Goal: Task Accomplishment & Management: Manage account settings

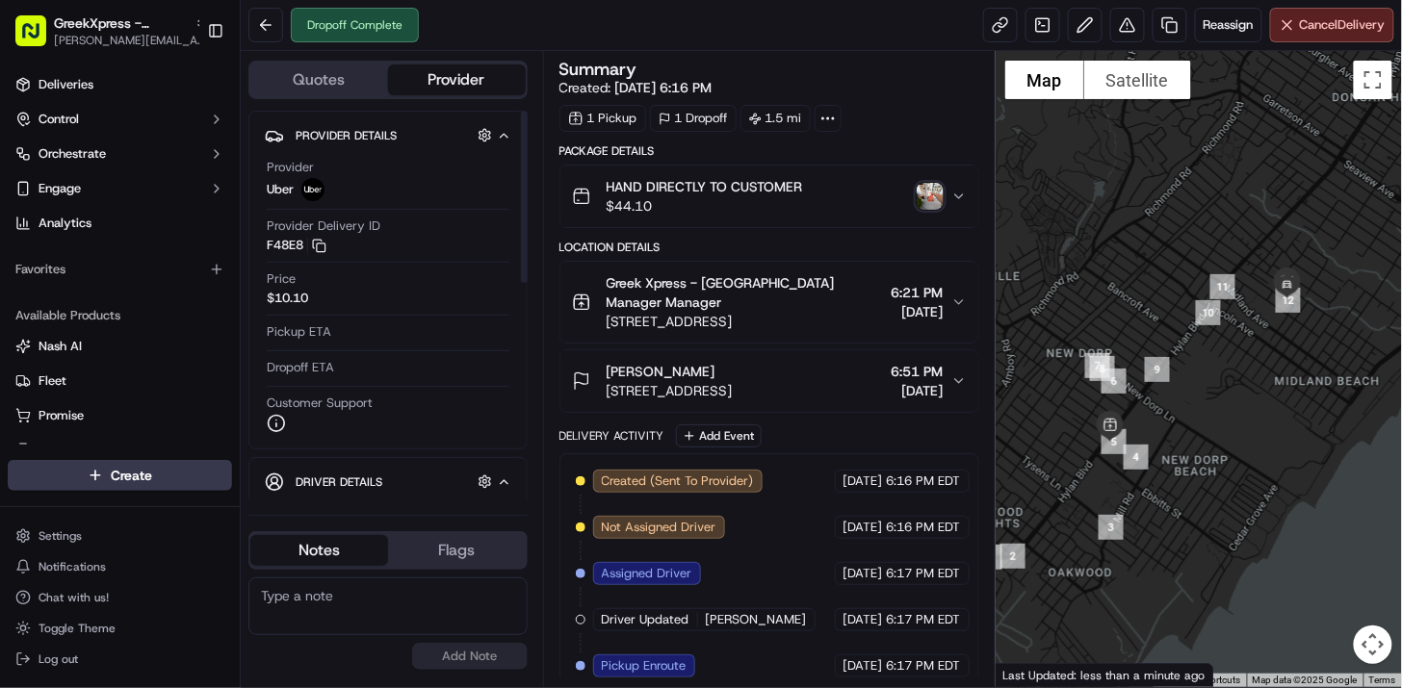
click at [146, 478] on html "GreekXpress - Staten Island [EMAIL_ADDRESS][DOMAIN_NAME] Toggle Sidebar Deliver…" at bounding box center [701, 344] width 1402 height 688
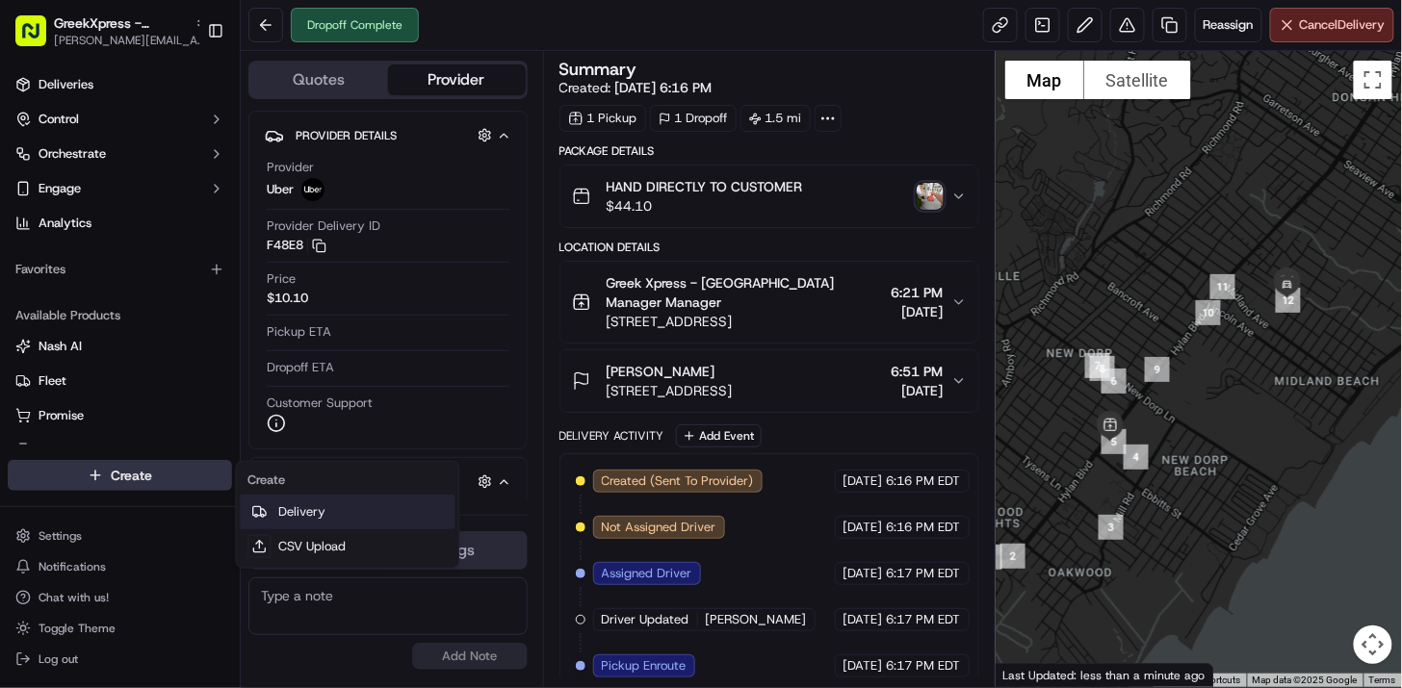
click at [382, 505] on link "Delivery" at bounding box center [347, 512] width 215 height 35
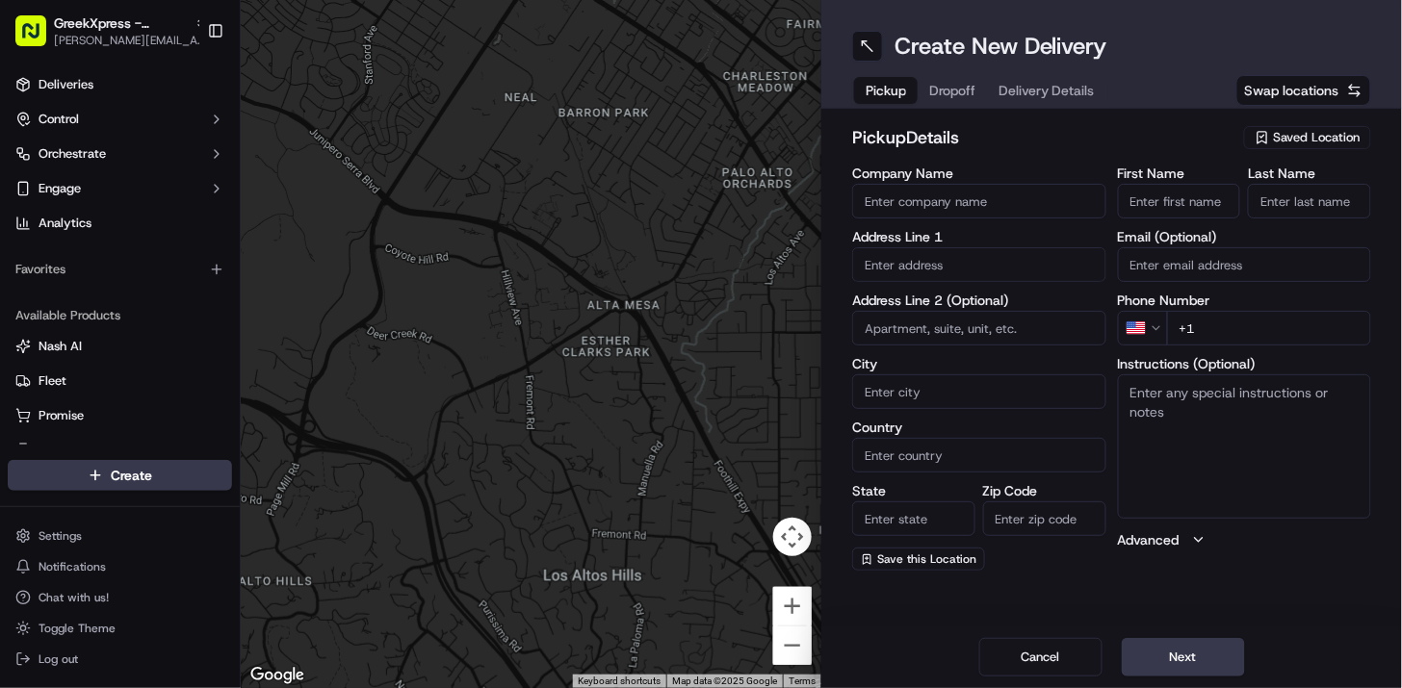
click at [1346, 132] on span "Saved Location" at bounding box center [1317, 137] width 87 height 17
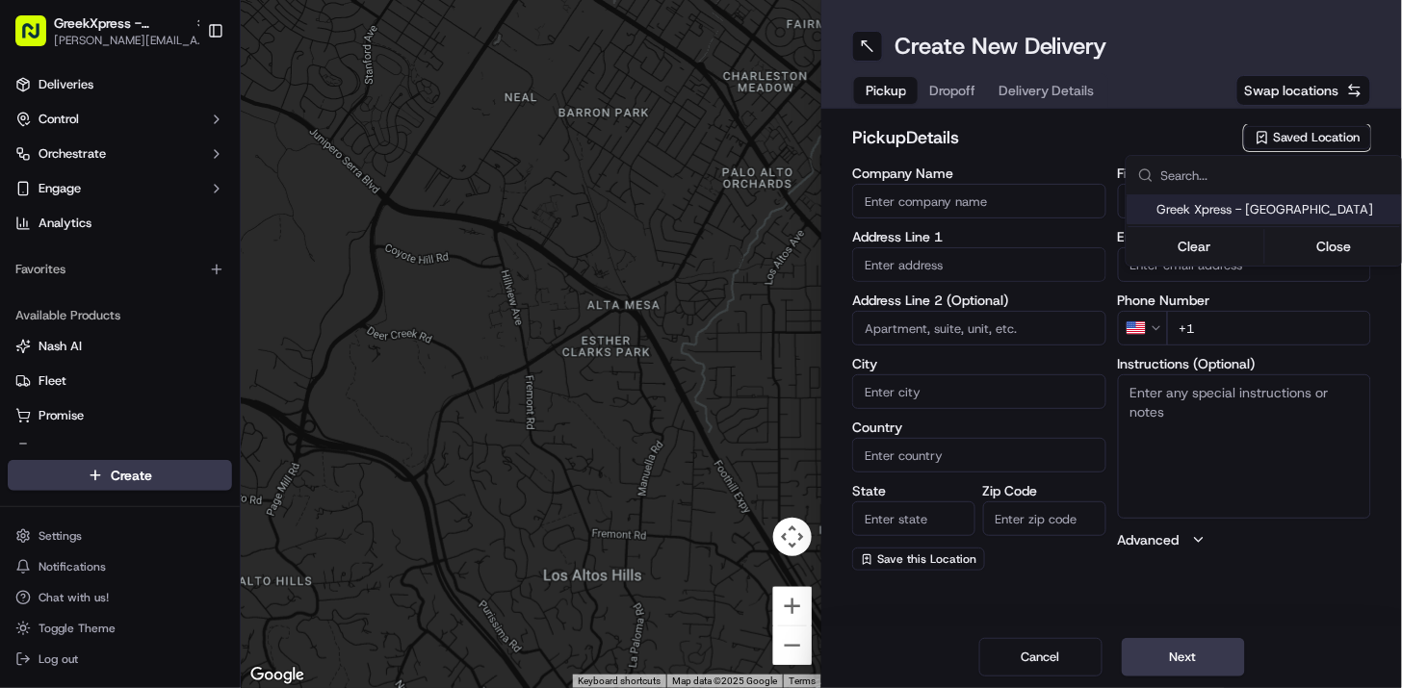
click at [1251, 210] on span "Greek Xpress - [GEOGRAPHIC_DATA]" at bounding box center [1275, 209] width 237 height 17
type input "Greek Xpress - [GEOGRAPHIC_DATA]"
type input "[STREET_ADDRESS]"
type input "#120"
type input "[GEOGRAPHIC_DATA]"
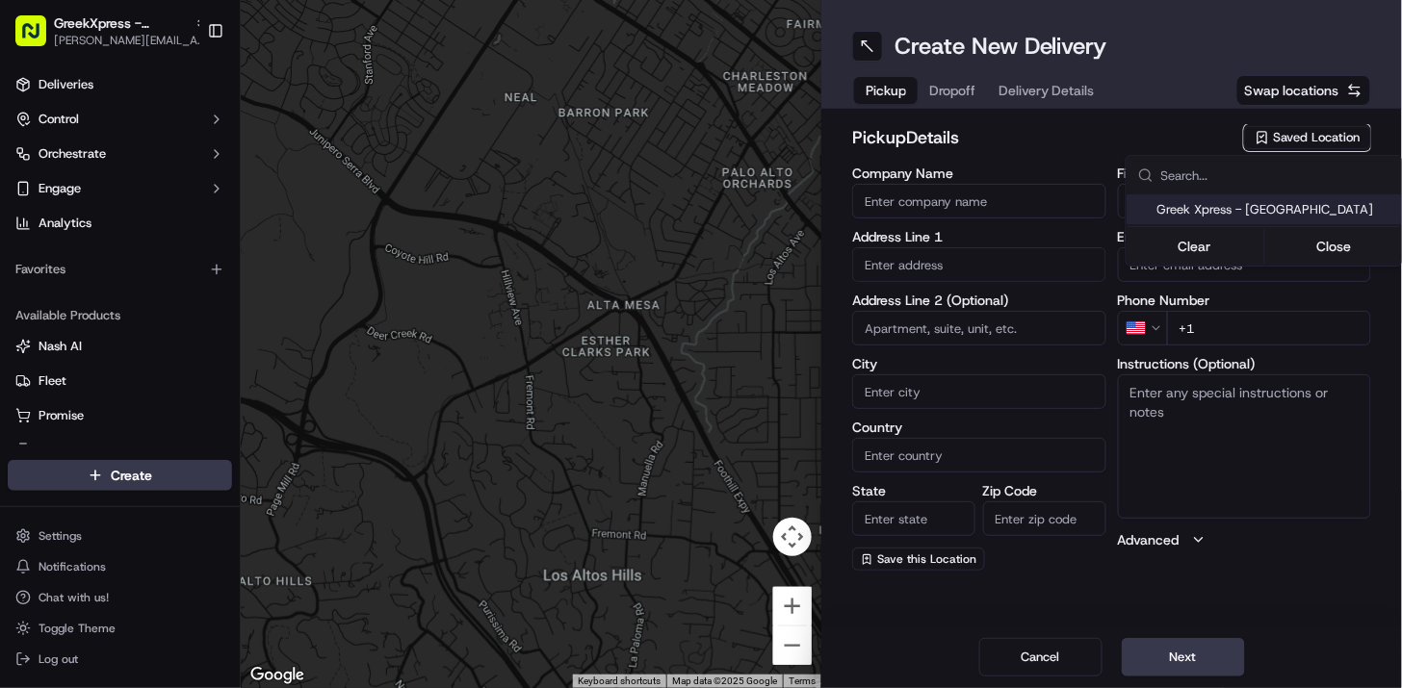
type input "US"
type input "NY"
type input "10306"
type input "Manager"
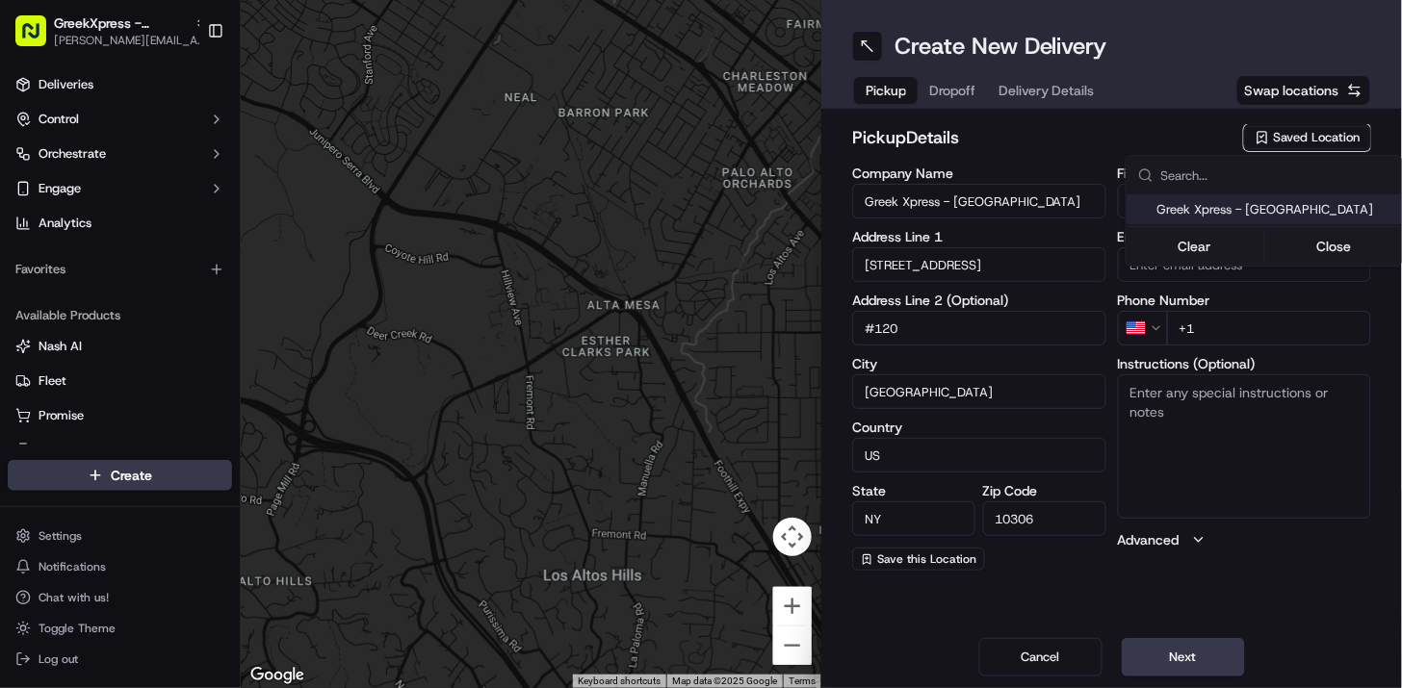
type input "[PHONE_NUMBER]"
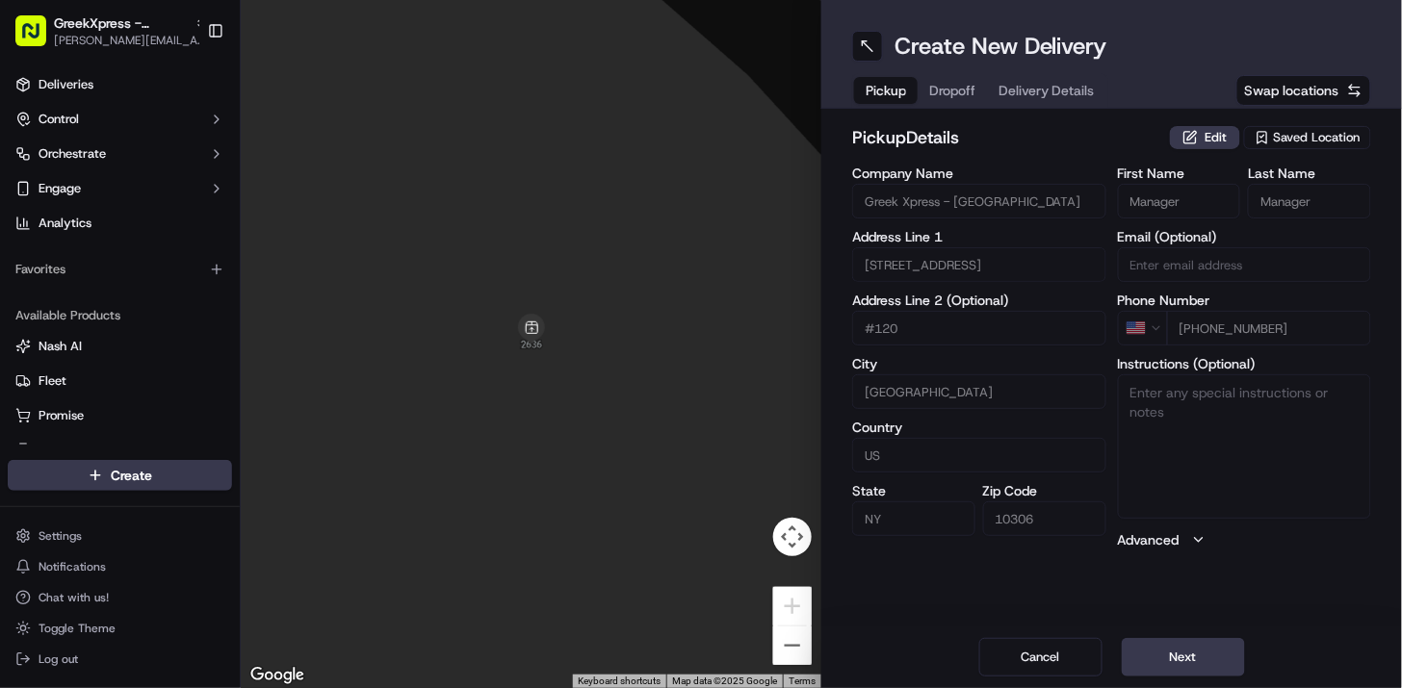
click at [1163, 657] on html "GreekXpress - Staten Island [EMAIL_ADDRESS][DOMAIN_NAME] Toggle Sidebar Deliver…" at bounding box center [701, 344] width 1402 height 688
click at [1163, 657] on button "Next" at bounding box center [1182, 657] width 123 height 39
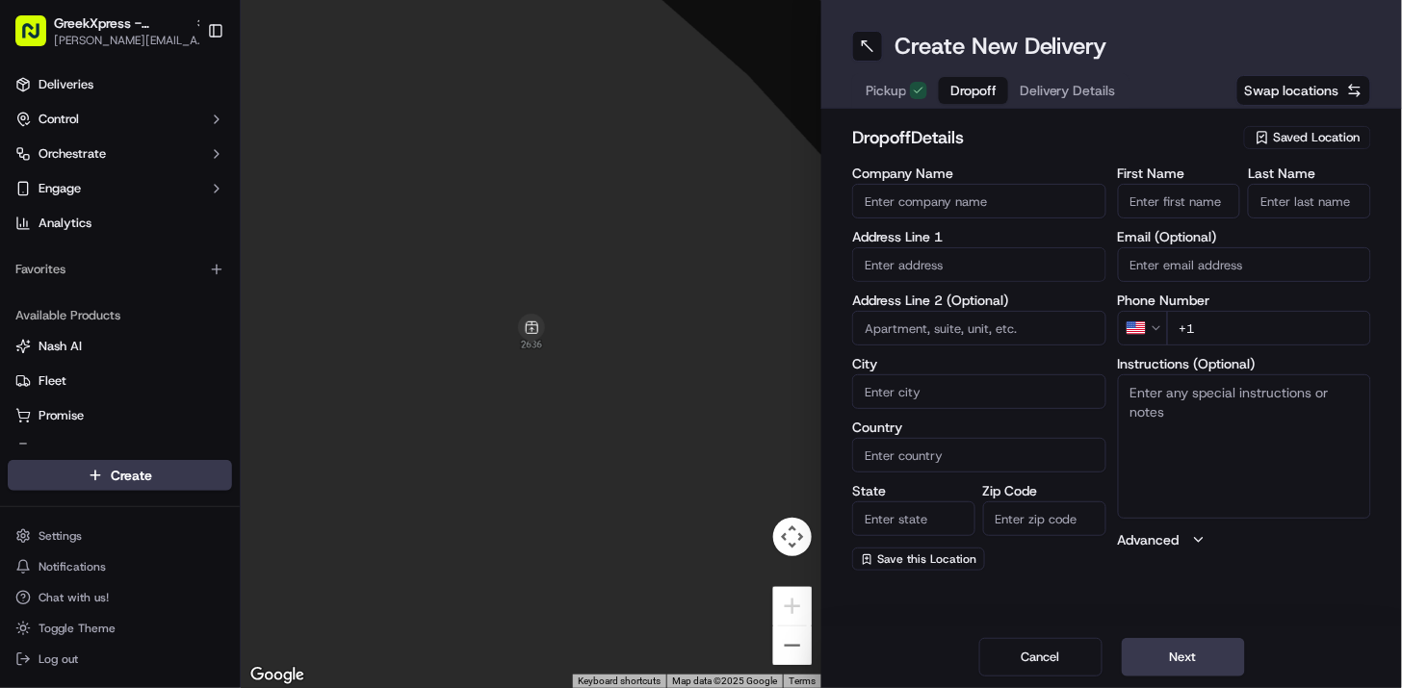
click at [1155, 200] on input "First Name" at bounding box center [1179, 201] width 123 height 35
type input "[PERSON_NAME]"
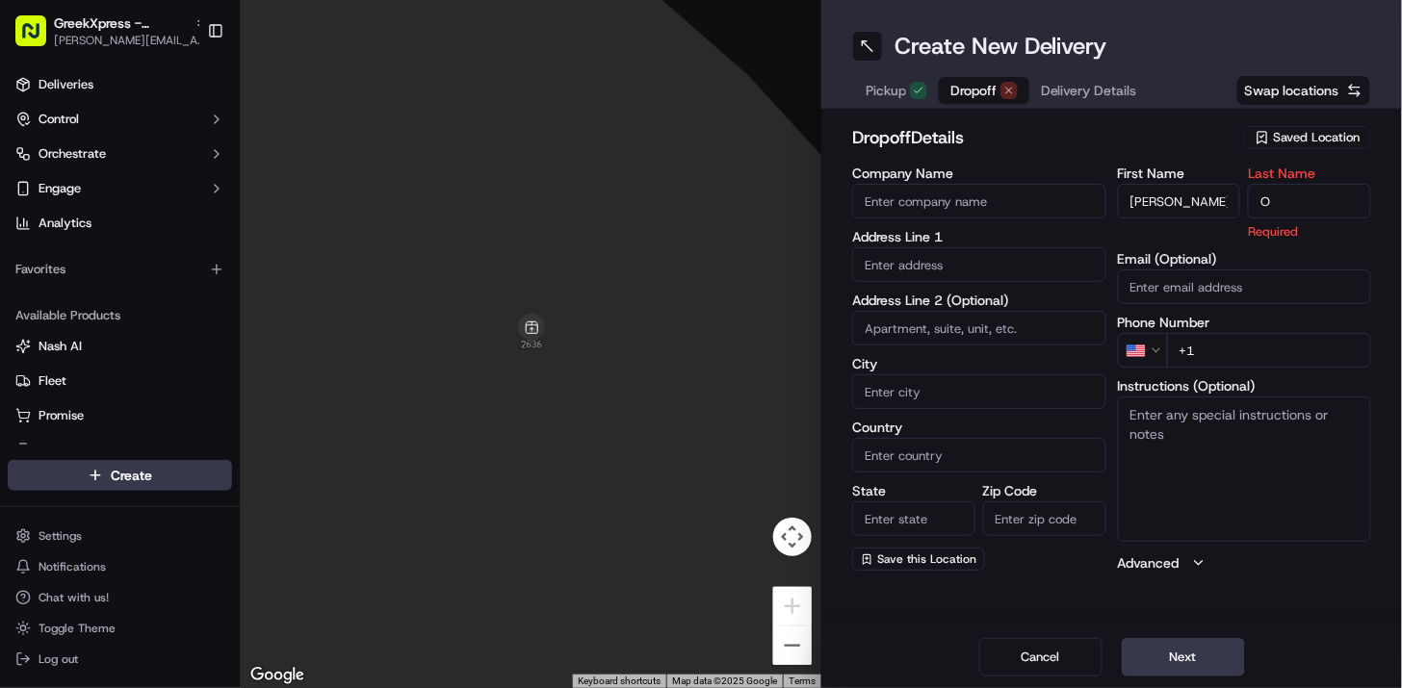
type input "O"
click at [1223, 353] on div "First Name [PERSON_NAME] Last Name O Required Email (Optional) Phone Number US …" at bounding box center [1245, 370] width 254 height 406
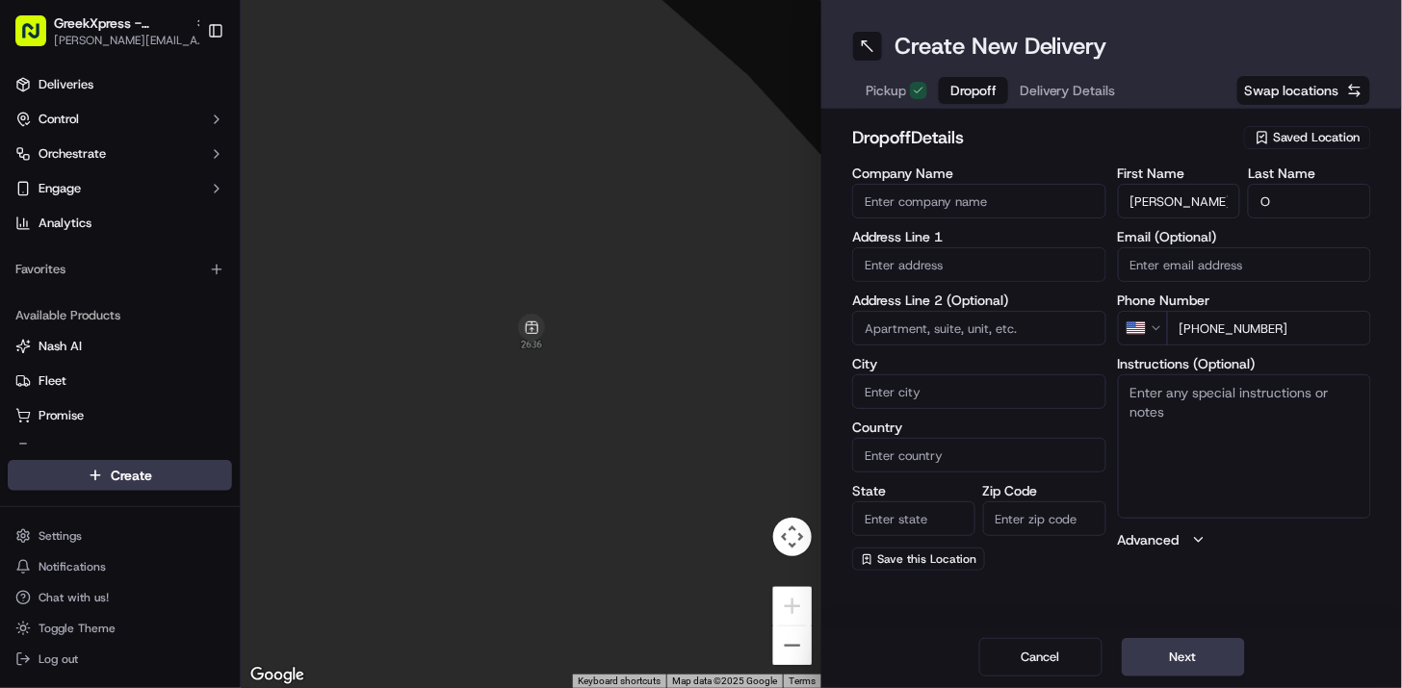
type input "[PHONE_NUMBER]"
click at [1027, 262] on input "text" at bounding box center [979, 264] width 254 height 35
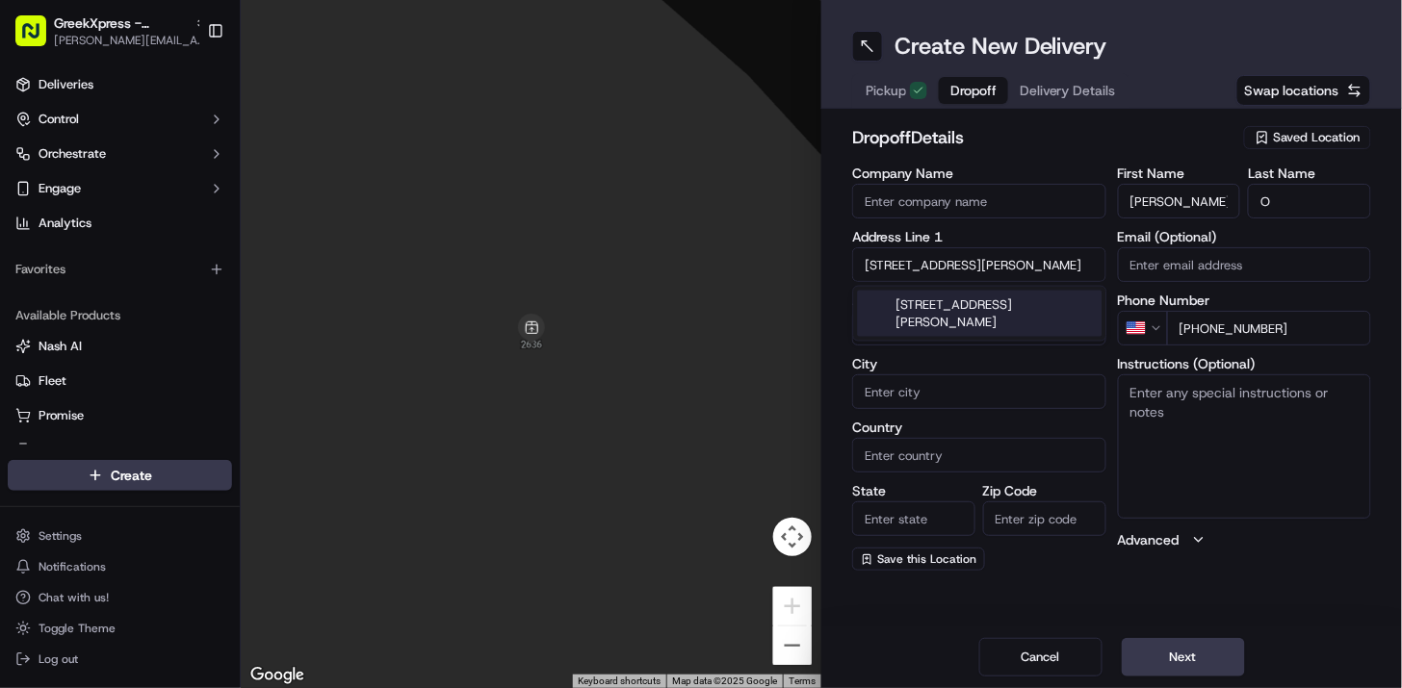
click at [1023, 316] on div "[STREET_ADDRESS][PERSON_NAME]" at bounding box center [980, 314] width 245 height 46
type input "[STREET_ADDRESS][PERSON_NAME]"
type input "[GEOGRAPHIC_DATA]"
type input "NY"
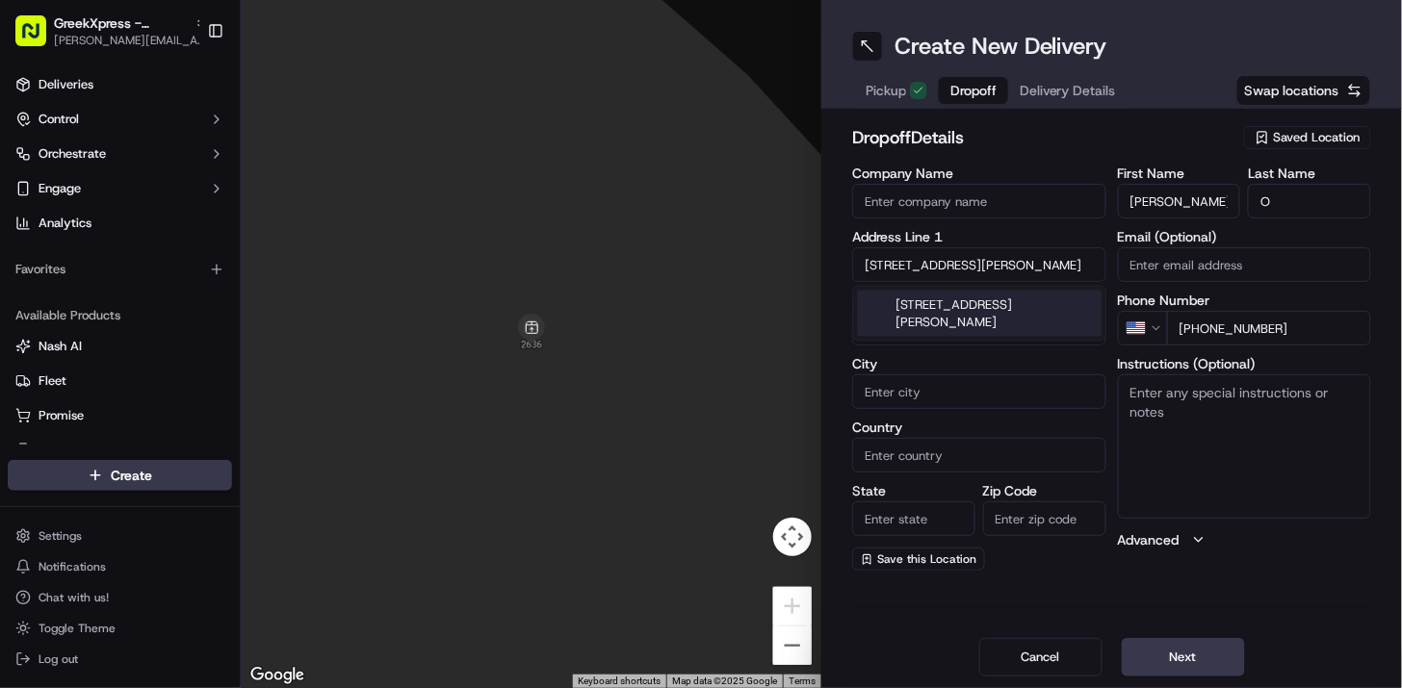
type input "10306"
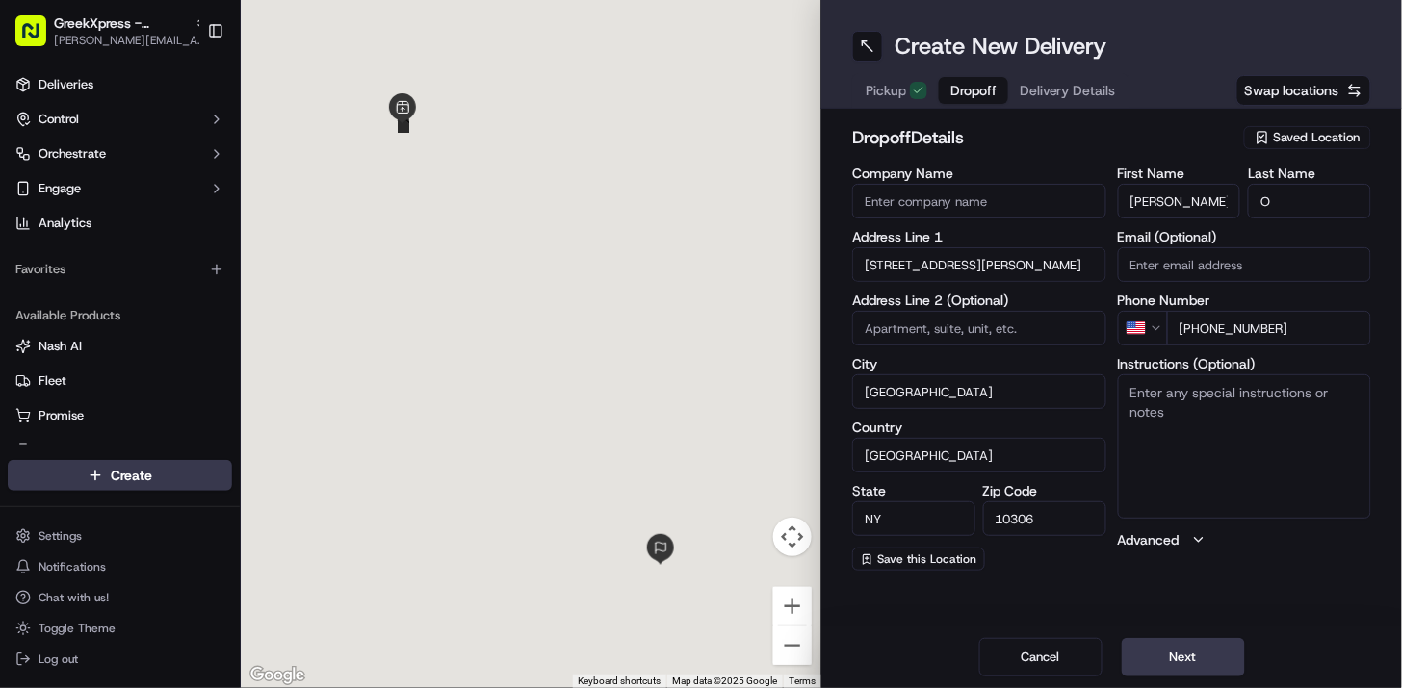
type input "[STREET_ADDRESS][PERSON_NAME]"
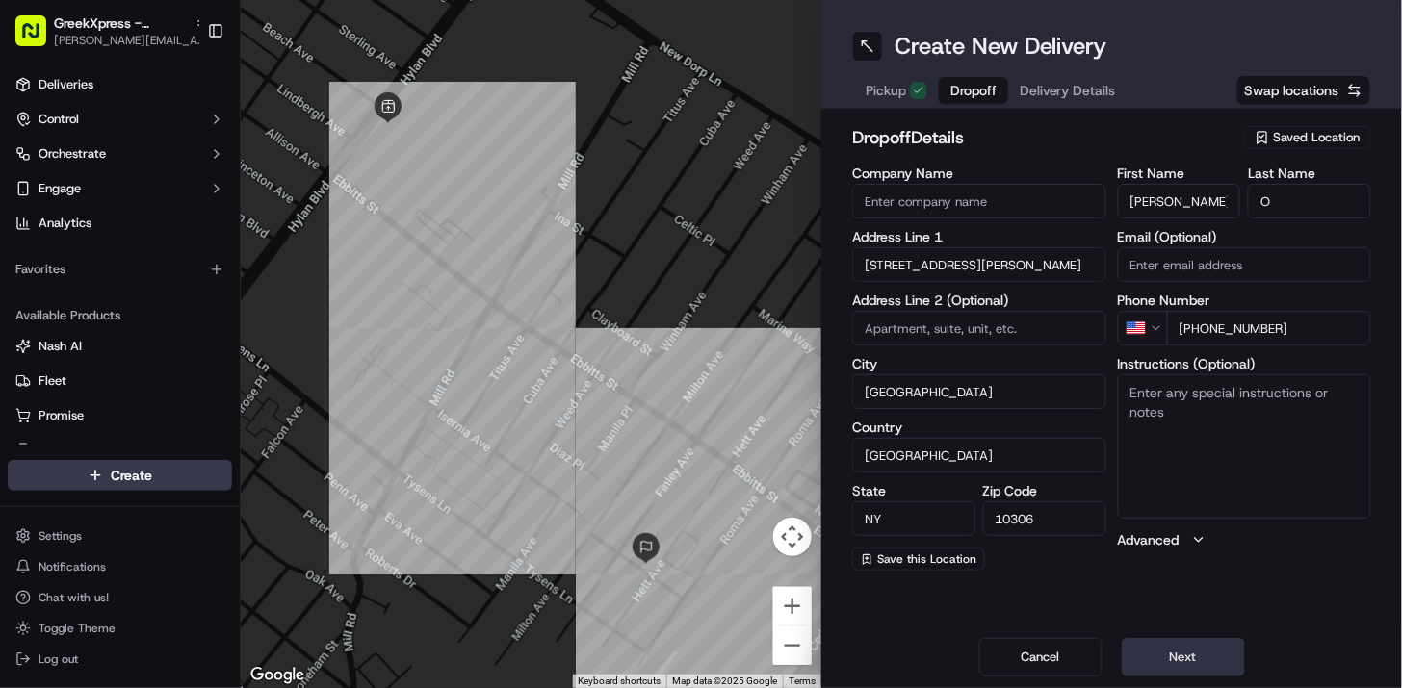
click at [1191, 643] on button "Next" at bounding box center [1182, 657] width 123 height 39
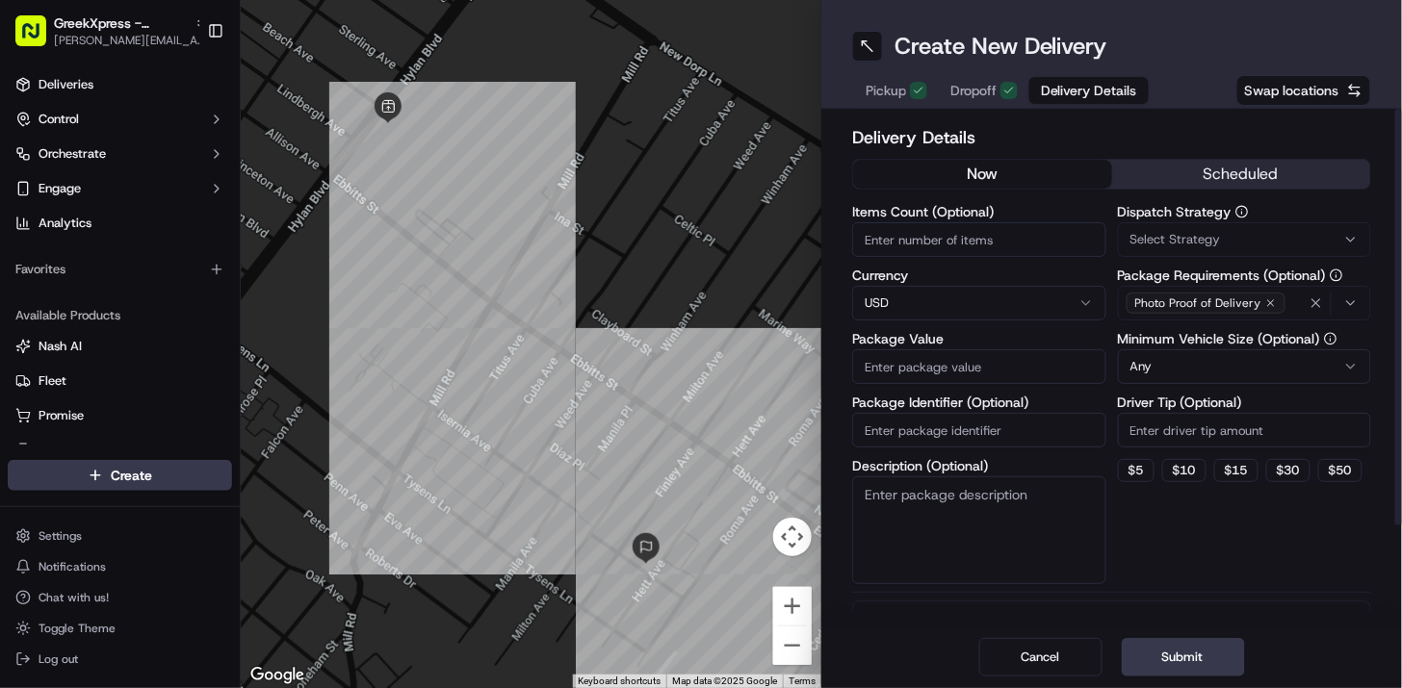
click at [960, 236] on input "Items Count (Optional)" at bounding box center [979, 239] width 254 height 35
type input "5"
click at [961, 369] on input "Package Value" at bounding box center [979, 366] width 254 height 35
type input "55.75"
click at [1166, 657] on button "Submit" at bounding box center [1182, 657] width 123 height 39
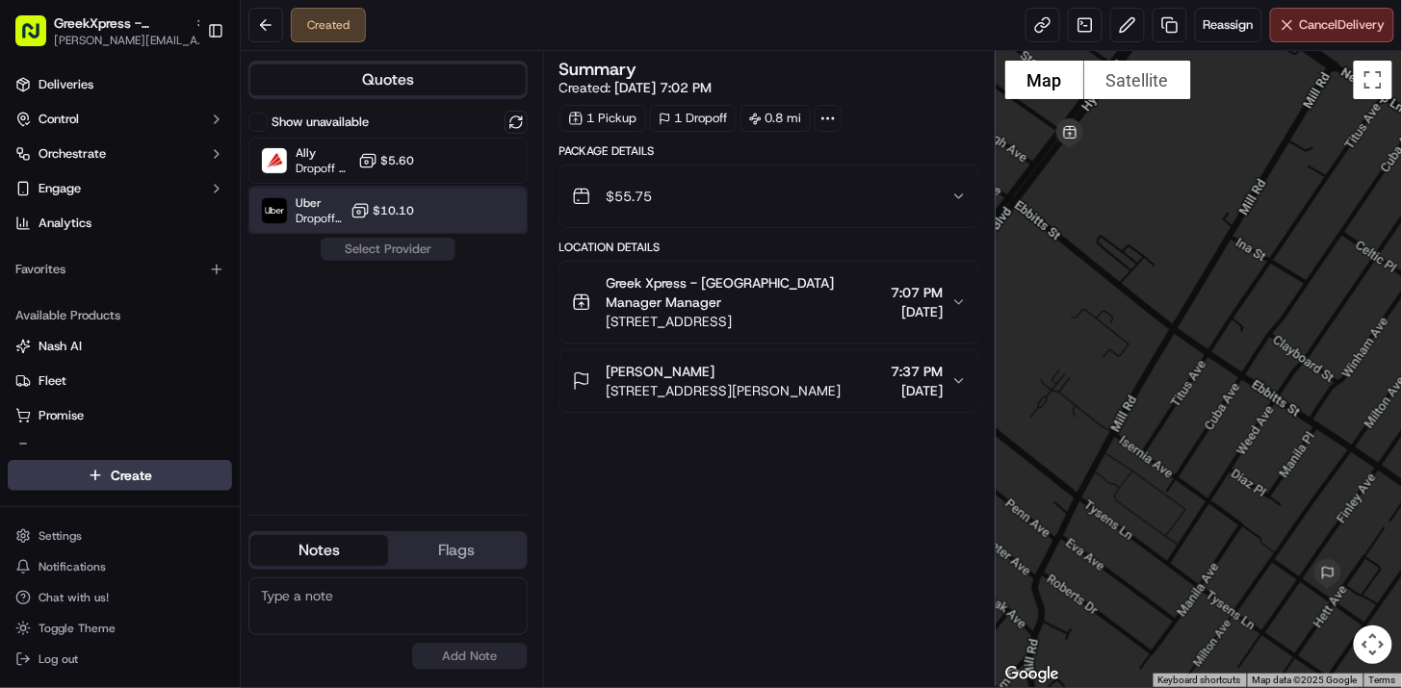
click at [467, 209] on div at bounding box center [468, 210] width 23 height 23
click at [426, 252] on button "Assign Provider" at bounding box center [388, 249] width 137 height 23
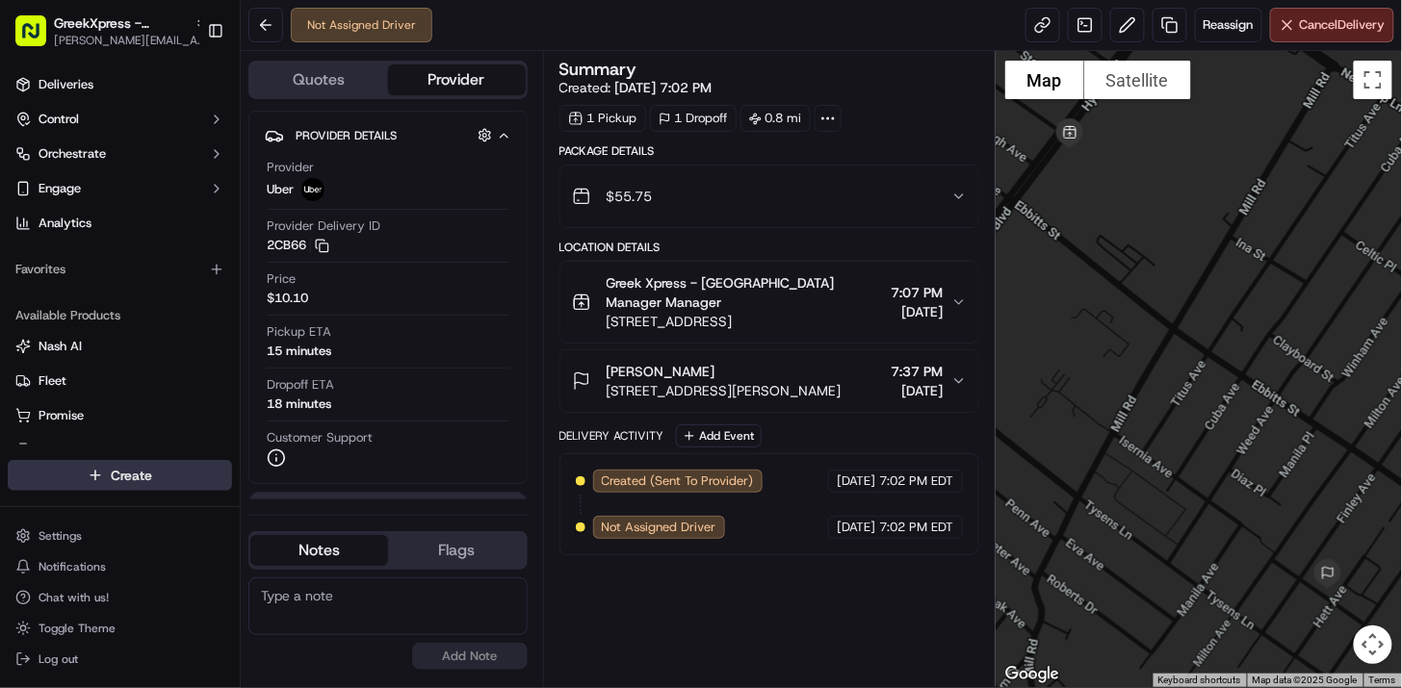
click at [166, 469] on html "GreekXpress - Staten Island [EMAIL_ADDRESS][DOMAIN_NAME] Toggle Sidebar Deliver…" at bounding box center [701, 344] width 1402 height 688
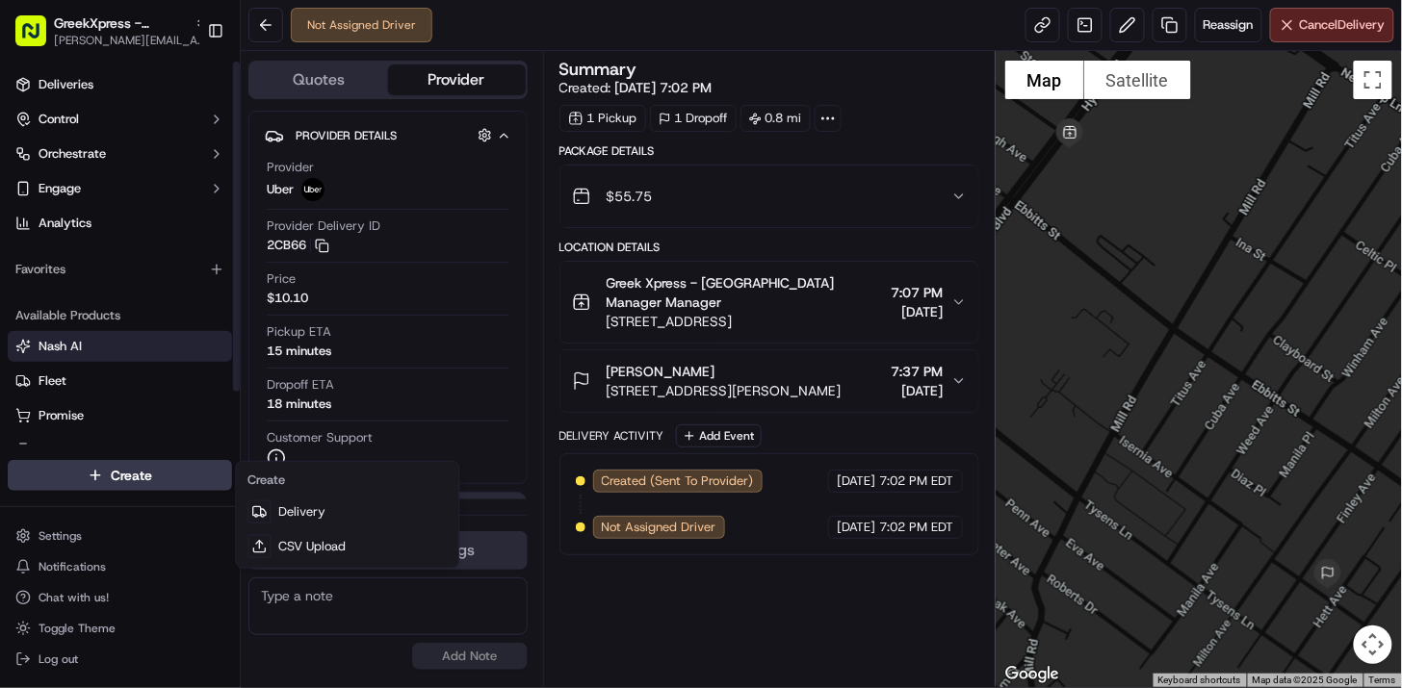
click at [167, 344] on html "GreekXpress - Staten Island [EMAIL_ADDRESS][DOMAIN_NAME] Toggle Sidebar Deliver…" at bounding box center [701, 344] width 1402 height 688
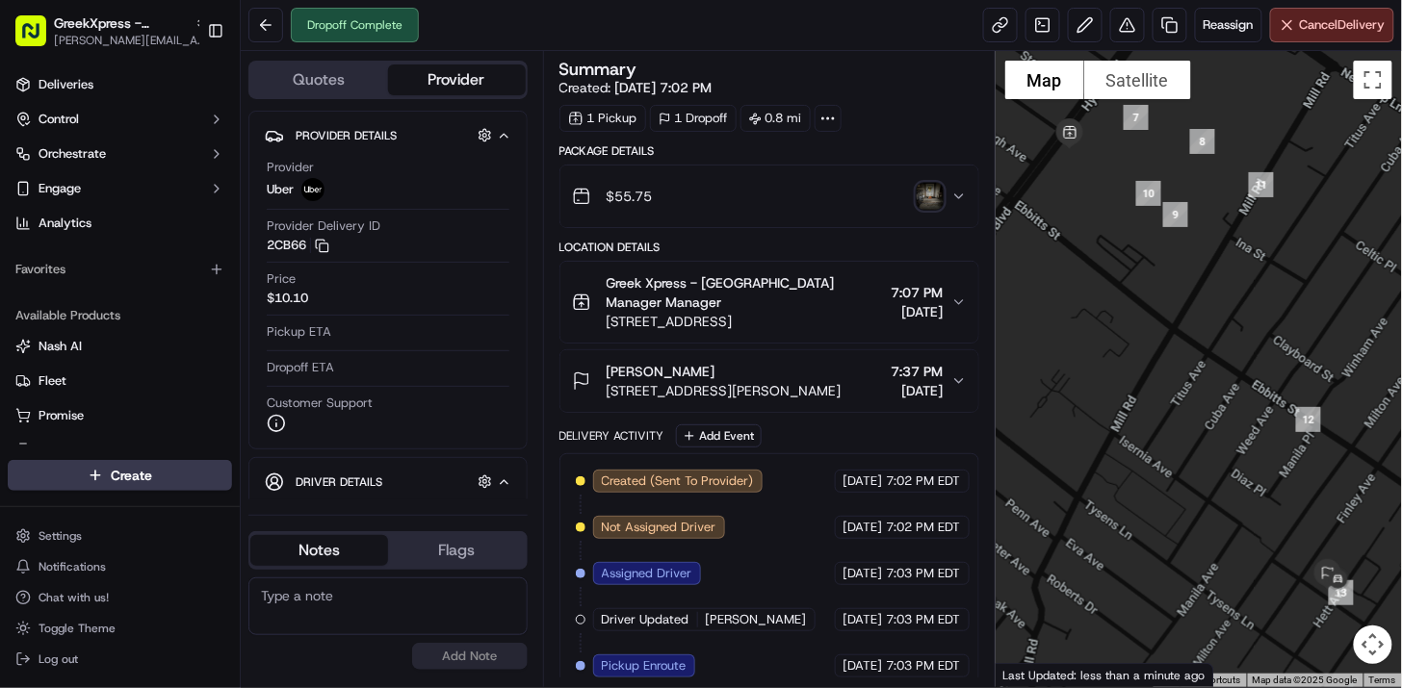
click at [883, 648] on div "Created (Sent To Provider) Uber [DATE] 7:02 PM EDT Not Assigned Driver Uber [DA…" at bounding box center [769, 689] width 387 height 439
click at [139, 476] on html "GreekXpress - Staten Island [EMAIL_ADDRESS][DOMAIN_NAME] Toggle Sidebar Deliver…" at bounding box center [701, 344] width 1402 height 688
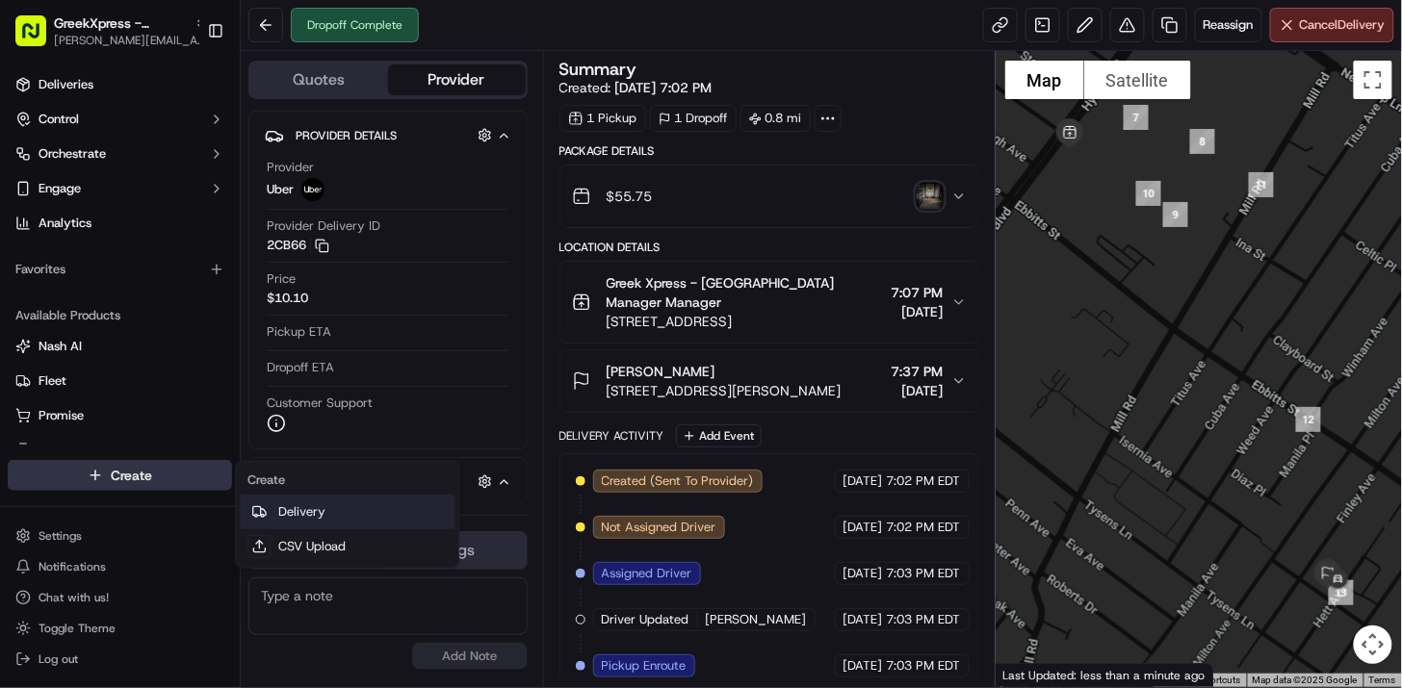
click at [331, 514] on link "Delivery" at bounding box center [347, 512] width 215 height 35
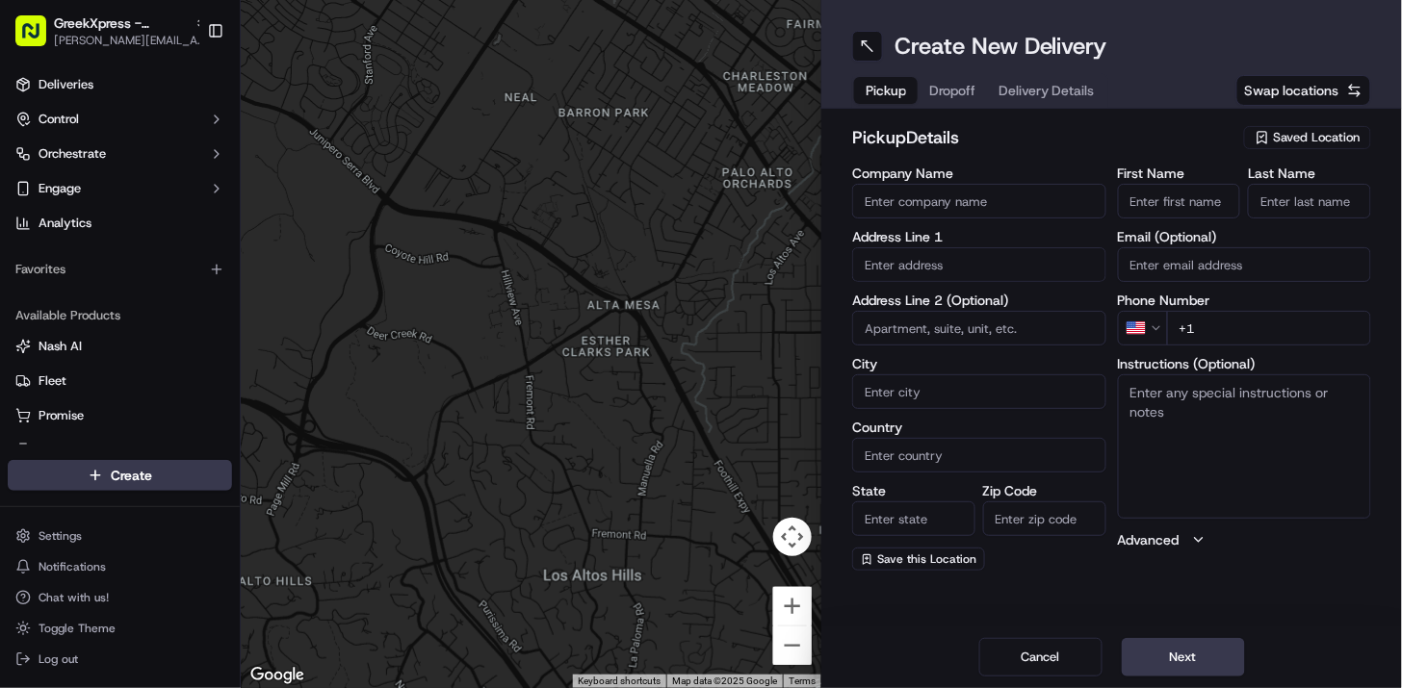
click at [1290, 136] on span "Saved Location" at bounding box center [1317, 137] width 87 height 17
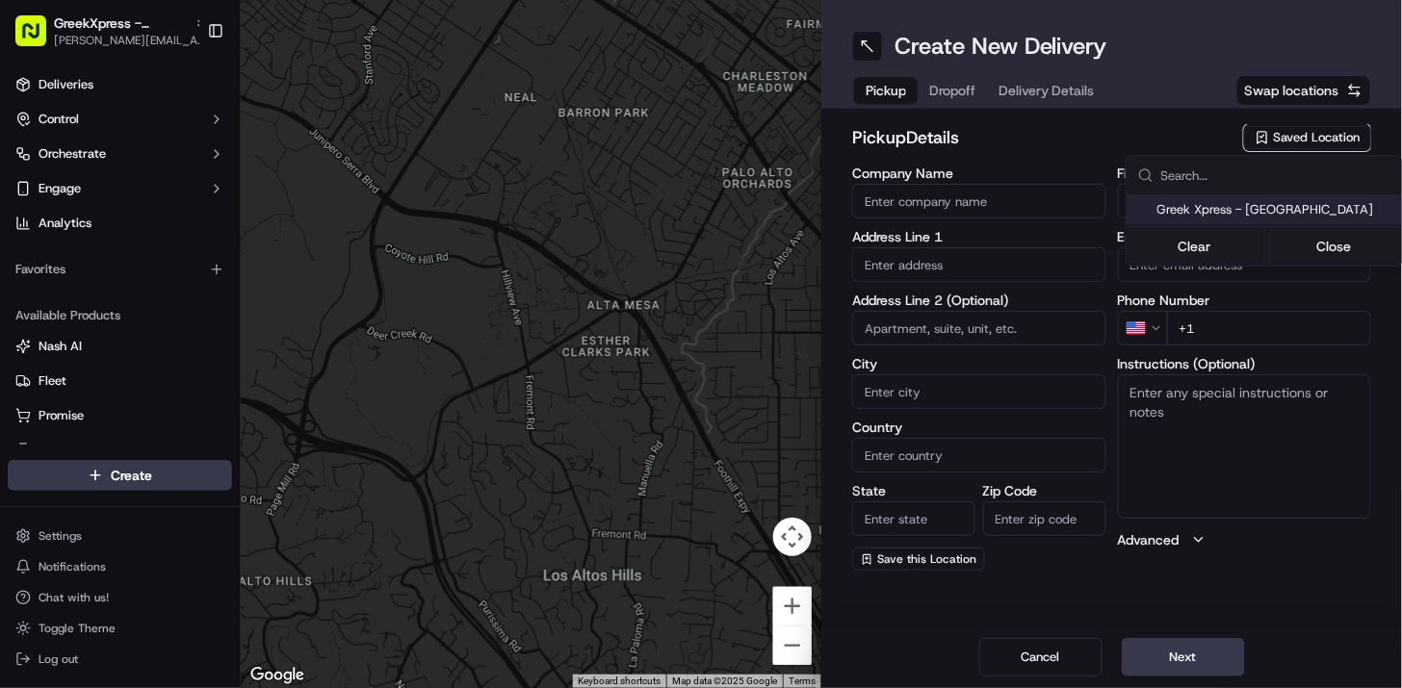
click at [1275, 205] on span "Greek Xpress - [GEOGRAPHIC_DATA]" at bounding box center [1275, 209] width 237 height 17
type input "Greek Xpress - [GEOGRAPHIC_DATA]"
type input "[STREET_ADDRESS]"
type input "#120"
type input "[GEOGRAPHIC_DATA]"
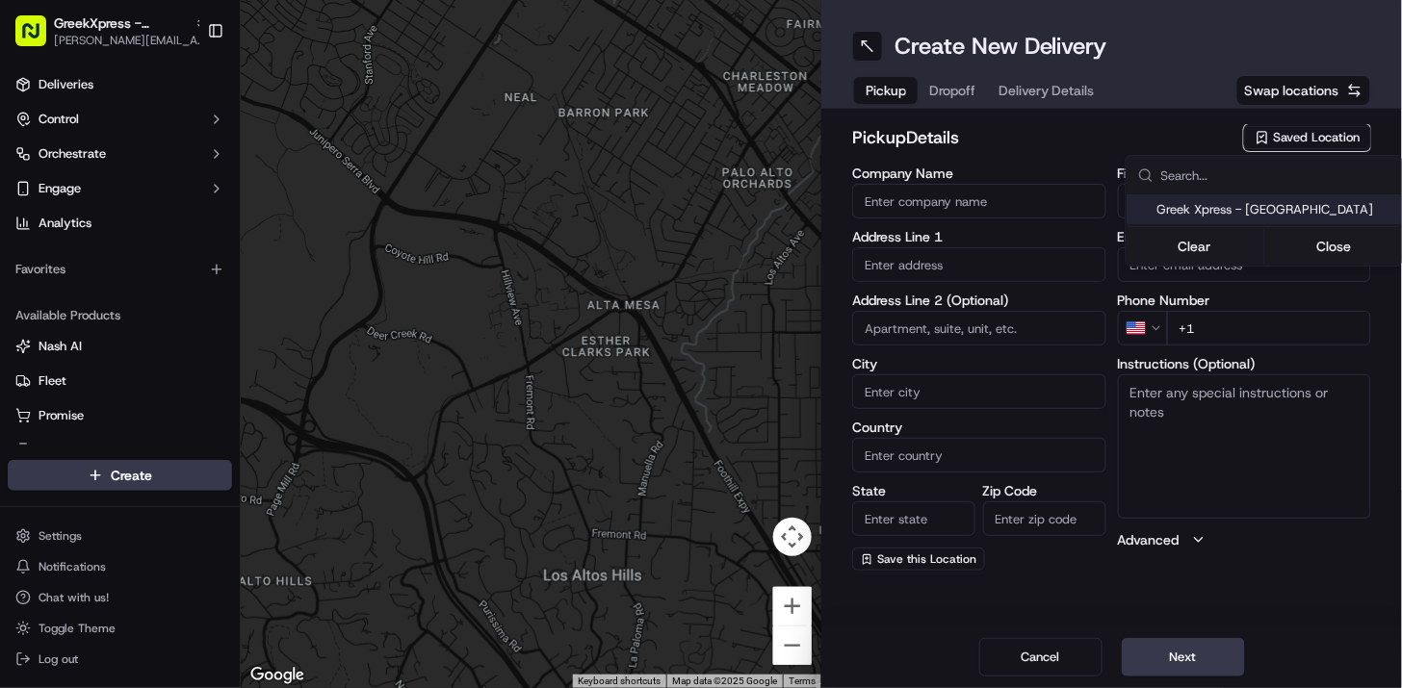
type input "US"
type input "NY"
type input "10306"
type input "Manager"
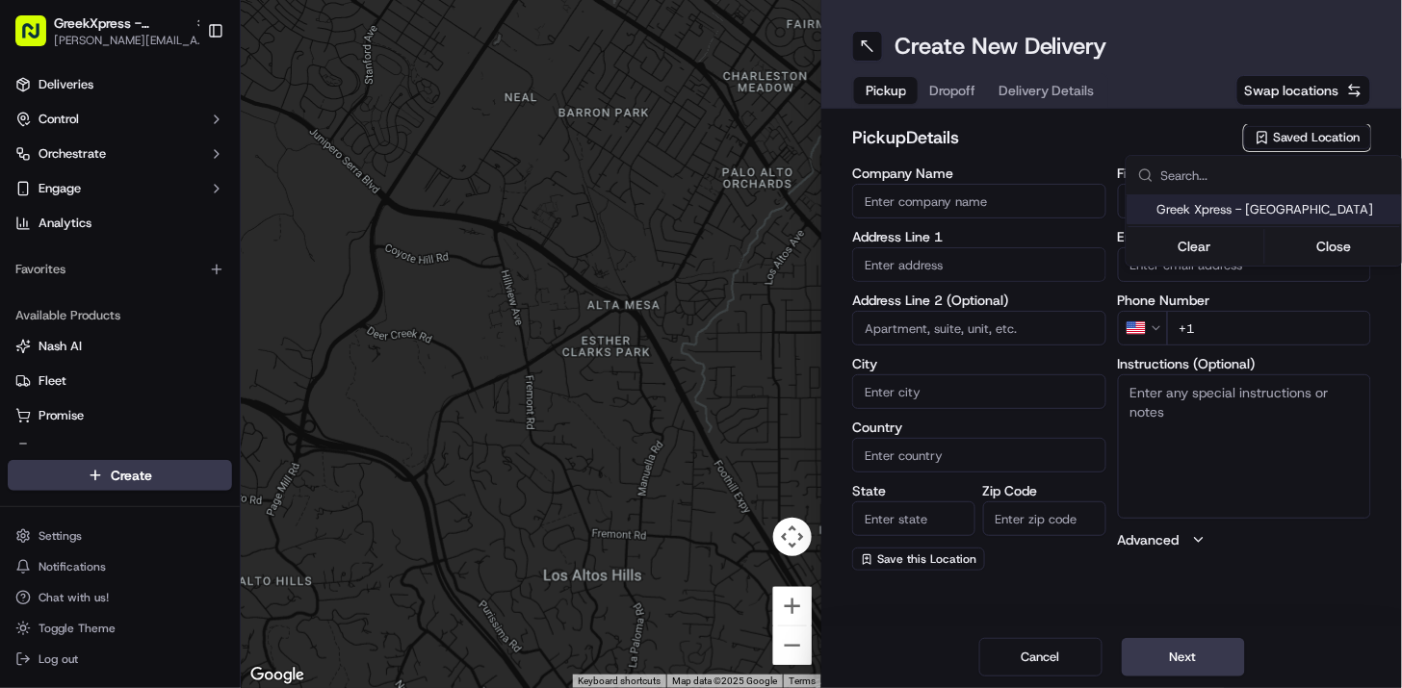
type input "[PHONE_NUMBER]"
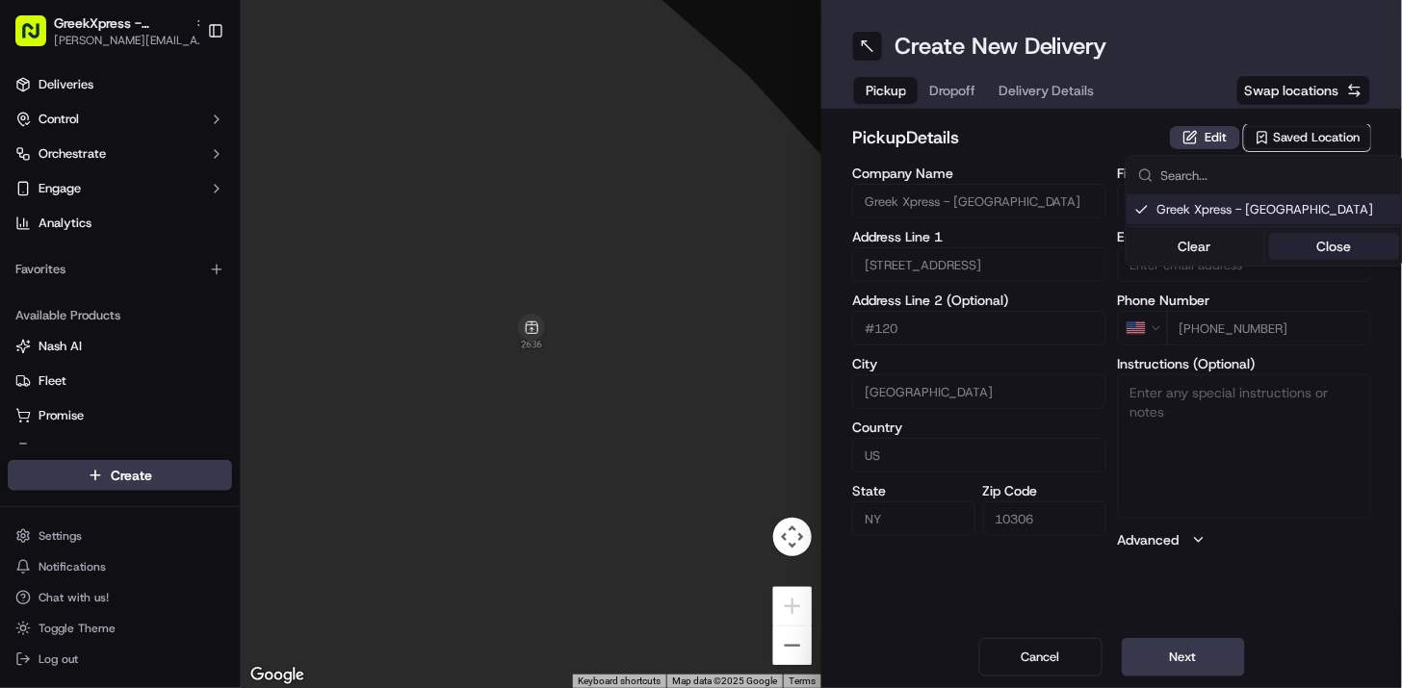
click at [1353, 244] on button "Close" at bounding box center [1334, 246] width 132 height 27
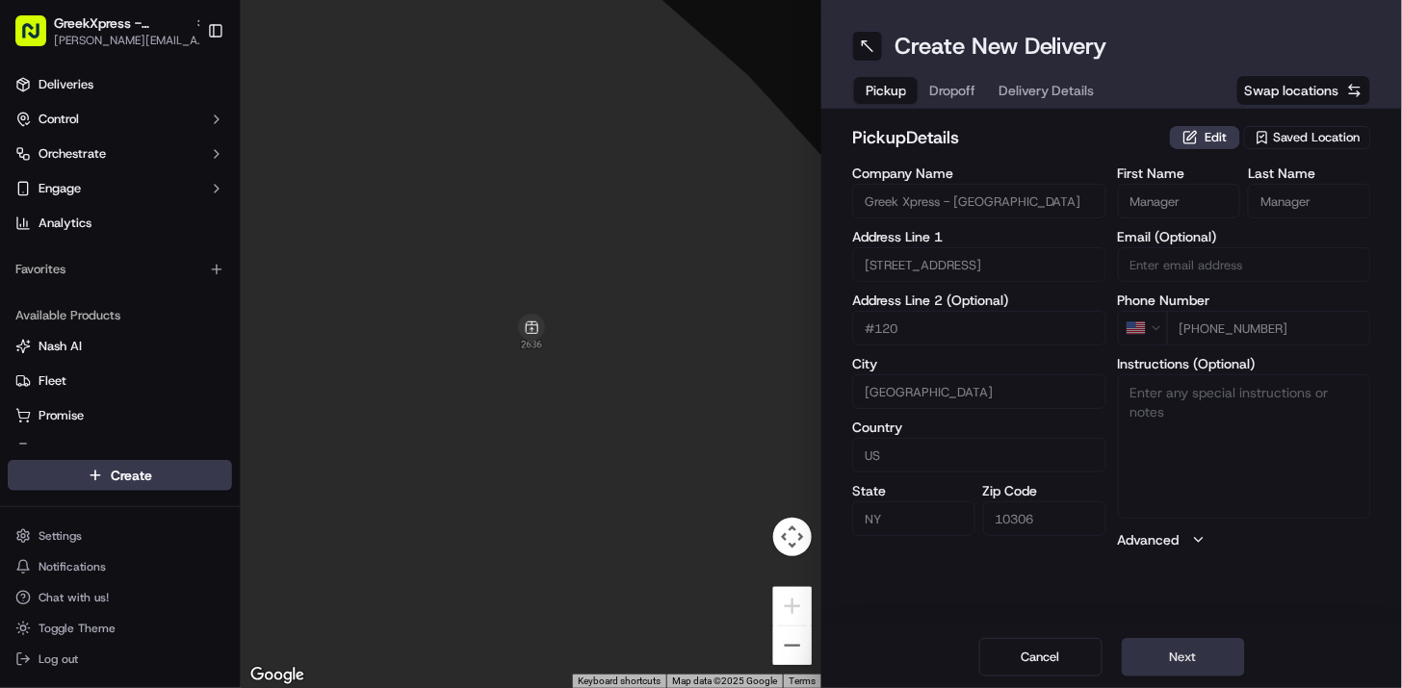
click at [1163, 674] on button "Next" at bounding box center [1182, 657] width 123 height 39
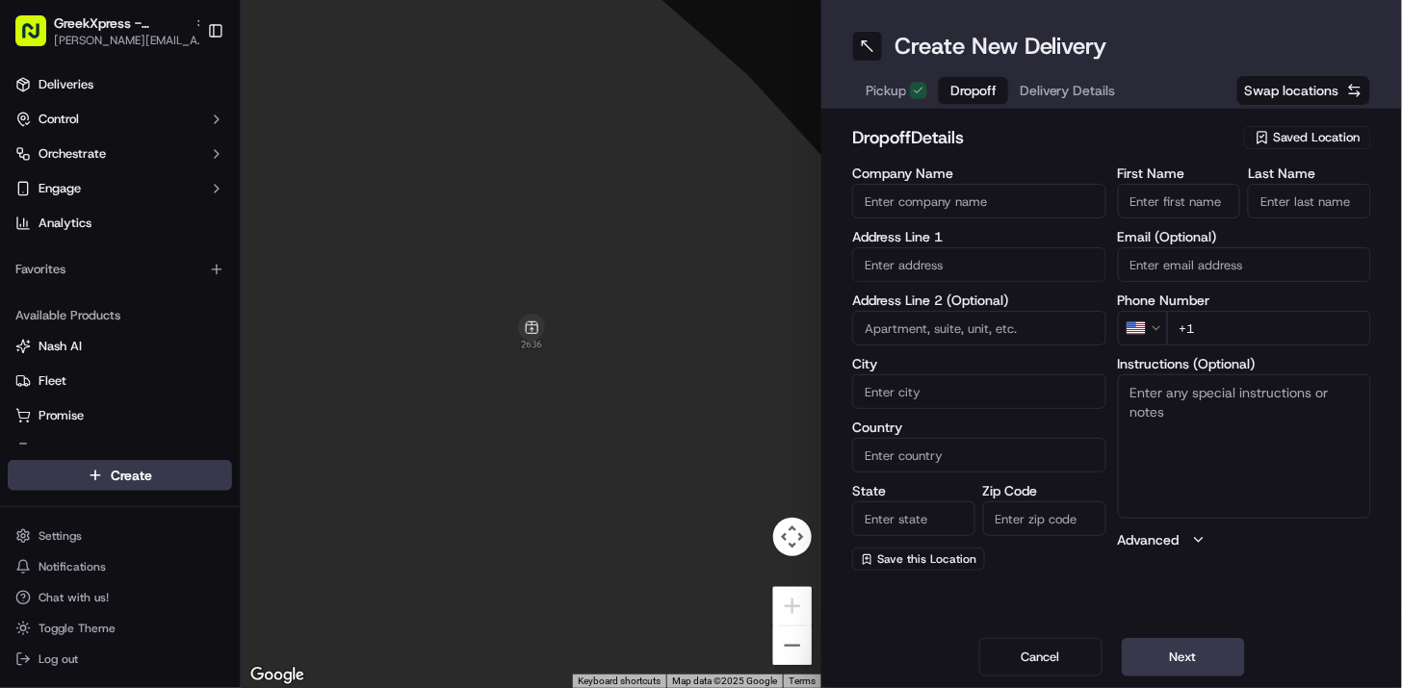
click at [1150, 204] on input "First Name" at bounding box center [1179, 201] width 123 height 35
type input "[PERSON_NAME]"
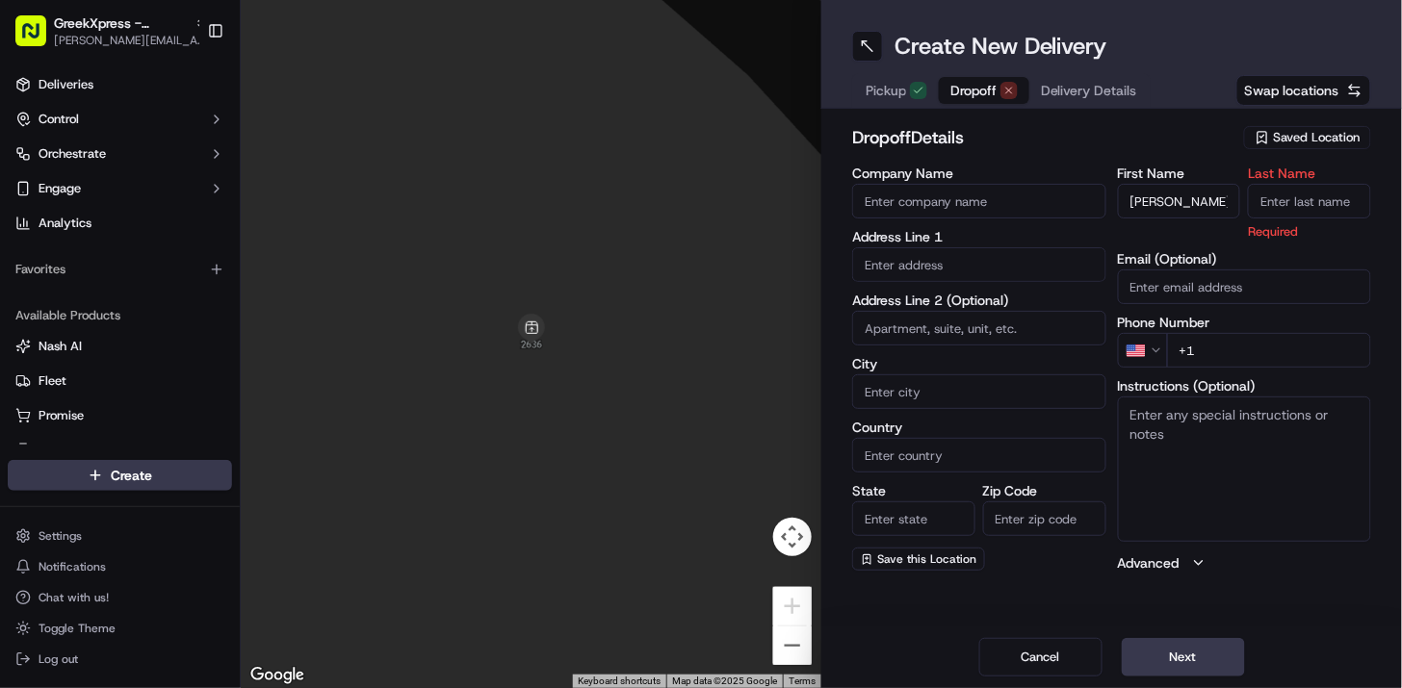
click at [1352, 209] on input "Last Name" at bounding box center [1309, 201] width 123 height 35
type input "jd"
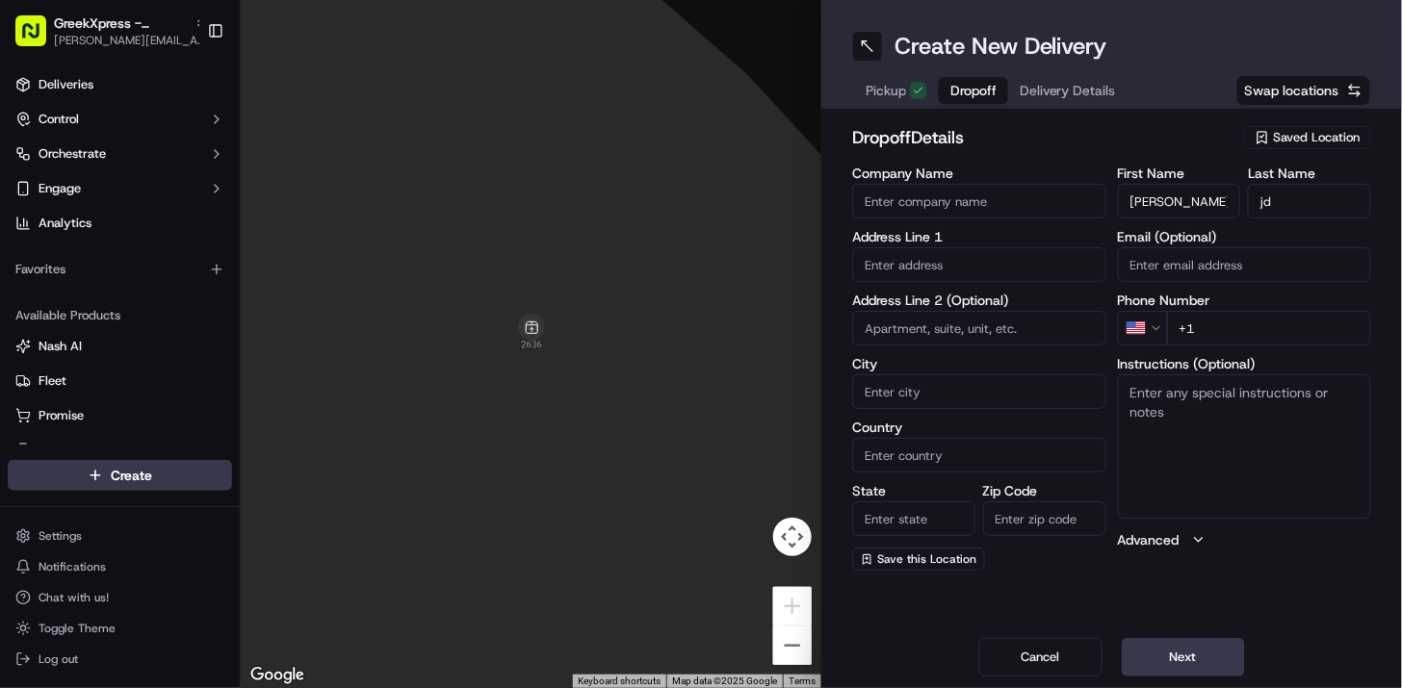
click at [1185, 148] on h2 "dropoff Details" at bounding box center [1042, 137] width 380 height 27
click at [987, 265] on input "text" at bounding box center [979, 264] width 254 height 35
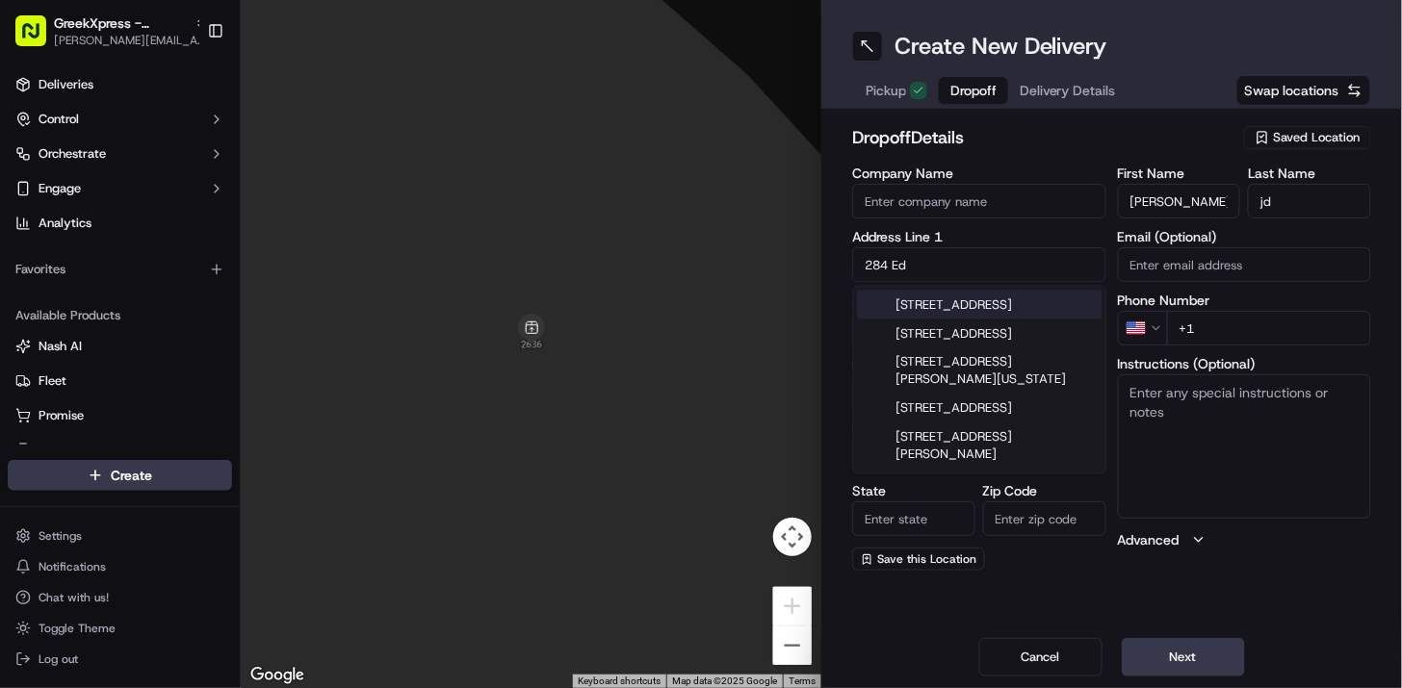
click at [967, 312] on div "[STREET_ADDRESS]" at bounding box center [980, 305] width 245 height 29
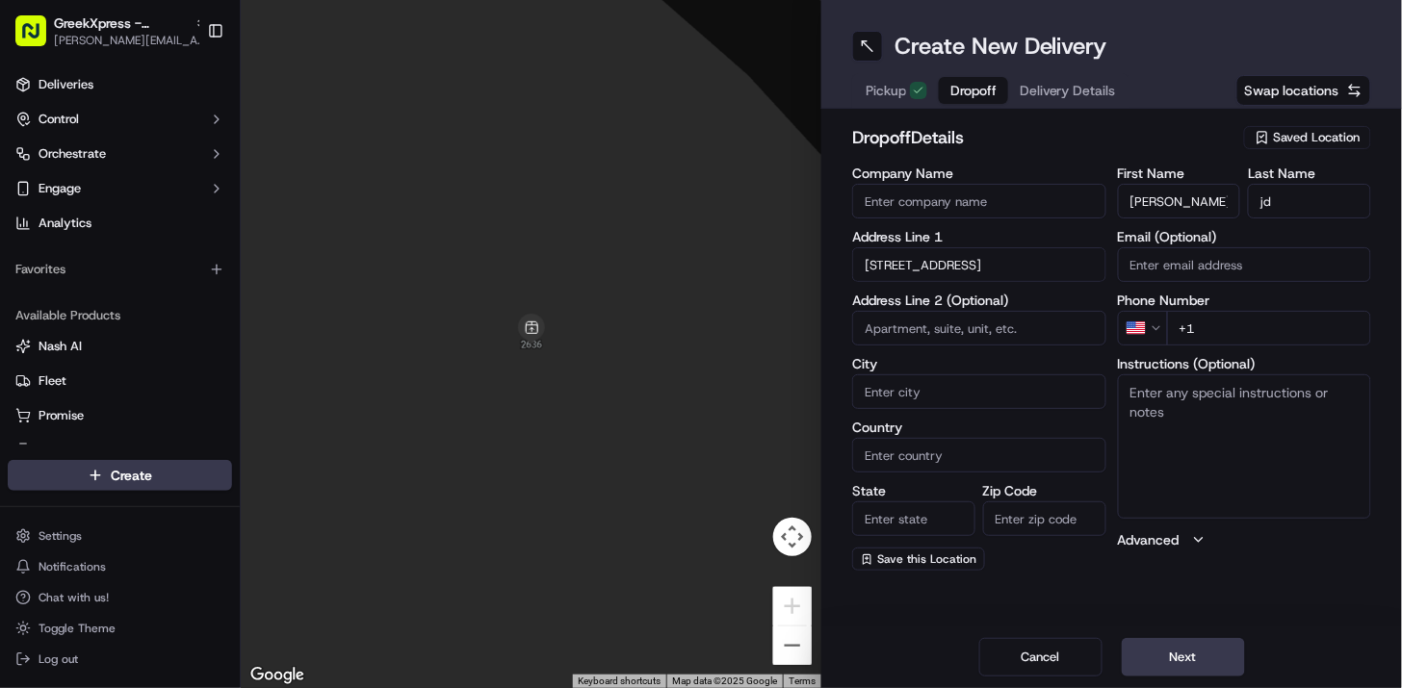
type input "[STREET_ADDRESS]"
type input "[GEOGRAPHIC_DATA]"
type input "NY"
type input "10306"
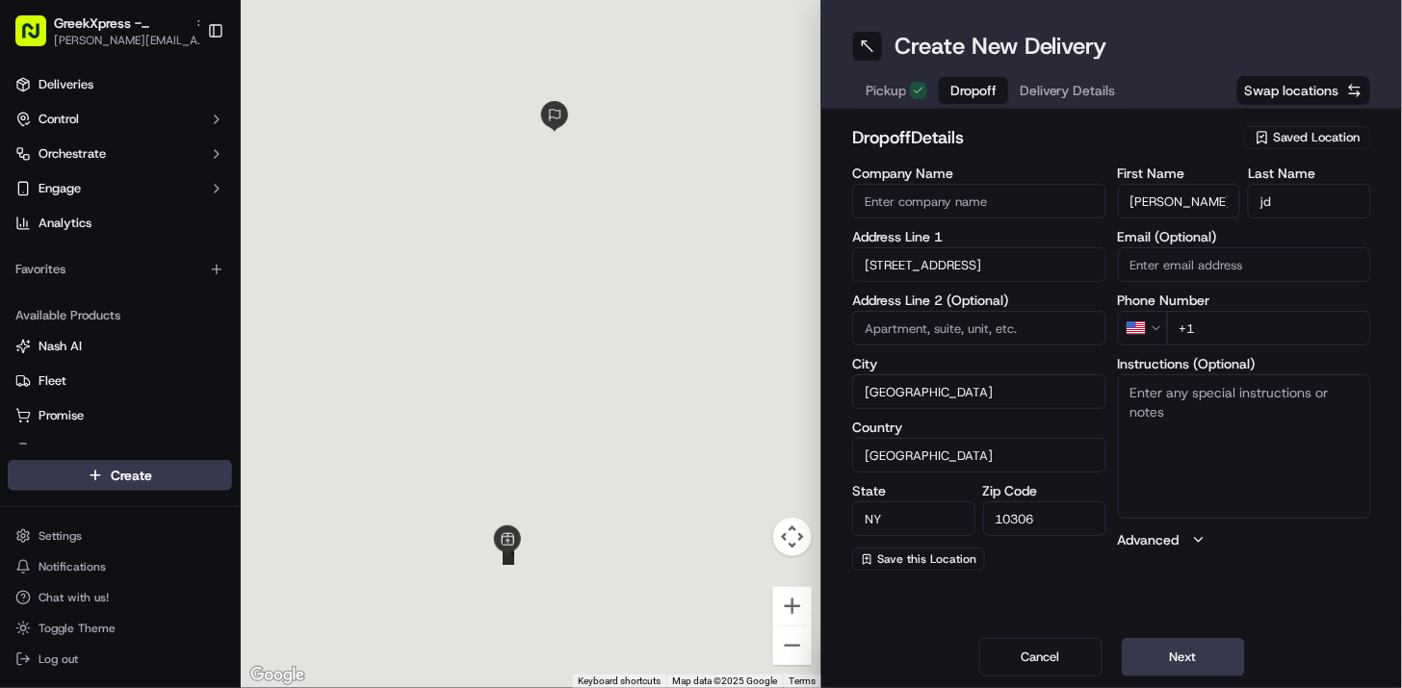
type input "[STREET_ADDRESS]"
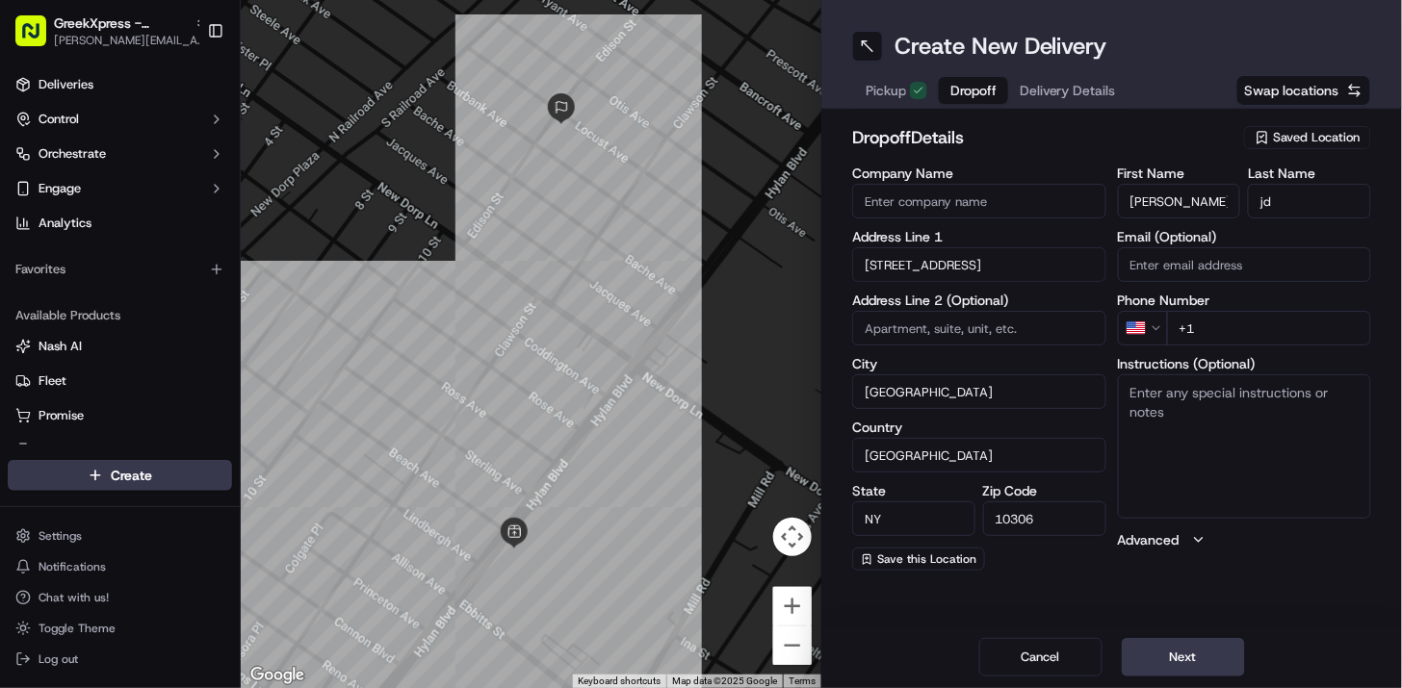
click at [1237, 315] on input "+1" at bounding box center [1269, 328] width 205 height 35
type input "[PHONE_NUMBER]"
click at [1225, 433] on textarea "Instructions (Optional)" at bounding box center [1245, 446] width 254 height 144
type textarea "CALL CUSTOMER WHEN ARRIVAL"
click at [1324, 626] on div "Create New Delivery Pickup Dropoff Delivery Details Swap locations dropoff Deta…" at bounding box center [1111, 344] width 580 height 688
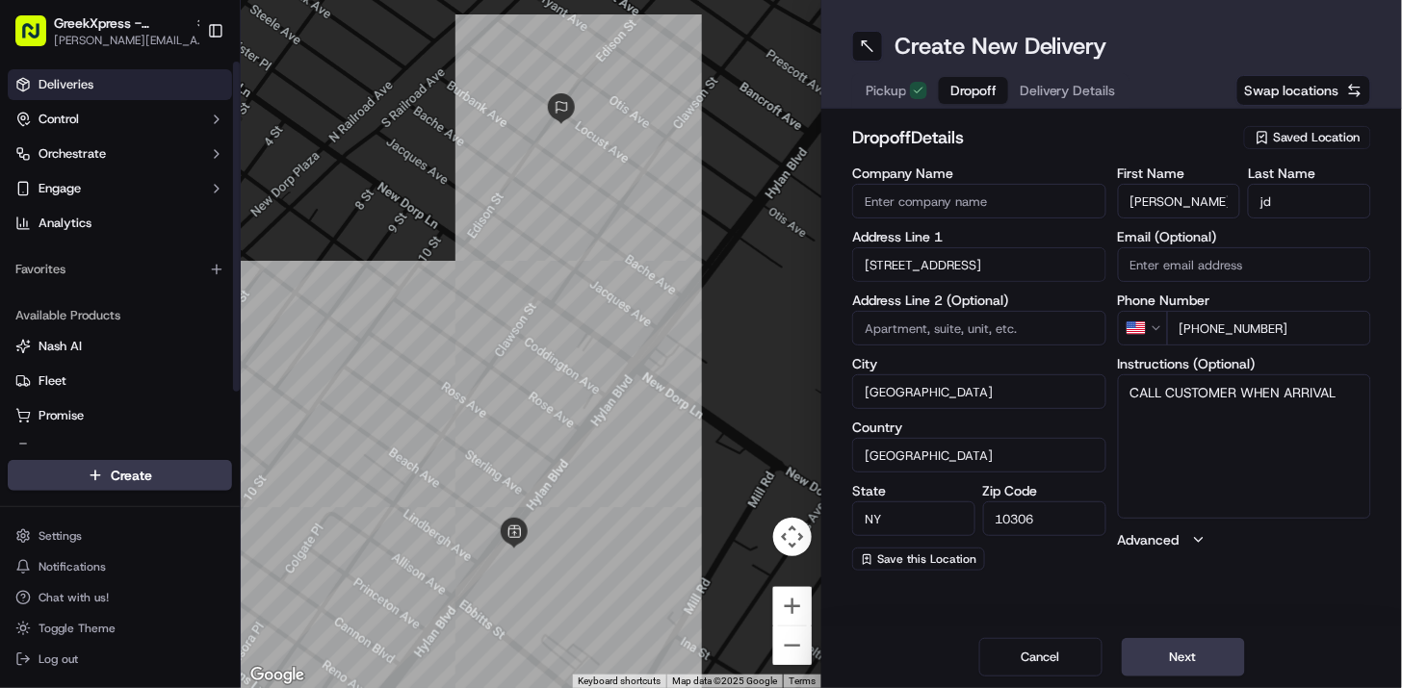
click at [176, 84] on link "Deliveries" at bounding box center [120, 84] width 224 height 31
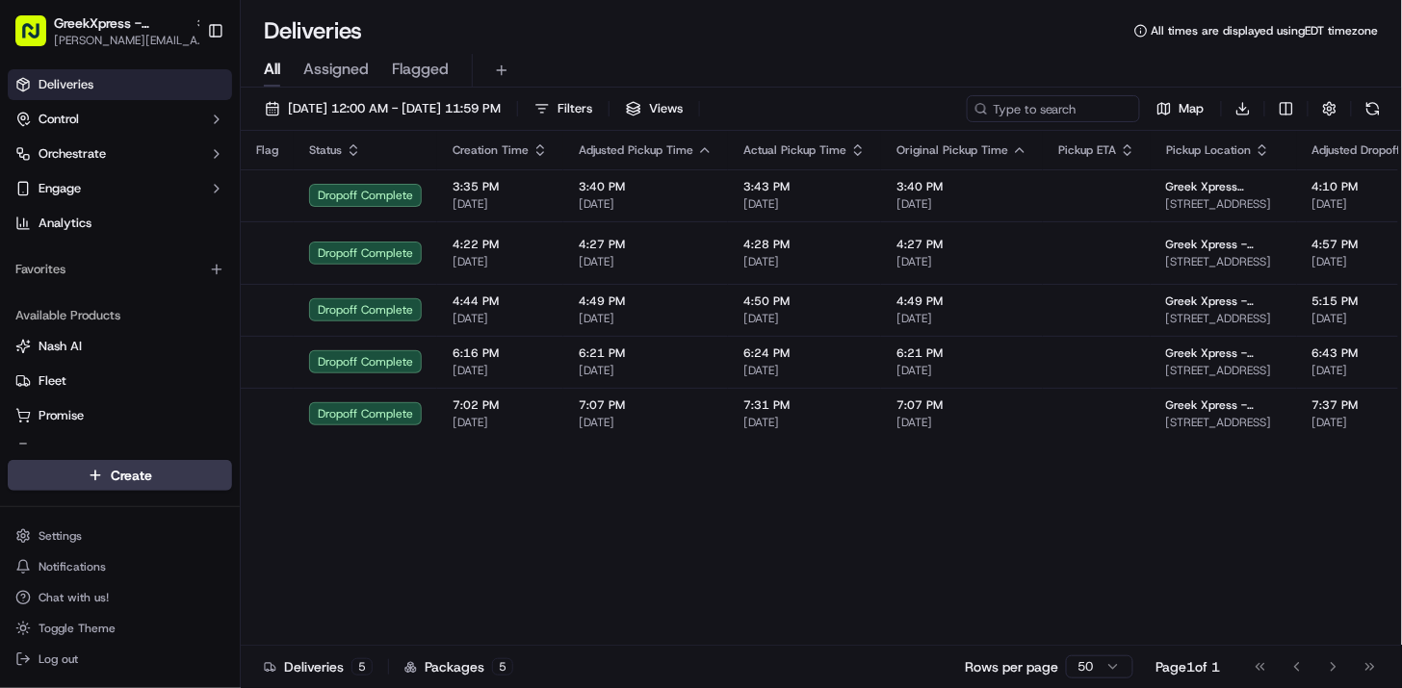
click at [1331, 668] on div "Go to first page Go to previous page Go to next page Go to last page" at bounding box center [1315, 667] width 142 height 27
click at [1361, 670] on div "Go to first page Go to previous page Go to next page Go to last page" at bounding box center [1315, 667] width 142 height 27
click at [1331, 101] on button "button" at bounding box center [1329, 108] width 27 height 27
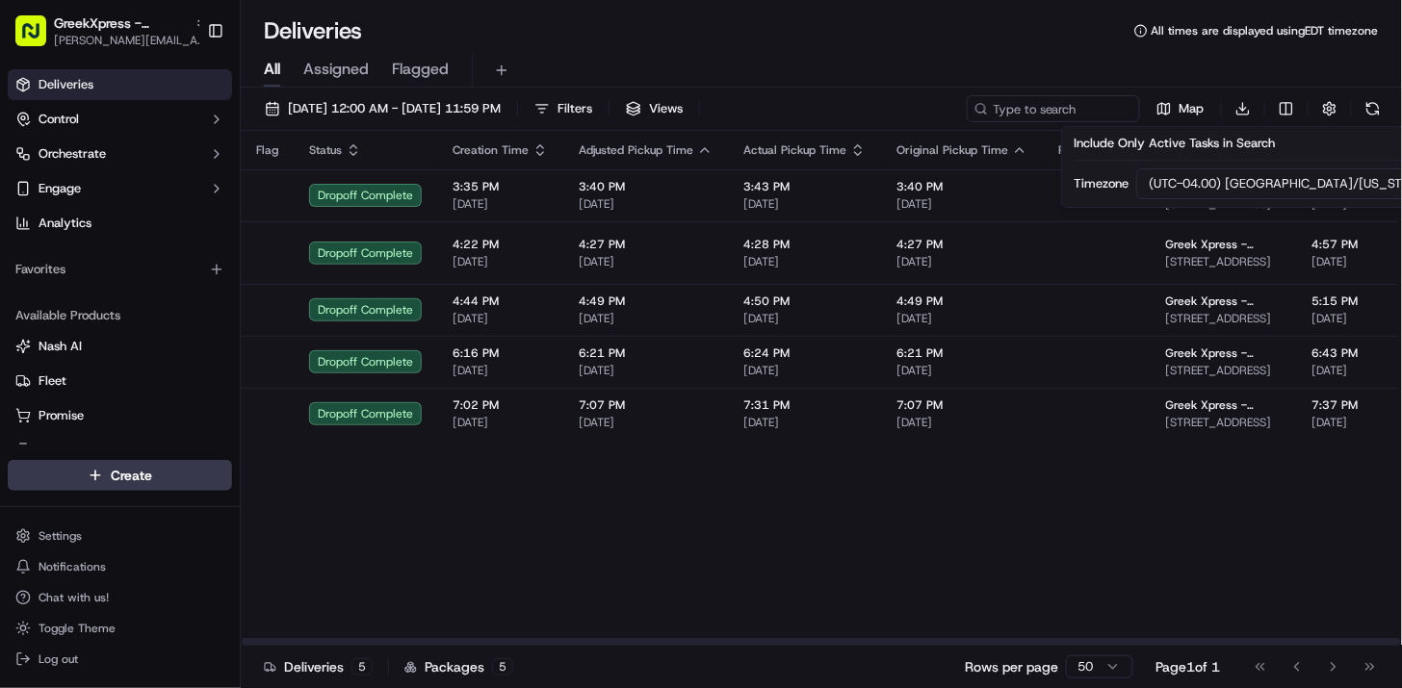
click at [1157, 559] on div "Flag Status Creation Time Adjusted Pickup Time Actual Pickup Time Original Pick…" at bounding box center [1406, 388] width 2330 height 515
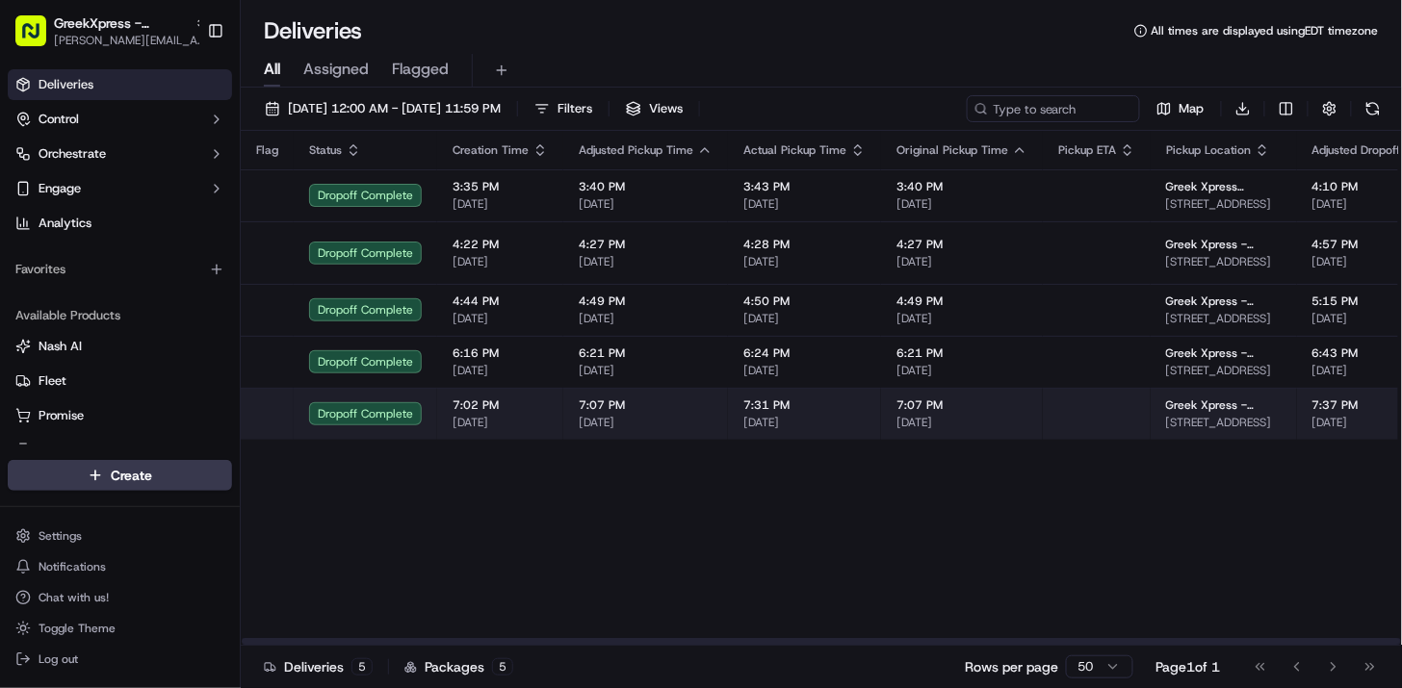
click at [1319, 422] on span "[DATE]" at bounding box center [1381, 422] width 139 height 15
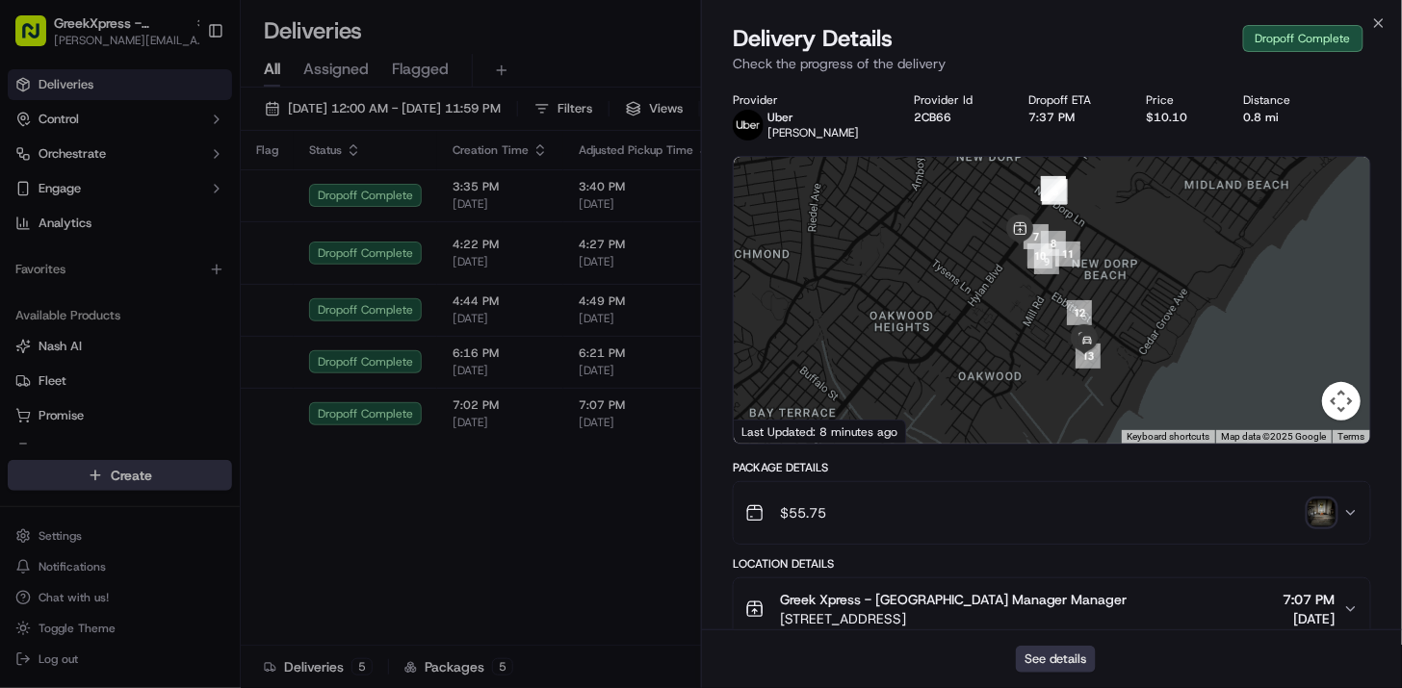
click at [1075, 648] on button "See details" at bounding box center [1056, 659] width 80 height 27
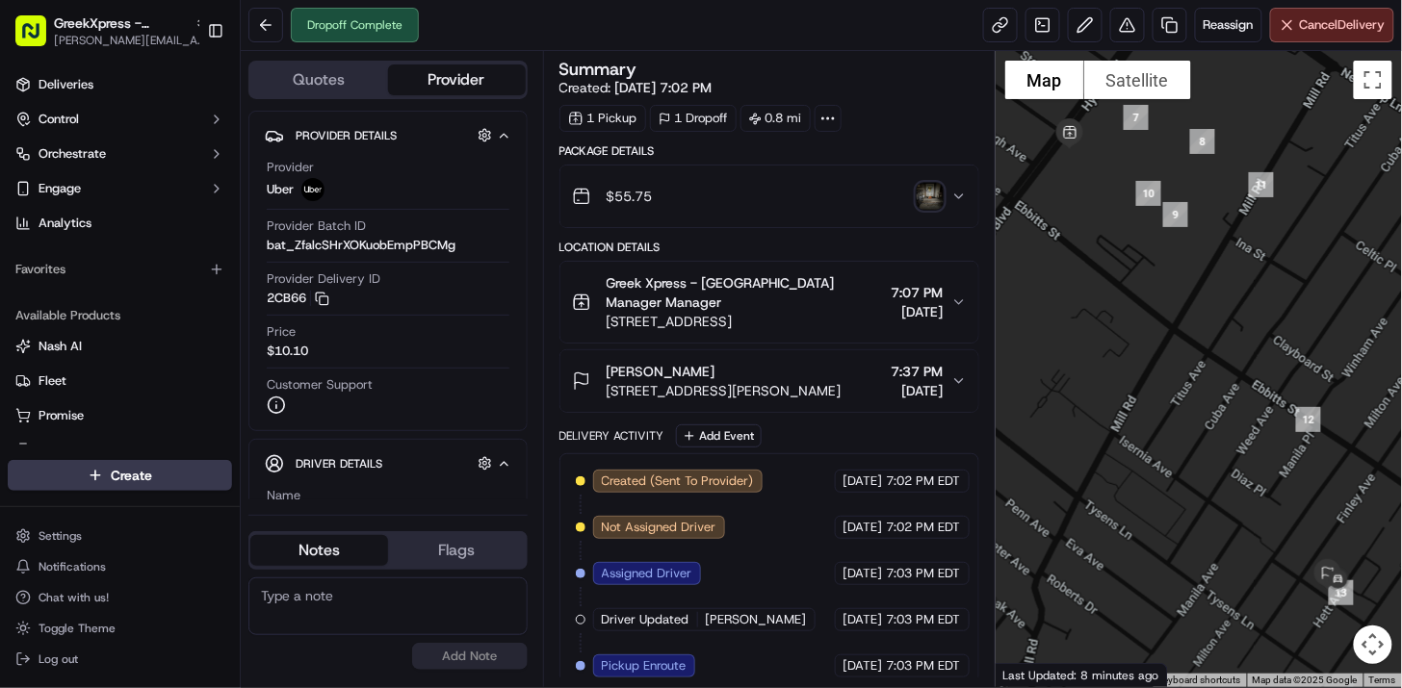
click at [826, 123] on icon at bounding box center [827, 118] width 17 height 17
click at [912, 100] on div "Summary Created: [DATE] 7:02 PM 1 Pickup 1 Dropoff 0.8 mi" at bounding box center [769, 96] width 420 height 71
click at [495, 451] on button "Hidden ( 5 )" at bounding box center [485, 463] width 24 height 24
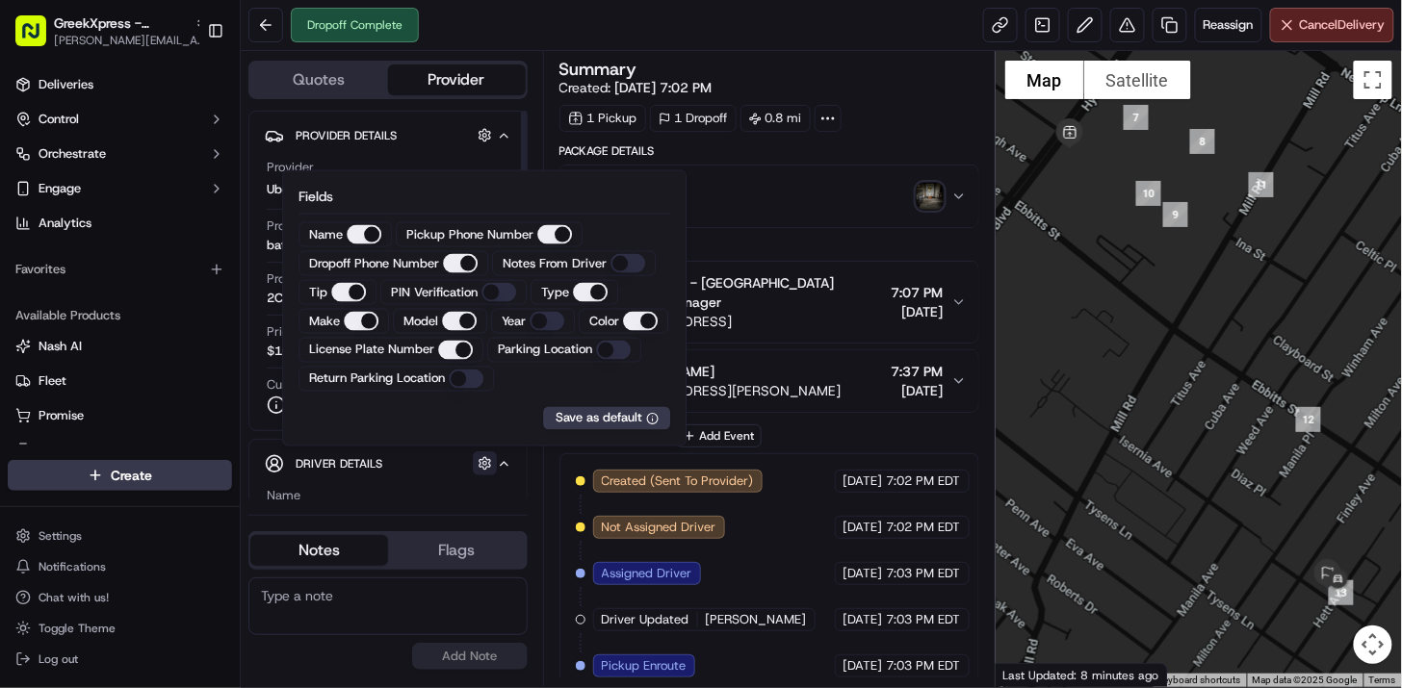
click at [482, 460] on button "button" at bounding box center [485, 463] width 24 height 24
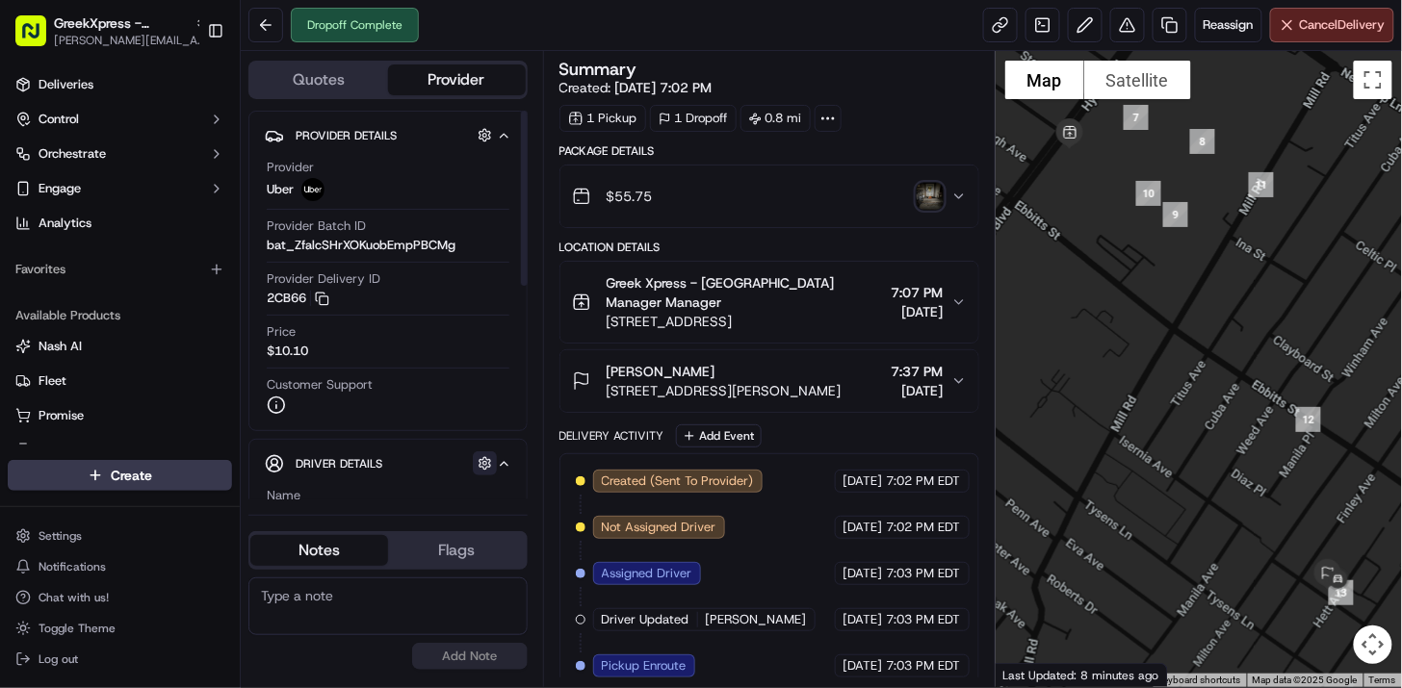
click at [482, 460] on button "button" at bounding box center [485, 463] width 24 height 24
click at [1078, 15] on button at bounding box center [1085, 25] width 35 height 35
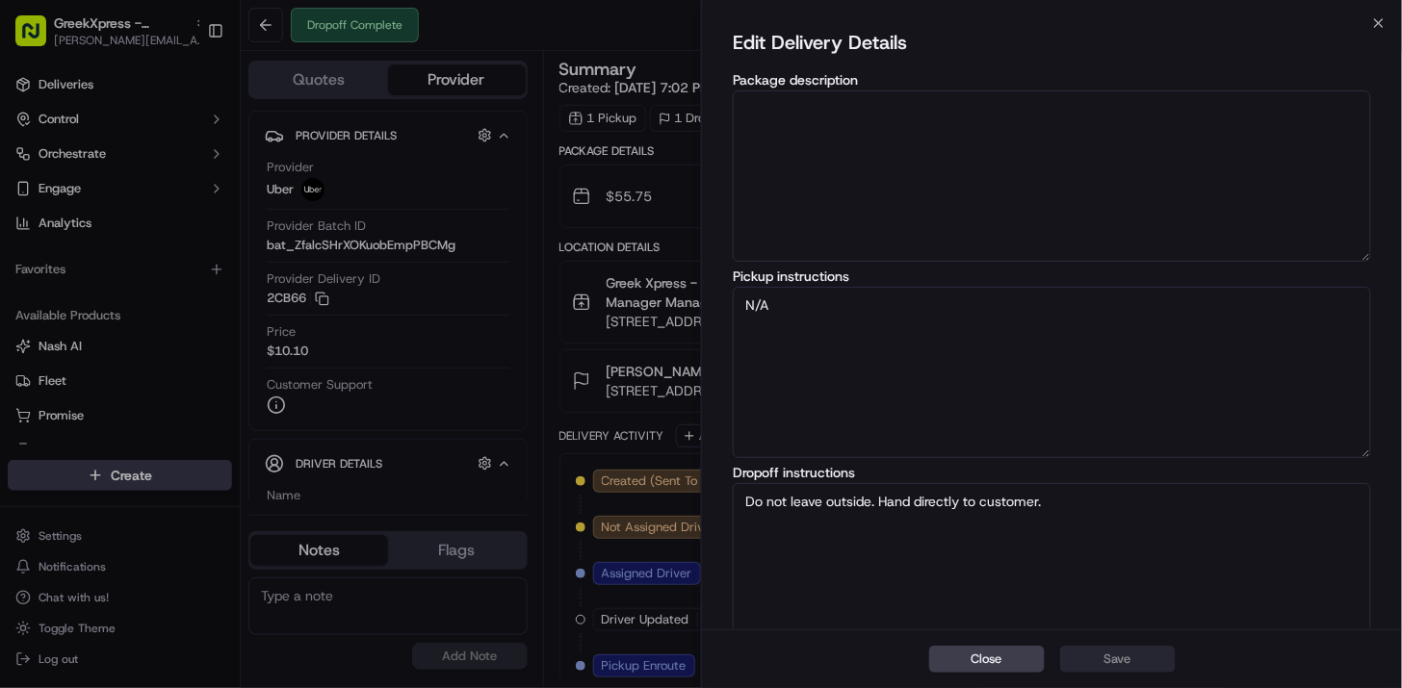
click at [1397, 221] on div "Edit Delivery Details Package description Pickup instructions N/A Dropoff instr…" at bounding box center [1052, 430] width 700 height 814
click at [1377, 34] on div "Edit Delivery Details Package description Pickup instructions N/A Dropoff instr…" at bounding box center [1052, 430] width 700 height 814
click at [977, 656] on button "Close" at bounding box center [987, 659] width 116 height 27
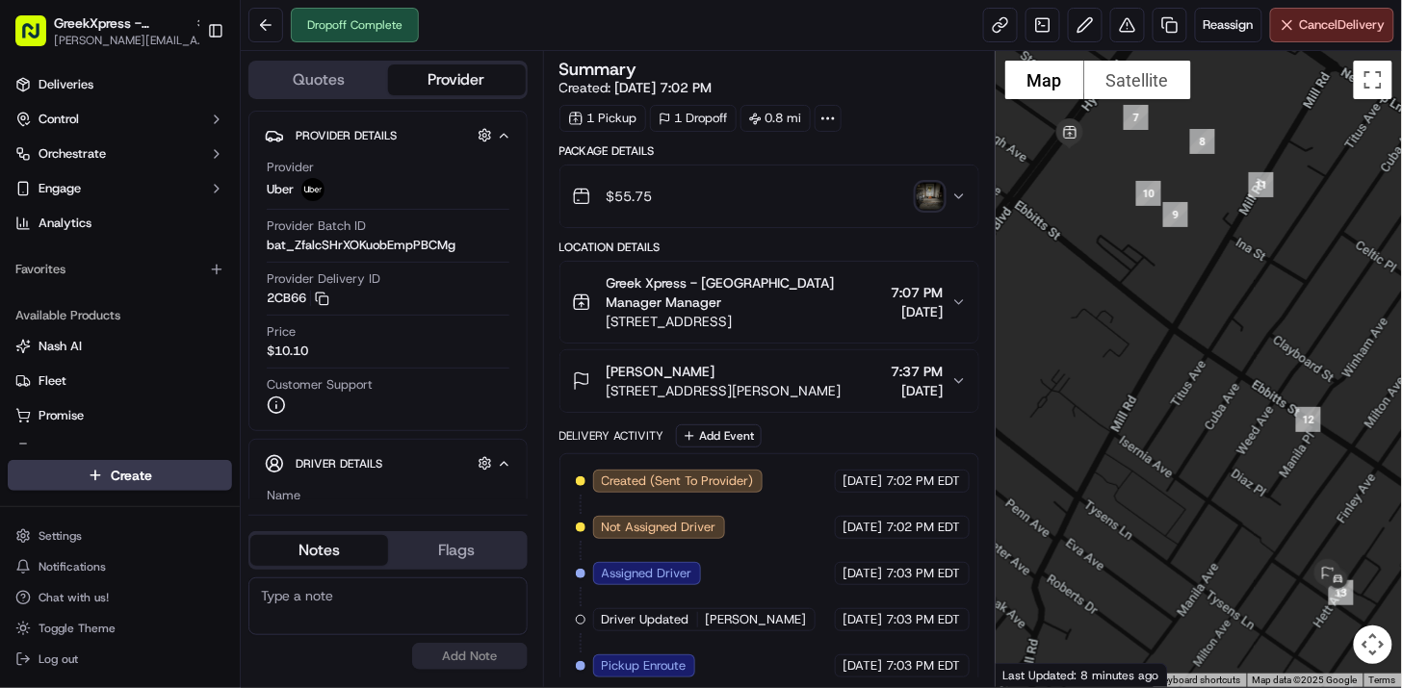
click at [900, 73] on div "Summary" at bounding box center [769, 69] width 420 height 17
click at [102, 479] on html "GreekXpress - Staten Island alex@greekxpress.com Toggle Sidebar Deliveries Cont…" at bounding box center [701, 344] width 1402 height 688
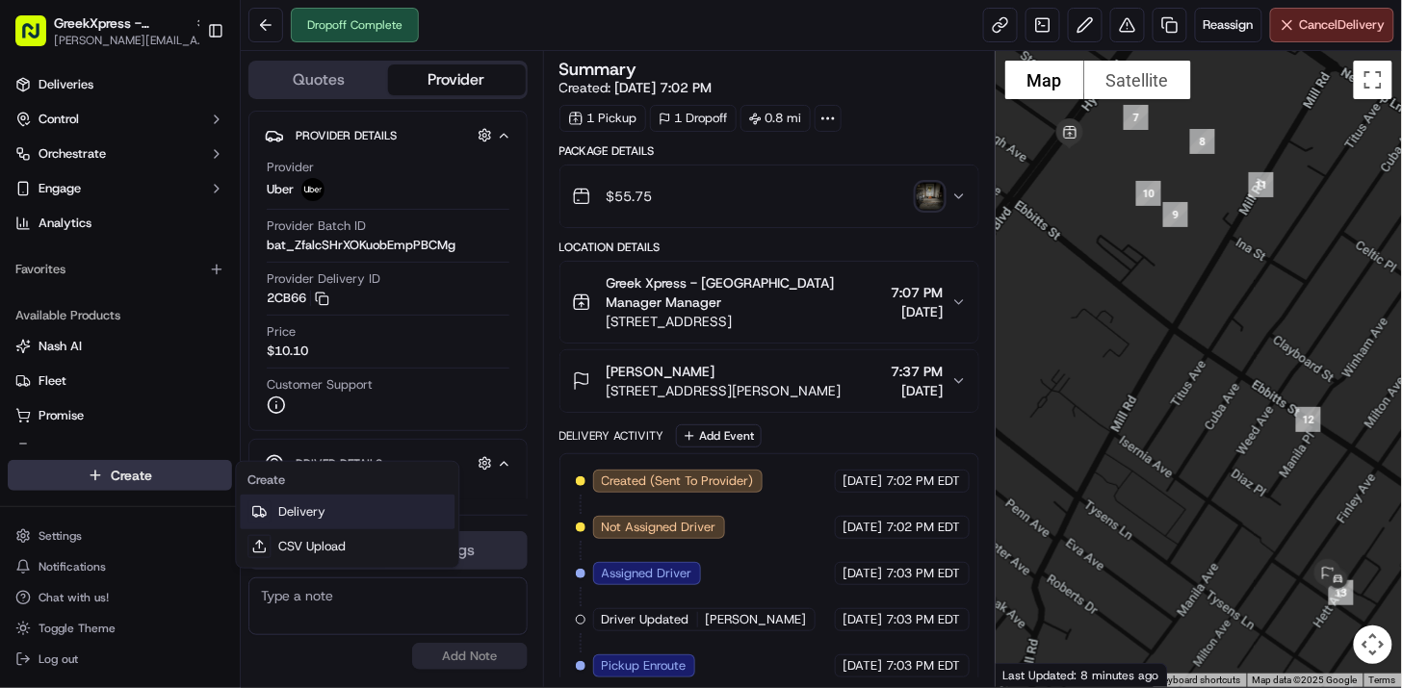
click at [381, 521] on link "Delivery" at bounding box center [347, 512] width 215 height 35
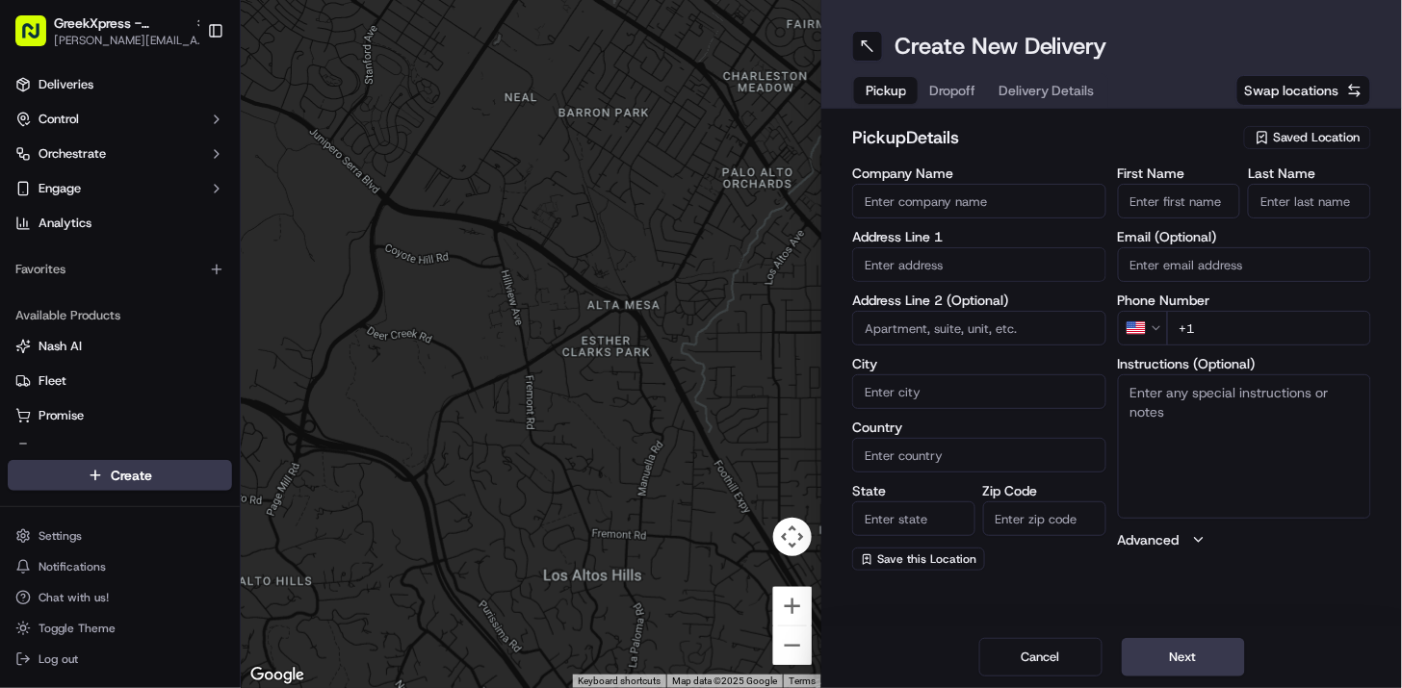
click at [1290, 146] on div "Saved Location" at bounding box center [1307, 137] width 127 height 23
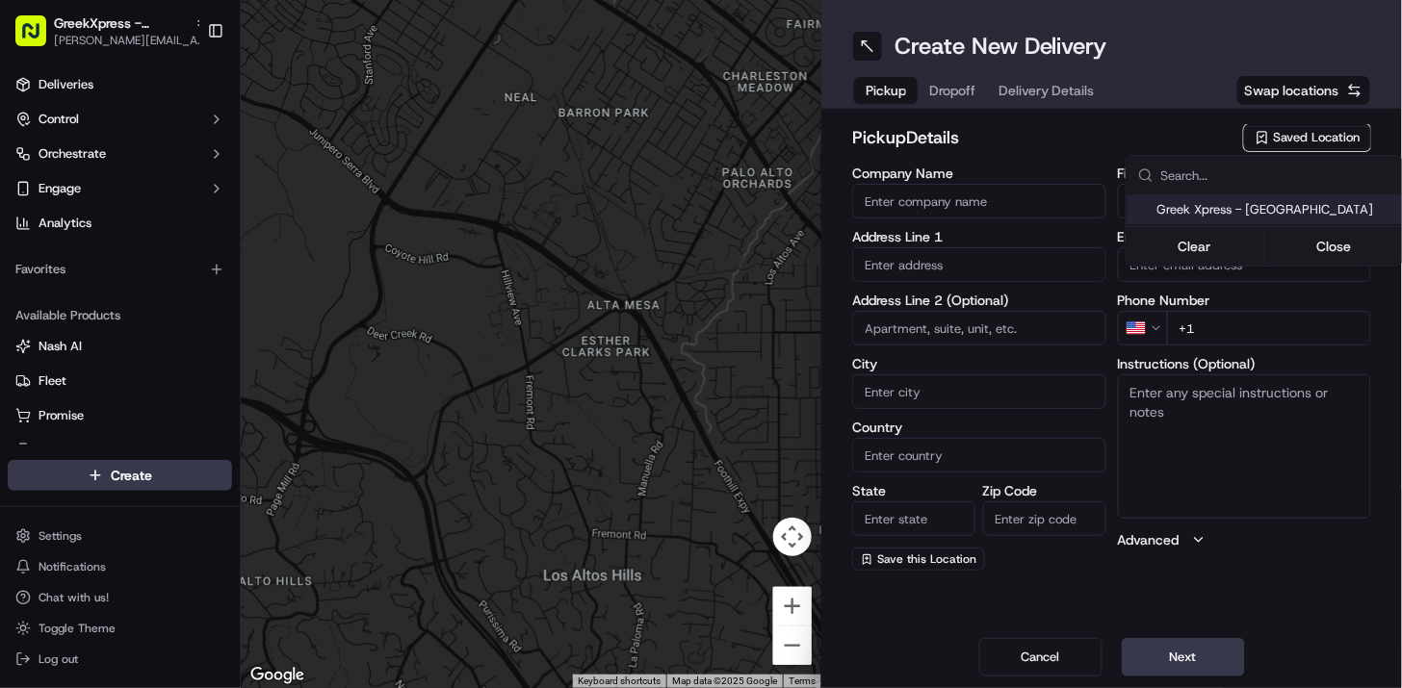
click at [1297, 212] on span "Greek Xpress - [GEOGRAPHIC_DATA]" at bounding box center [1275, 209] width 237 height 17
type input "Greek Xpress - [GEOGRAPHIC_DATA]"
type input "[STREET_ADDRESS]"
type input "#120"
type input "[GEOGRAPHIC_DATA]"
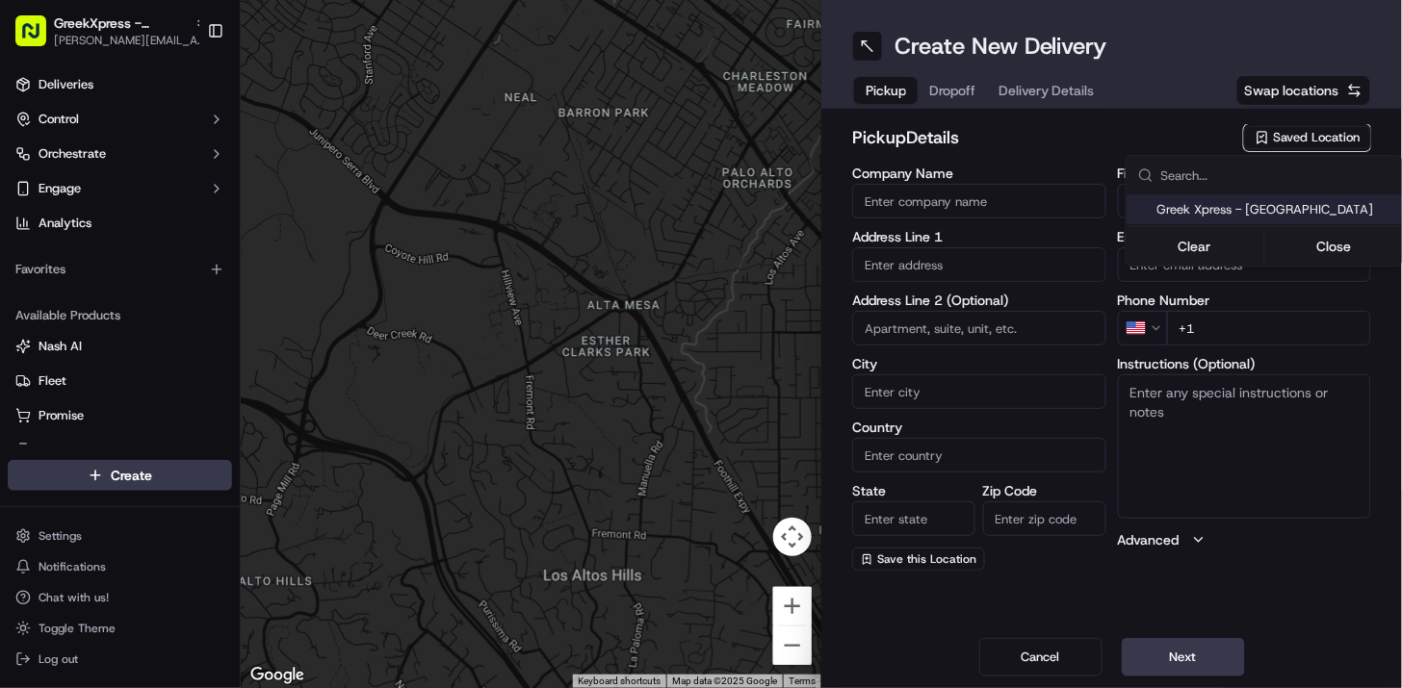
type input "US"
type input "NY"
type input "10306"
type input "Manager"
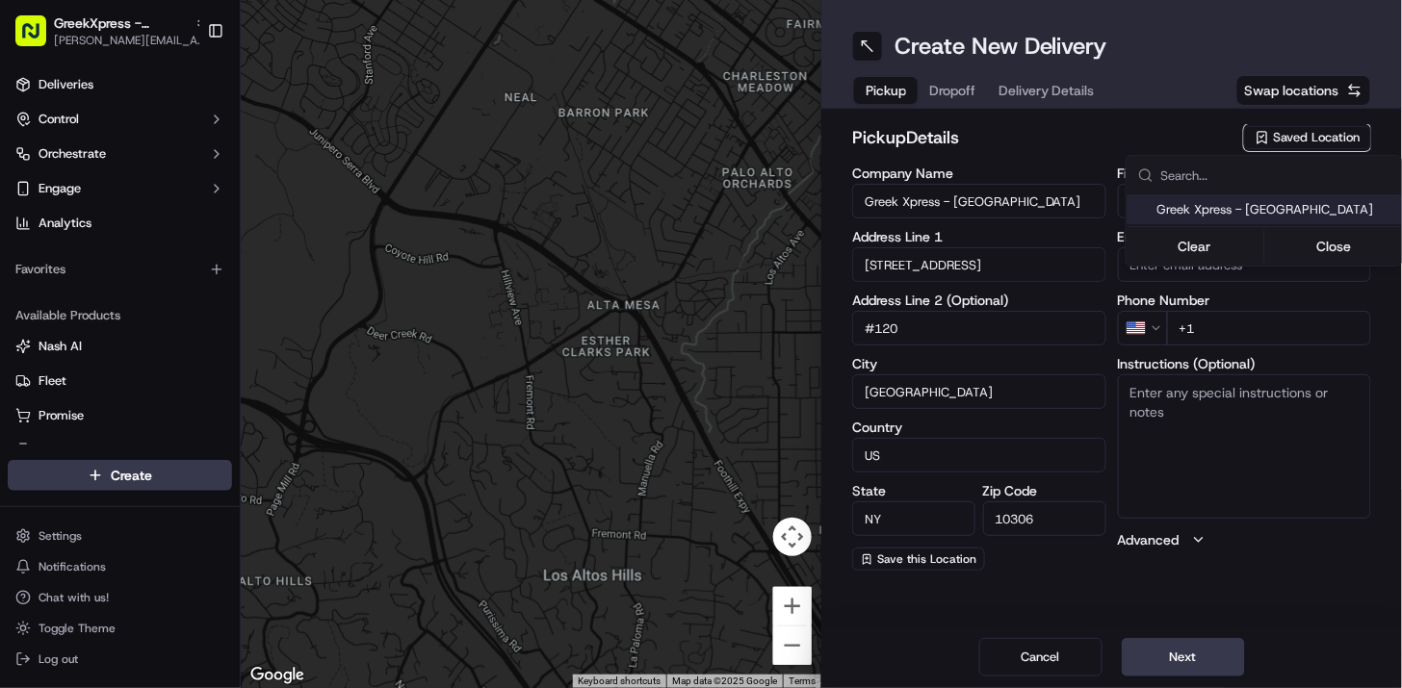
type input "[PHONE_NUMBER]"
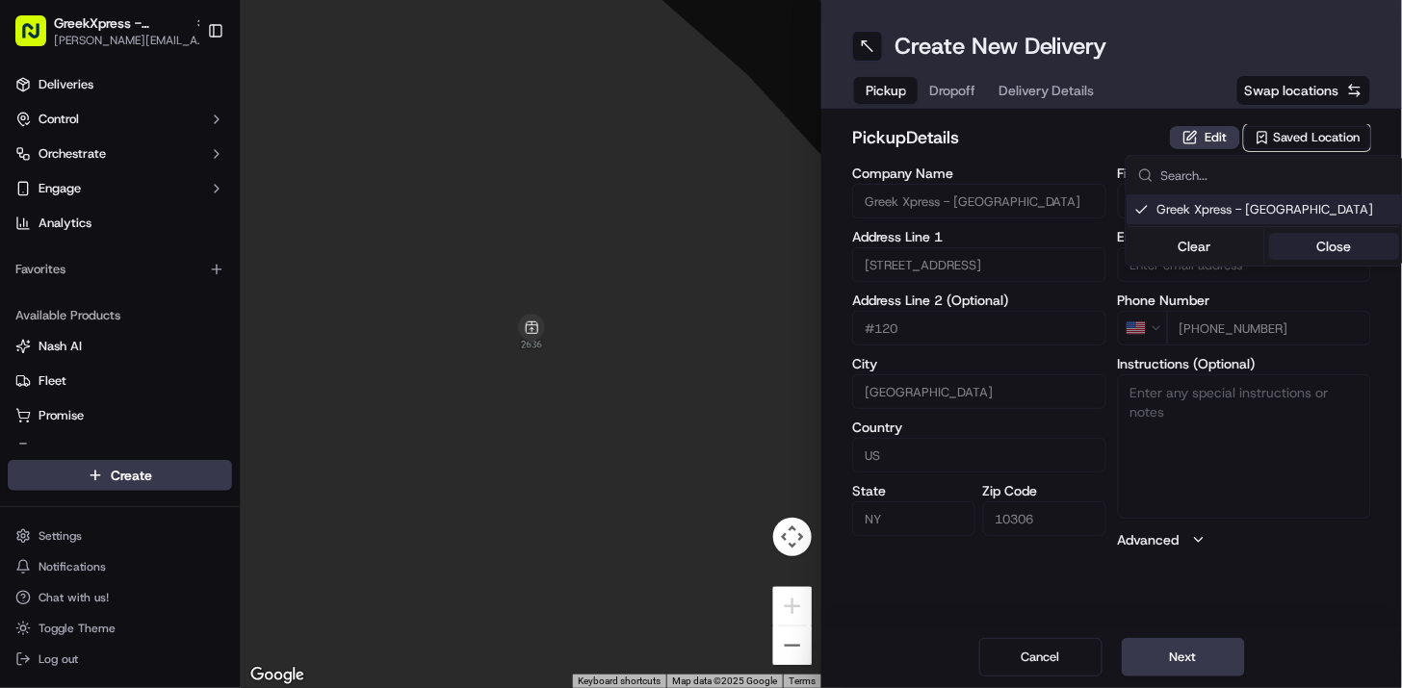
click at [1349, 243] on button "Close" at bounding box center [1334, 246] width 132 height 27
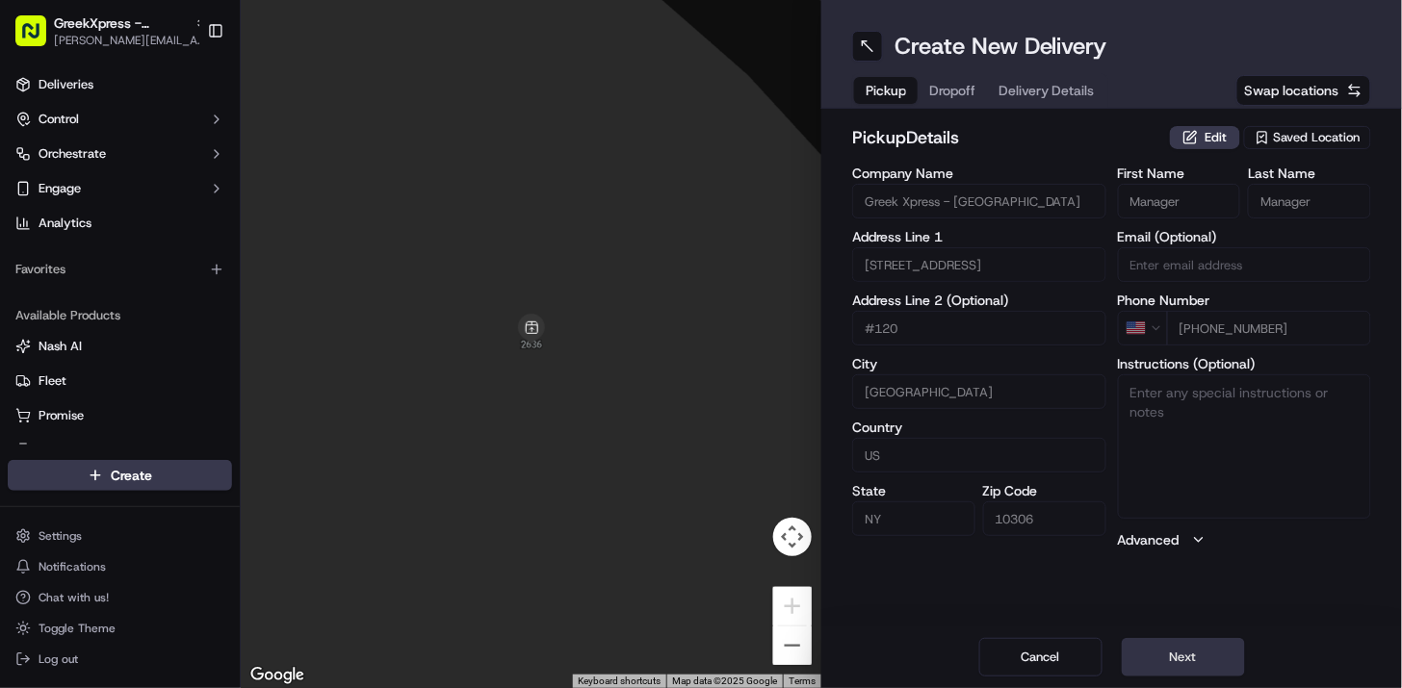
click at [1152, 652] on button "Next" at bounding box center [1182, 657] width 123 height 39
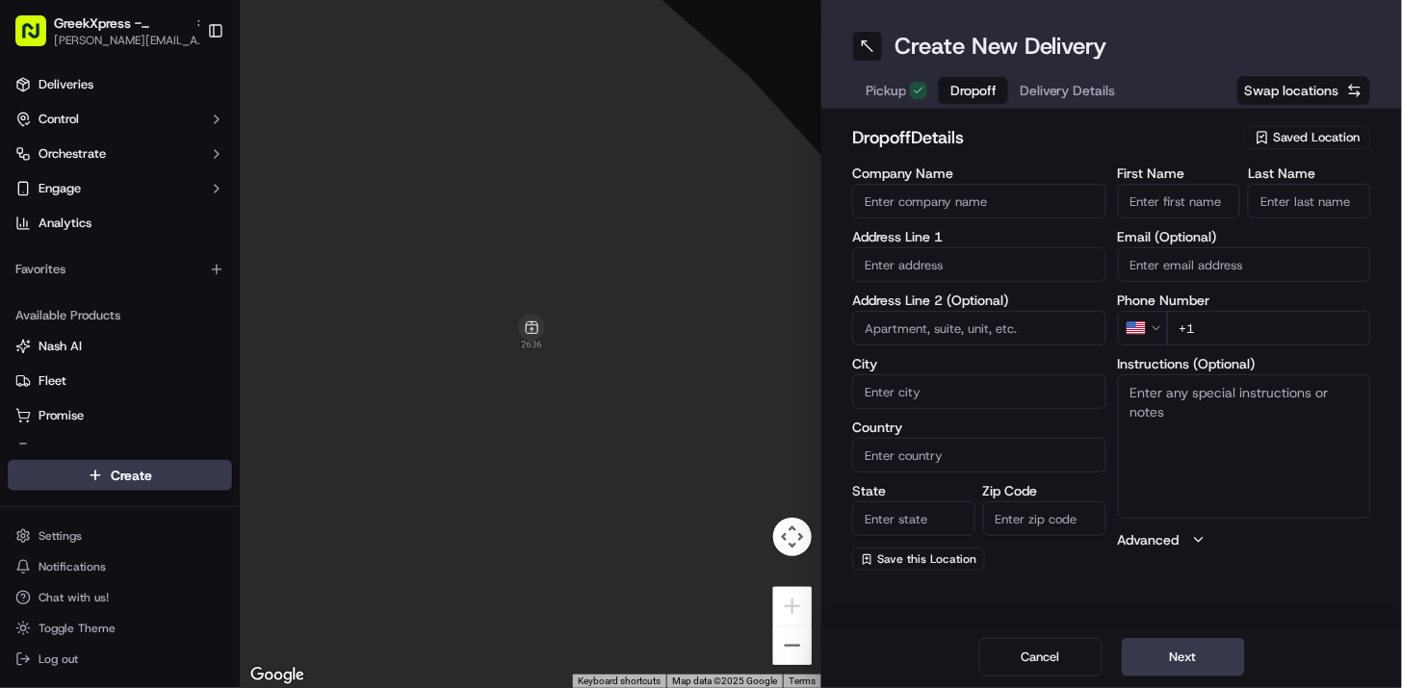
click at [1147, 197] on input "First Name" at bounding box center [1179, 201] width 123 height 35
type input "l"
type input "[PERSON_NAME]"
click at [1303, 193] on input "Last Name" at bounding box center [1309, 201] width 123 height 35
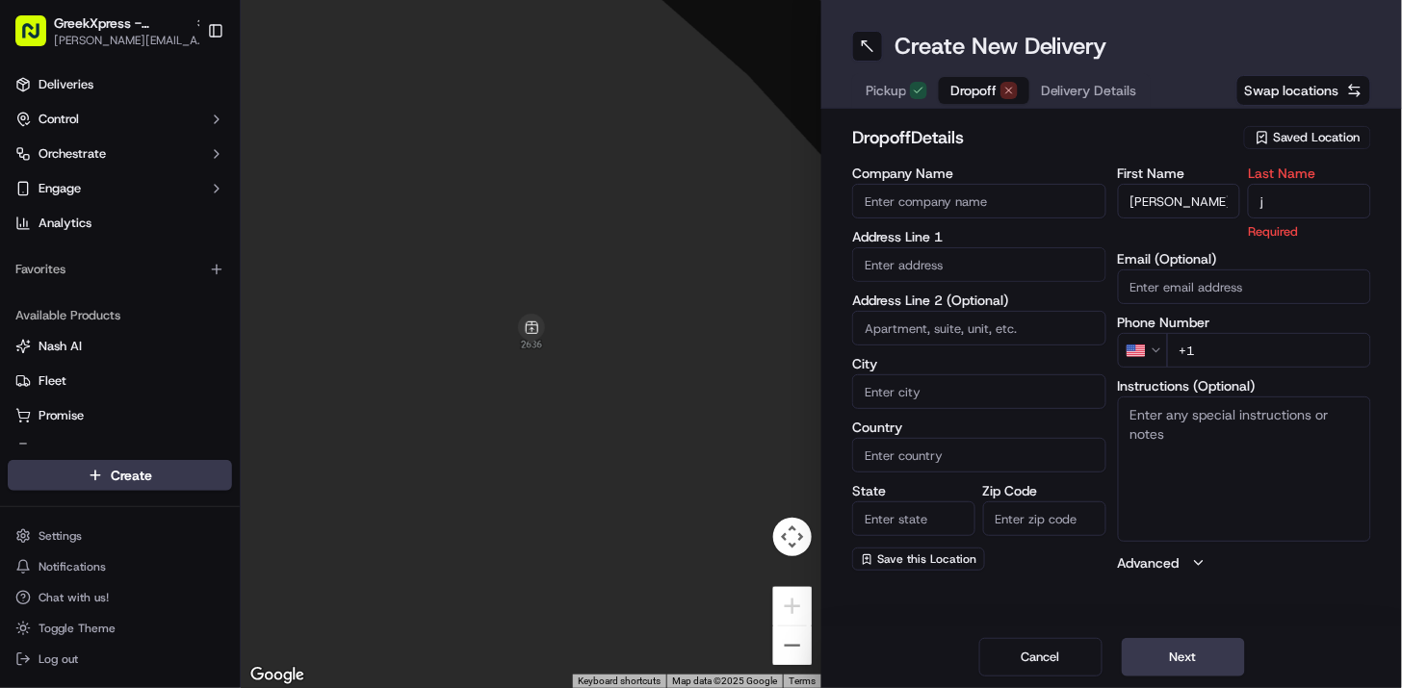
type input "jd"
type input "[STREET_ADDRESS]"
type input "[GEOGRAPHIC_DATA]"
type input "NY"
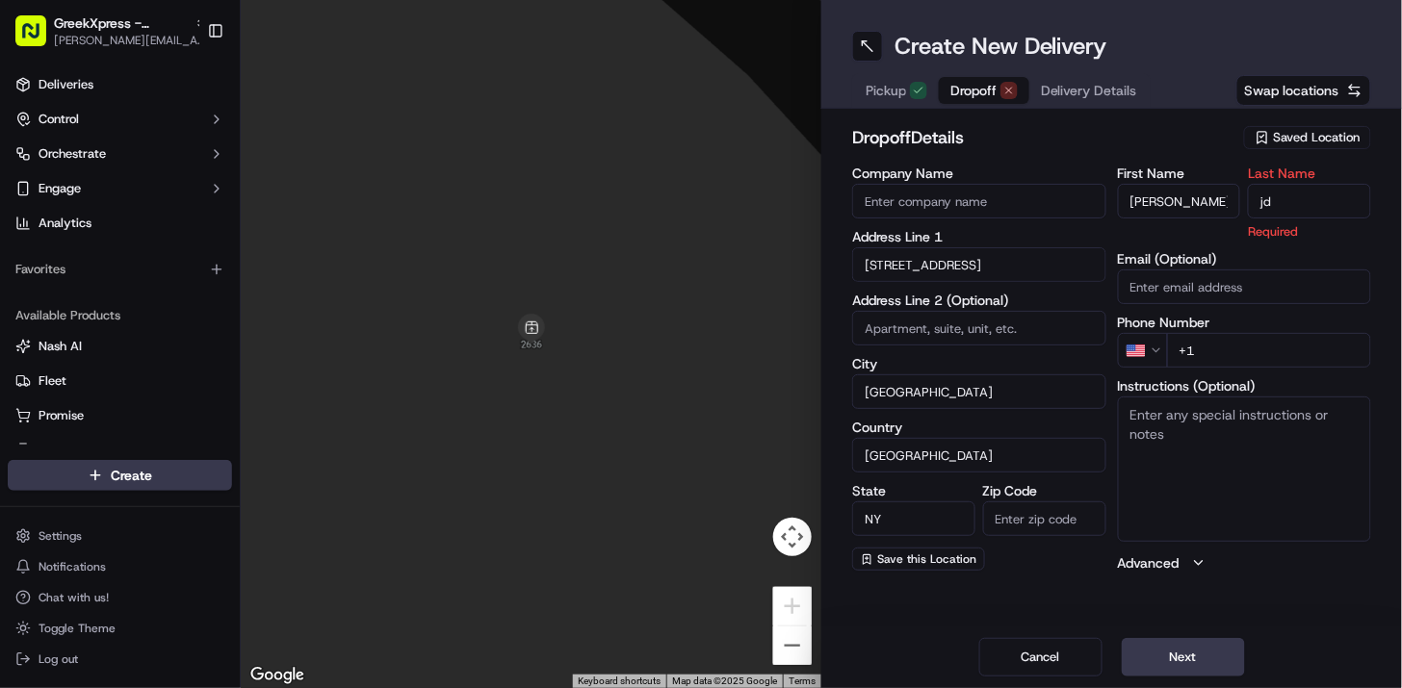
type input "10306"
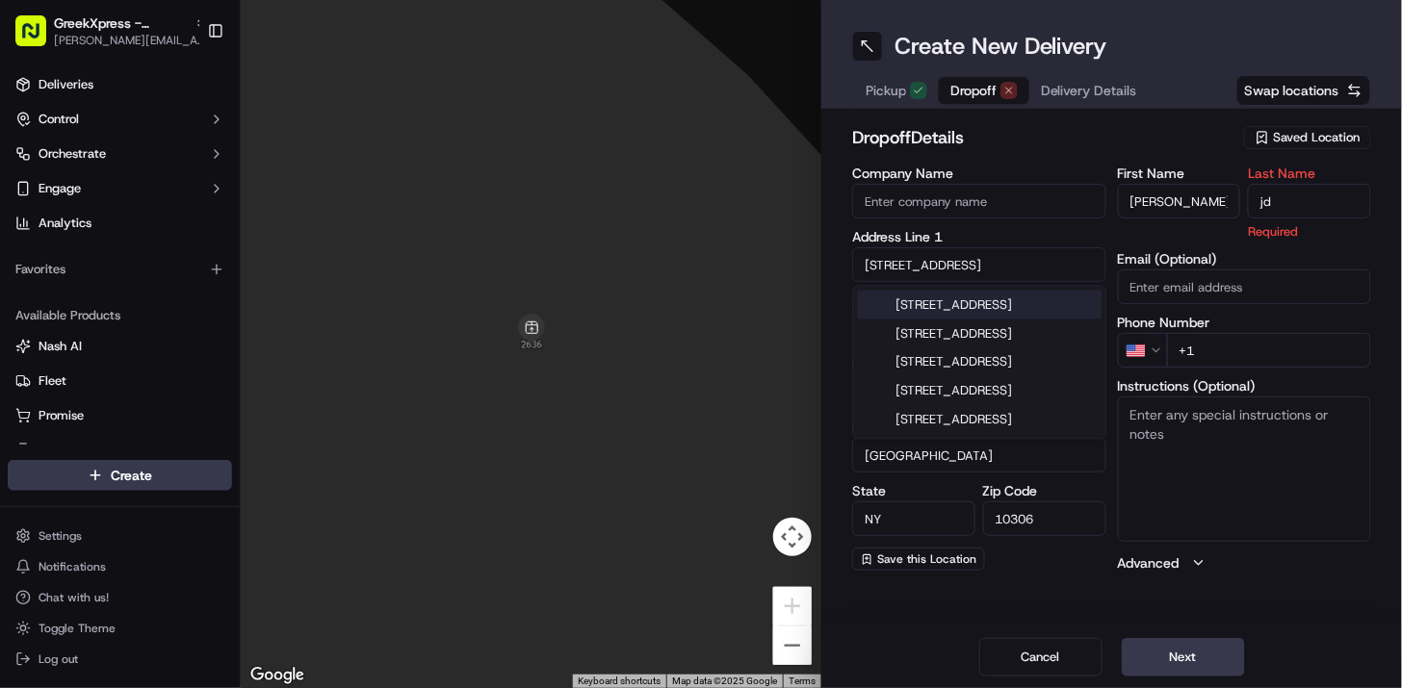
type input "jd"
click at [1147, 128] on h2 "dropoff Details" at bounding box center [1042, 137] width 380 height 27
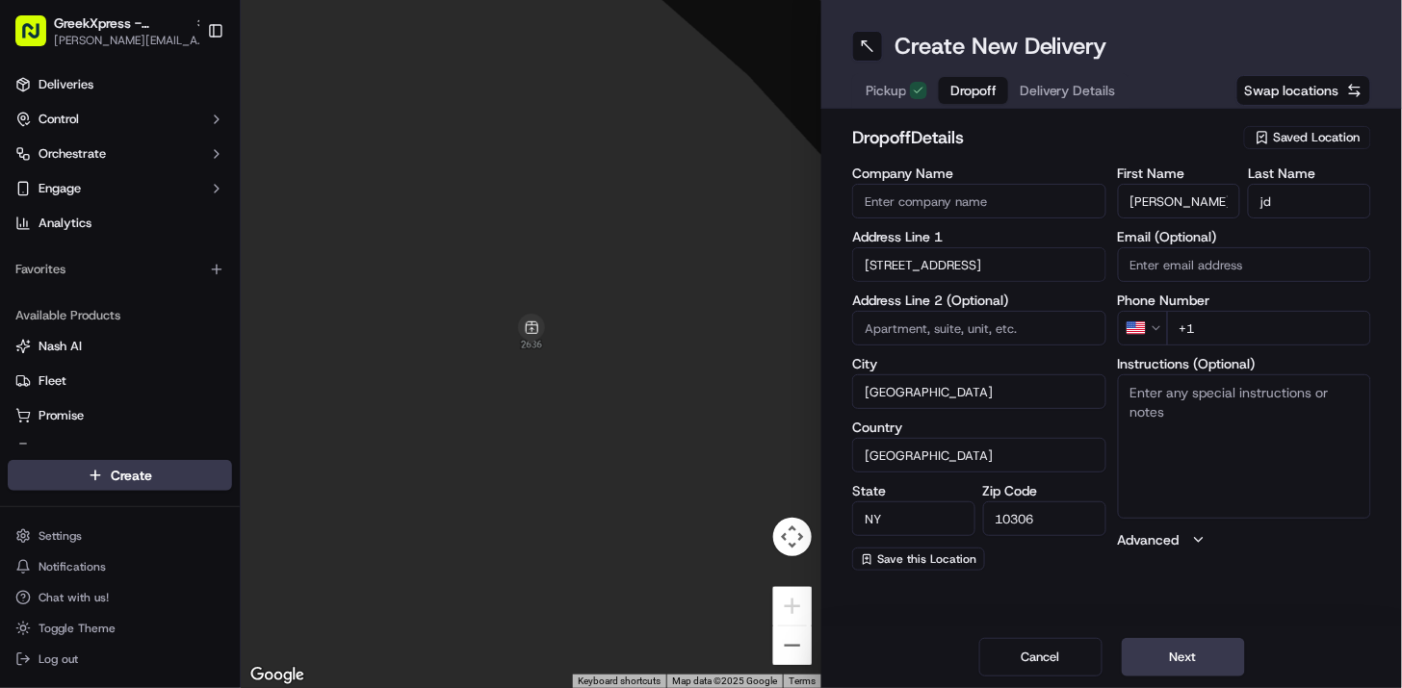
click at [1219, 321] on input "+1" at bounding box center [1269, 328] width 205 height 35
type input "[PHONE_NUMBER]"
click at [1165, 124] on h2 "dropoff Details" at bounding box center [1042, 137] width 380 height 27
drag, startPoint x: 1265, startPoint y: 397, endPoint x: 1249, endPoint y: 391, distance: 16.4
click at [1265, 397] on textarea "Instructions (Optional)" at bounding box center [1245, 446] width 254 height 144
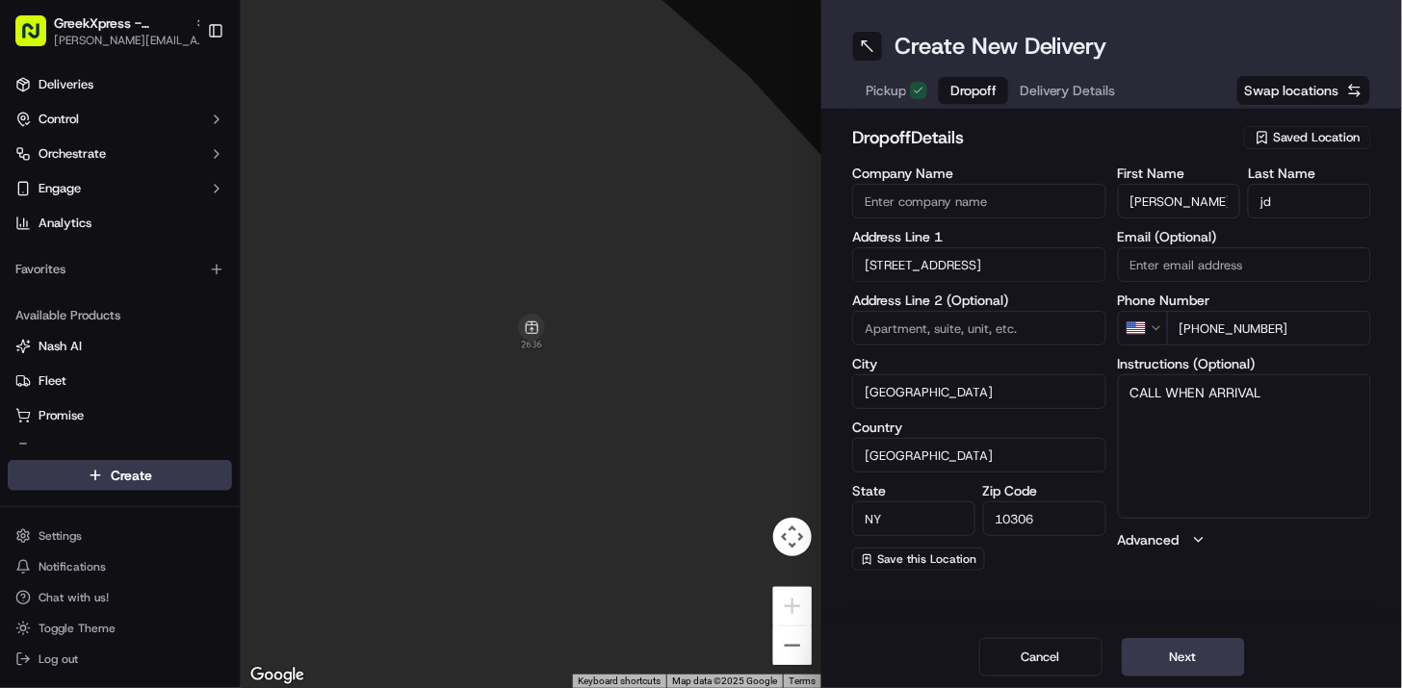
click at [1100, 129] on h2 "dropoff Details" at bounding box center [1042, 137] width 380 height 27
click at [1162, 388] on textarea "CALL WHEN ARRIVAL" at bounding box center [1245, 446] width 254 height 144
type textarea "CALL CUSTOMER WHEN ARRIVAL"
click at [1055, 142] on h2 "dropoff Details" at bounding box center [1042, 137] width 380 height 27
click at [1190, 666] on button "Next" at bounding box center [1182, 657] width 123 height 39
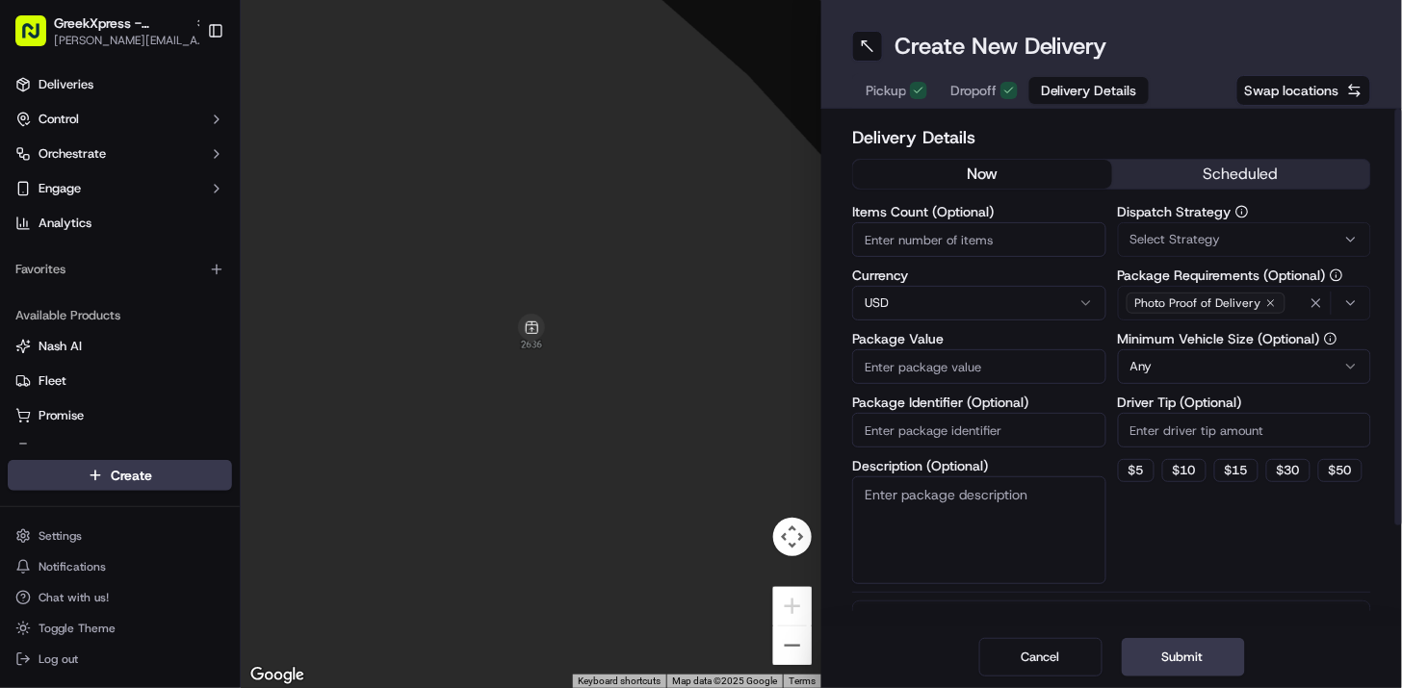
click at [935, 359] on input "Package Value" at bounding box center [979, 366] width 254 height 35
type input "25.75"
click at [941, 122] on div "Delivery Details now scheduled Items Count (Optional) Currency USD Package Valu…" at bounding box center [1111, 368] width 580 height 518
click at [1128, 469] on button "$ 5" at bounding box center [1136, 470] width 37 height 23
type input "5"
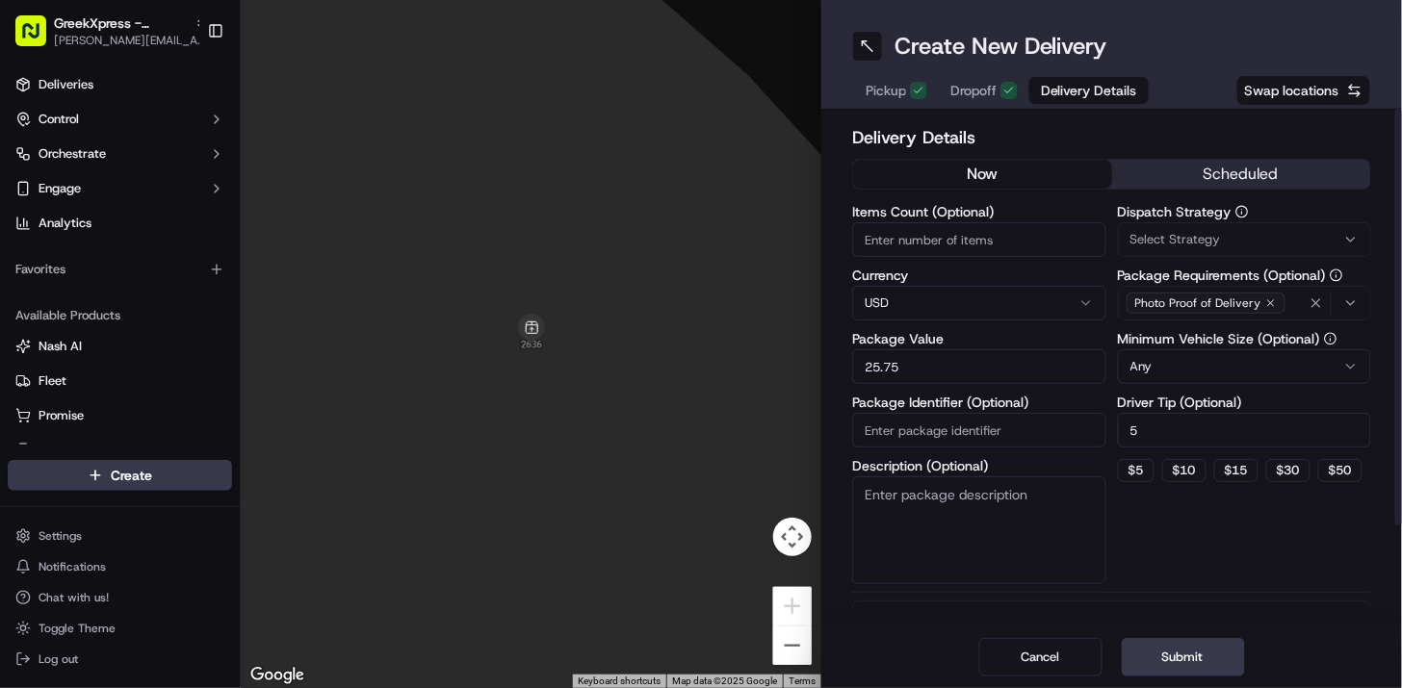
click at [1159, 528] on div "Dispatch Strategy Select Strategy Package Requirements (Optional) Photo Proof o…" at bounding box center [1245, 394] width 254 height 379
click at [1002, 508] on textarea "Description (Optional)" at bounding box center [979, 530] width 254 height 108
type textarea "CALL CUSTOMER WHEN ARRIVAL"
click at [1268, 561] on div "Dispatch Strategy Select Strategy Package Requirements (Optional) Photo Proof o…" at bounding box center [1245, 394] width 254 height 379
click at [1218, 660] on button "Submit" at bounding box center [1182, 657] width 123 height 39
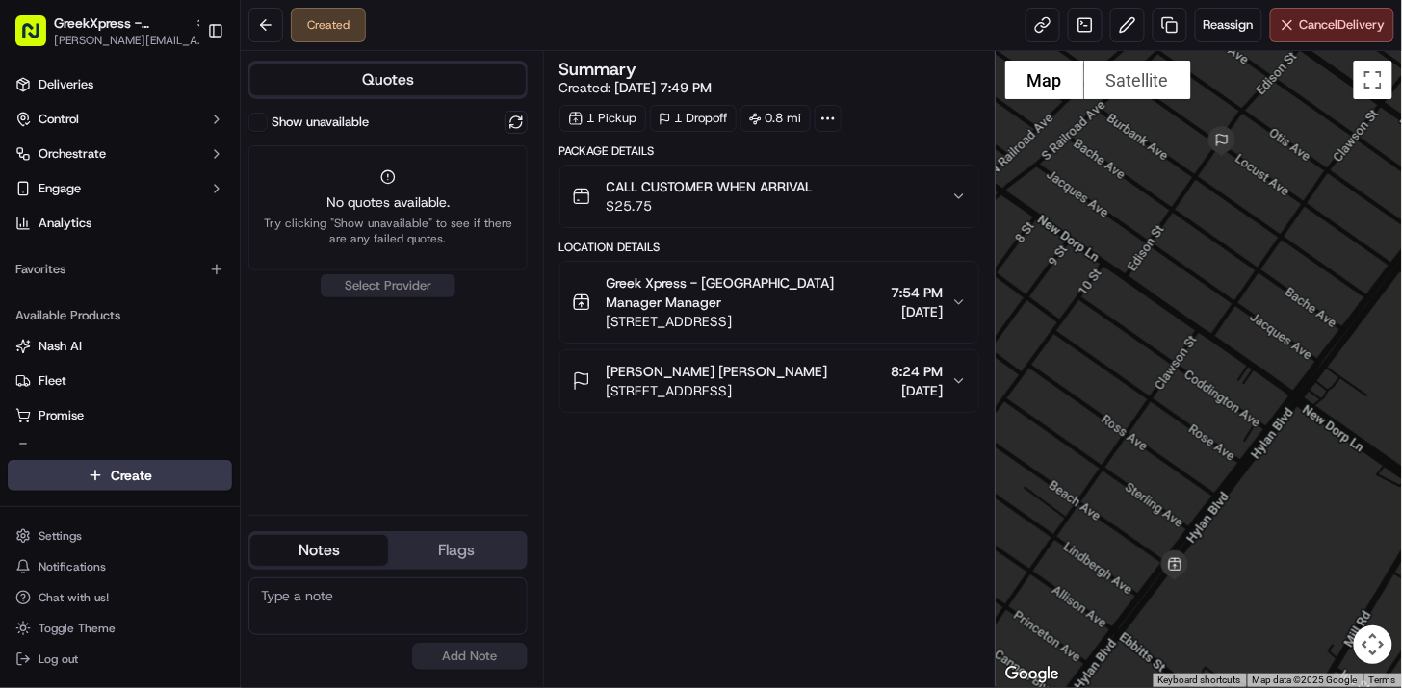
click at [443, 362] on div "Show unavailable No quotes available. Try clicking "Show unavailable" to see if…" at bounding box center [387, 305] width 279 height 389
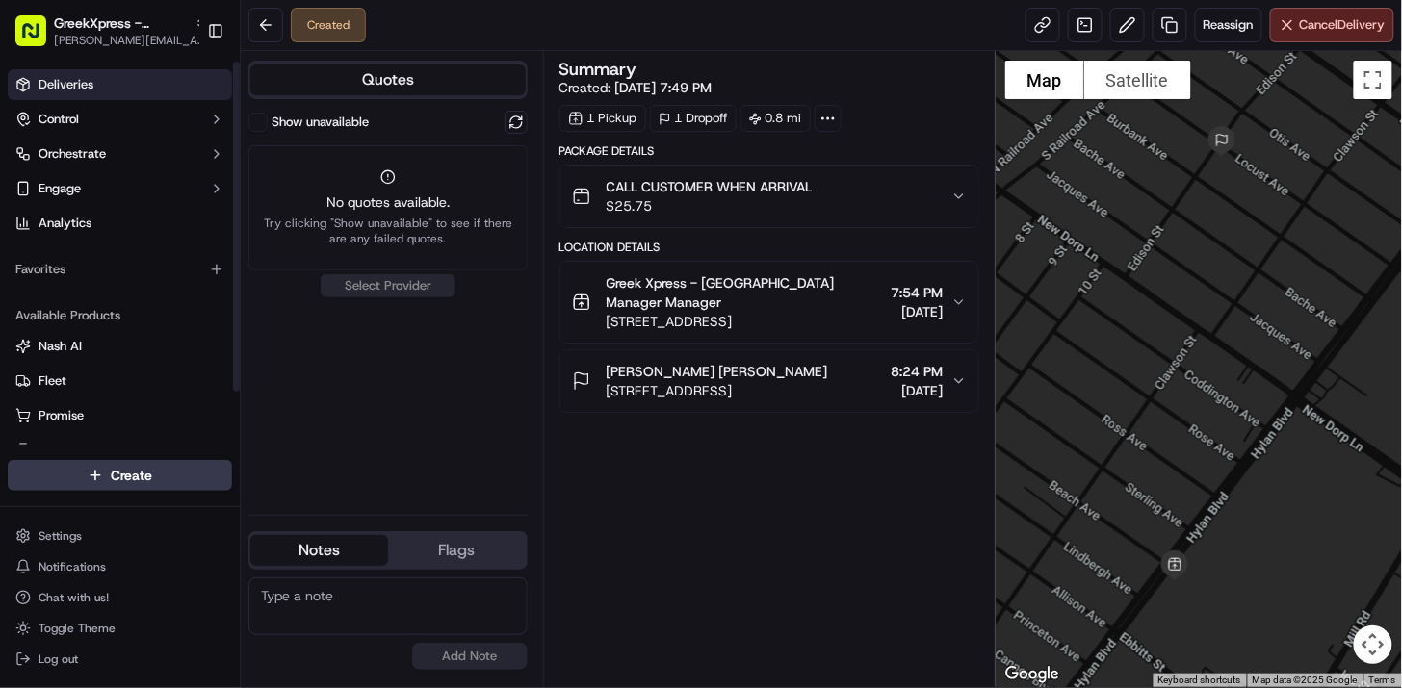
click at [149, 89] on link "Deliveries" at bounding box center [120, 84] width 224 height 31
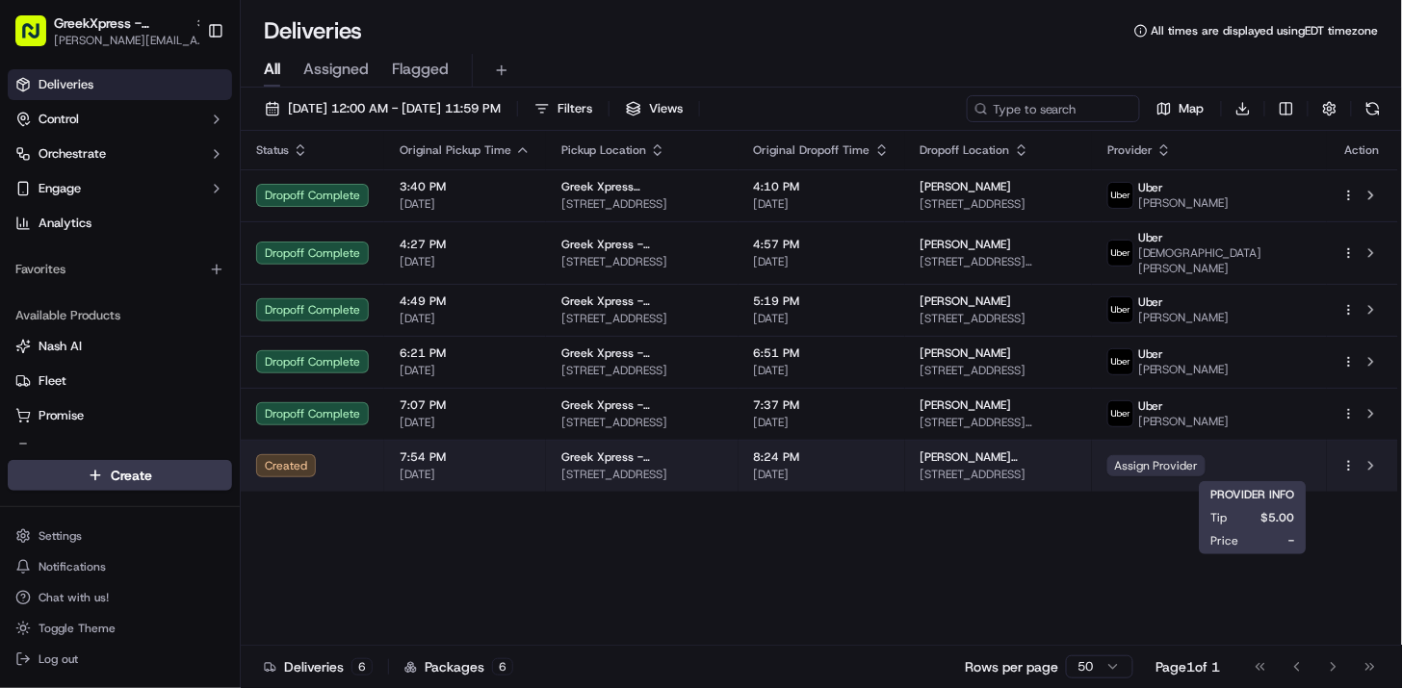
click at [1205, 472] on span "Assign Provider" at bounding box center [1156, 465] width 98 height 21
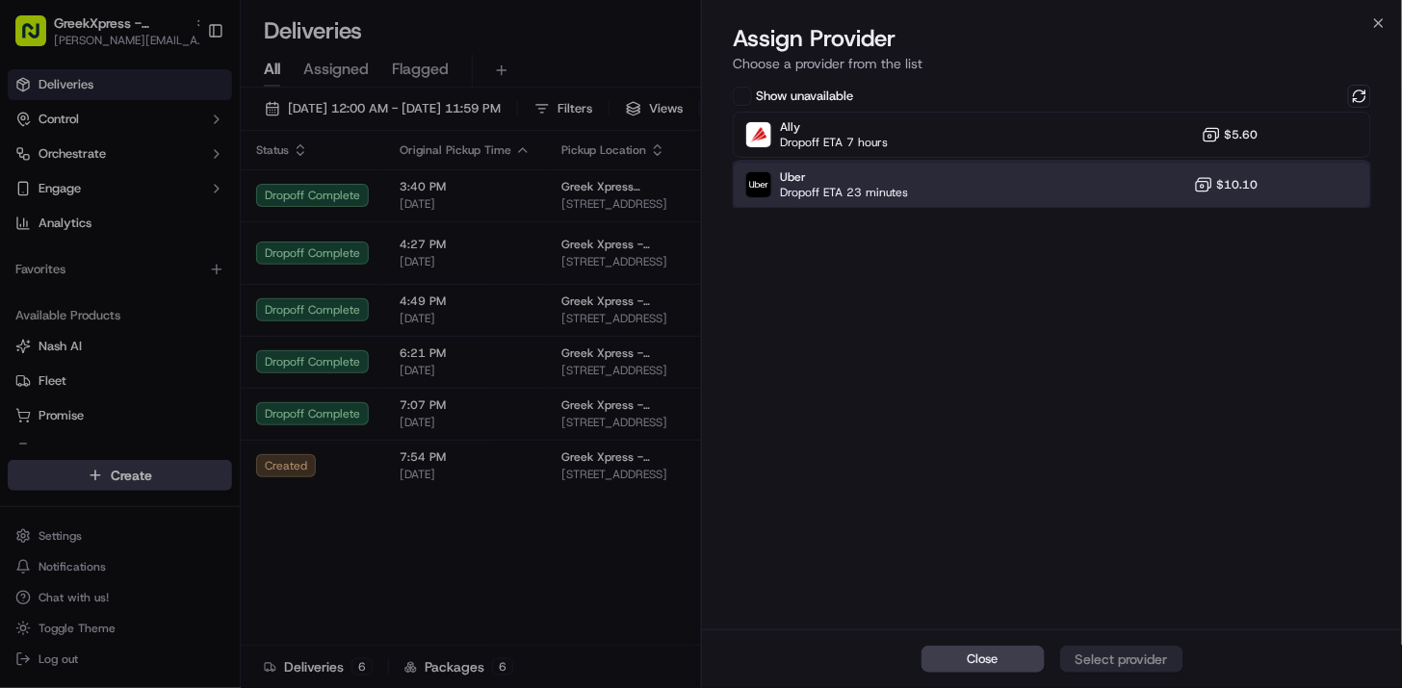
click at [1122, 205] on div "Uber Dropoff ETA 23 minutes $10.10" at bounding box center [1052, 185] width 638 height 46
click at [1104, 667] on div "Assign Provider" at bounding box center [1121, 659] width 94 height 19
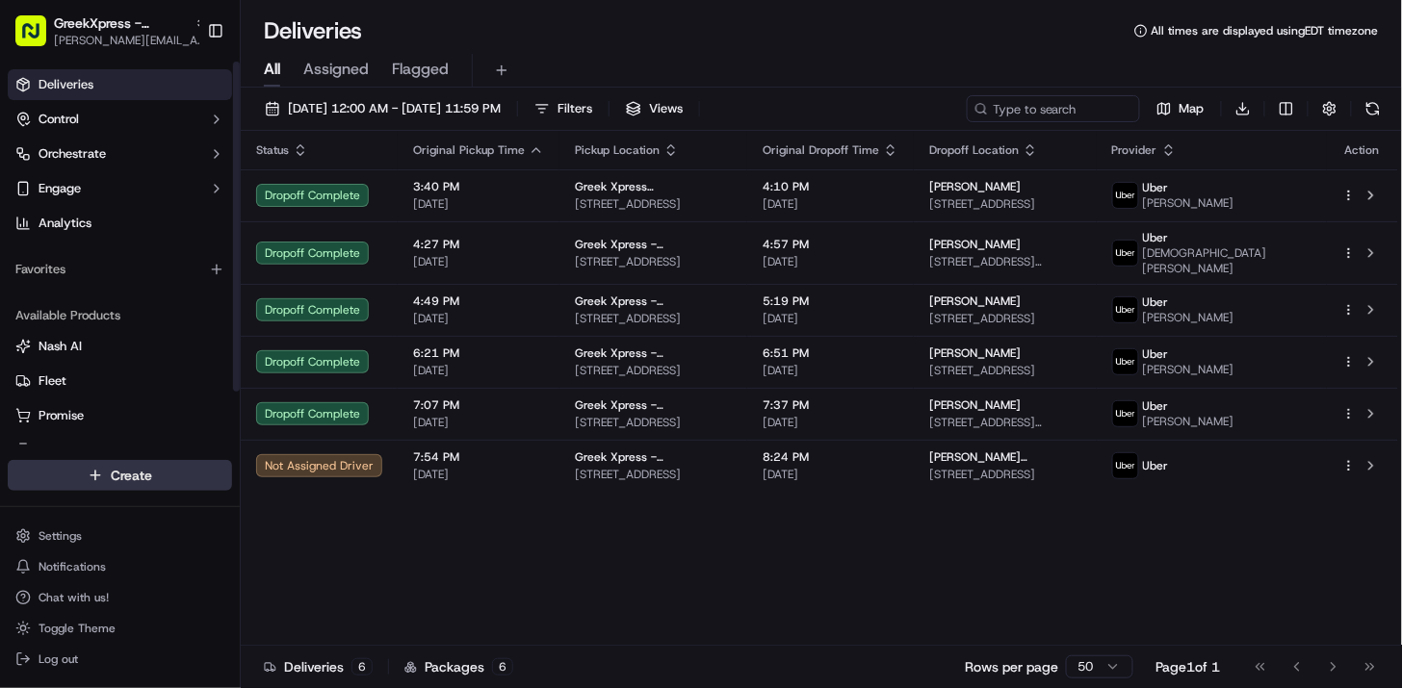
click at [171, 481] on html "GreekXpress - Staten Island alex@greekxpress.com Toggle Sidebar Deliveries Cont…" at bounding box center [701, 344] width 1402 height 688
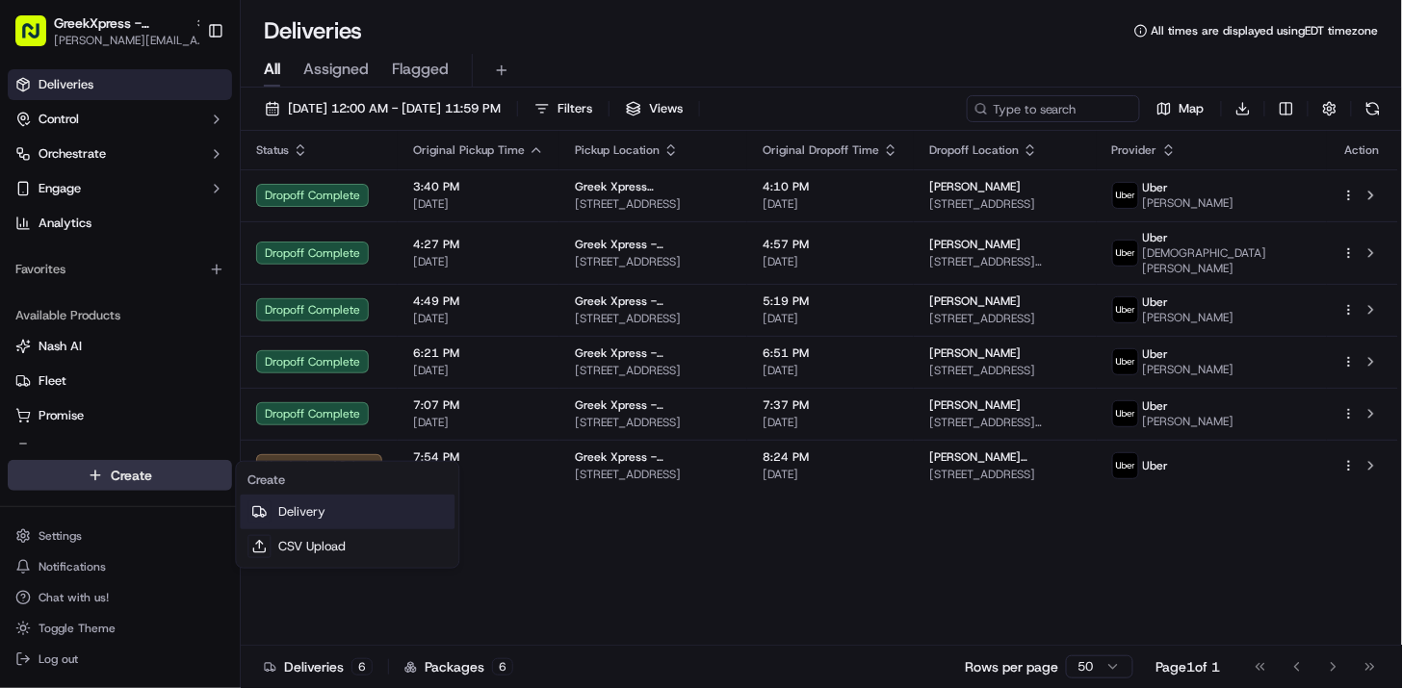
click at [347, 514] on link "Delivery" at bounding box center [347, 512] width 215 height 35
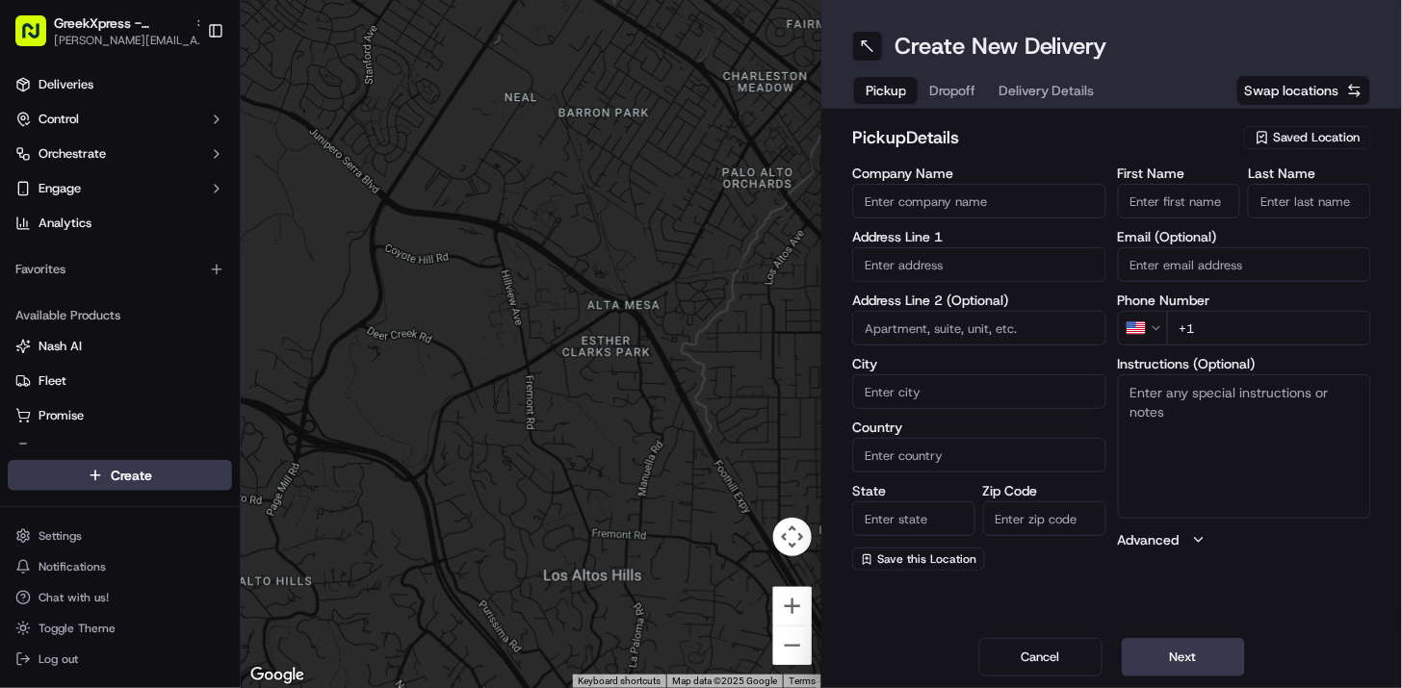
drag, startPoint x: 1295, startPoint y: 130, endPoint x: 1296, endPoint y: 161, distance: 30.8
click at [1296, 130] on span "Saved Location" at bounding box center [1317, 137] width 87 height 17
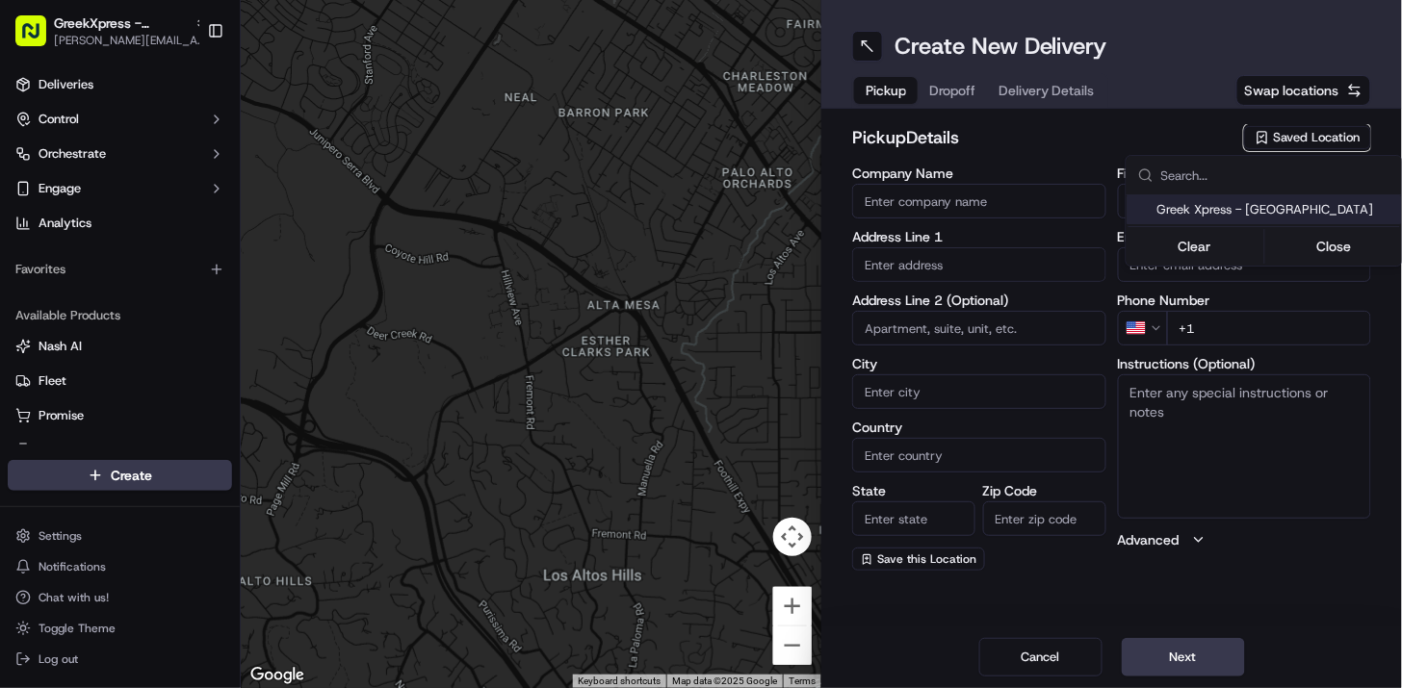
click at [1286, 201] on span "Greek Xpress - [GEOGRAPHIC_DATA]" at bounding box center [1275, 209] width 237 height 17
type input "Greek Xpress - [GEOGRAPHIC_DATA]"
type input "[STREET_ADDRESS]"
type input "#120"
type input "[GEOGRAPHIC_DATA]"
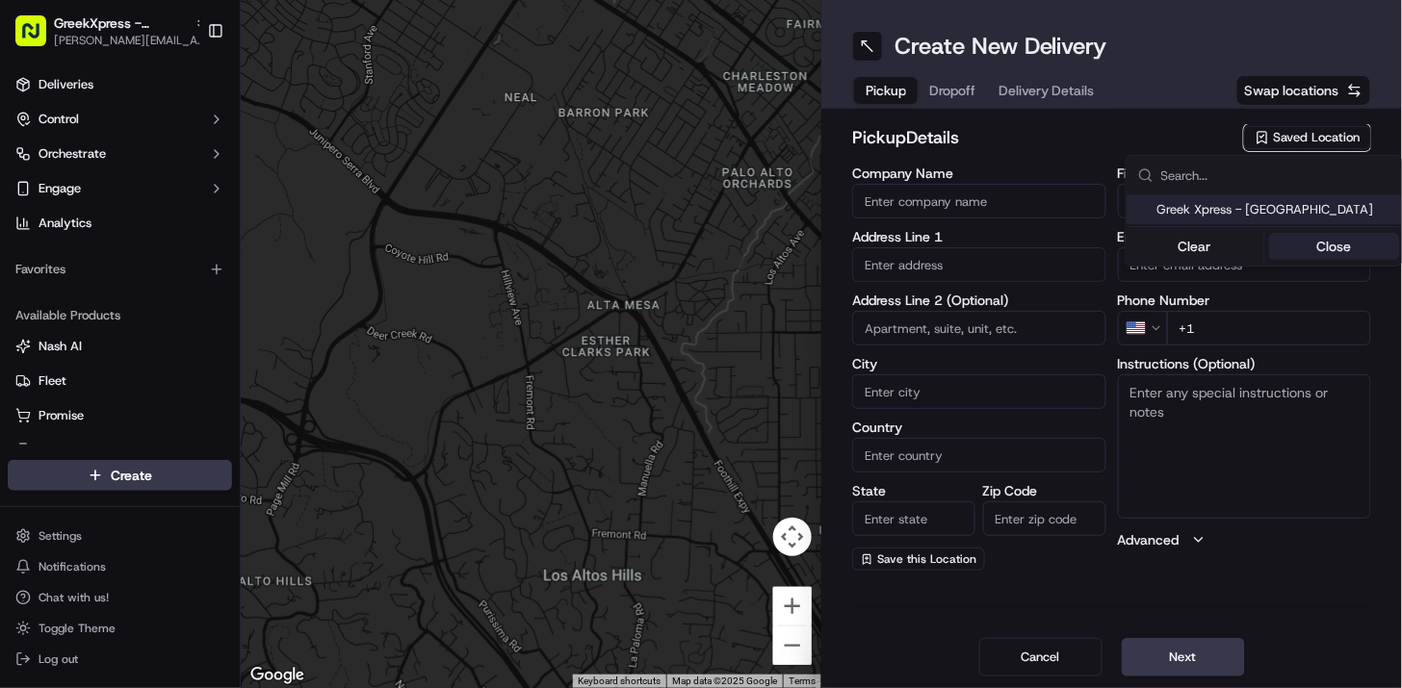
type input "US"
type input "NY"
type input "10306"
type input "Manager"
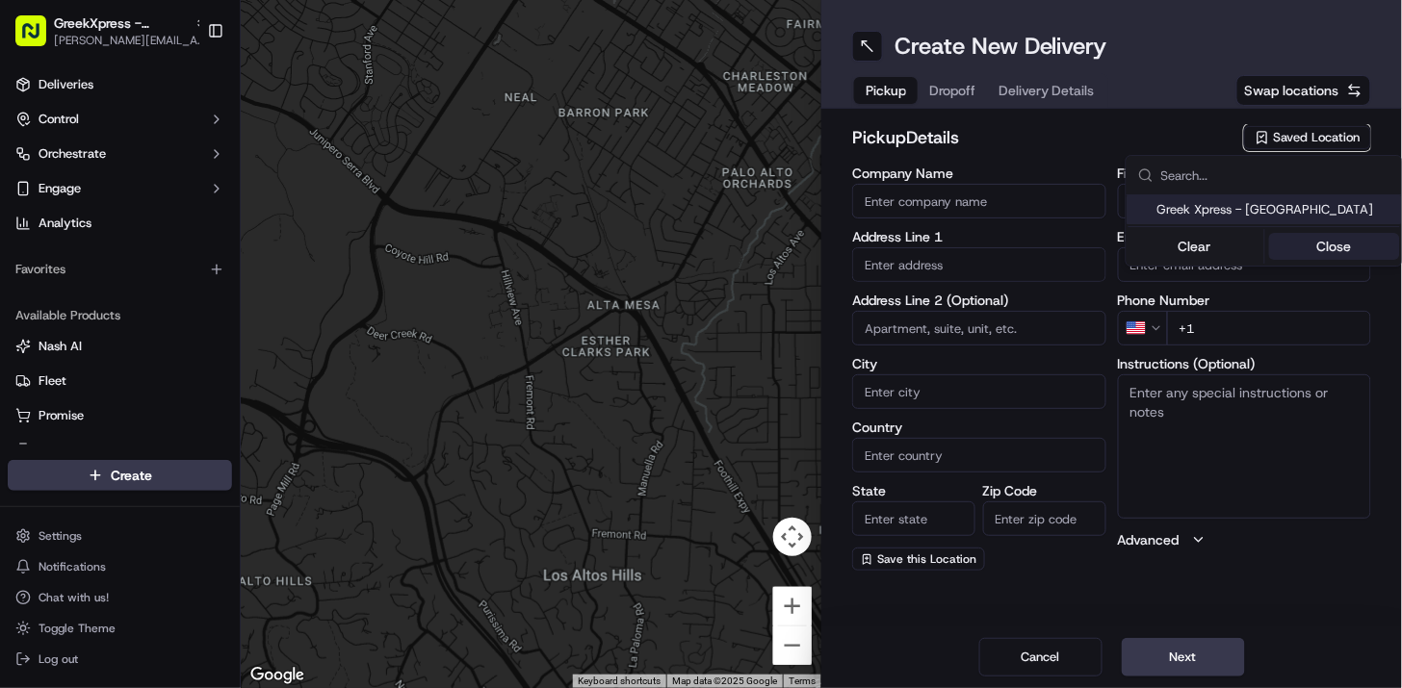
type input "[PHONE_NUMBER]"
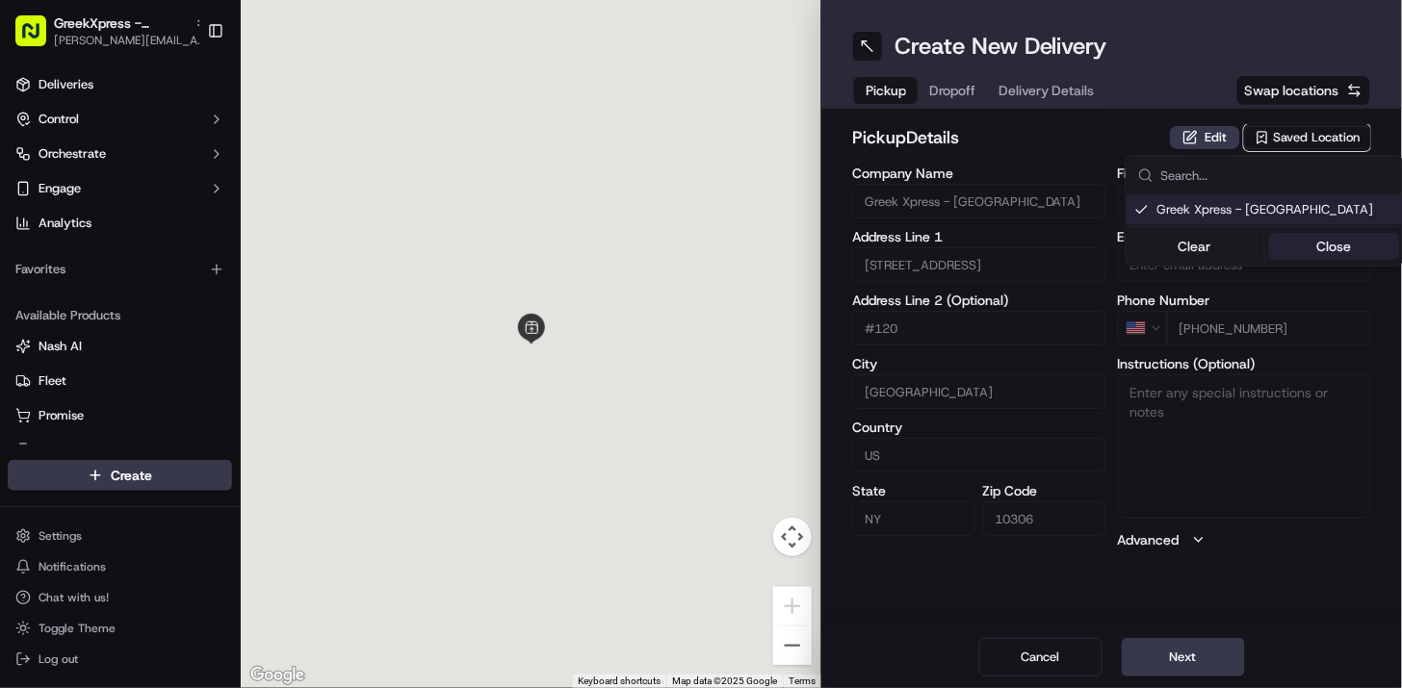
click at [1286, 237] on button "Close" at bounding box center [1334, 246] width 132 height 27
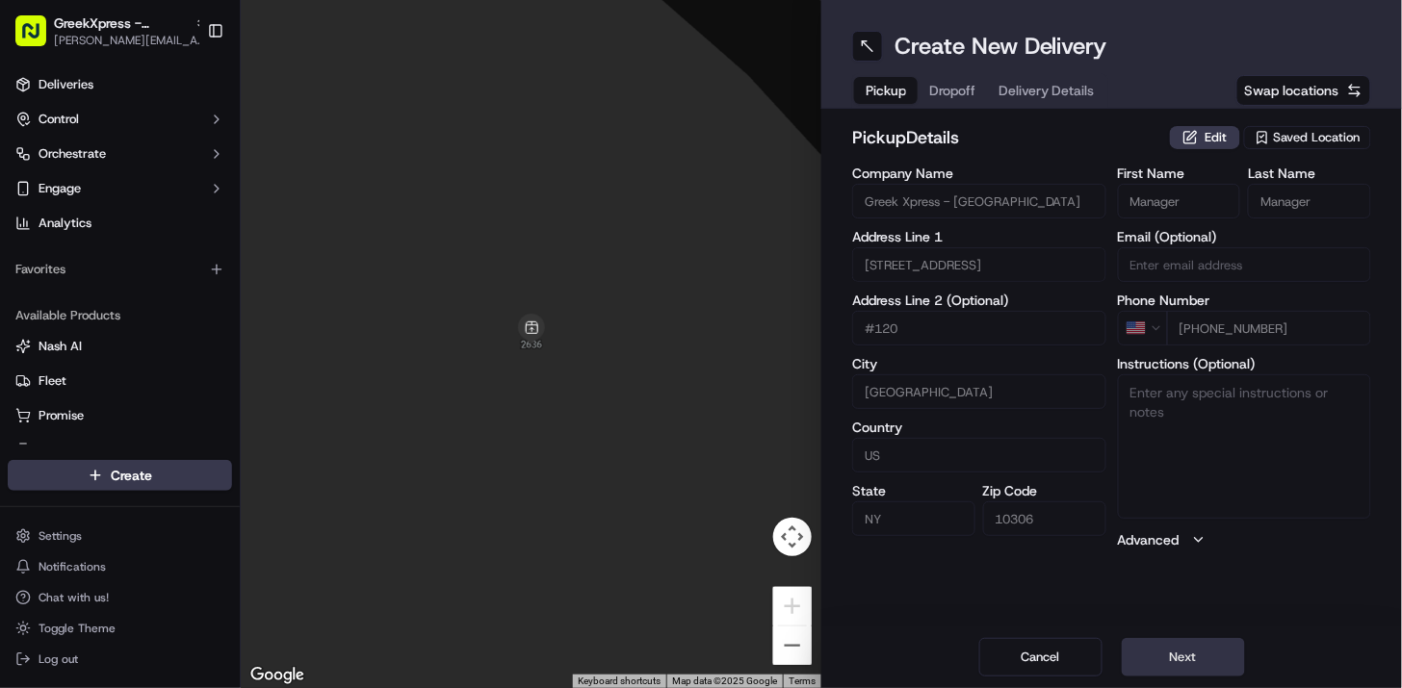
click at [1189, 651] on button "Next" at bounding box center [1182, 657] width 123 height 39
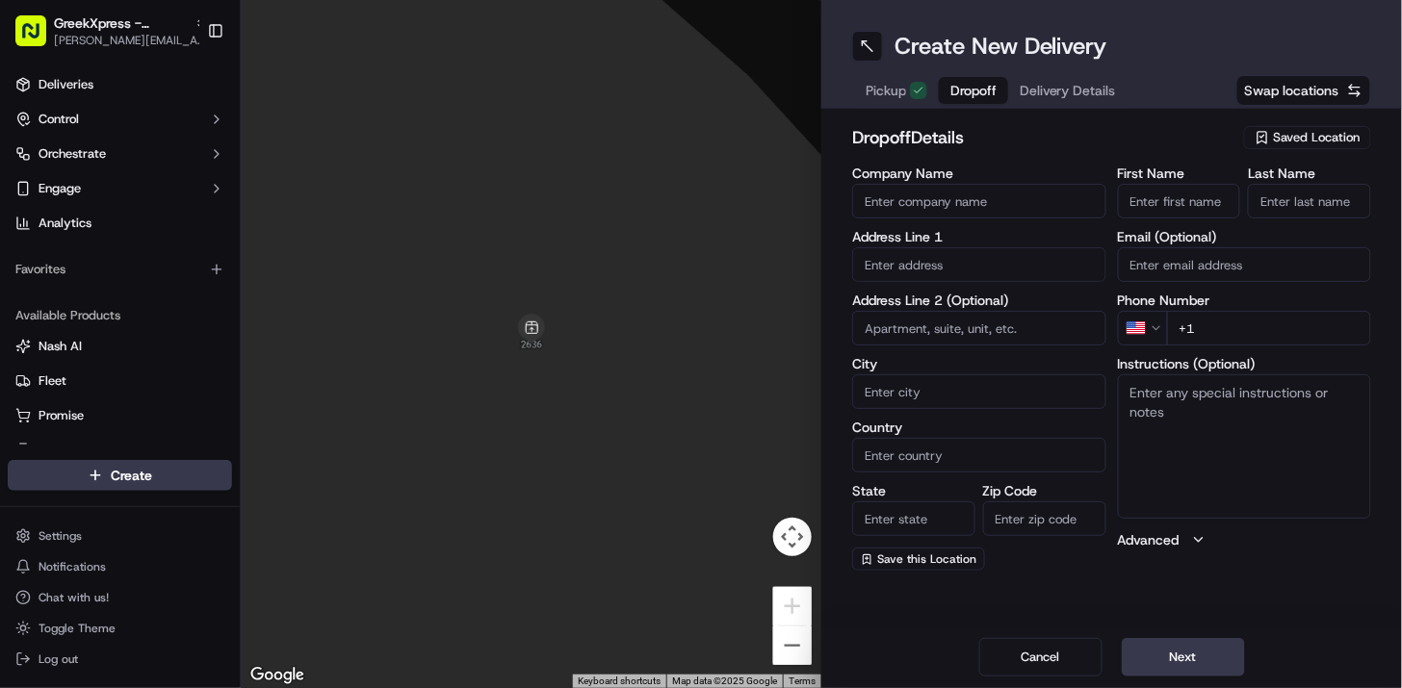
click at [1177, 200] on input "First Name" at bounding box center [1179, 201] width 123 height 35
type input "Anthony"
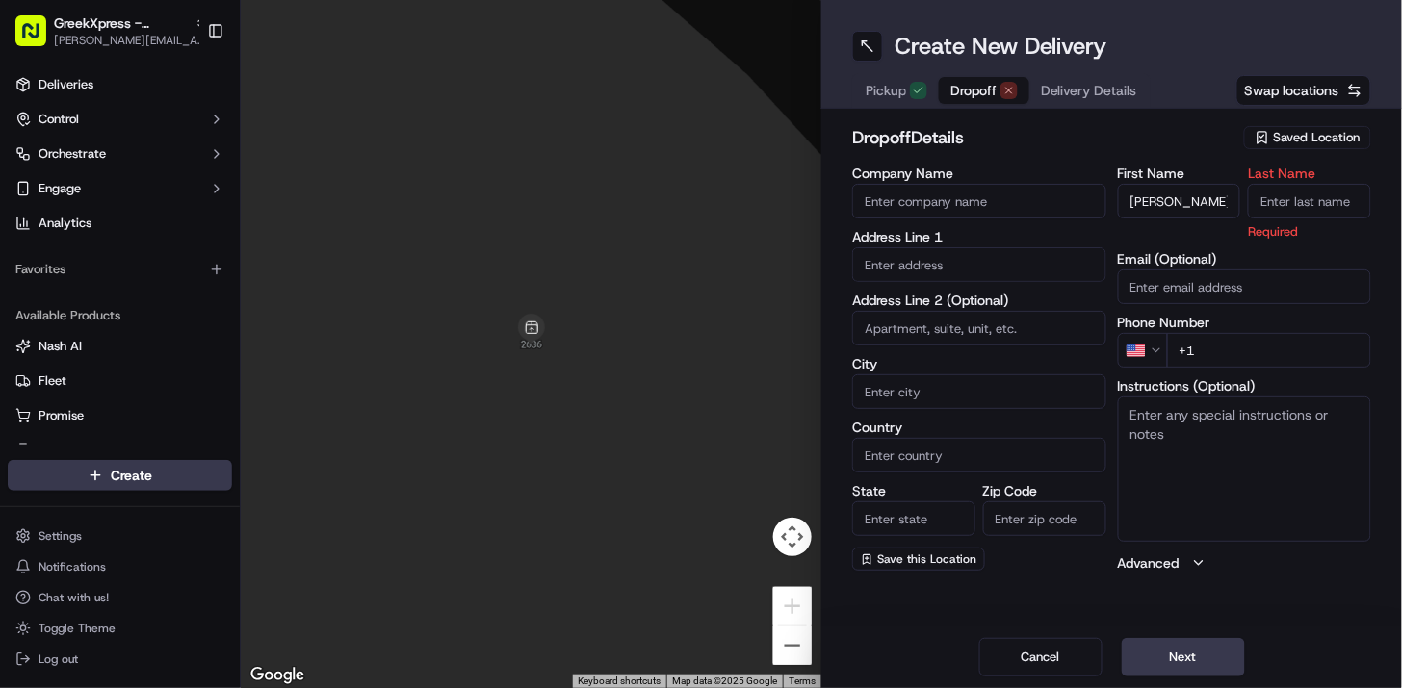
click at [1326, 203] on input "Last Name" at bounding box center [1309, 201] width 123 height 35
type input "F"
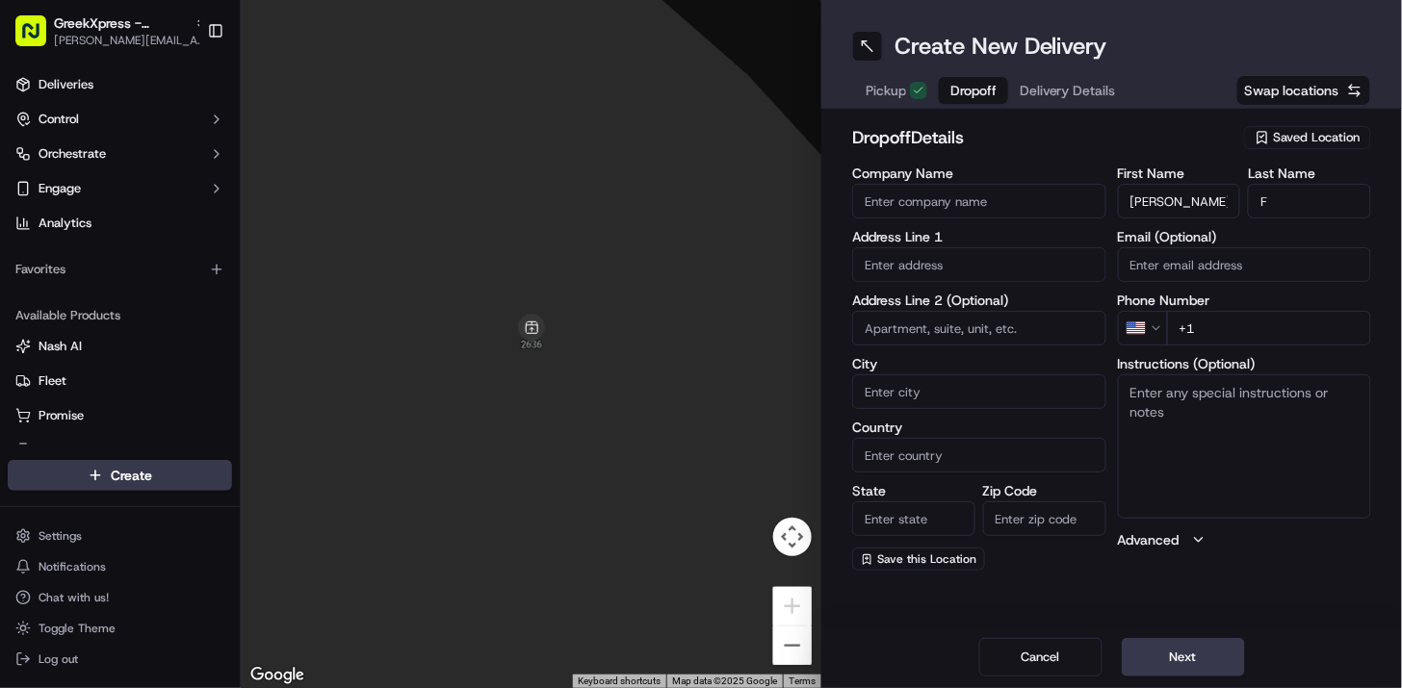
click at [1185, 152] on div "dropoff Details Saved Location" at bounding box center [1111, 141] width 519 height 35
click at [1245, 330] on input "+1" at bounding box center [1269, 328] width 205 height 35
type input "+1 917 608 7911"
click at [1207, 142] on h2 "dropoff Details" at bounding box center [1042, 137] width 380 height 27
click at [966, 255] on input "text" at bounding box center [979, 264] width 254 height 35
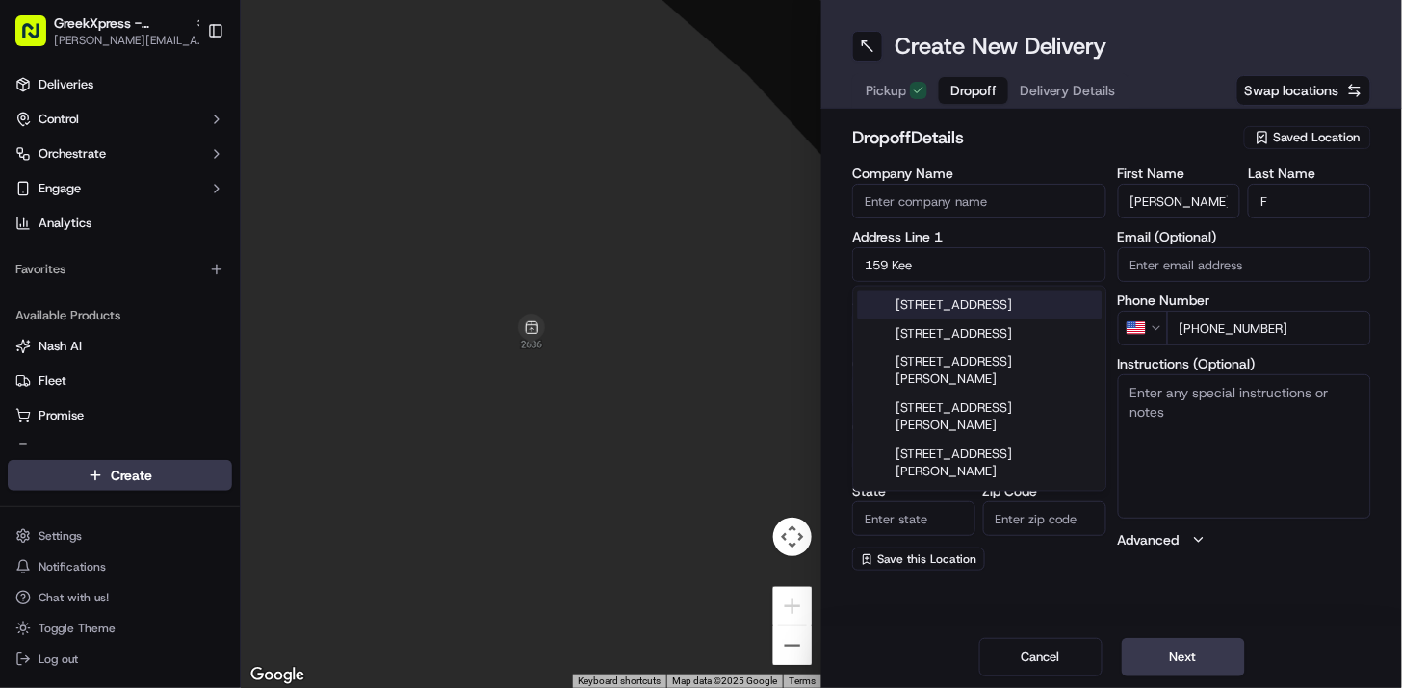
click at [980, 299] on div "159 Keegans Lane, Staten Island, NY" at bounding box center [980, 305] width 245 height 29
type input "159 Keegans Ln, Staten Island, NY 10308, USA"
type input "[GEOGRAPHIC_DATA]"
type input "NY"
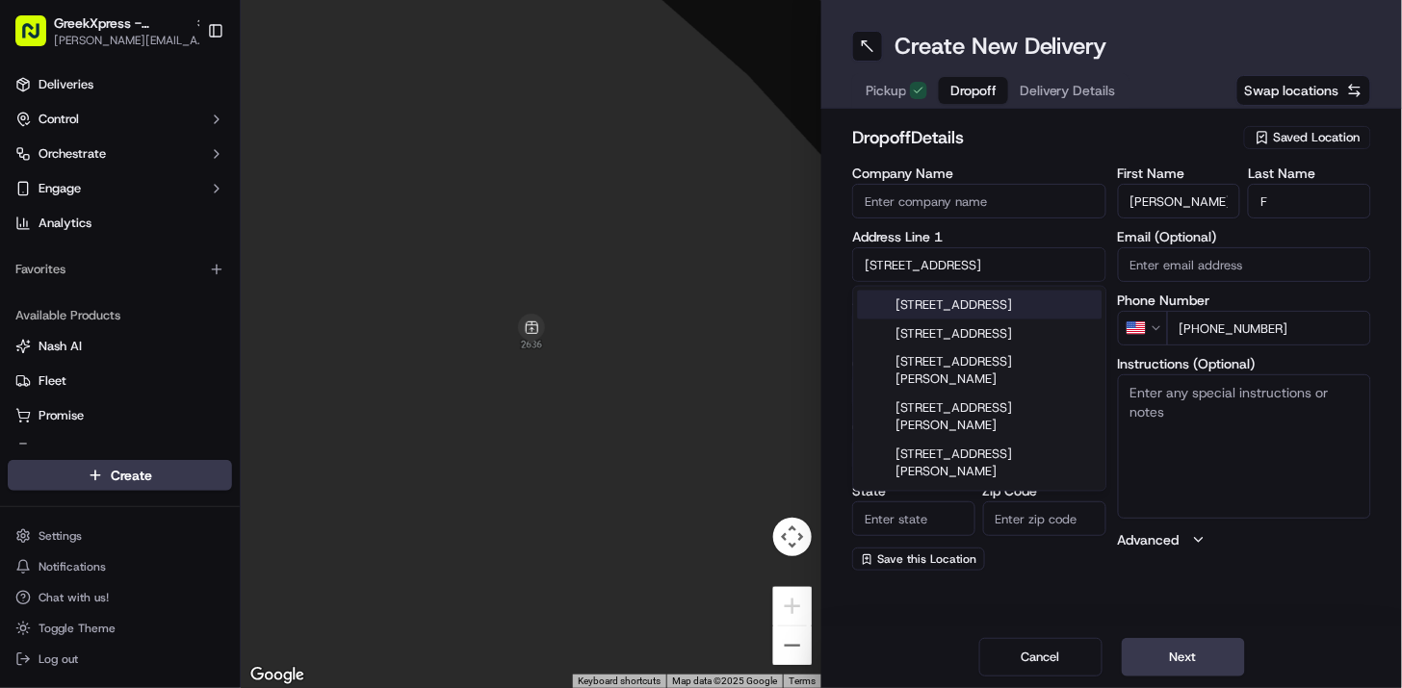
type input "10308"
type input "159 Keegans Lane"
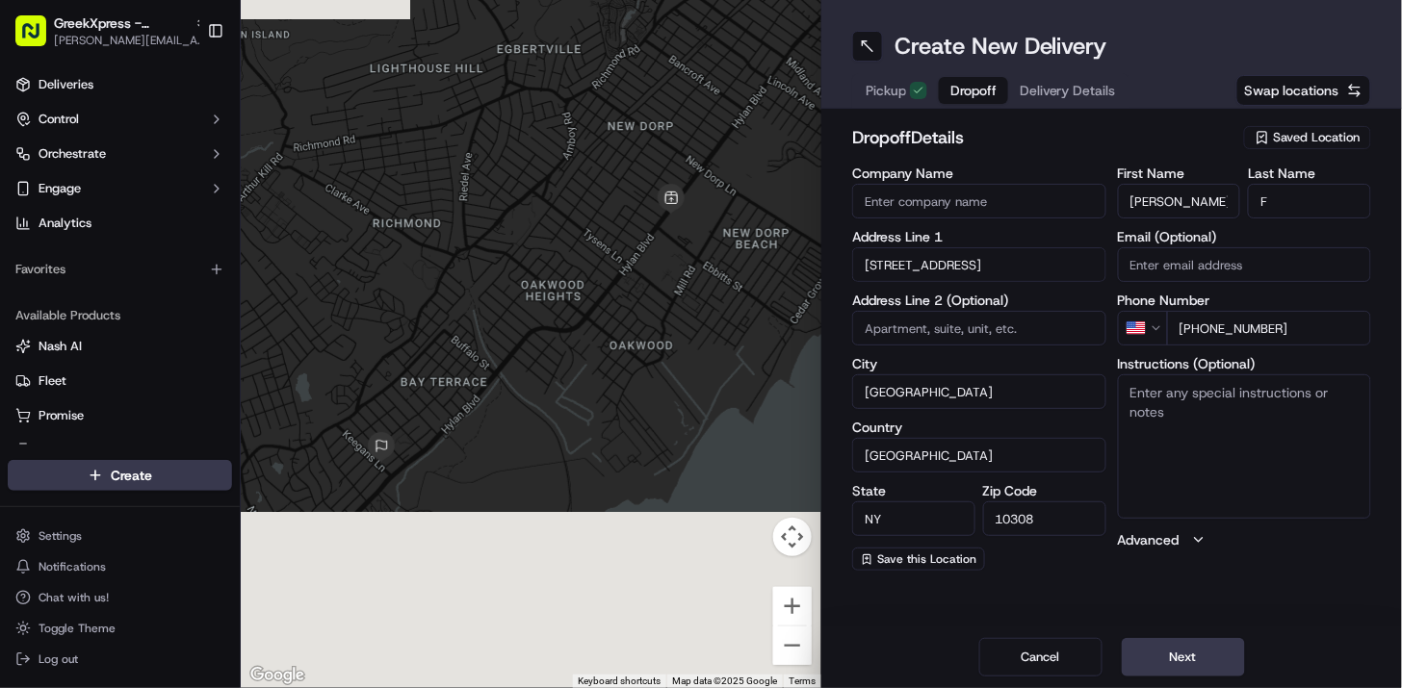
click at [1059, 149] on h2 "dropoff Details" at bounding box center [1042, 137] width 380 height 27
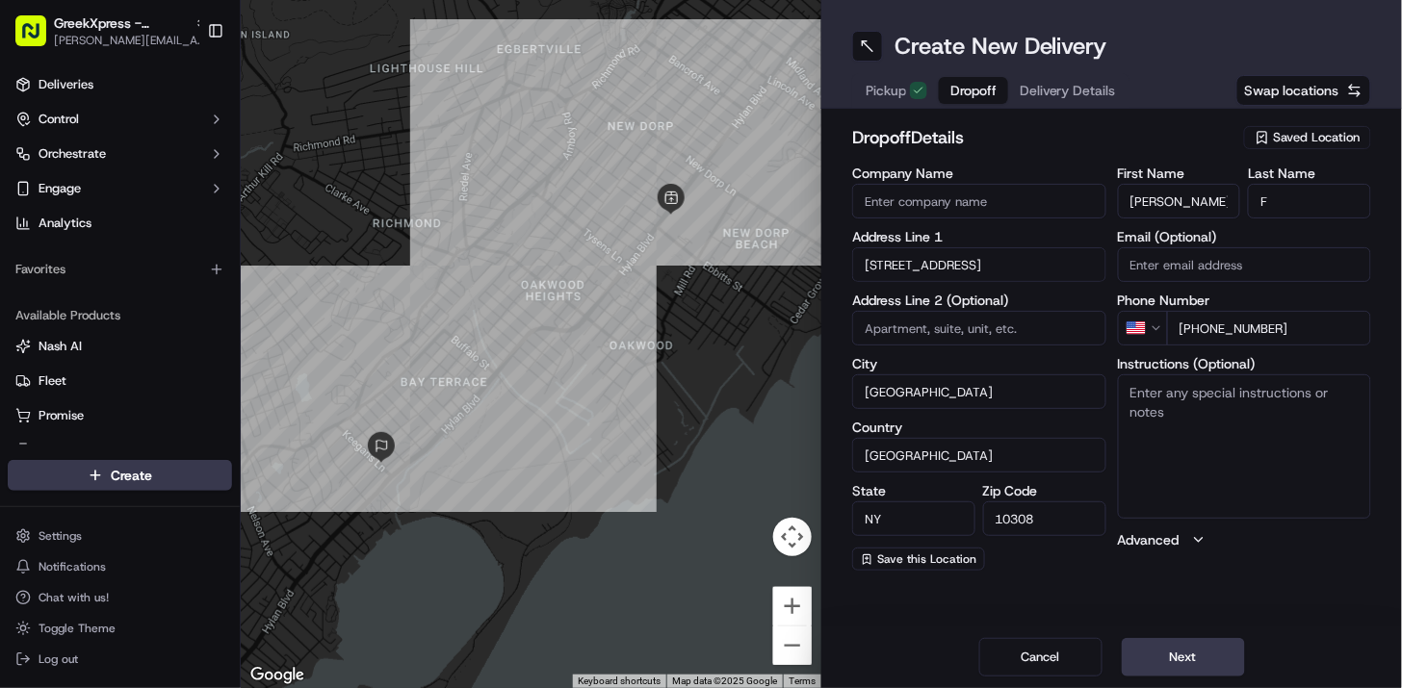
click at [1277, 445] on textarea "Instructions (Optional)" at bounding box center [1245, 446] width 254 height 144
paste textarea "HAND DIRECTLY TO CUSTOMER"
type textarea "HAND DIRECTLY TO CUSTOMER"
click at [1269, 605] on div "Create New Delivery Pickup Dropoff Delivery Details Swap locations dropoff Deta…" at bounding box center [1111, 344] width 580 height 688
click at [1223, 664] on button "Next" at bounding box center [1182, 657] width 123 height 39
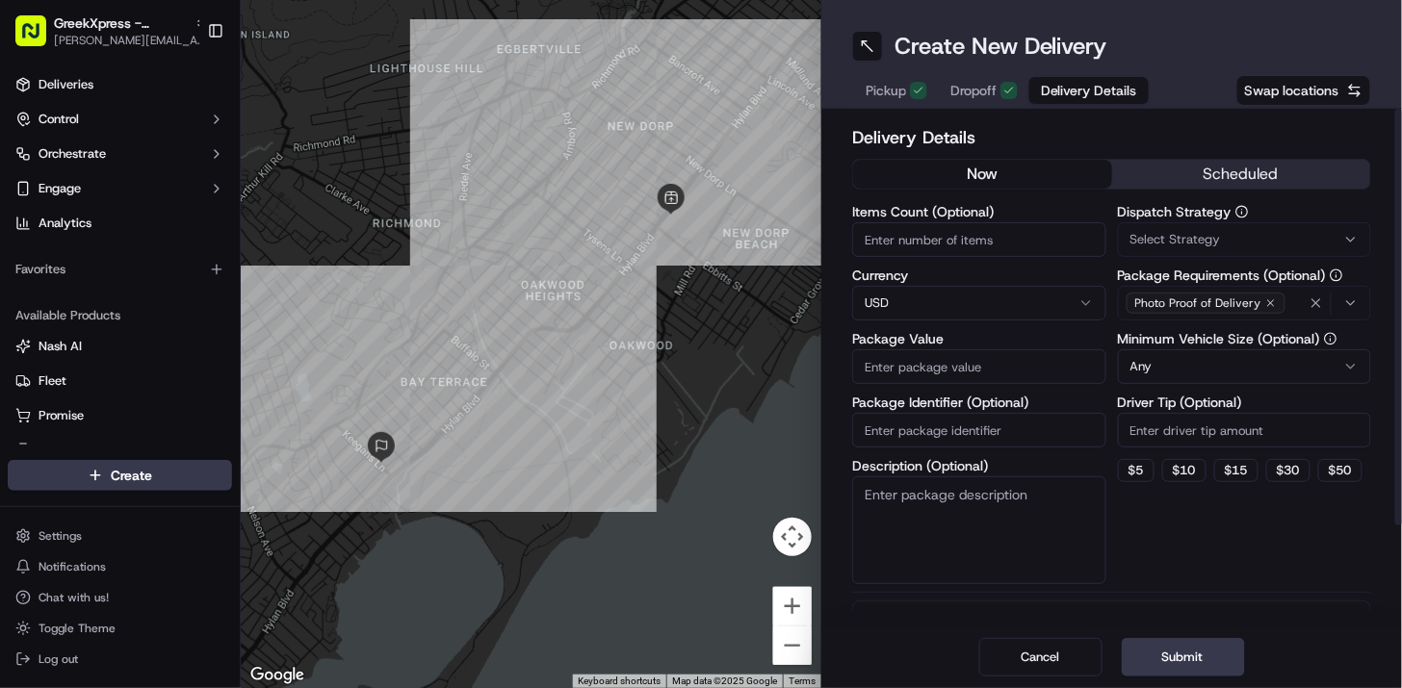
click at [985, 364] on input "Package Value" at bounding box center [979, 366] width 254 height 35
type input "34.85"
click at [1079, 127] on h2 "Delivery Details" at bounding box center [1111, 137] width 519 height 27
click at [1158, 424] on input "Driver Tip (Optional)" at bounding box center [1245, 430] width 254 height 35
type input "5.69"
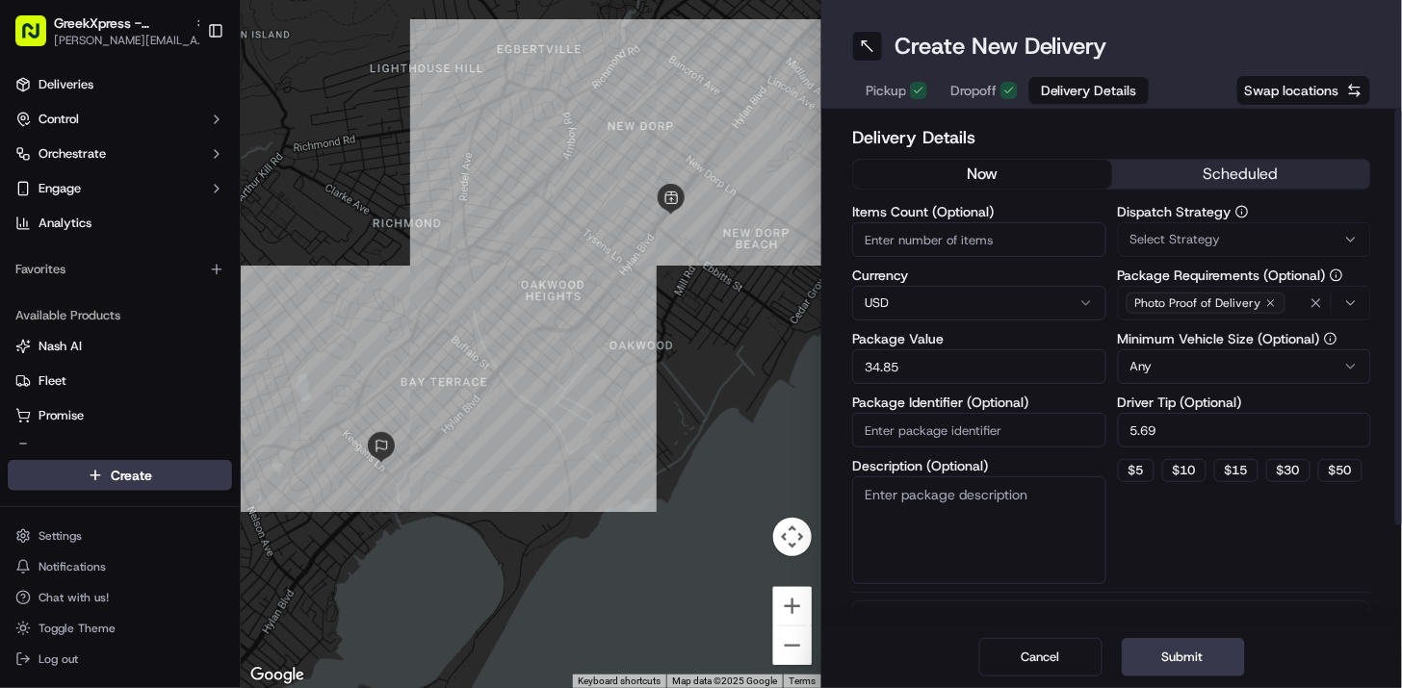
click at [1186, 534] on div "Dispatch Strategy Select Strategy Package Requirements (Optional) Photo Proof o…" at bounding box center [1245, 394] width 254 height 379
click at [1163, 655] on button "Submit" at bounding box center [1182, 657] width 123 height 39
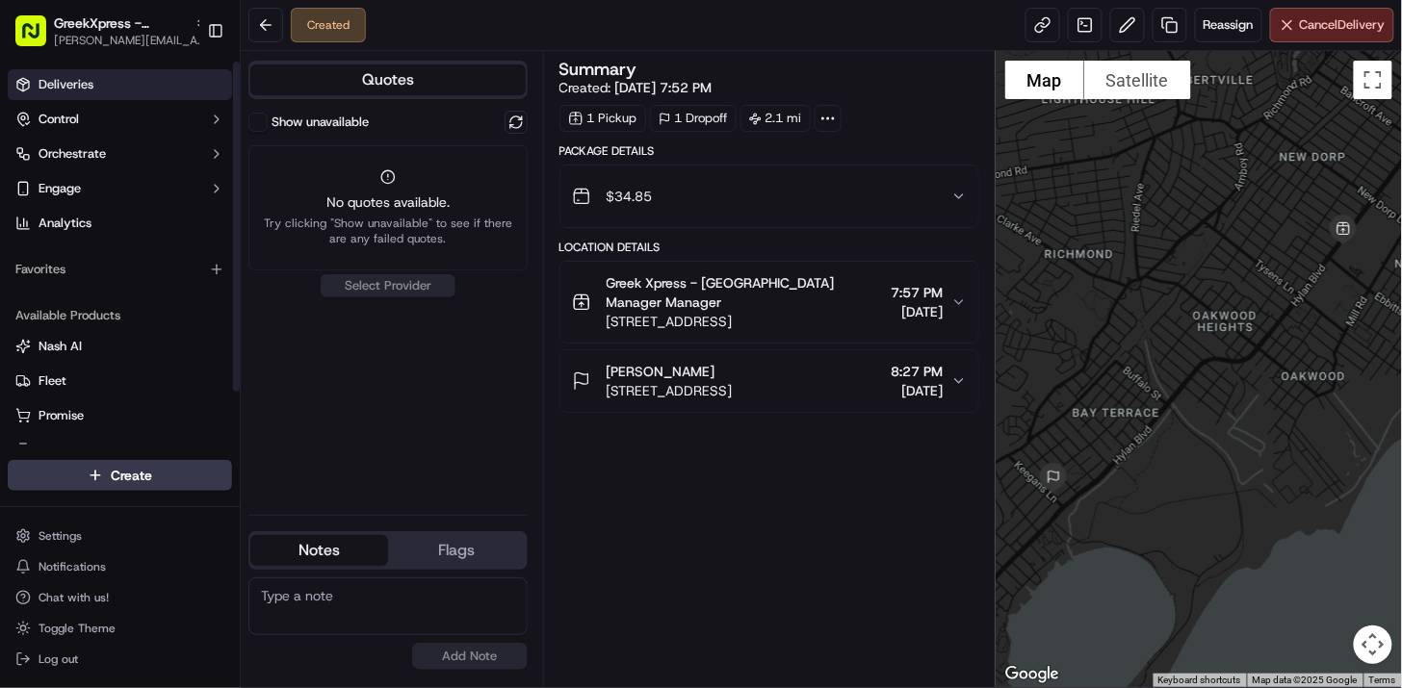
click at [83, 85] on span "Deliveries" at bounding box center [66, 84] width 55 height 17
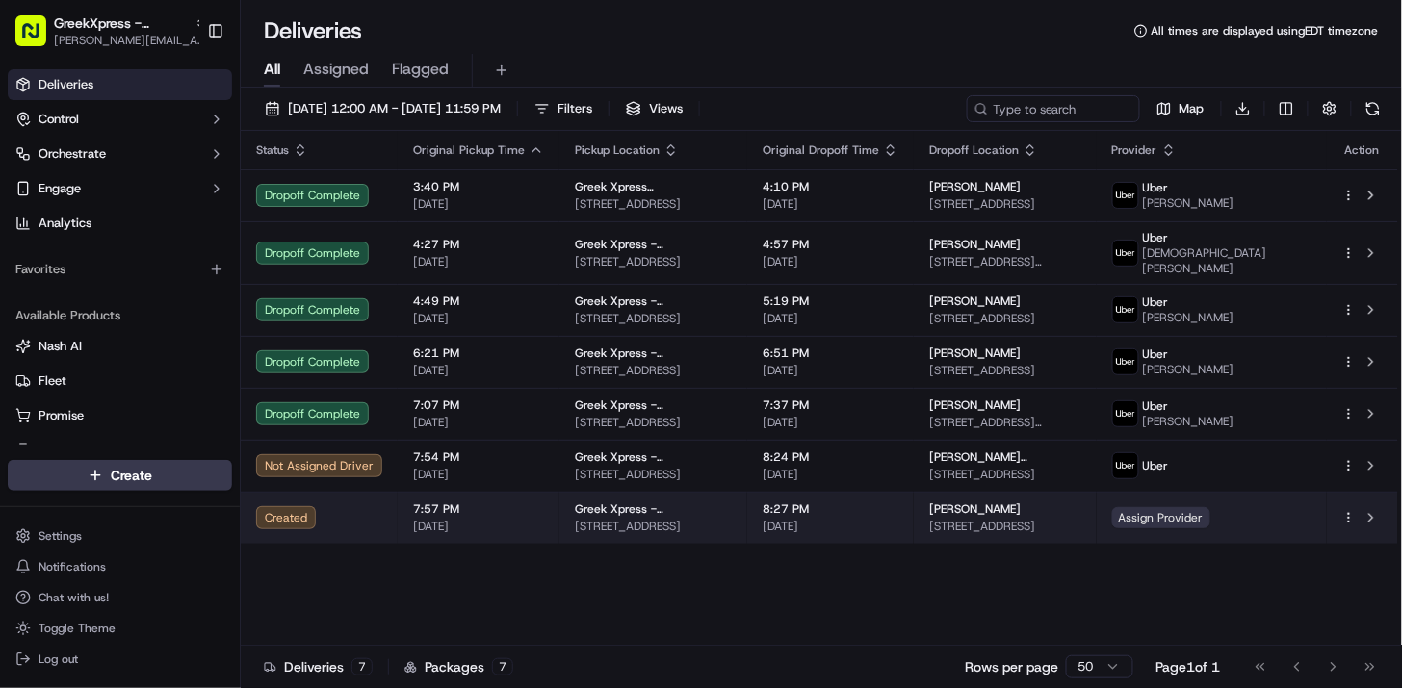
click at [1210, 520] on span "Assign Provider" at bounding box center [1161, 517] width 98 height 21
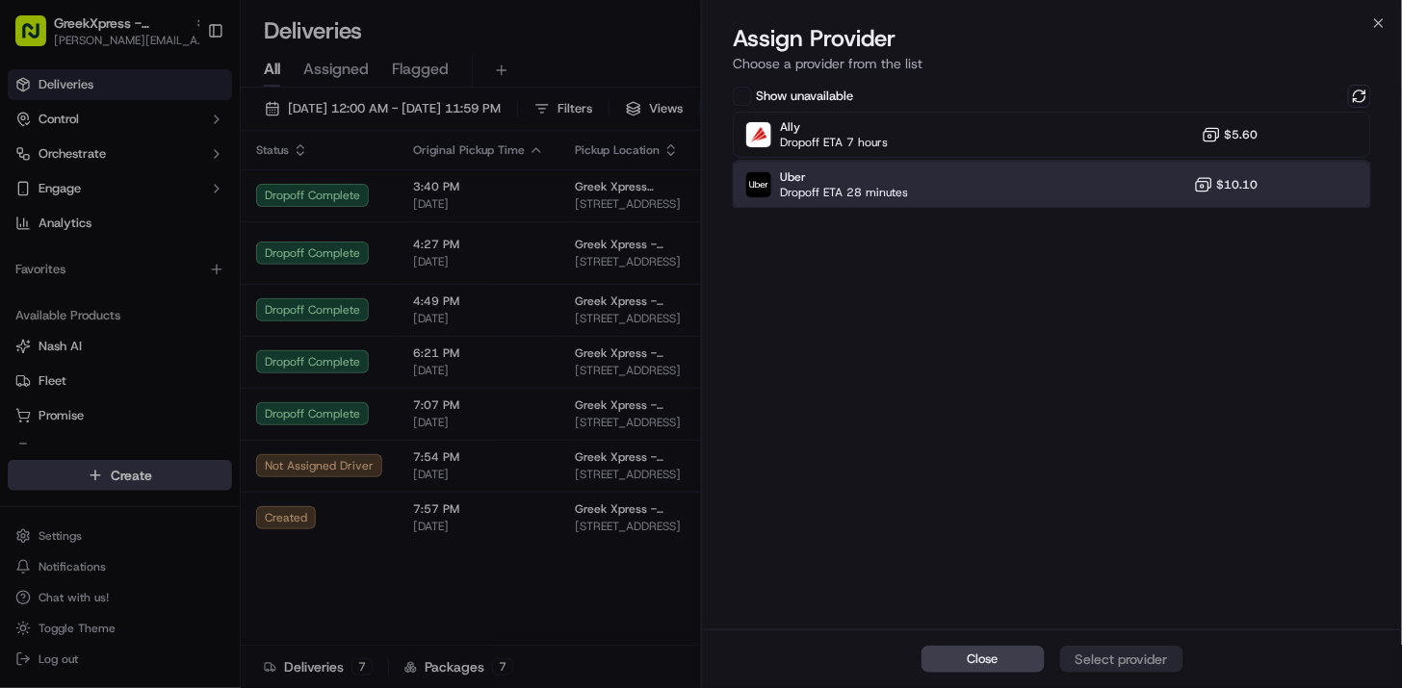
click at [980, 191] on div "Uber Dropoff ETA 28 minutes $10.10" at bounding box center [1052, 185] width 638 height 46
click at [1097, 660] on div "Assign Provider" at bounding box center [1121, 659] width 94 height 19
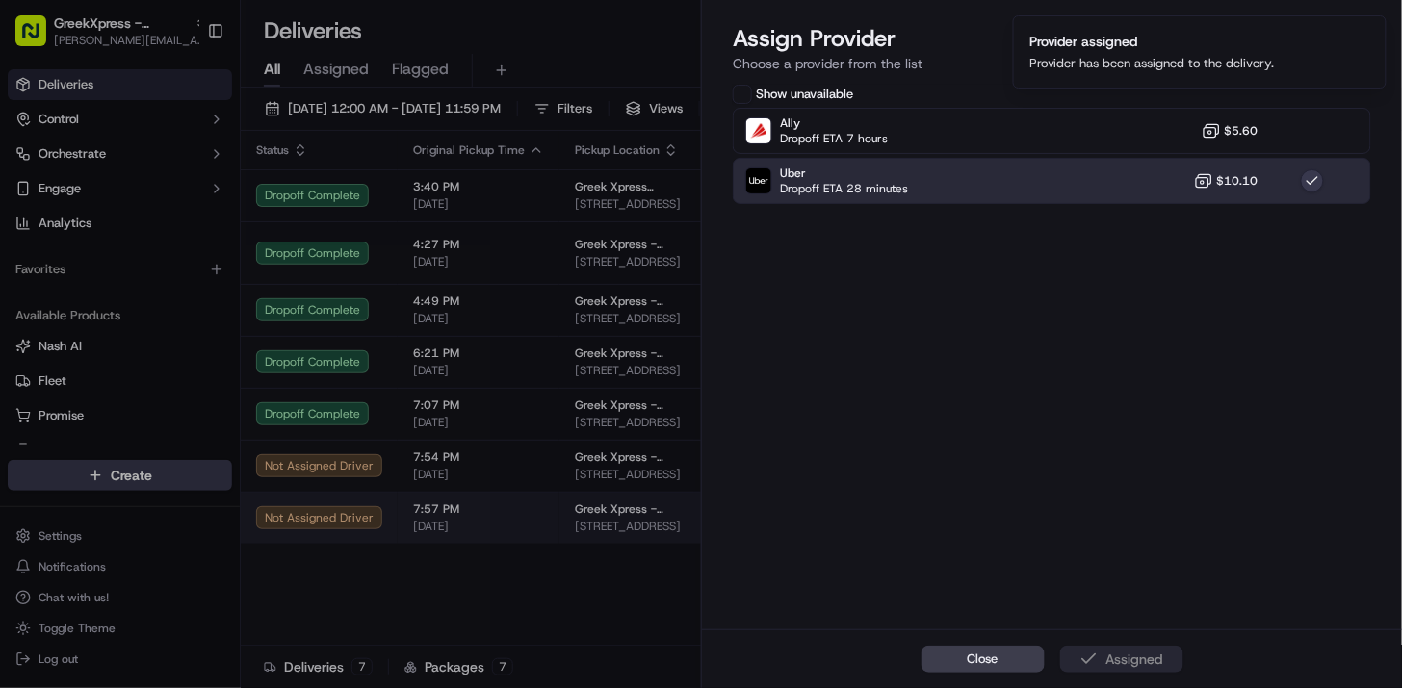
drag, startPoint x: 597, startPoint y: 521, endPoint x: 589, endPoint y: 532, distance: 13.9
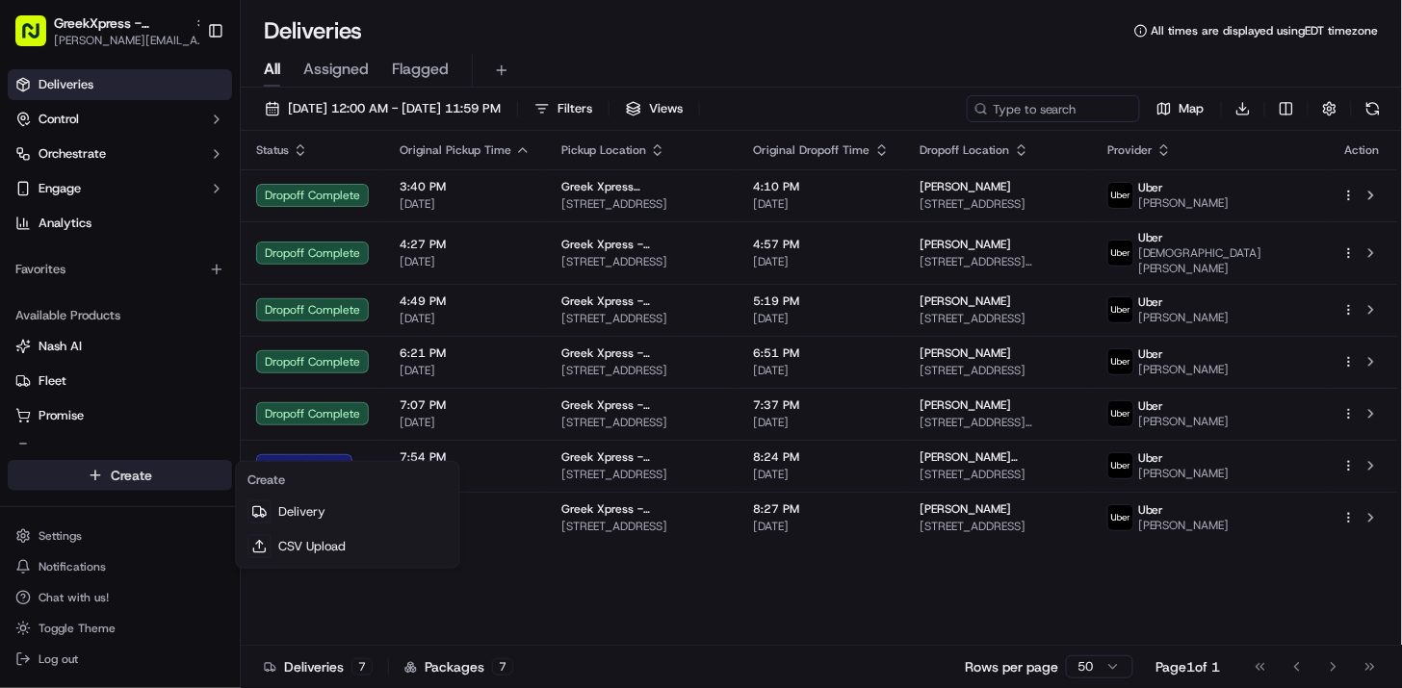
click at [180, 482] on html "GreekXpress - Staten Island alex@greekxpress.com Toggle Sidebar Deliveries Cont…" at bounding box center [701, 344] width 1402 height 688
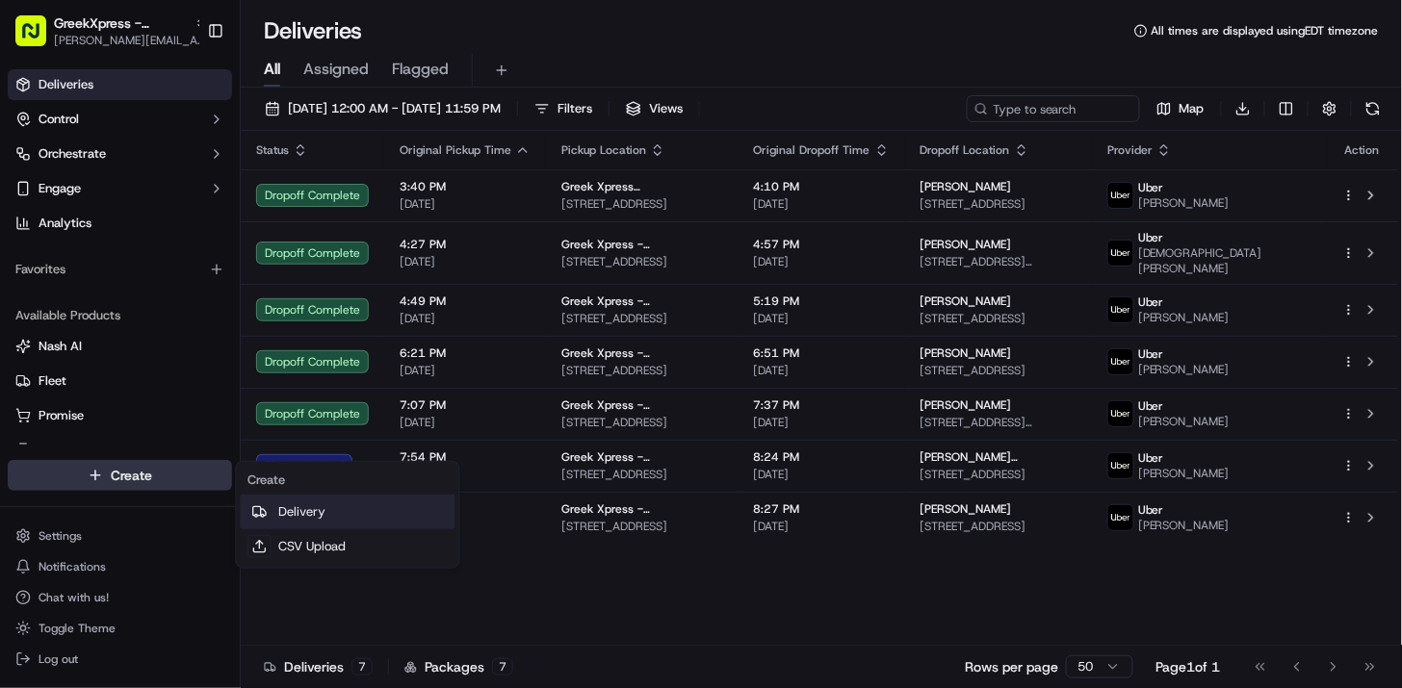
click at [383, 511] on link "Delivery" at bounding box center [347, 512] width 215 height 35
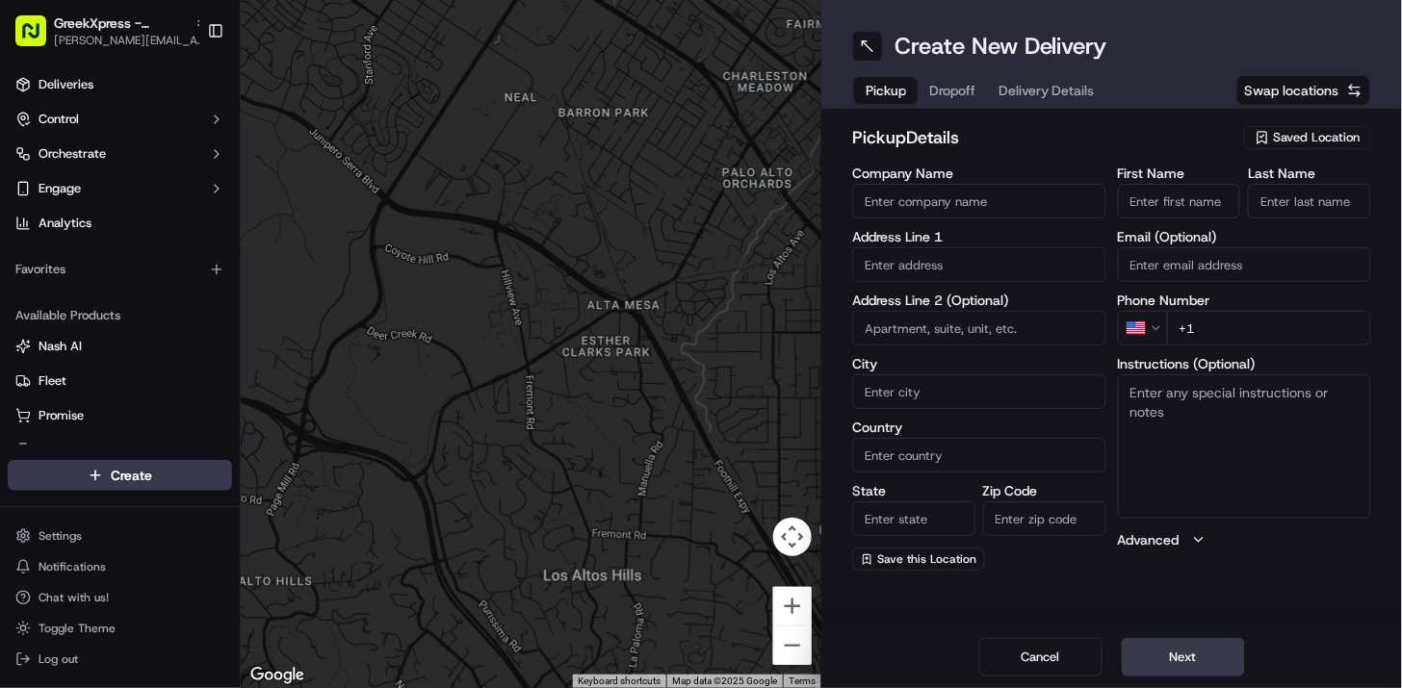
click at [1305, 142] on span "Saved Location" at bounding box center [1317, 137] width 87 height 17
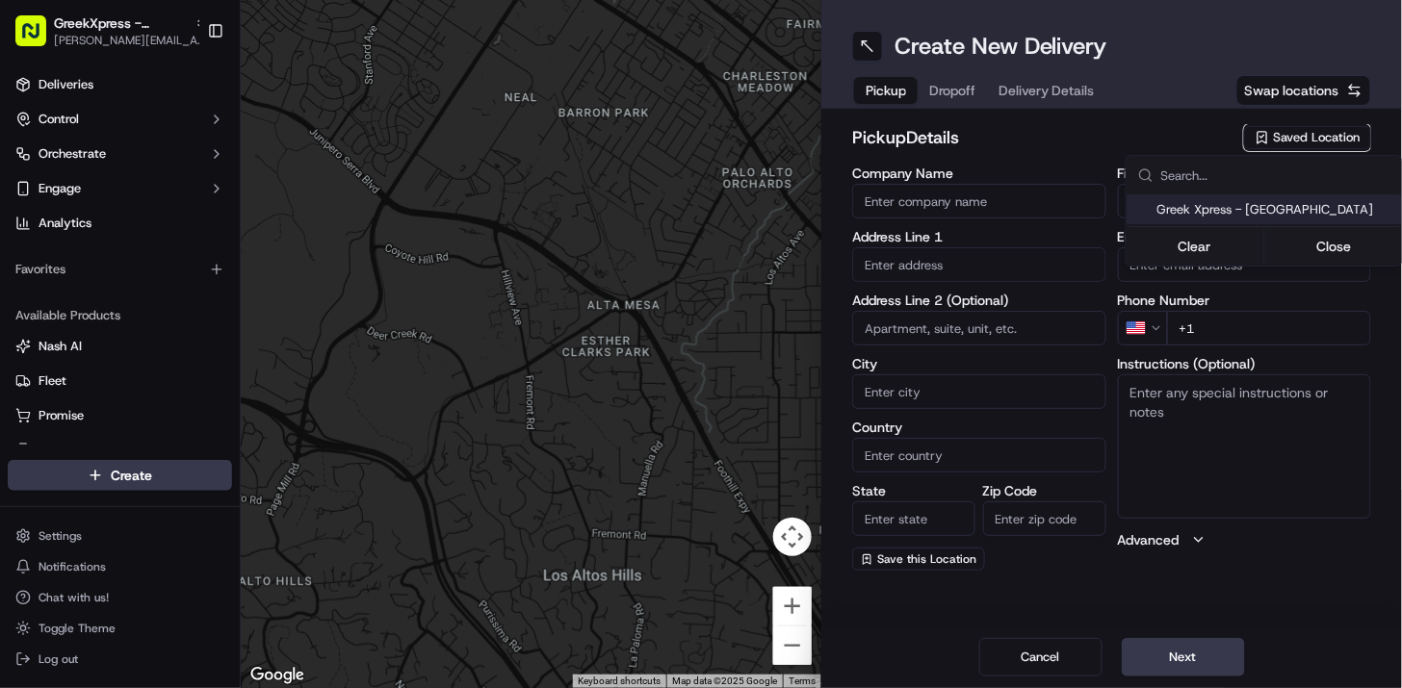
click at [1338, 205] on span "Greek Xpress - [GEOGRAPHIC_DATA]" at bounding box center [1275, 209] width 237 height 17
type input "Greek Xpress - [GEOGRAPHIC_DATA]"
type input "[STREET_ADDRESS]"
type input "#120"
type input "[GEOGRAPHIC_DATA]"
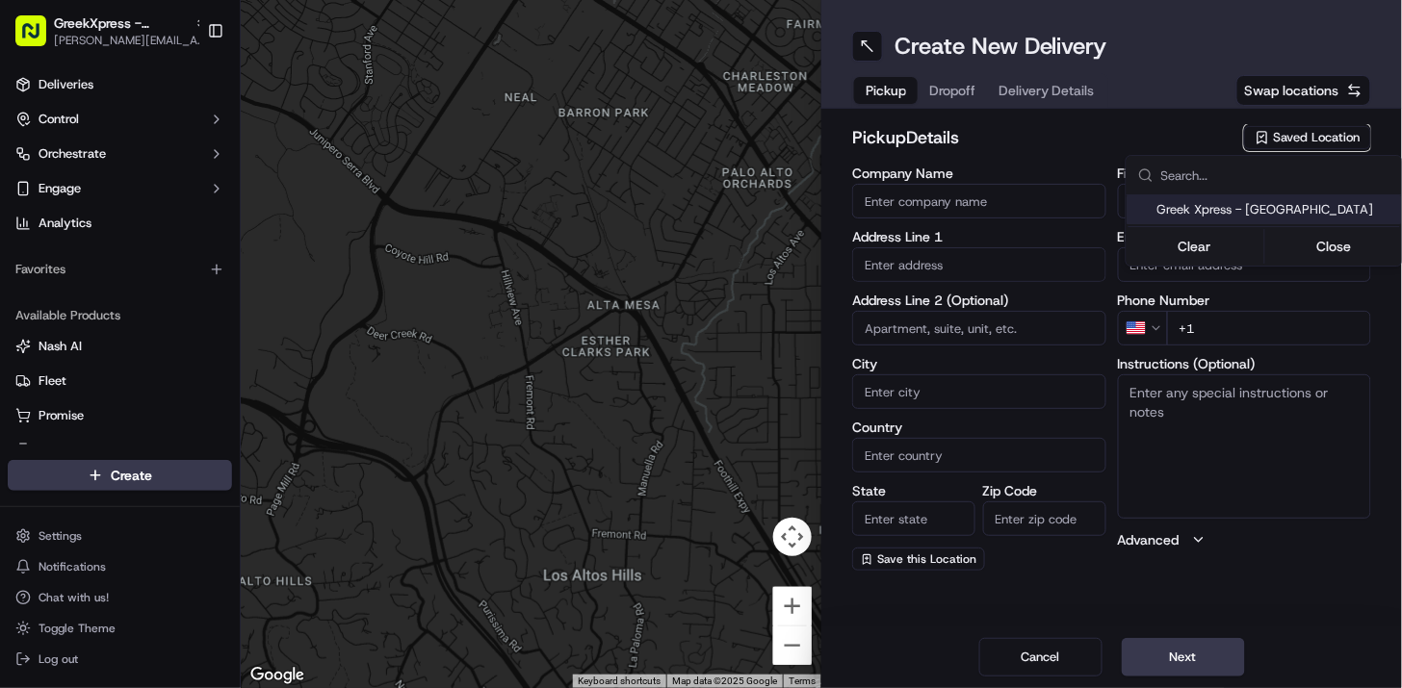
type input "US"
type input "NY"
type input "10306"
type input "Manager"
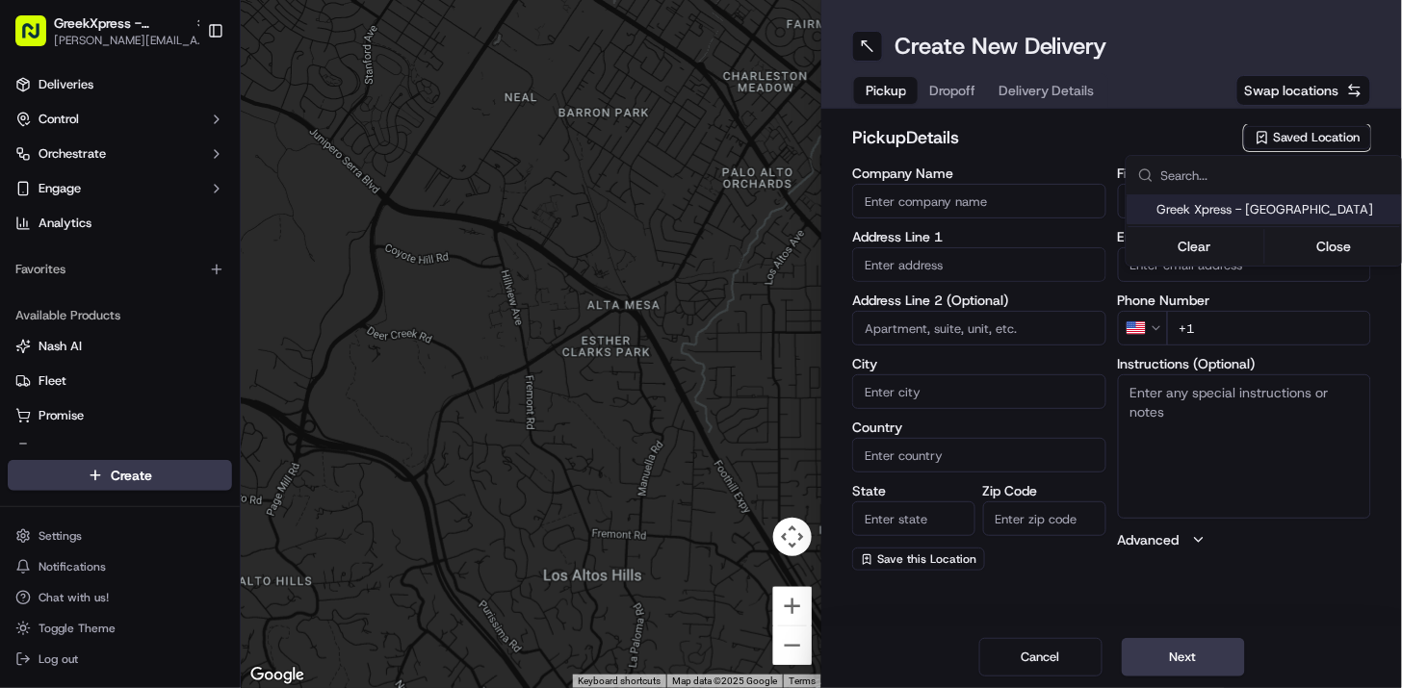
type input "[PHONE_NUMBER]"
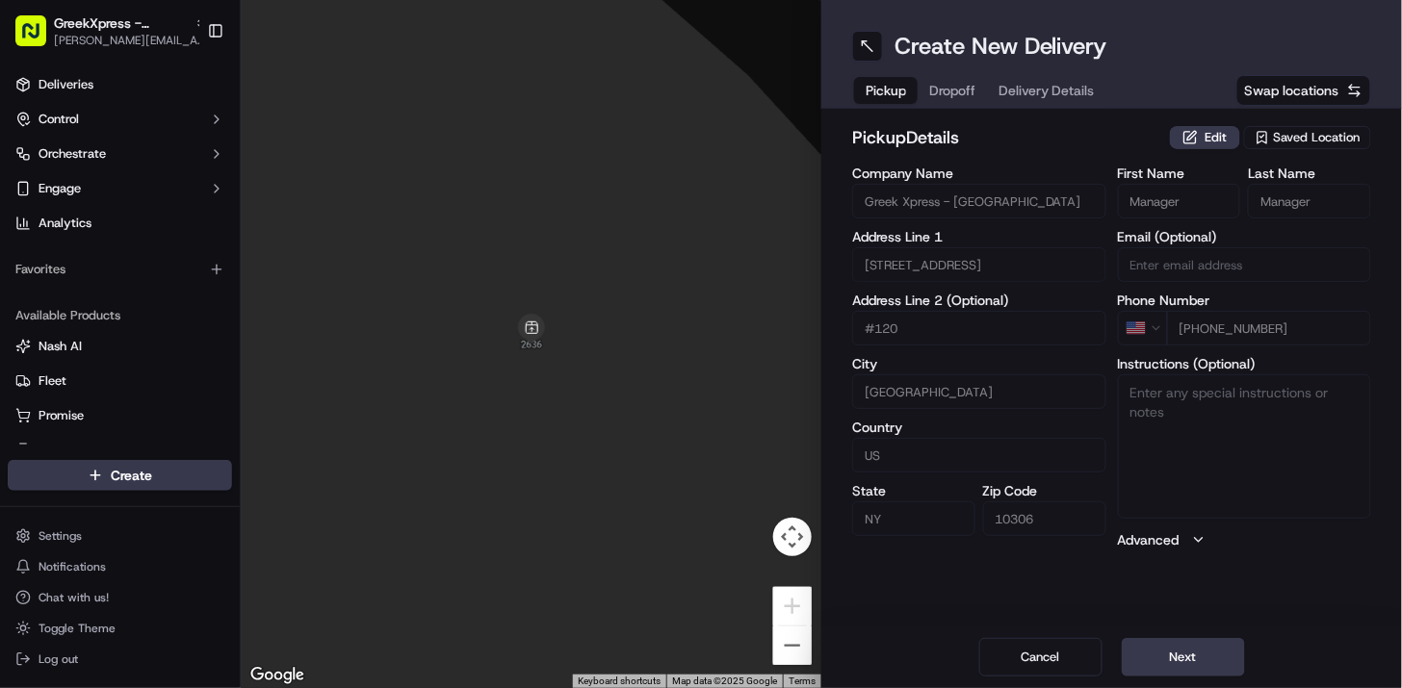
click at [1225, 655] on html "GreekXpress - Staten Island [EMAIL_ADDRESS][DOMAIN_NAME] Toggle Sidebar Deliver…" at bounding box center [701, 344] width 1402 height 688
click at [1225, 655] on button "Next" at bounding box center [1182, 657] width 123 height 39
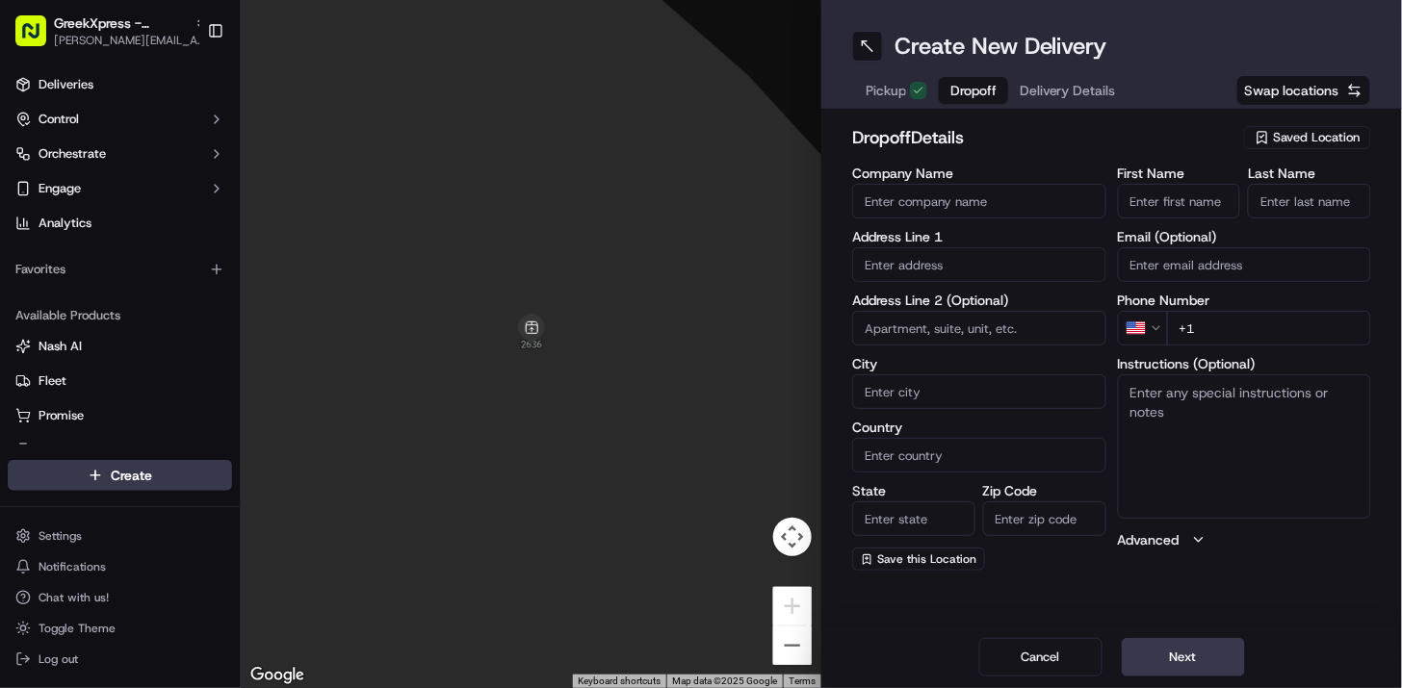
click at [1152, 198] on input "First Name" at bounding box center [1179, 201] width 123 height 35
type input "lemonia"
type input "224 Kelly Boulevard"
type input "[GEOGRAPHIC_DATA]"
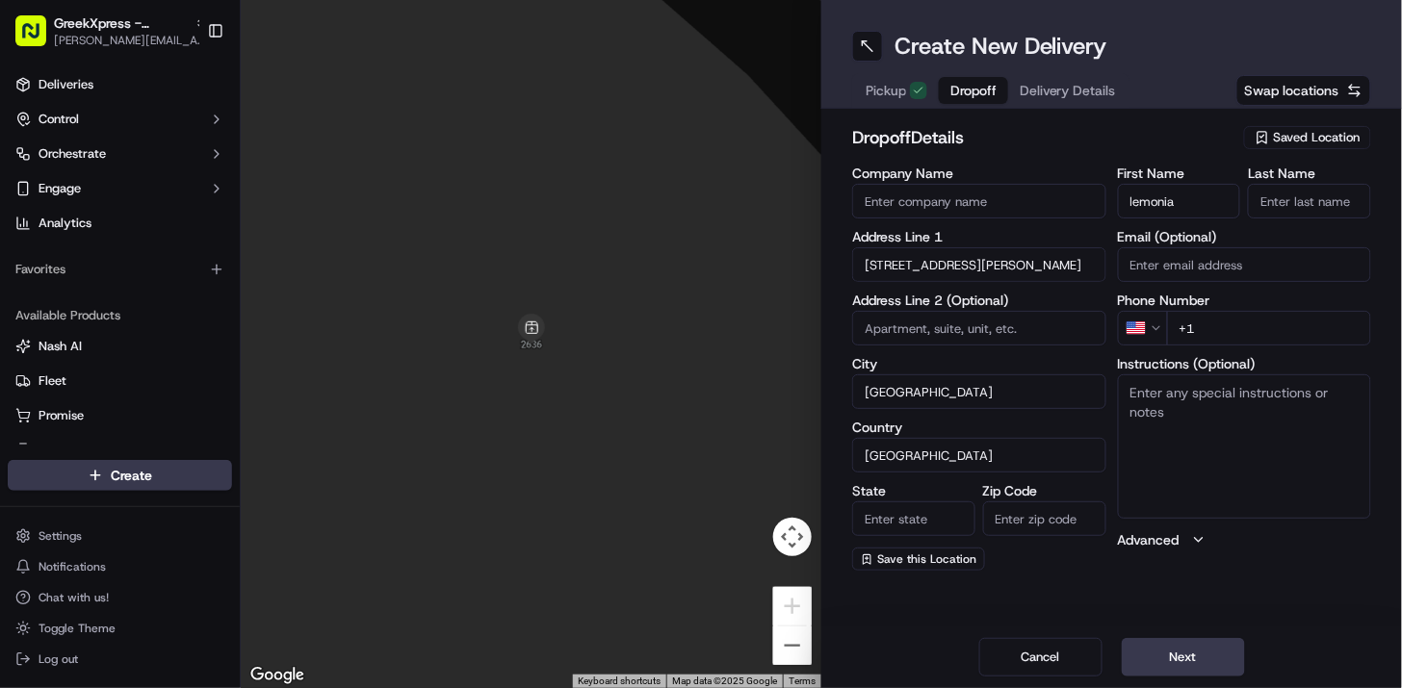
type input "NY"
type input "10314"
type input "t"
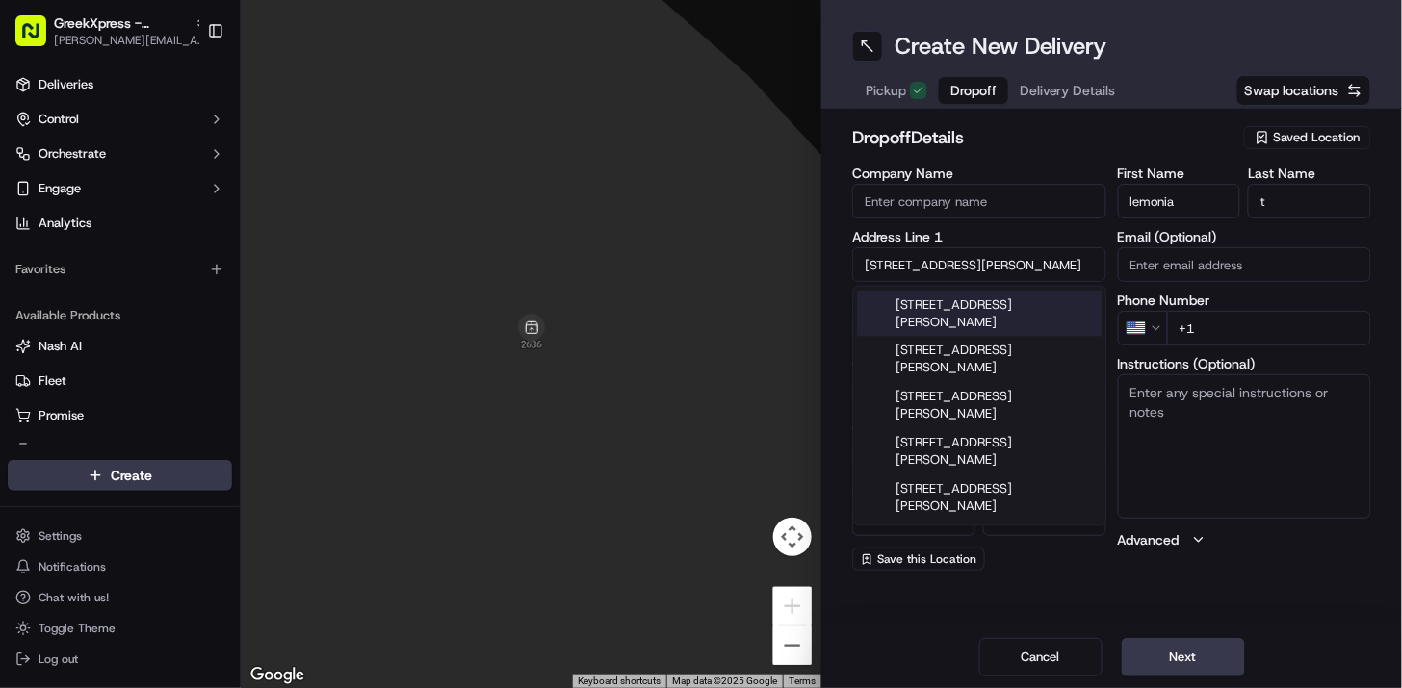
click at [1033, 312] on div "224 Kelly Boulevard, Staten Island, NY" at bounding box center [980, 314] width 245 height 46
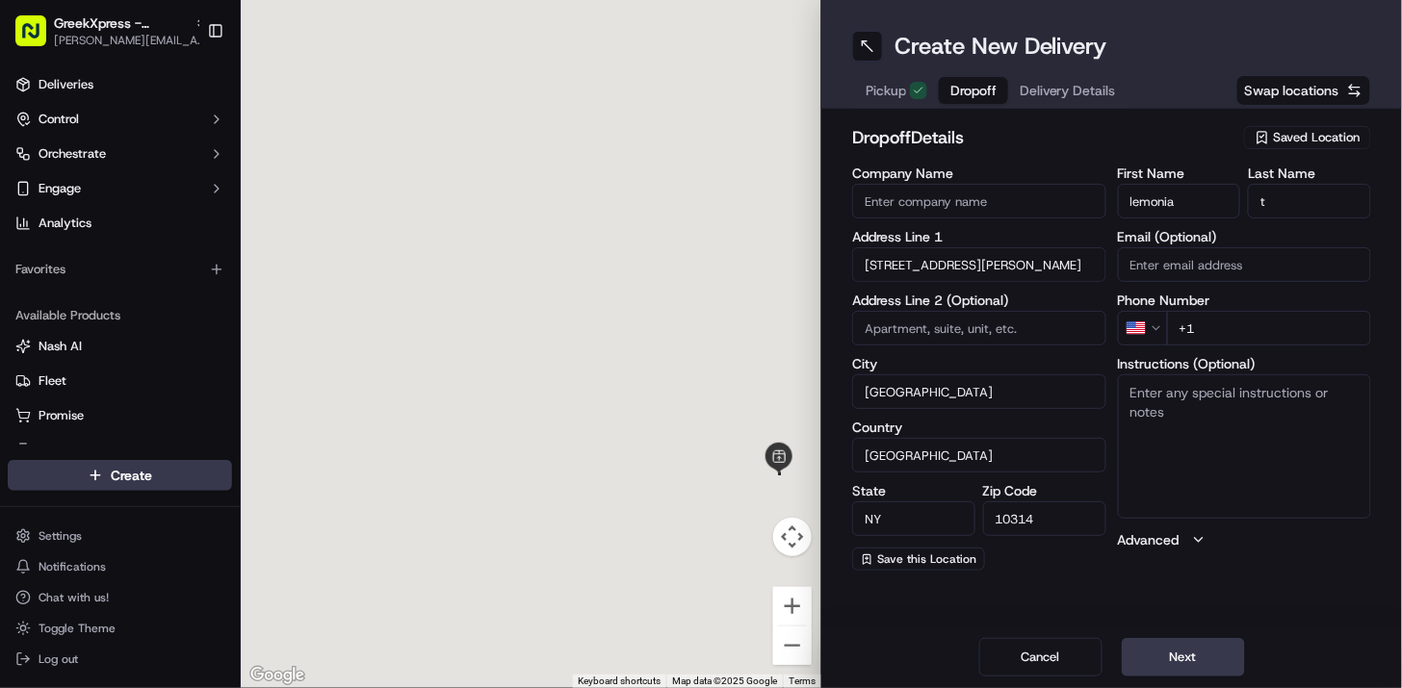
type input "224 Kelly Boulevard"
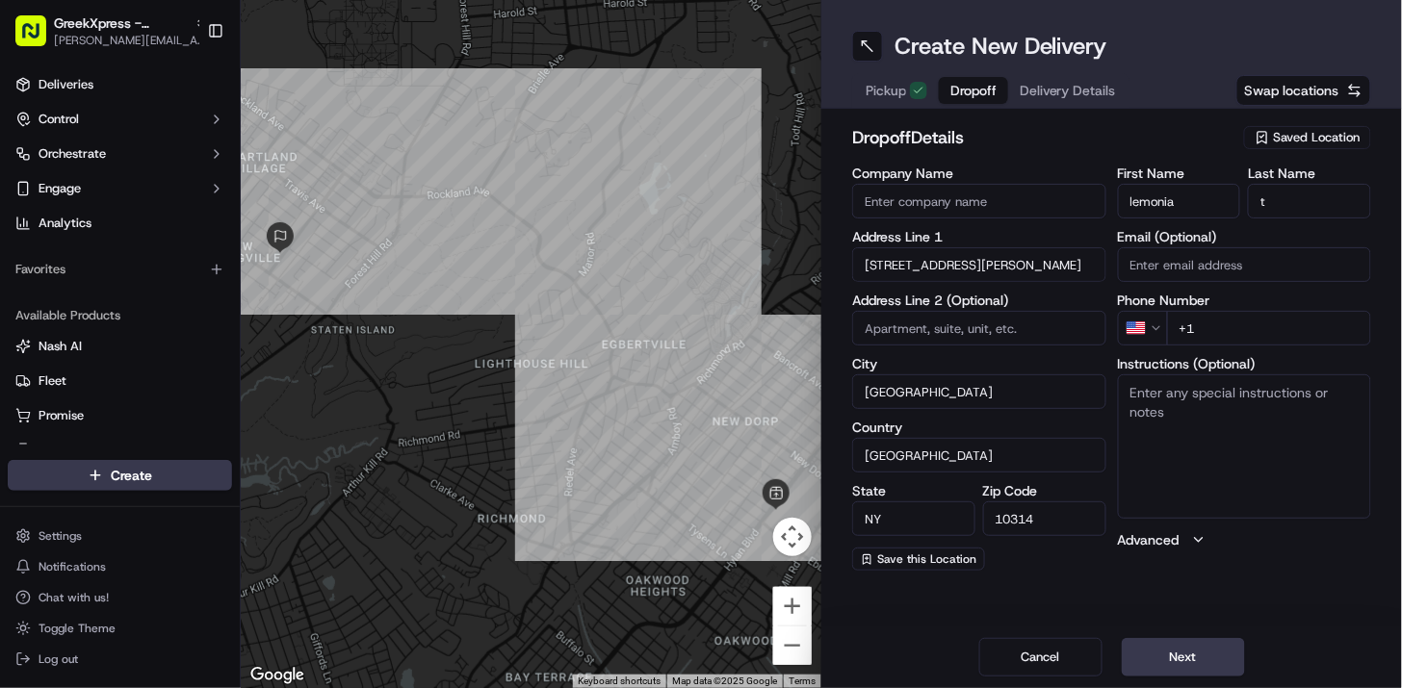
click at [1221, 337] on input "+1" at bounding box center [1269, 328] width 205 height 35
type input "+1 347 551 2870"
click at [1203, 652] on button "Next" at bounding box center [1182, 657] width 123 height 39
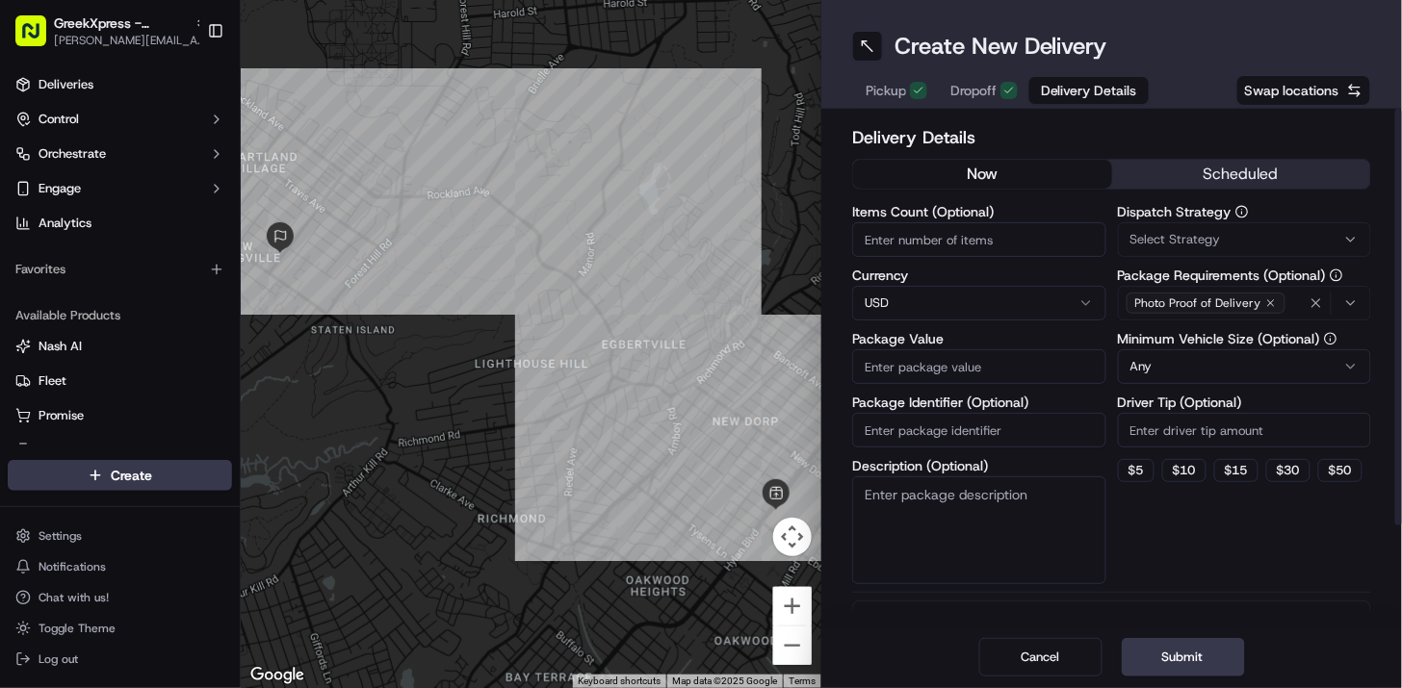
click at [1026, 234] on input "Items Count (Optional)" at bounding box center [979, 239] width 254 height 35
type input "3"
click at [1003, 362] on input "Package Value" at bounding box center [979, 366] width 254 height 35
type input "38.70"
click at [1293, 430] on input "Driver Tip (Optional)" at bounding box center [1245, 430] width 254 height 35
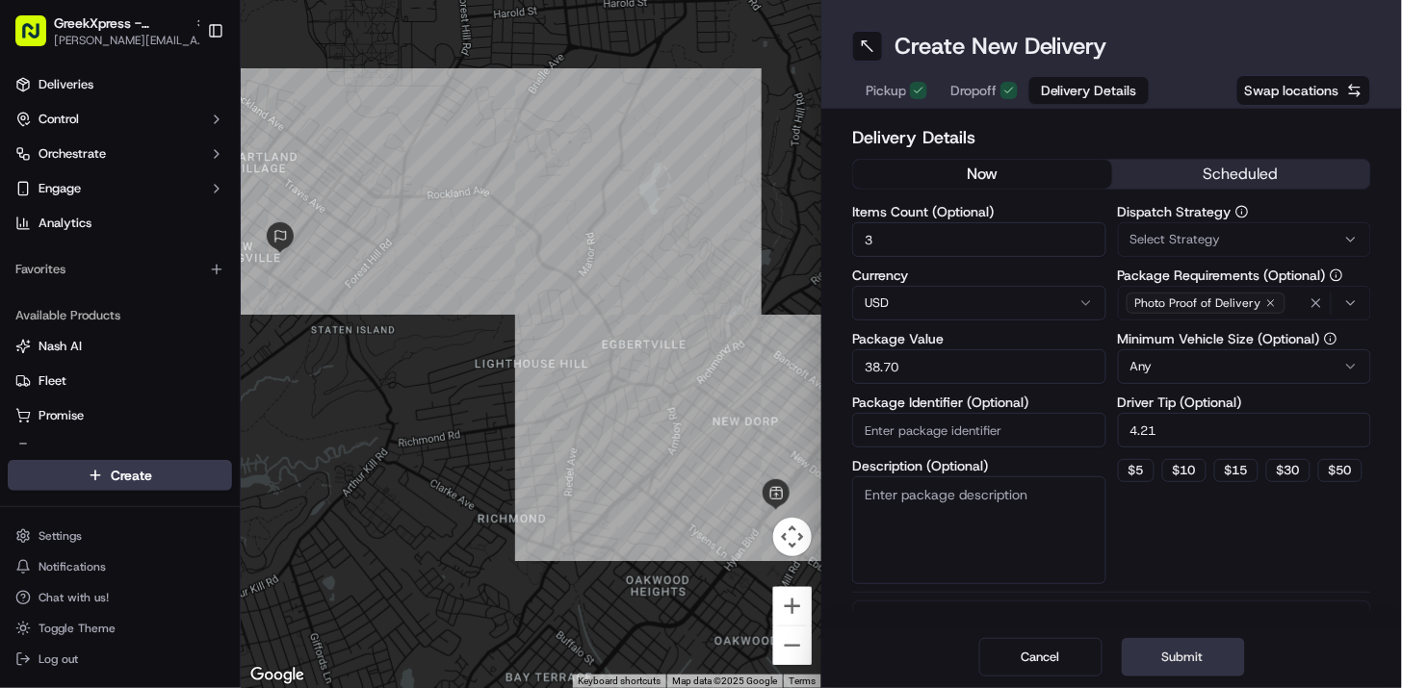
type input "4.21"
click at [1198, 652] on button "Submit" at bounding box center [1182, 657] width 123 height 39
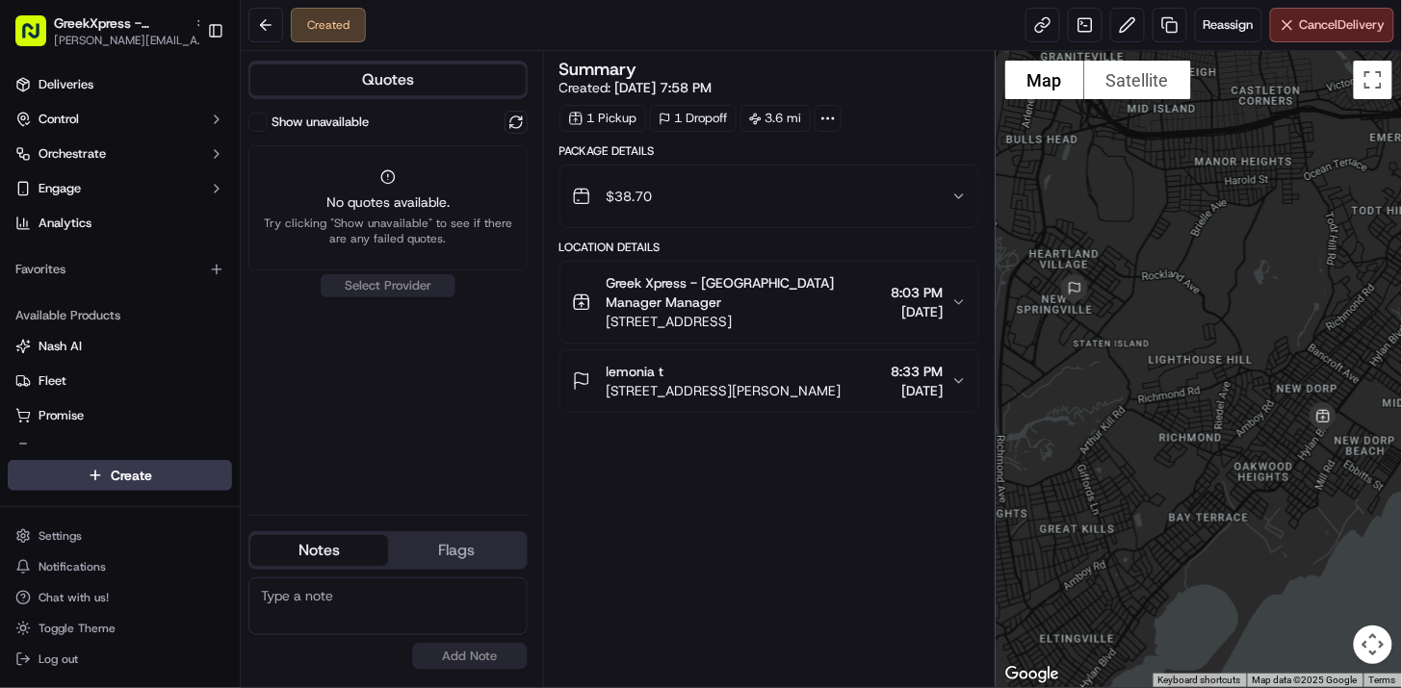
click at [399, 277] on div "Show unavailable No quotes available. Try clicking "Show unavailable" to see if…" at bounding box center [387, 305] width 279 height 389
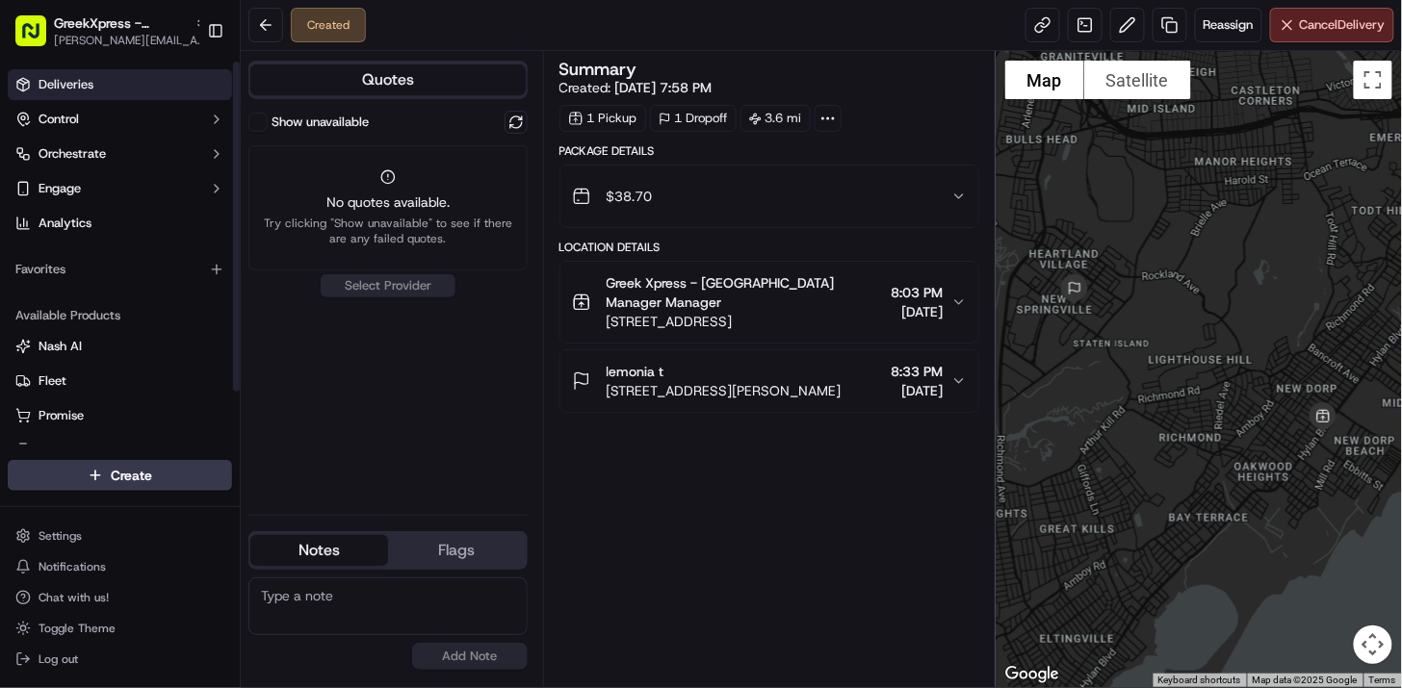
click at [131, 94] on link "Deliveries" at bounding box center [120, 84] width 224 height 31
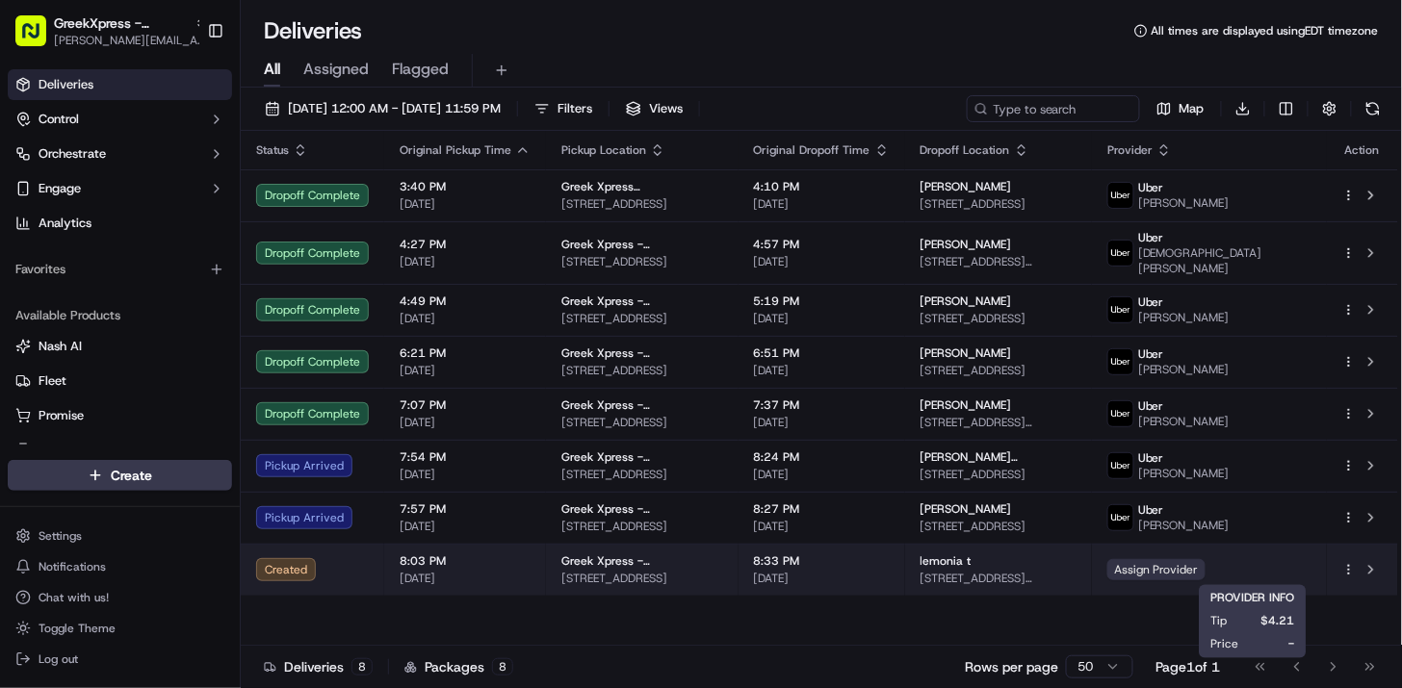
click at [1205, 565] on span "Assign Provider" at bounding box center [1156, 569] width 98 height 21
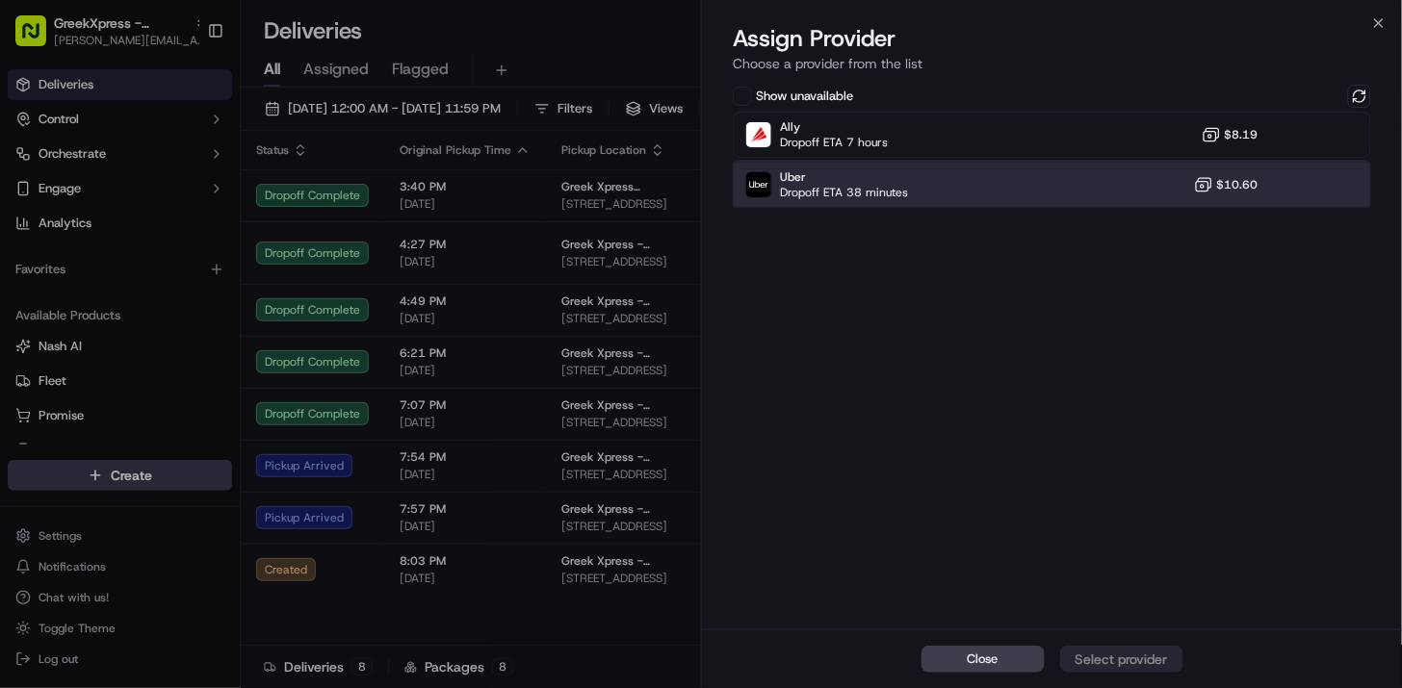
click at [1263, 181] on div "Uber Dropoff ETA 38 minutes $10.60" at bounding box center [1052, 185] width 638 height 46
click at [1117, 659] on div "Assign Provider" at bounding box center [1121, 659] width 94 height 19
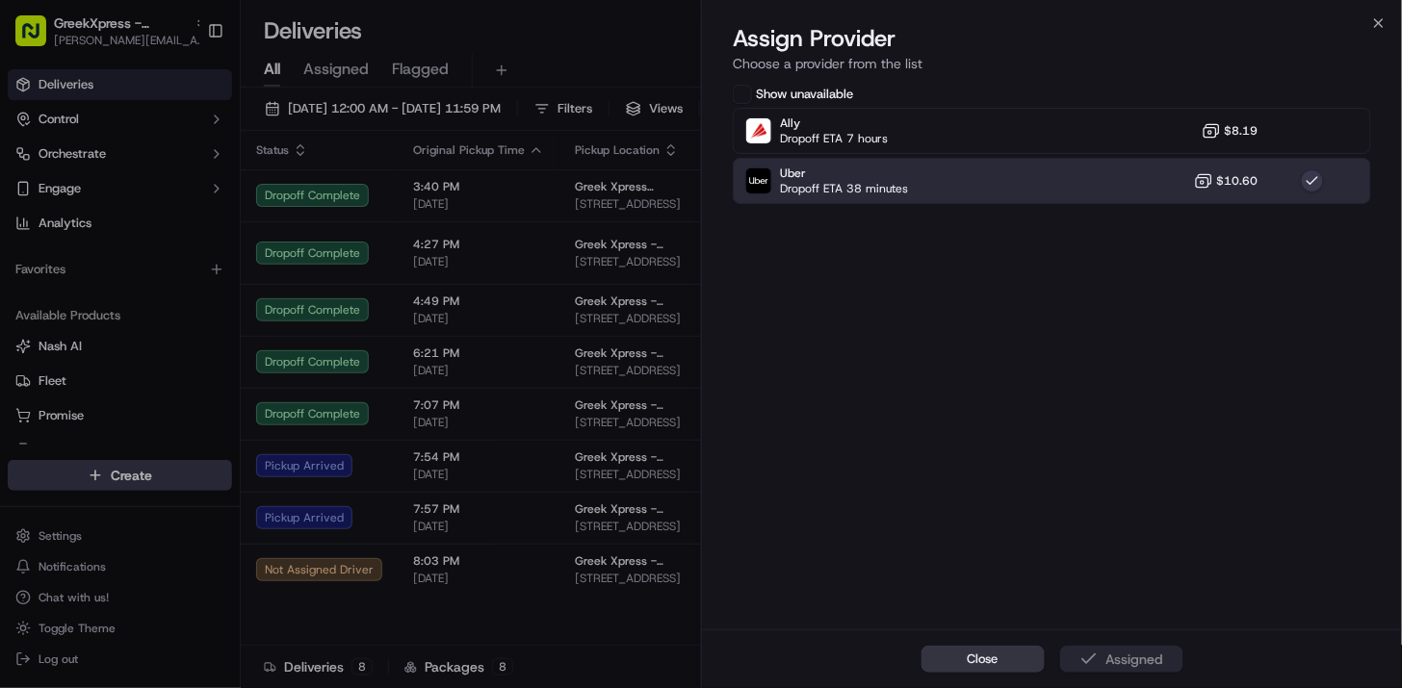
click at [988, 651] on span "Close" at bounding box center [982, 659] width 31 height 17
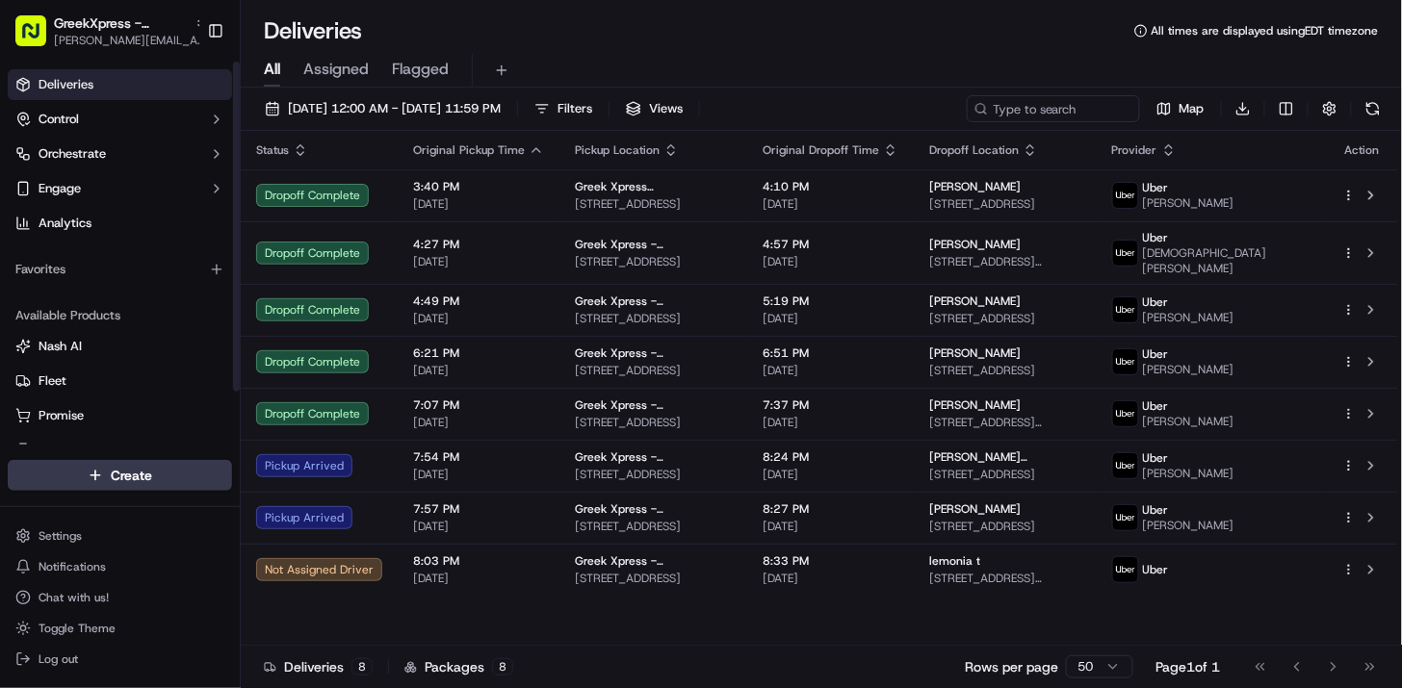
click at [128, 88] on link "Deliveries" at bounding box center [120, 84] width 224 height 31
click at [911, 25] on div "Deliveries All times are displayed using EDT timezone" at bounding box center [821, 30] width 1161 height 31
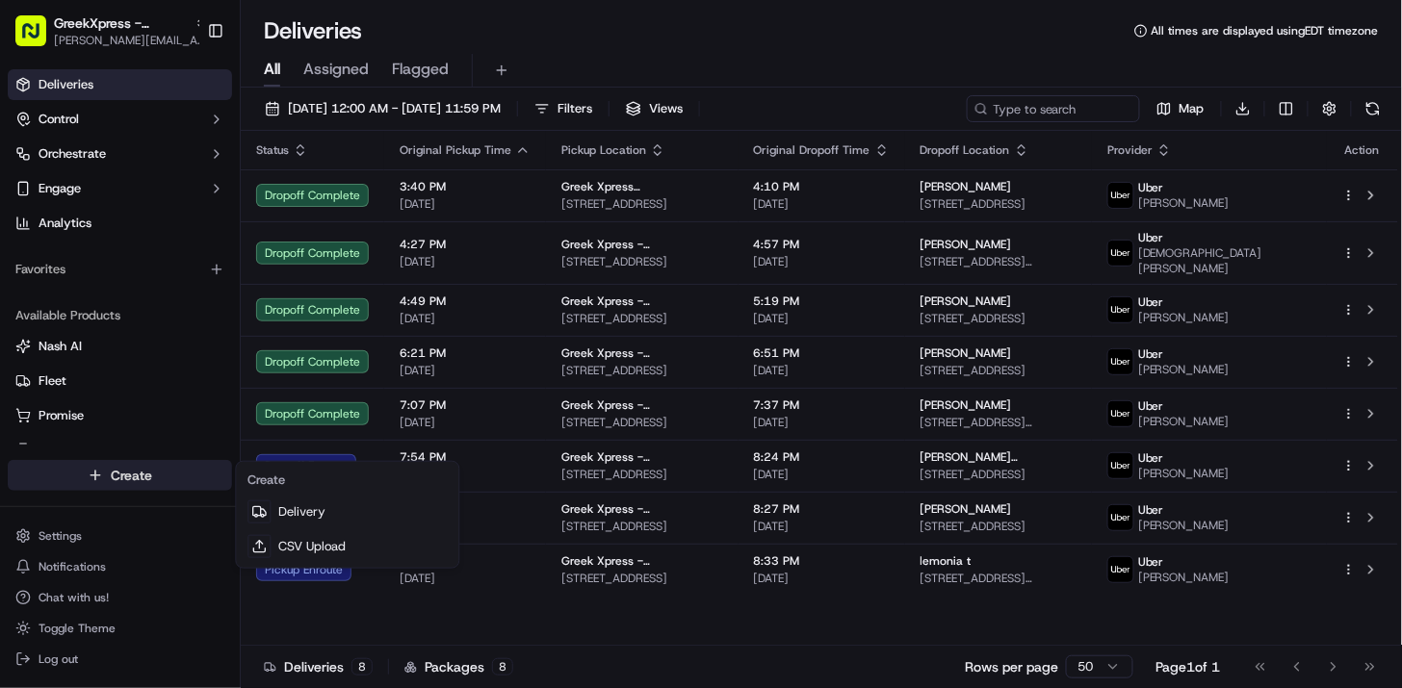
click at [195, 484] on html "GreekXpress - Staten Island alex@greekxpress.com Toggle Sidebar Deliveries Cont…" at bounding box center [701, 344] width 1402 height 688
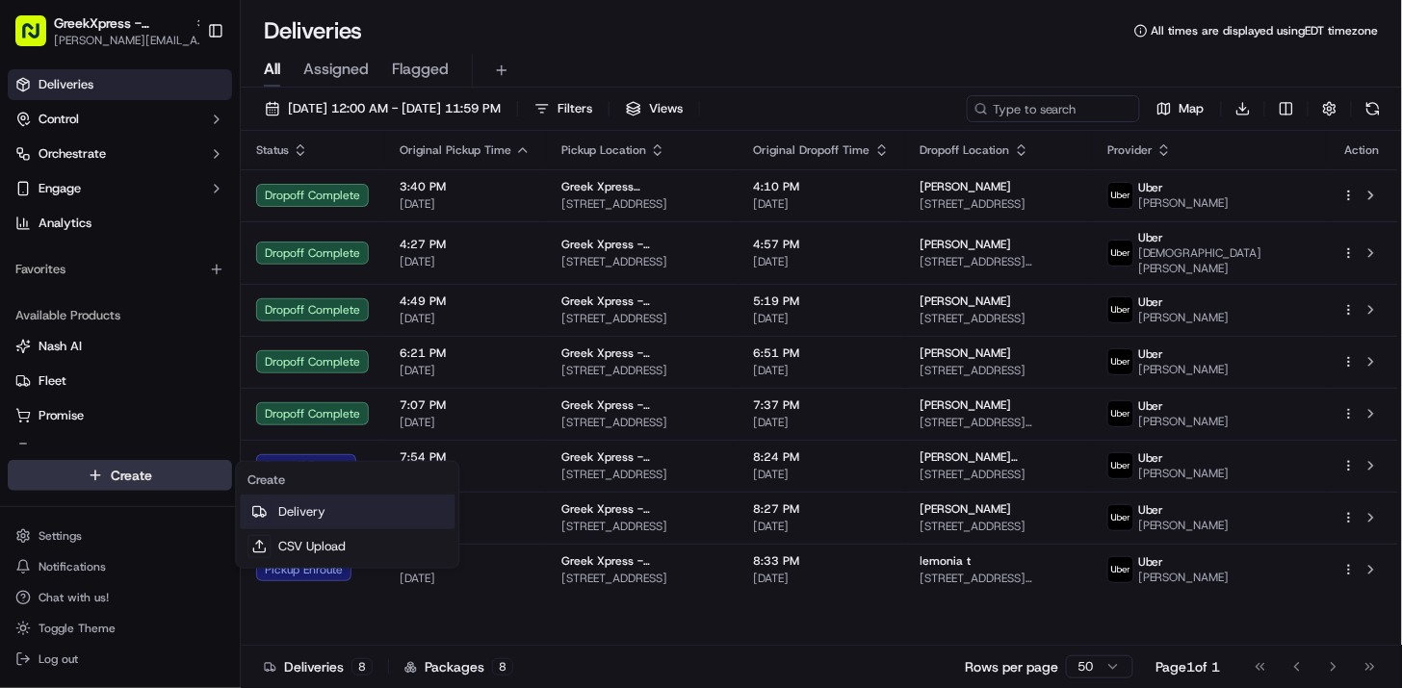
click at [337, 514] on link "Delivery" at bounding box center [347, 512] width 215 height 35
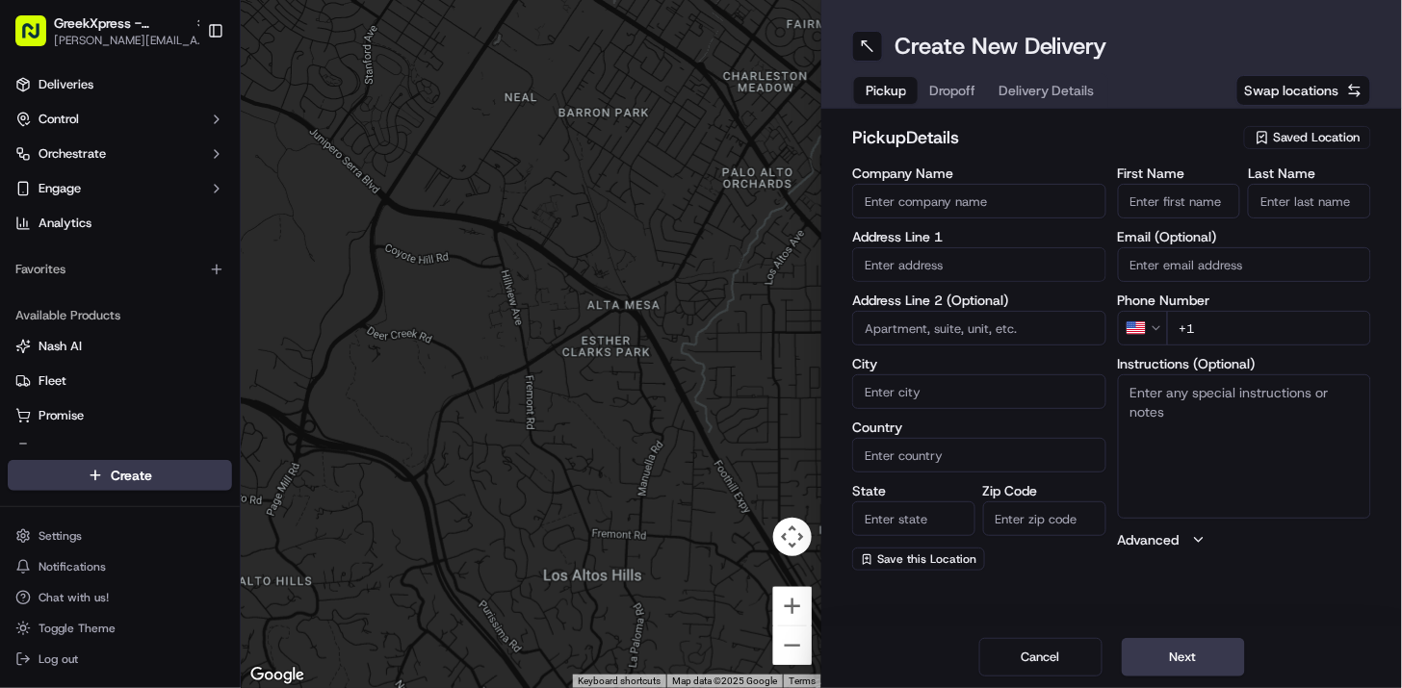
click at [1321, 142] on span "Saved Location" at bounding box center [1317, 137] width 87 height 17
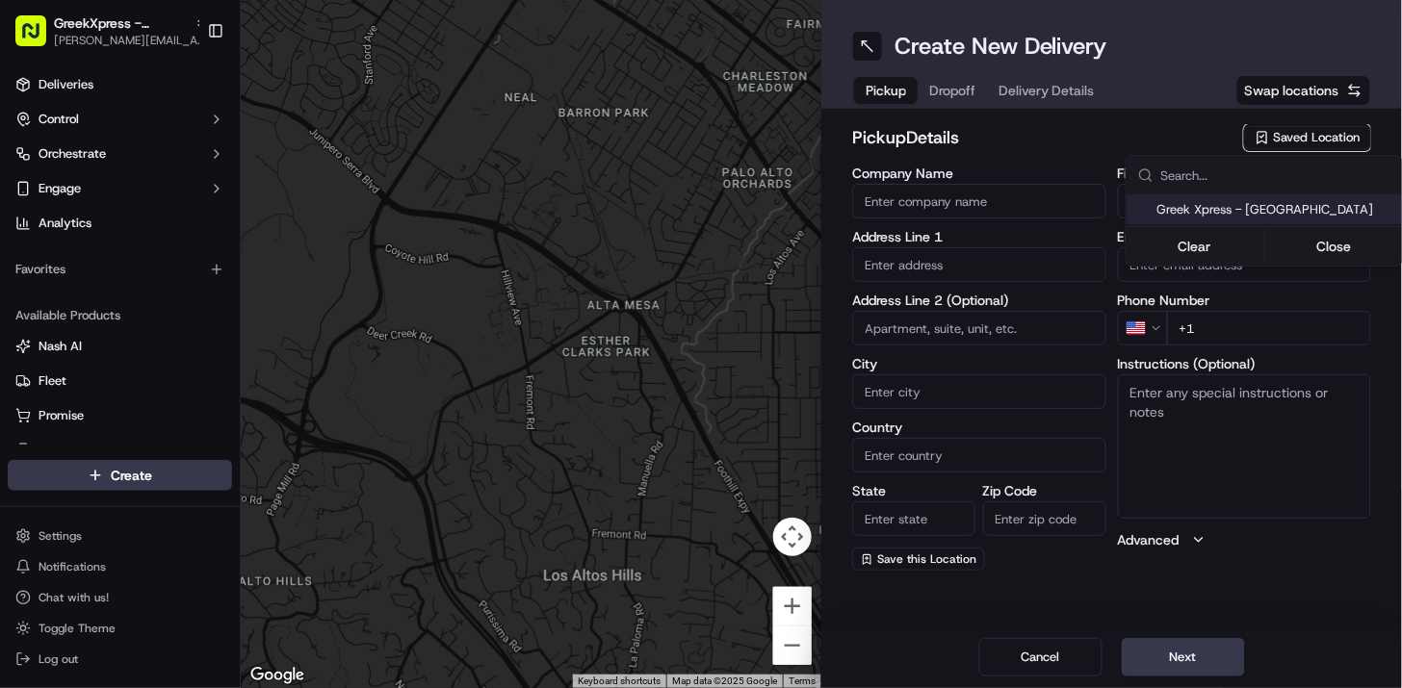
click at [1298, 219] on div "Greek Xpress - [GEOGRAPHIC_DATA]" at bounding box center [1263, 209] width 275 height 29
type input "Greek Xpress - [GEOGRAPHIC_DATA]"
type input "[STREET_ADDRESS]"
type input "#120"
type input "[GEOGRAPHIC_DATA]"
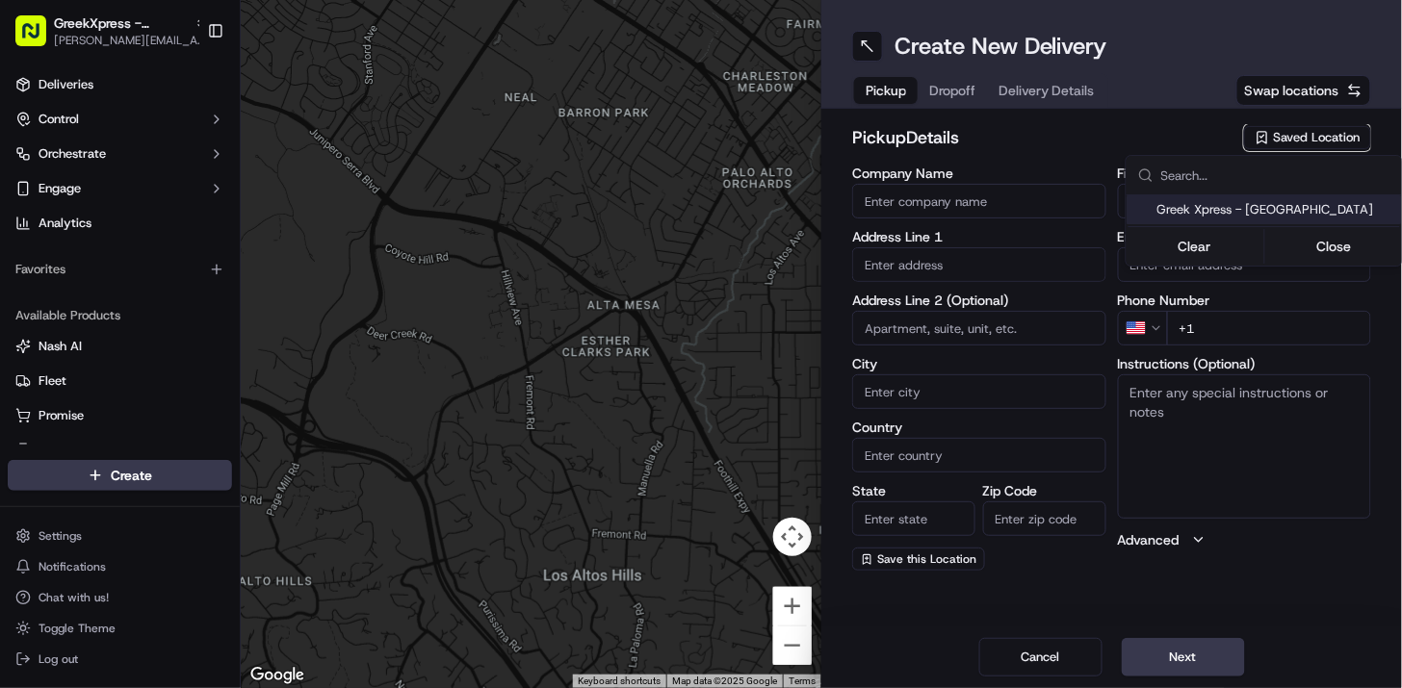
type input "US"
type input "NY"
type input "10306"
type input "Manager"
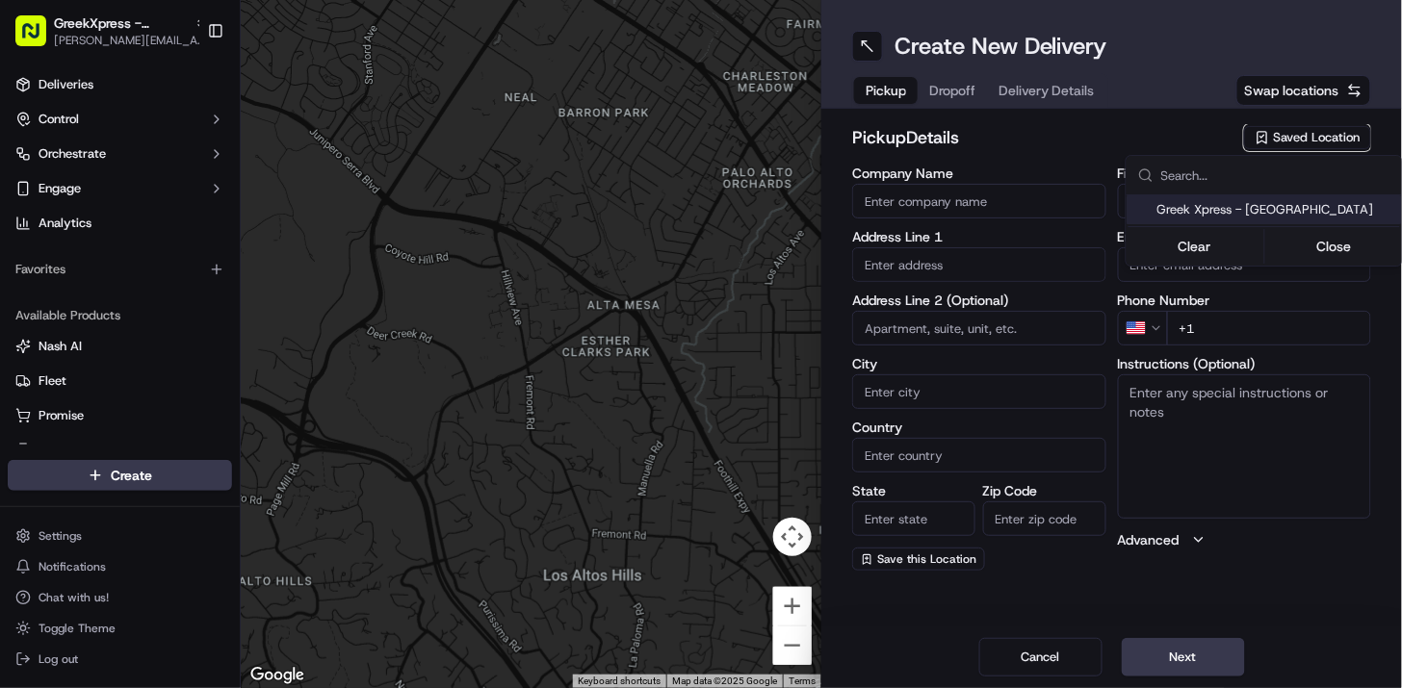
type input "[PHONE_NUMBER]"
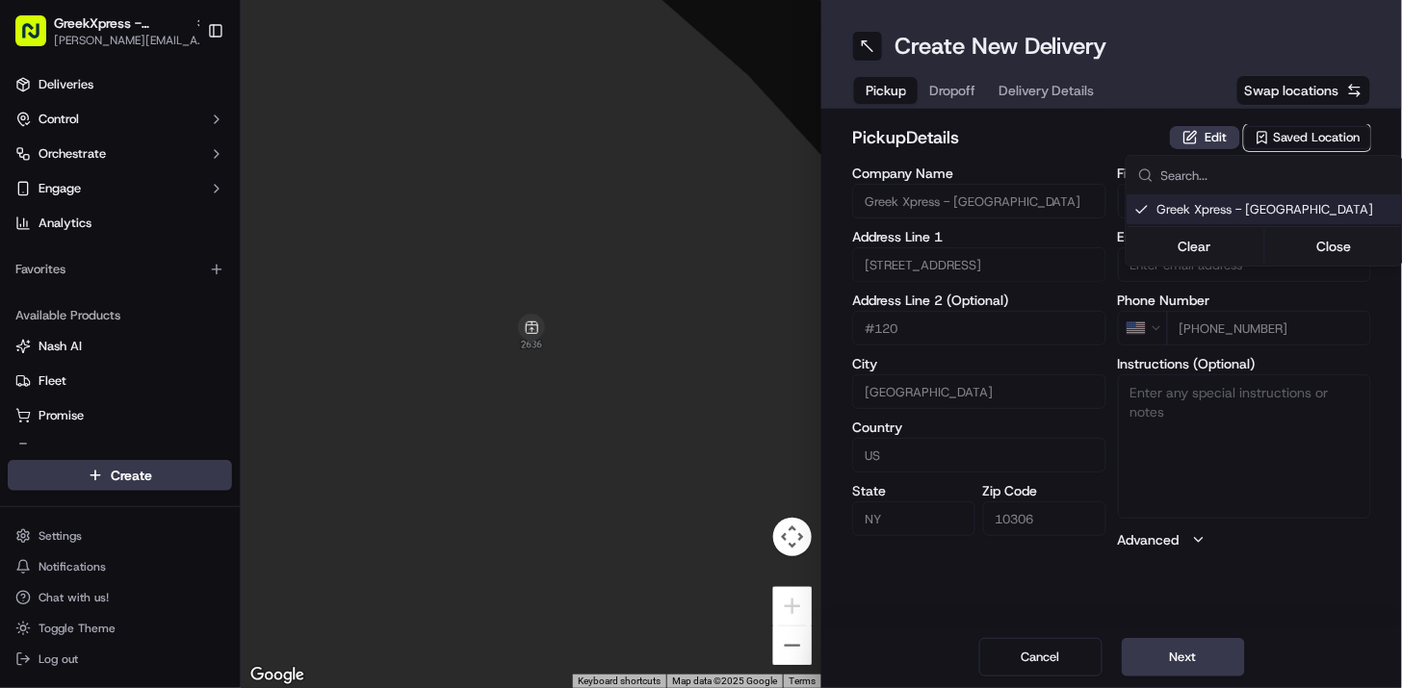
click at [1194, 662] on html "GreekXpress - Staten Island [EMAIL_ADDRESS][DOMAIN_NAME] Toggle Sidebar Deliver…" at bounding box center [701, 344] width 1402 height 688
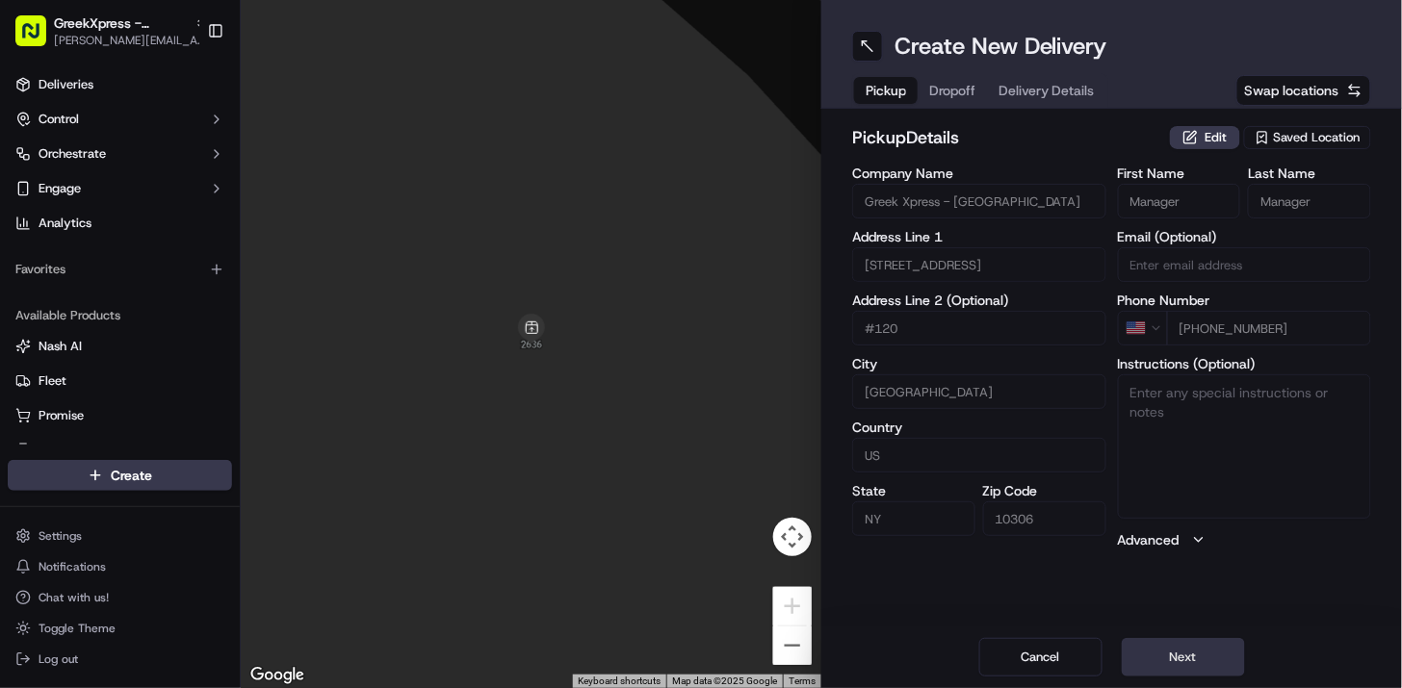
click at [1192, 665] on button "Next" at bounding box center [1182, 657] width 123 height 39
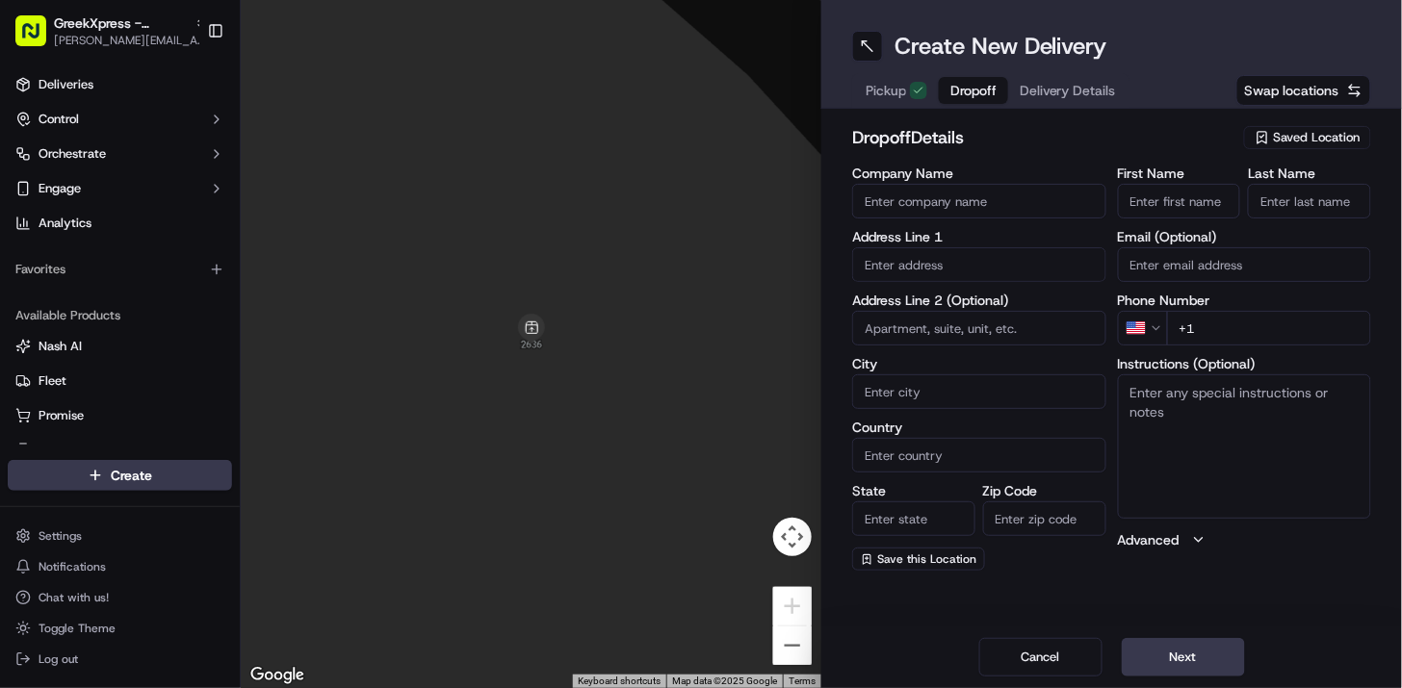
click at [1209, 215] on input "First Name" at bounding box center [1179, 201] width 123 height 35
type input "Catherine"
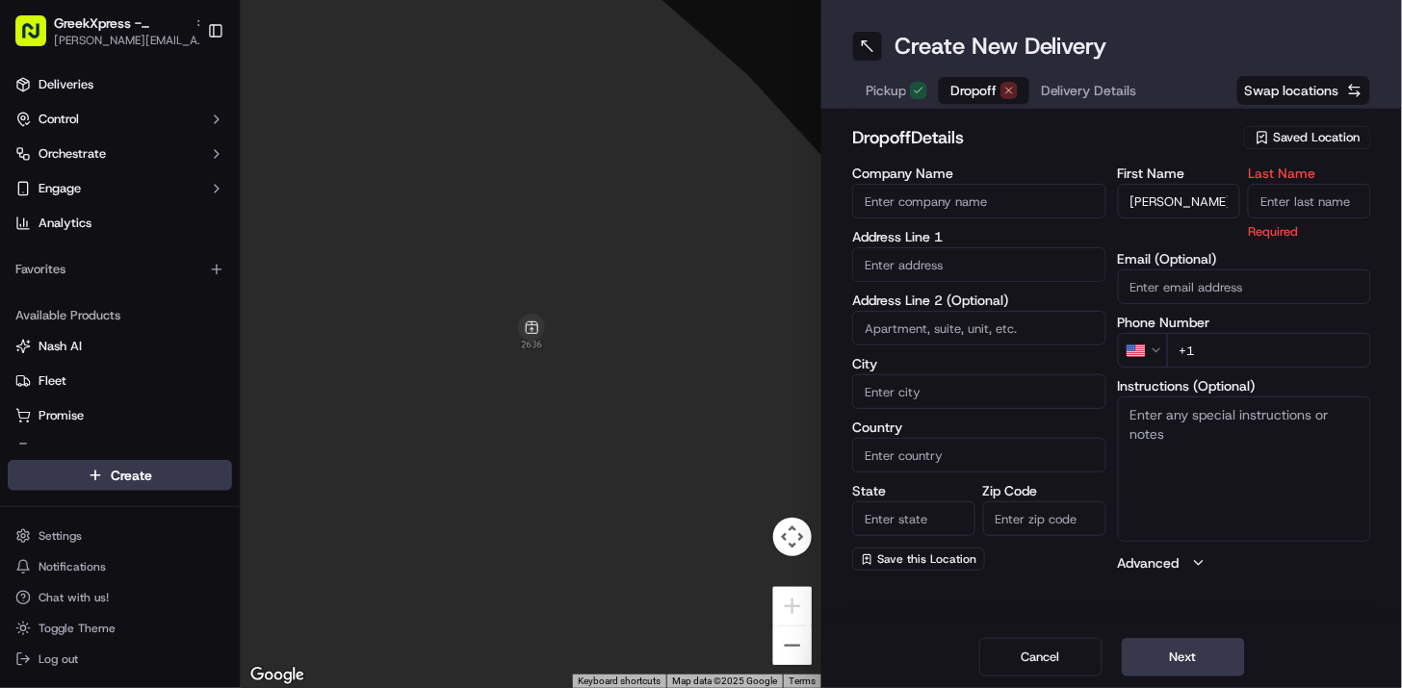
click at [1295, 204] on input "Last Name" at bounding box center [1309, 201] width 123 height 35
type input "C"
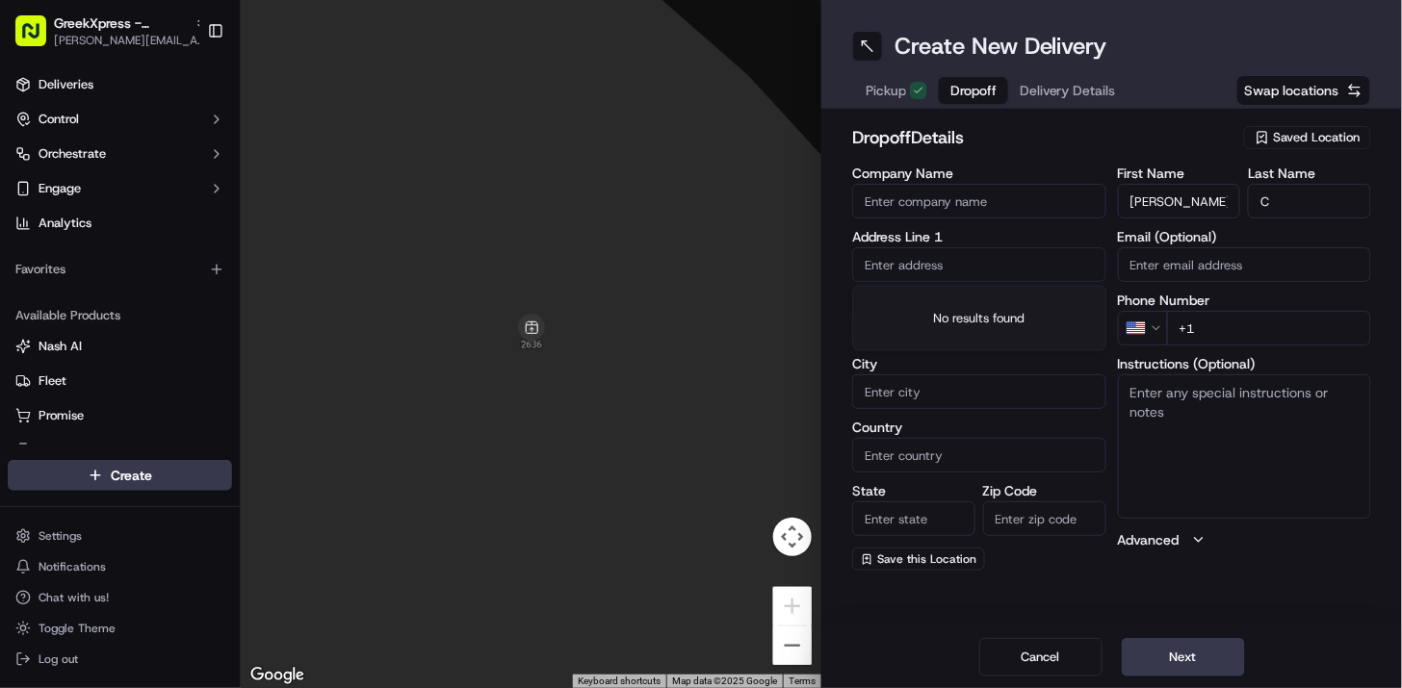
click at [984, 280] on input "text" at bounding box center [979, 264] width 254 height 35
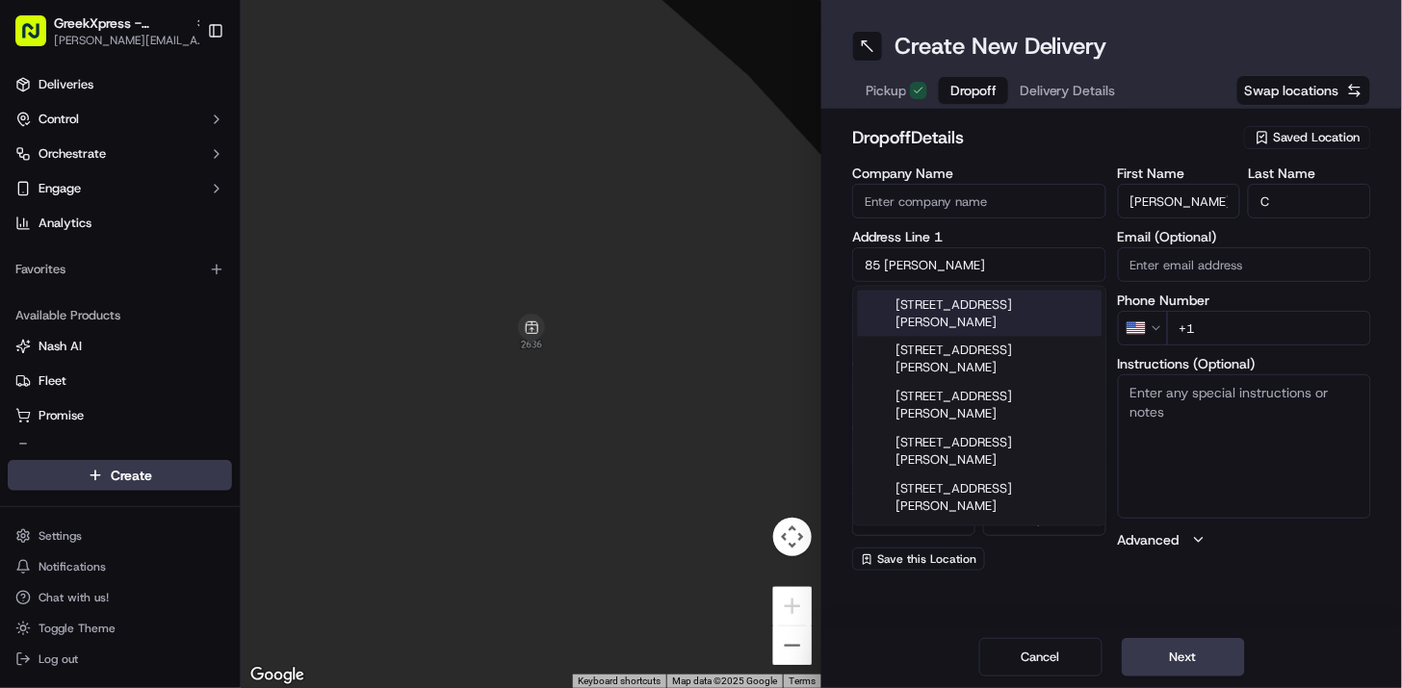
click at [984, 318] on div "85 Walden Avenue, Staten Island, NY" at bounding box center [980, 314] width 245 height 46
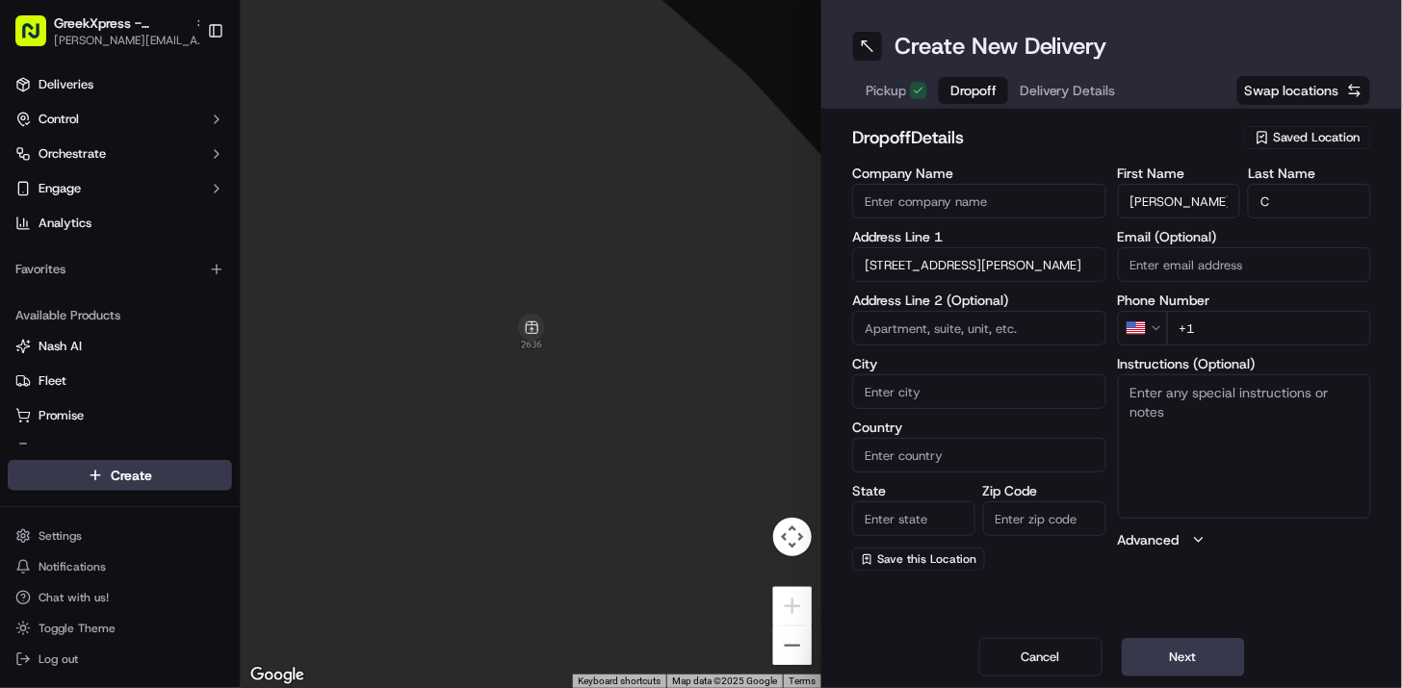
type input "85 Walden Ave, Staten Island, NY 10306, USA"
type input "[GEOGRAPHIC_DATA]"
type input "NY"
type input "10306"
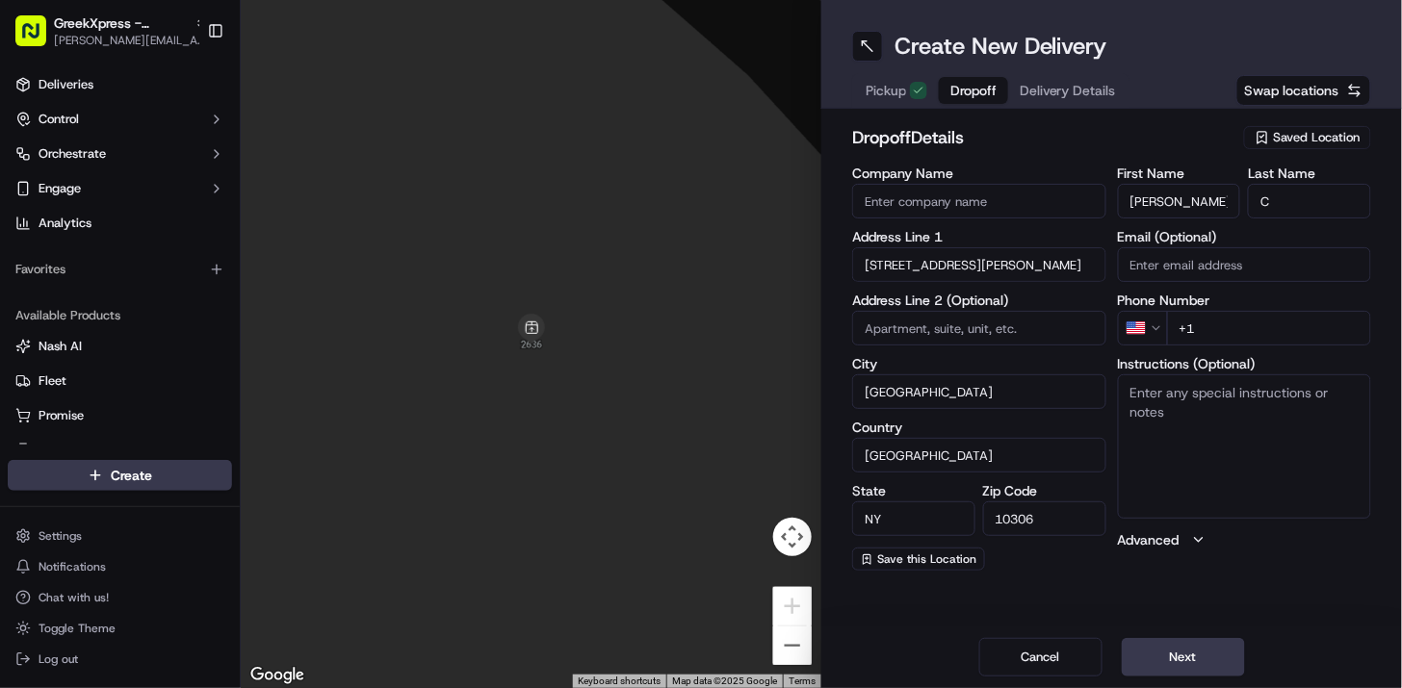
type input "85 Walden Avenue"
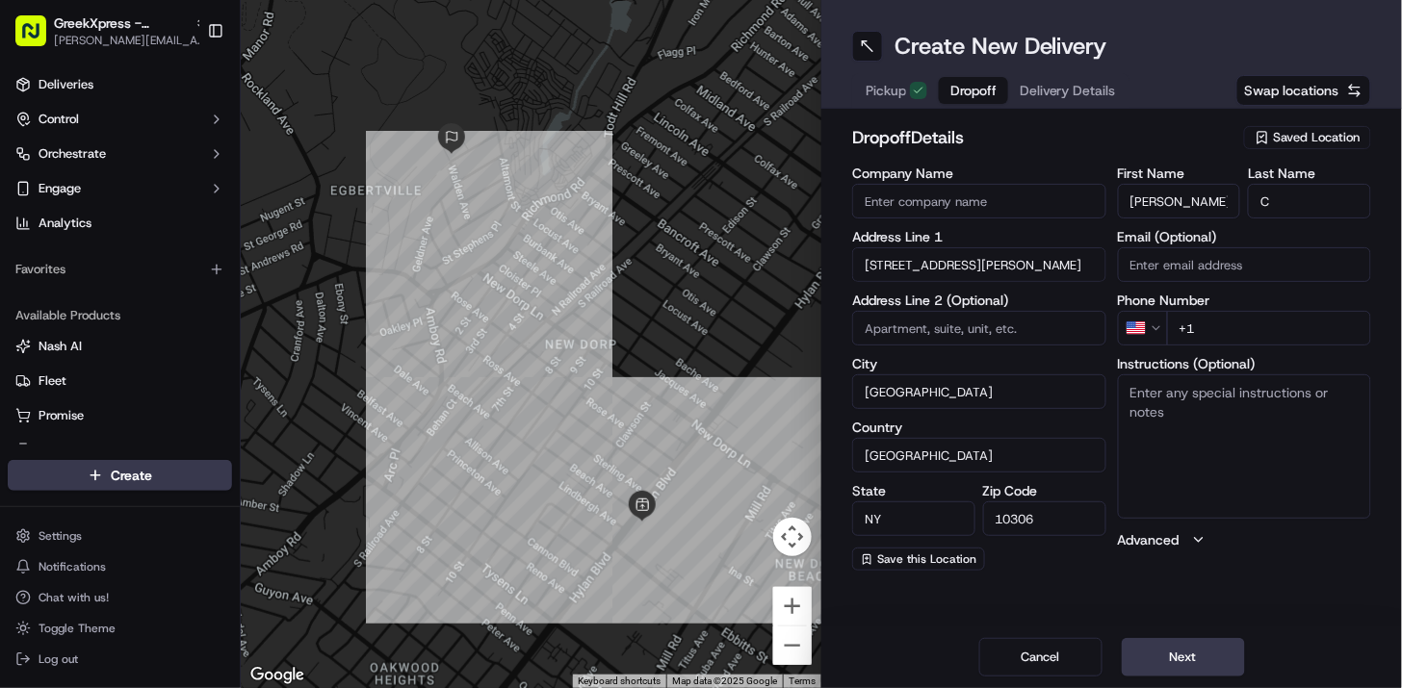
click at [1214, 327] on input "+1" at bounding box center [1269, 328] width 205 height 35
type input "+1 732 277 1740"
click at [1210, 666] on button "Next" at bounding box center [1182, 657] width 123 height 39
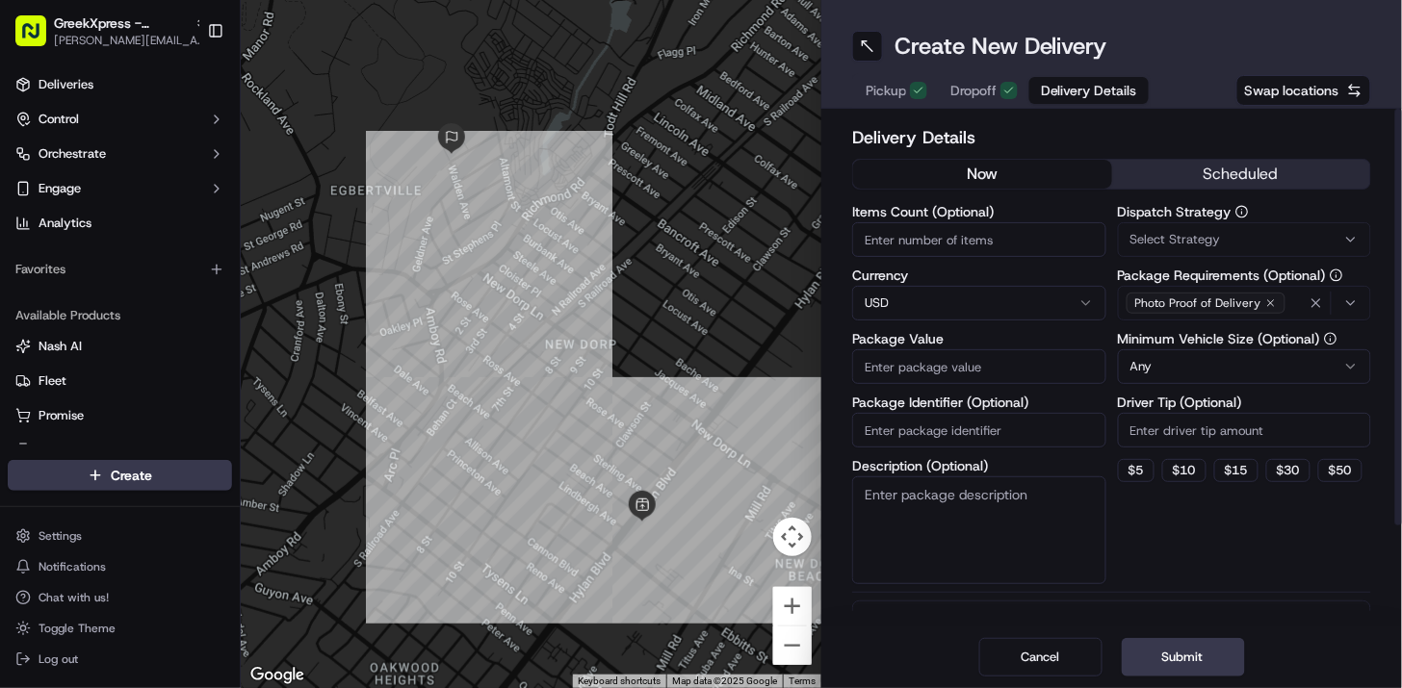
click at [1031, 235] on input "Items Count (Optional)" at bounding box center [979, 239] width 254 height 35
type input "7"
click at [951, 375] on input "Package Value" at bounding box center [979, 366] width 254 height 35
type input "84.50"
click at [1158, 437] on input "Driver Tip (Optional)" at bounding box center [1245, 430] width 254 height 35
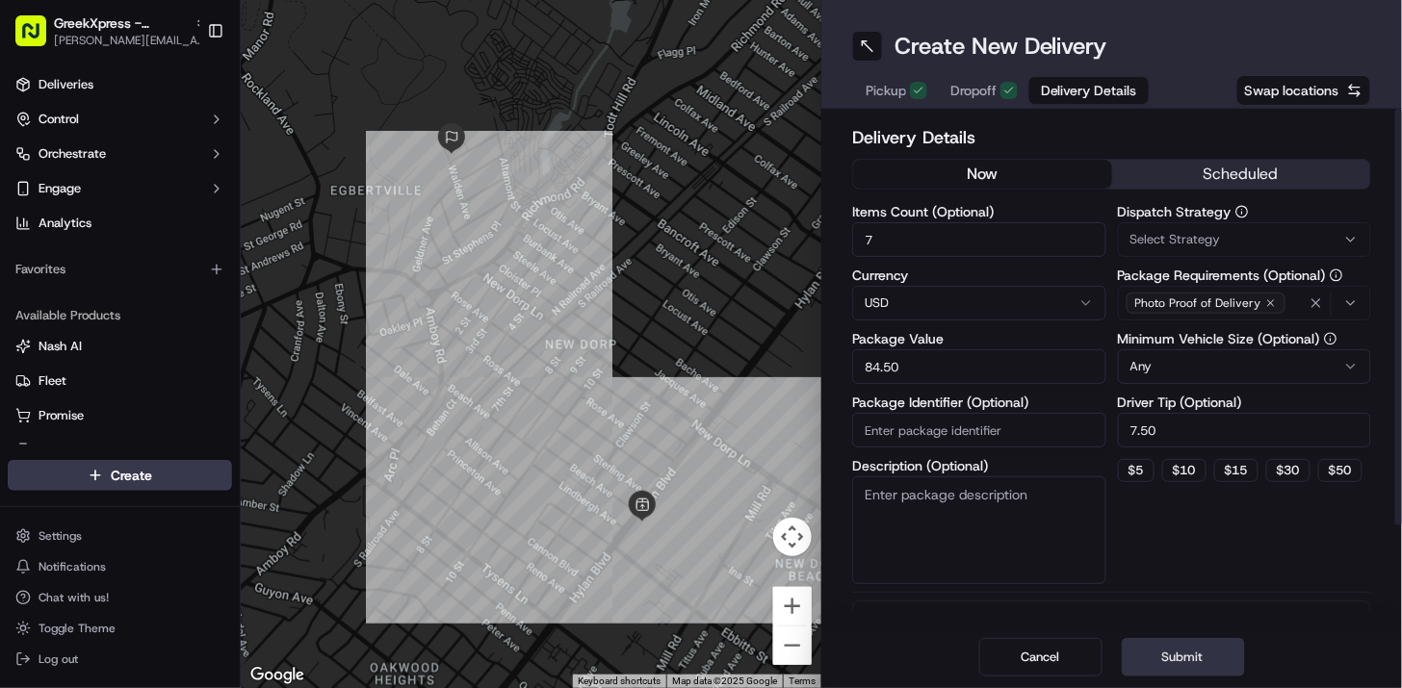
type input "7.50"
click at [1174, 656] on button "Submit" at bounding box center [1182, 657] width 123 height 39
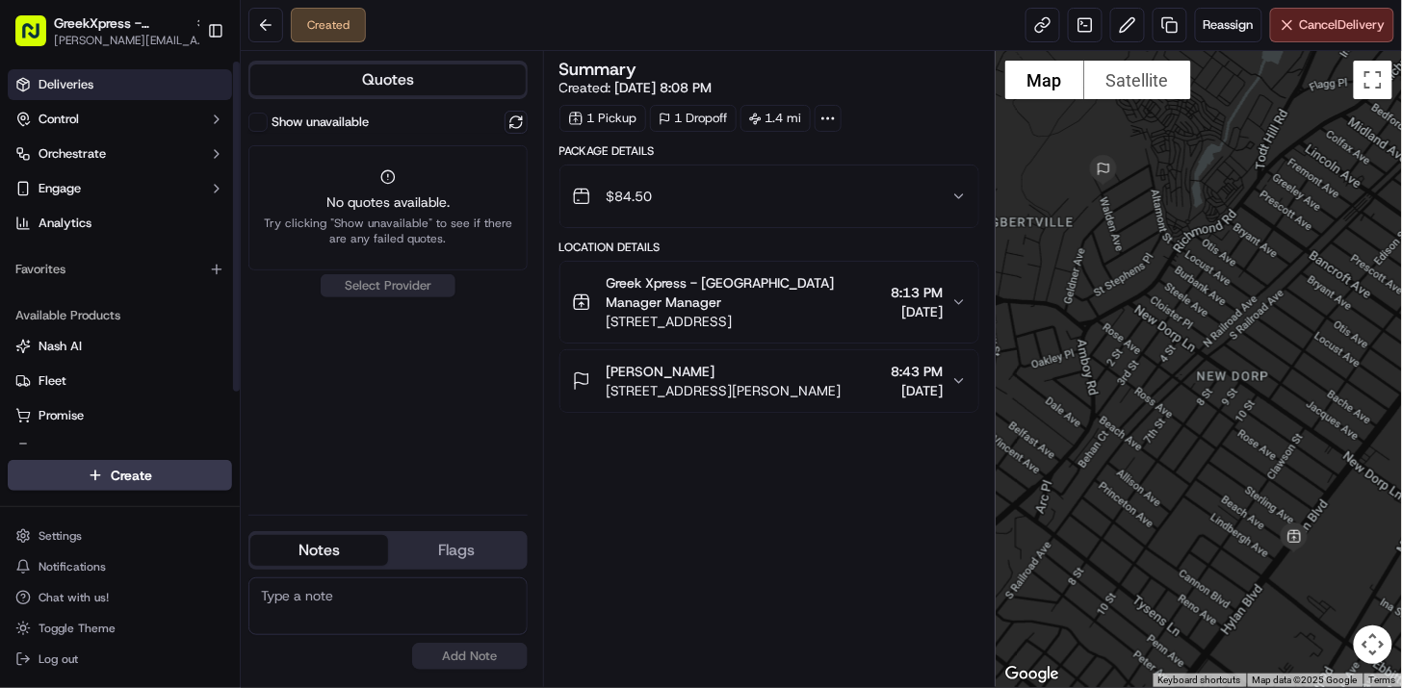
click at [142, 90] on link "Deliveries" at bounding box center [120, 84] width 224 height 31
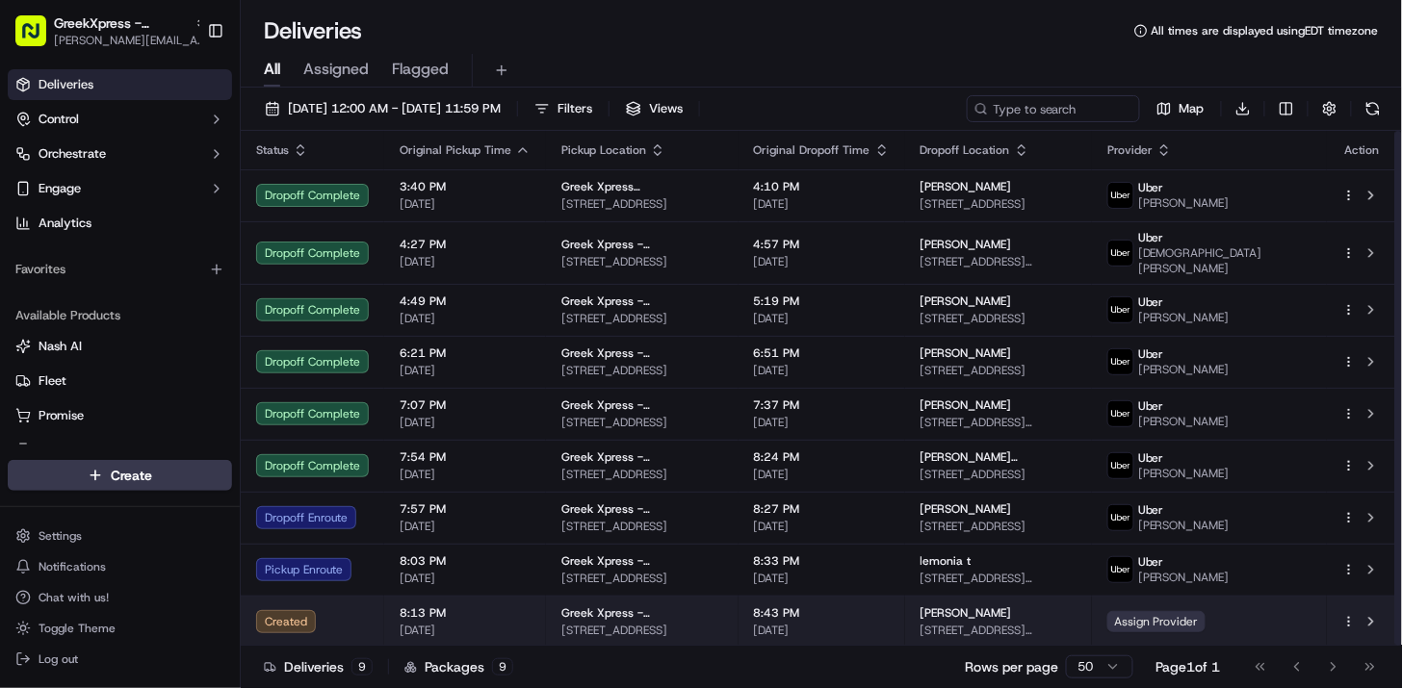
click at [1205, 618] on span "Assign Provider" at bounding box center [1156, 621] width 98 height 21
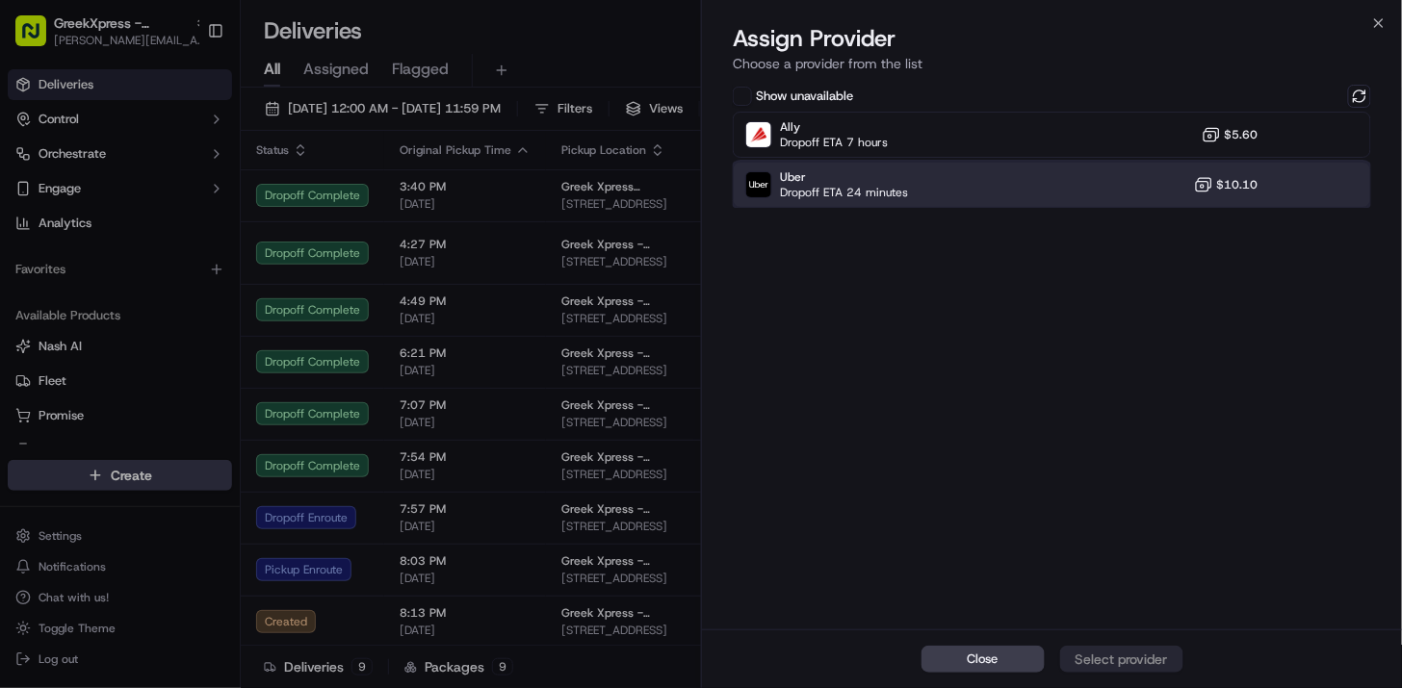
click at [1262, 187] on div "Uber Dropoff ETA 24 minutes $10.10" at bounding box center [1052, 185] width 638 height 46
click at [1120, 667] on div "Assign Provider" at bounding box center [1121, 659] width 94 height 19
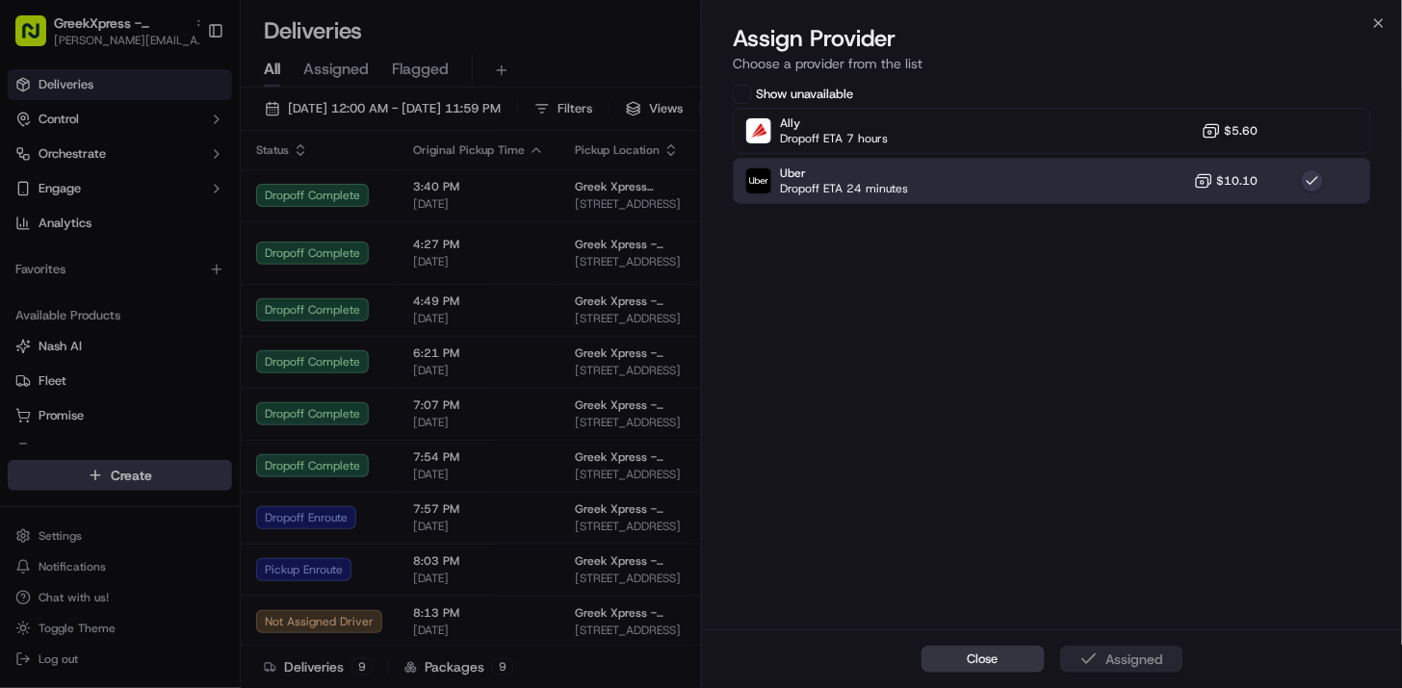
click at [1009, 661] on button "Close" at bounding box center [982, 659] width 123 height 27
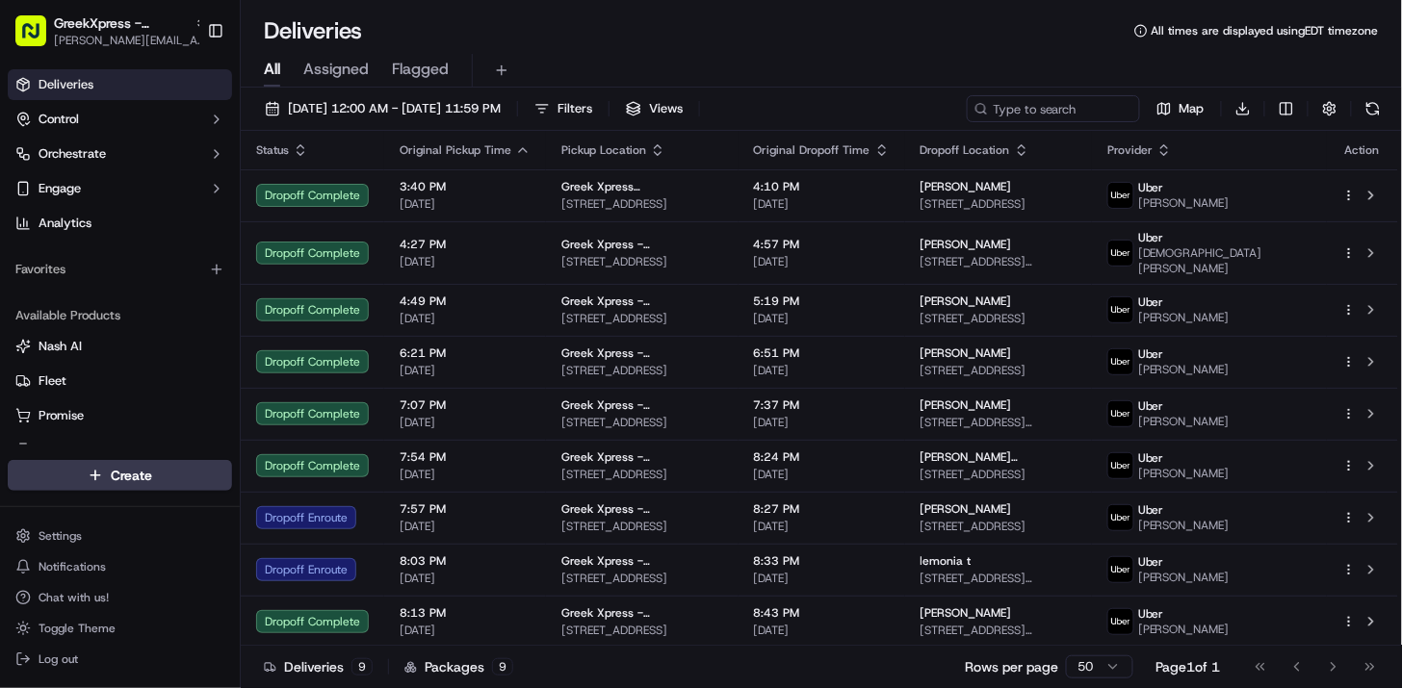
drag, startPoint x: 1009, startPoint y: 661, endPoint x: 1018, endPoint y: 665, distance: 10.4
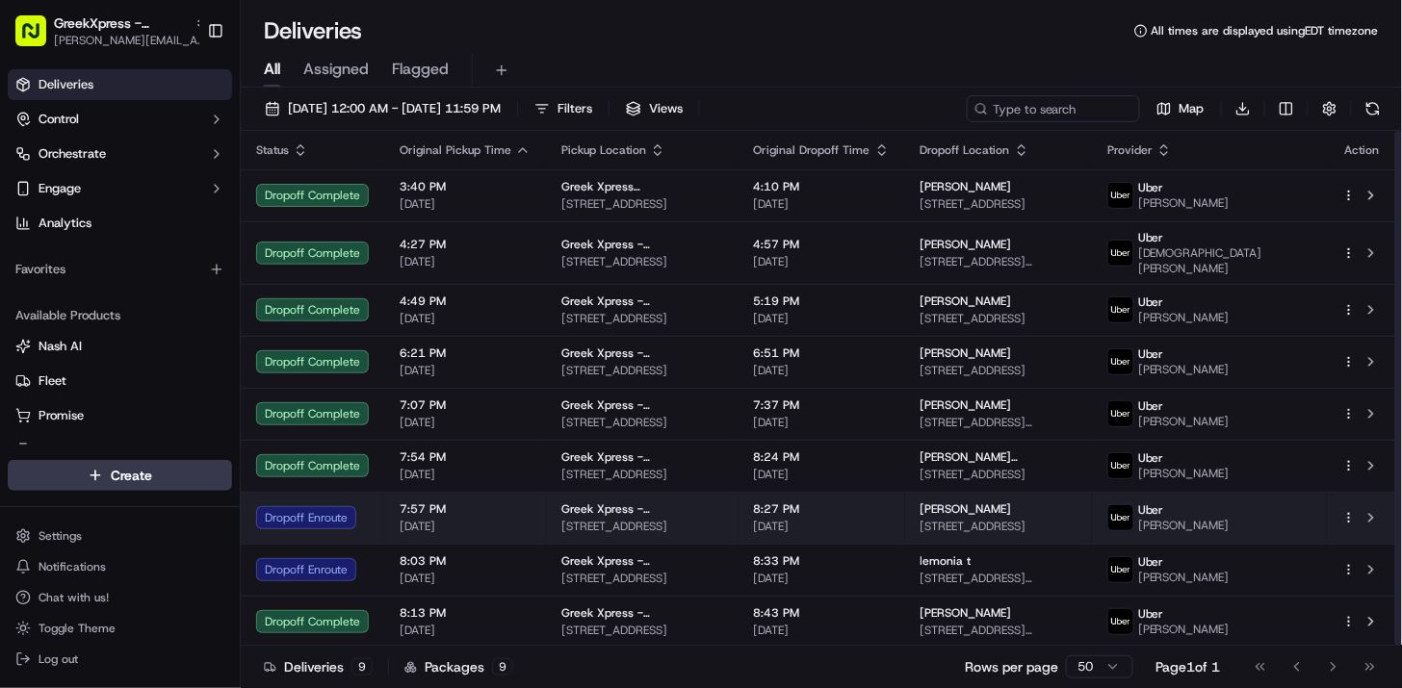
scroll to position [1, 0]
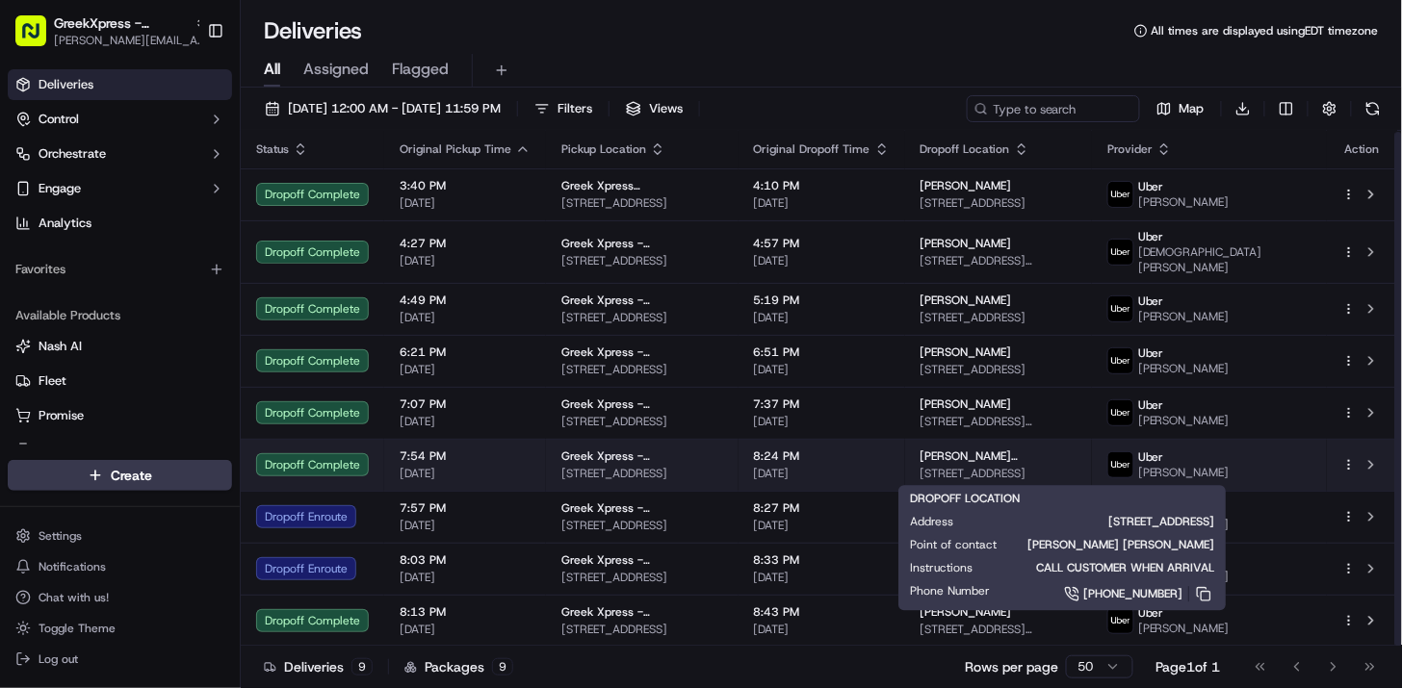
click at [1017, 457] on div "[PERSON_NAME] [PERSON_NAME]" at bounding box center [998, 456] width 156 height 15
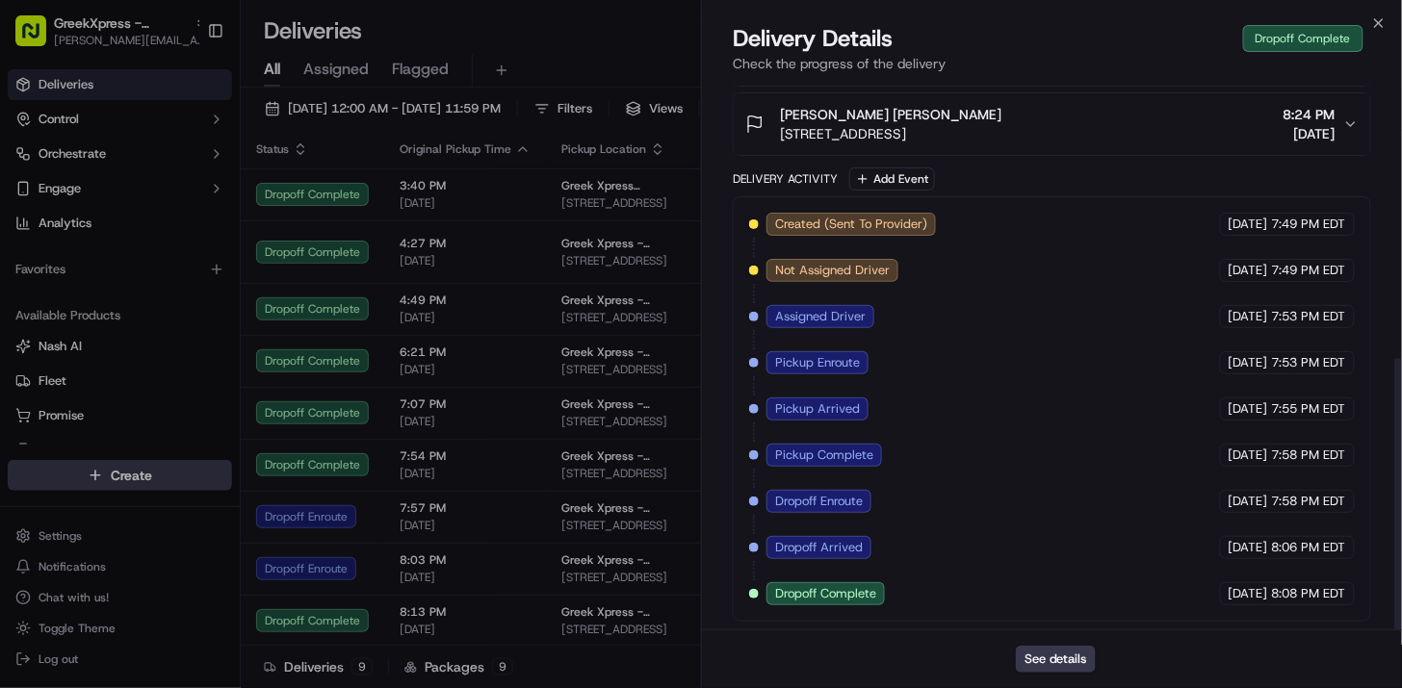
scroll to position [560, 0]
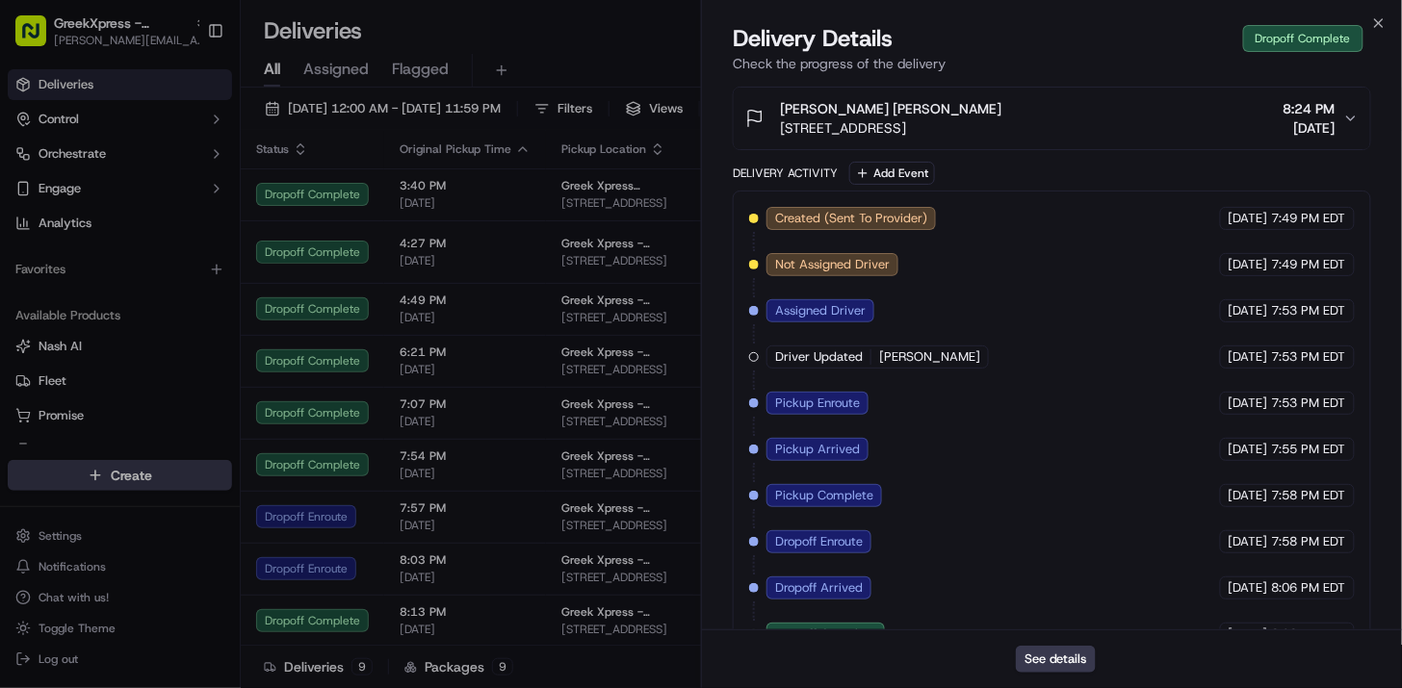
drag, startPoint x: 1161, startPoint y: 412, endPoint x: 1195, endPoint y: 338, distance: 81.4
click at [1165, 402] on div "Created (Sent To Provider) Uber 09/20/2025 7:49 PM EDT Not Assigned Driver Uber…" at bounding box center [1051, 426] width 605 height 439
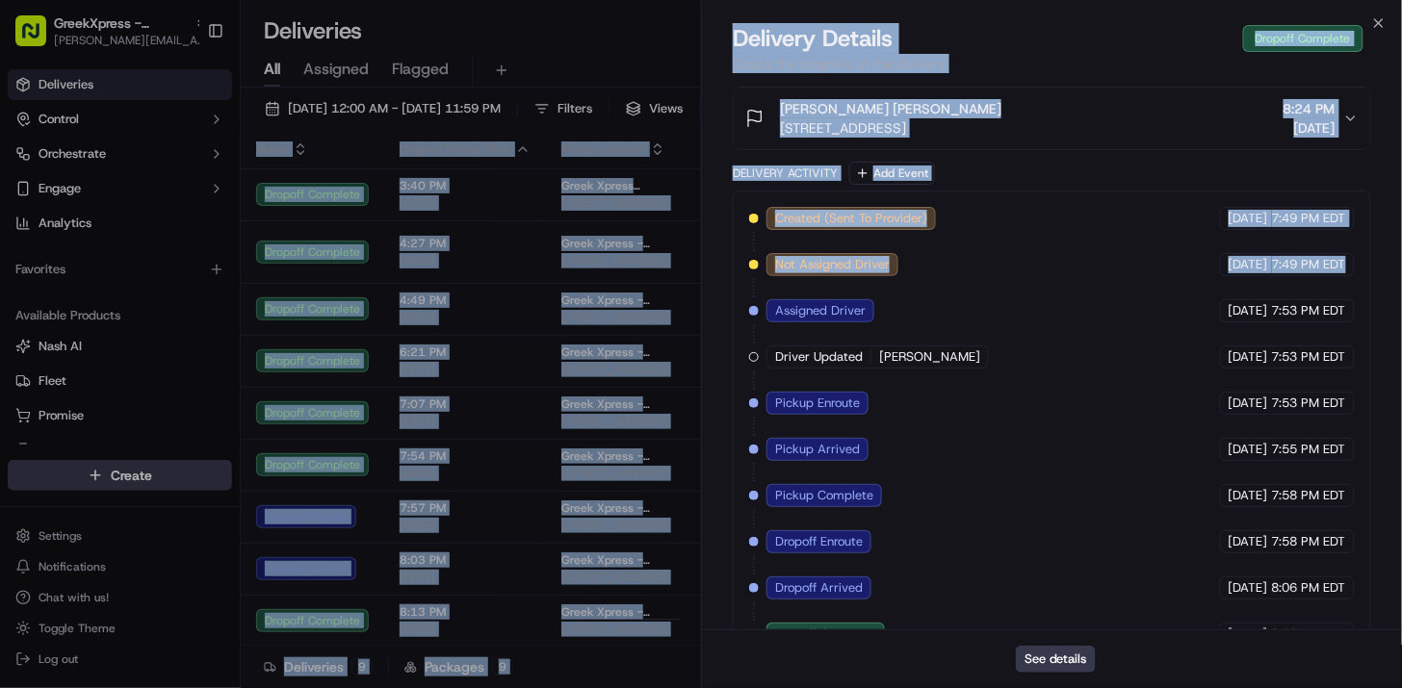
drag, startPoint x: 1373, startPoint y: 281, endPoint x: 1405, endPoint y: 410, distance: 133.1
click at [1401, 410] on html "GreekXpress - Staten Island alex@greekxpress.com Toggle Sidebar Deliveries Cont…" at bounding box center [701, 344] width 1402 height 688
drag, startPoint x: 1405, startPoint y: 410, endPoint x: 1380, endPoint y: 174, distance: 237.2
click at [1380, 174] on div "Provider Uber NATIA A. Provider Id 77042 Dropoff ETA 8:08 PM Price $10.10 Dista…" at bounding box center [1052, 97] width 700 height 1153
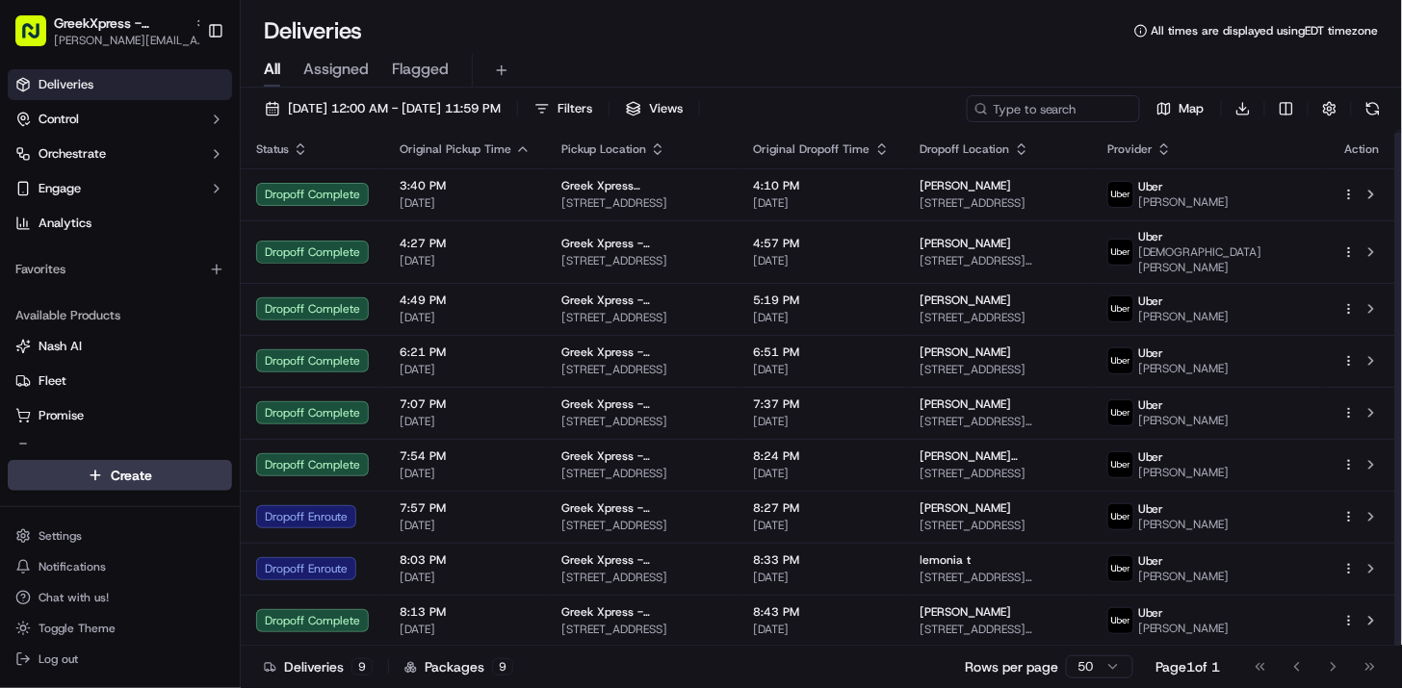
drag, startPoint x: 1399, startPoint y: 160, endPoint x: 1397, endPoint y: 205, distance: 45.3
click at [1397, 205] on div at bounding box center [1398, 389] width 7 height 515
drag, startPoint x: 1397, startPoint y: 205, endPoint x: 1392, endPoint y: 109, distance: 96.4
click at [1395, 131] on div at bounding box center [1398, 388] width 7 height 515
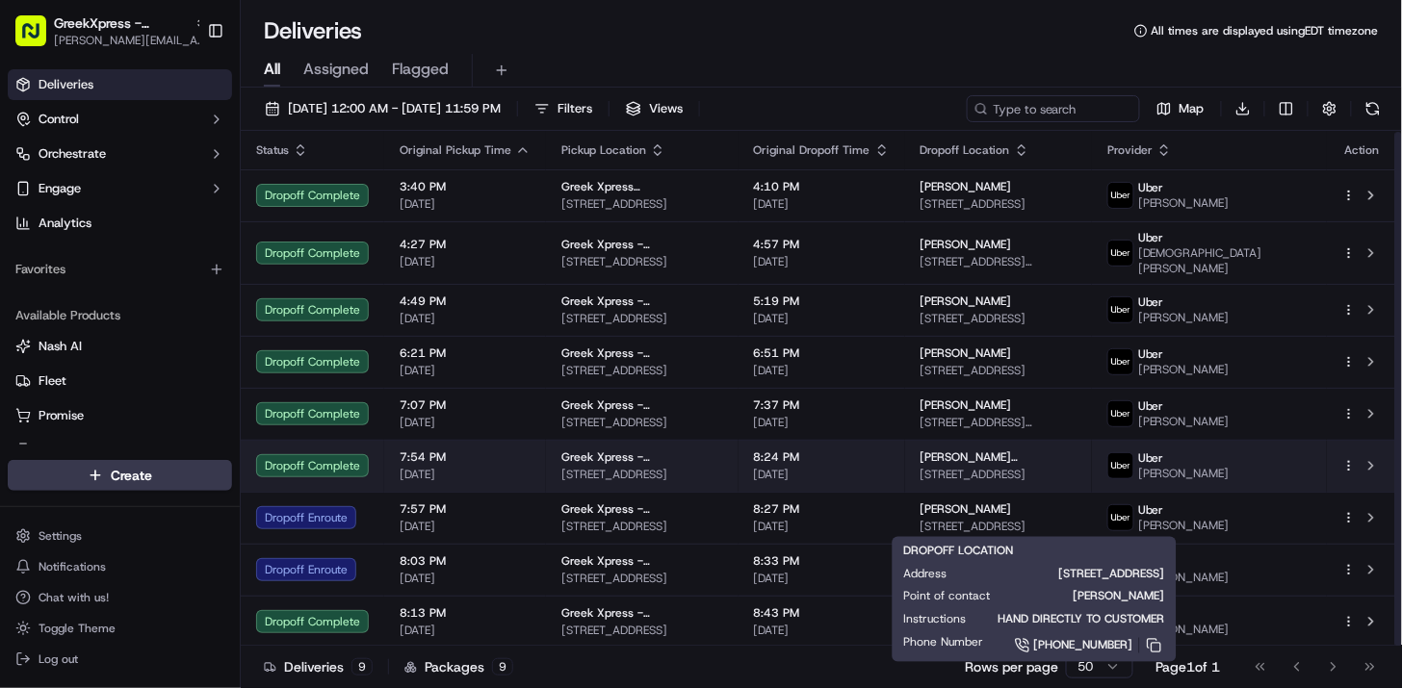
scroll to position [1, 0]
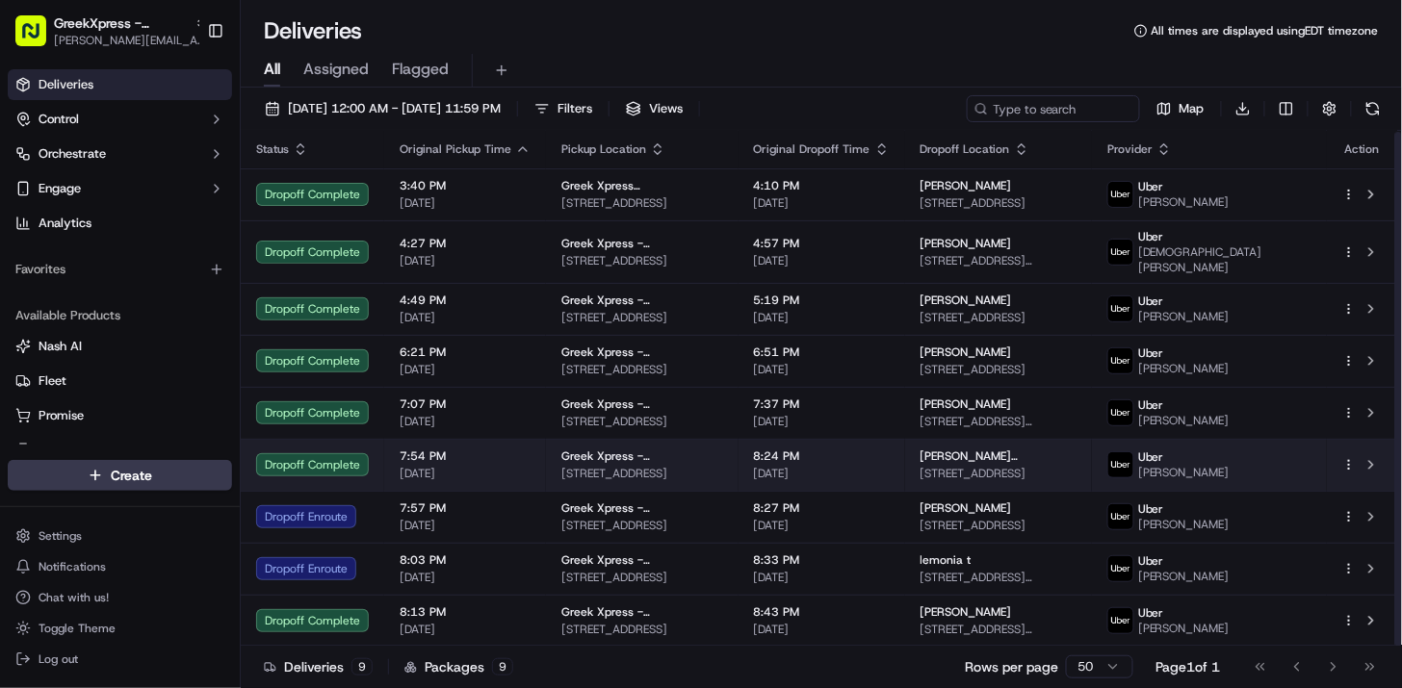
click at [1064, 469] on span "[STREET_ADDRESS]" at bounding box center [998, 473] width 156 height 15
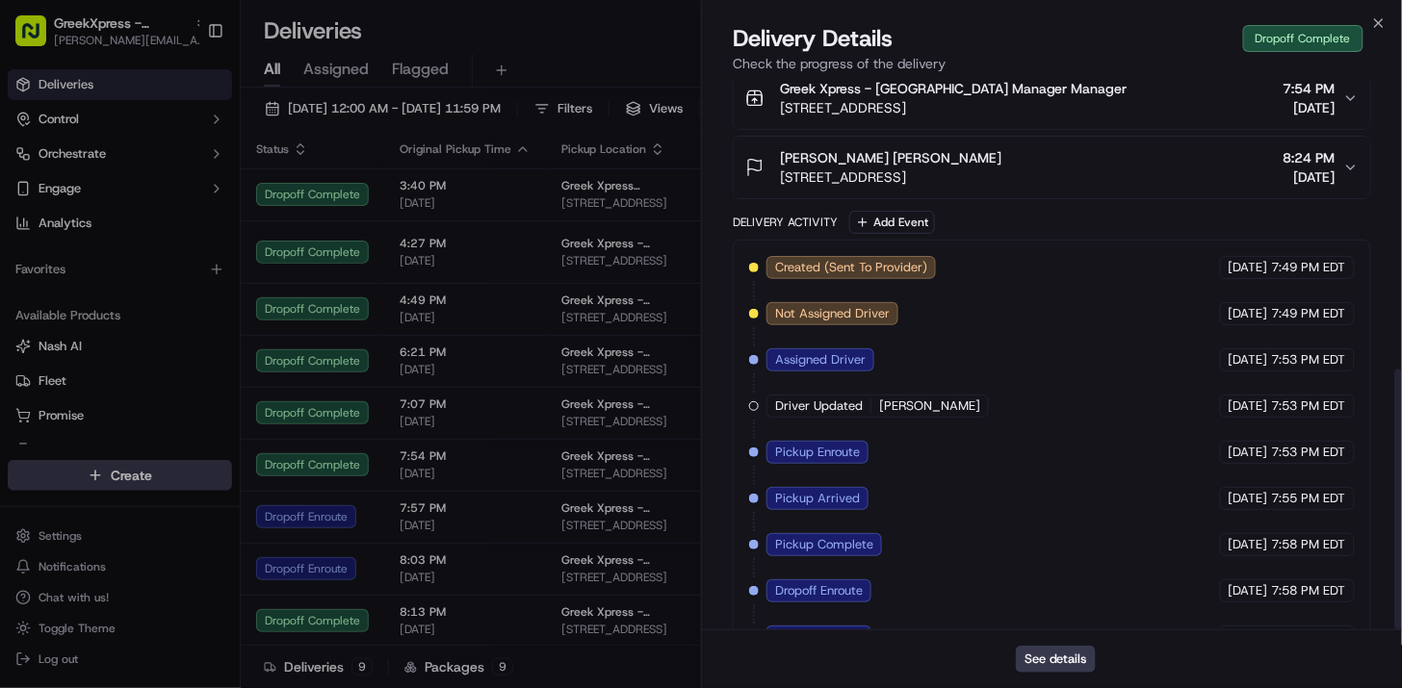
scroll to position [606, 0]
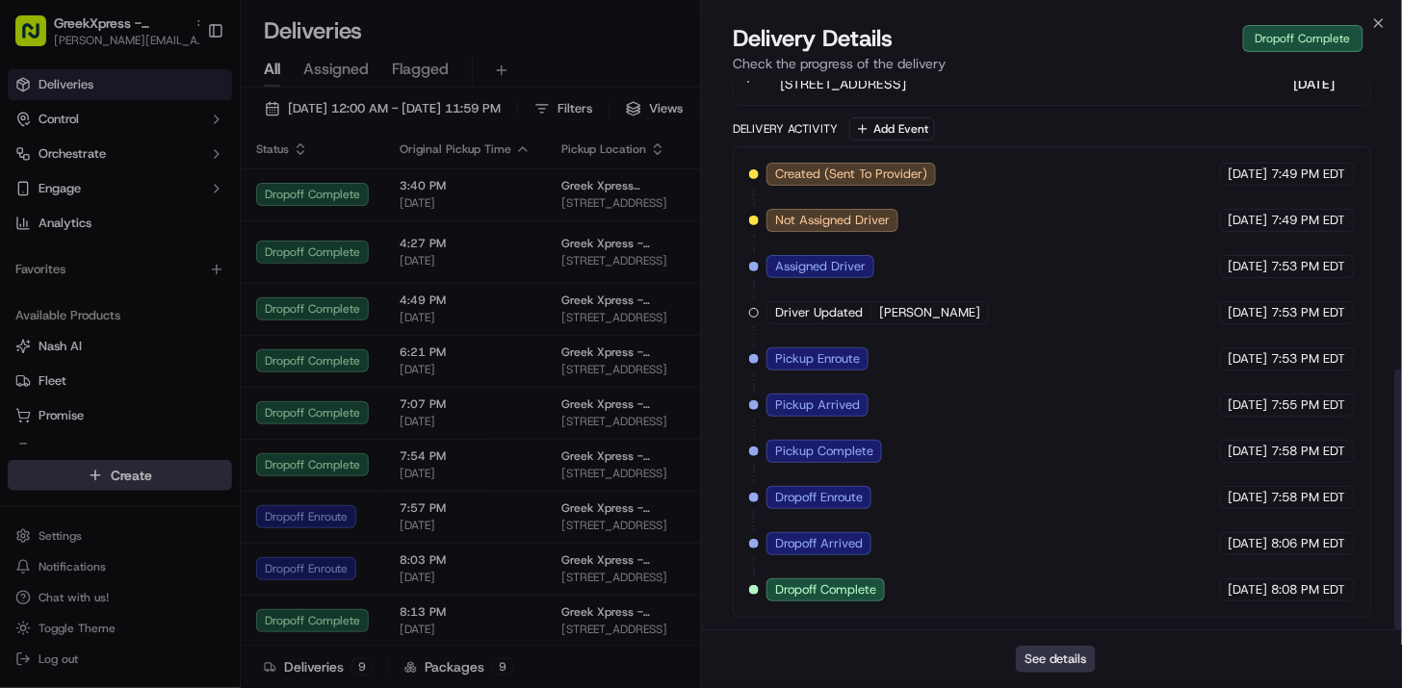
click at [1056, 649] on button "See details" at bounding box center [1056, 659] width 80 height 27
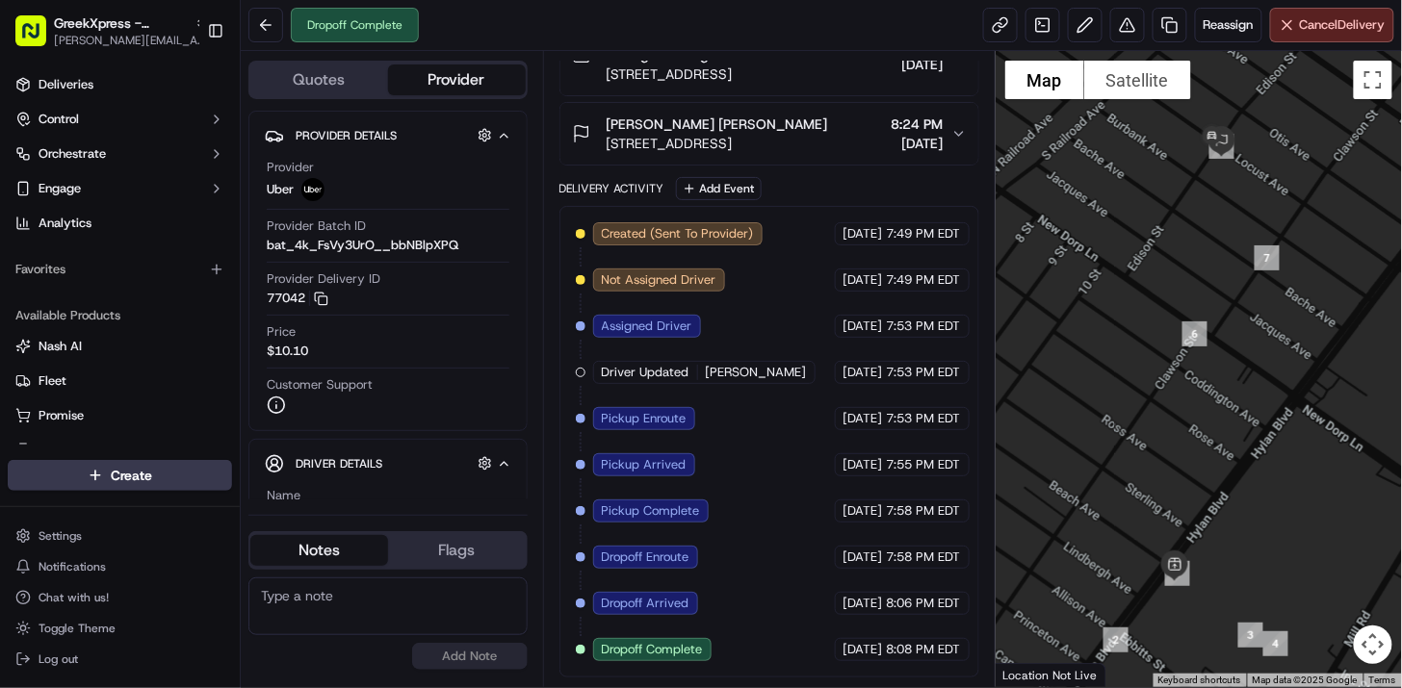
click at [782, 122] on div "[PERSON_NAME] [PERSON_NAME]" at bounding box center [716, 124] width 221 height 19
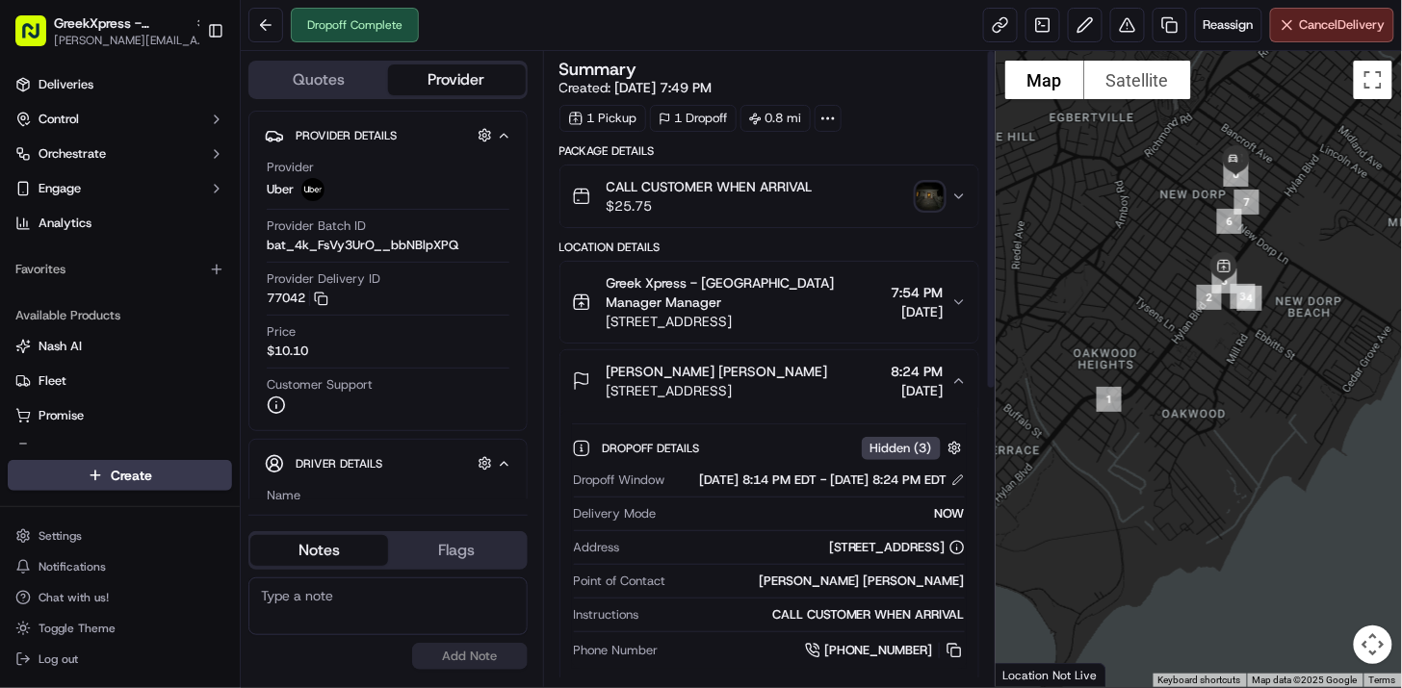
scroll to position [552, 0]
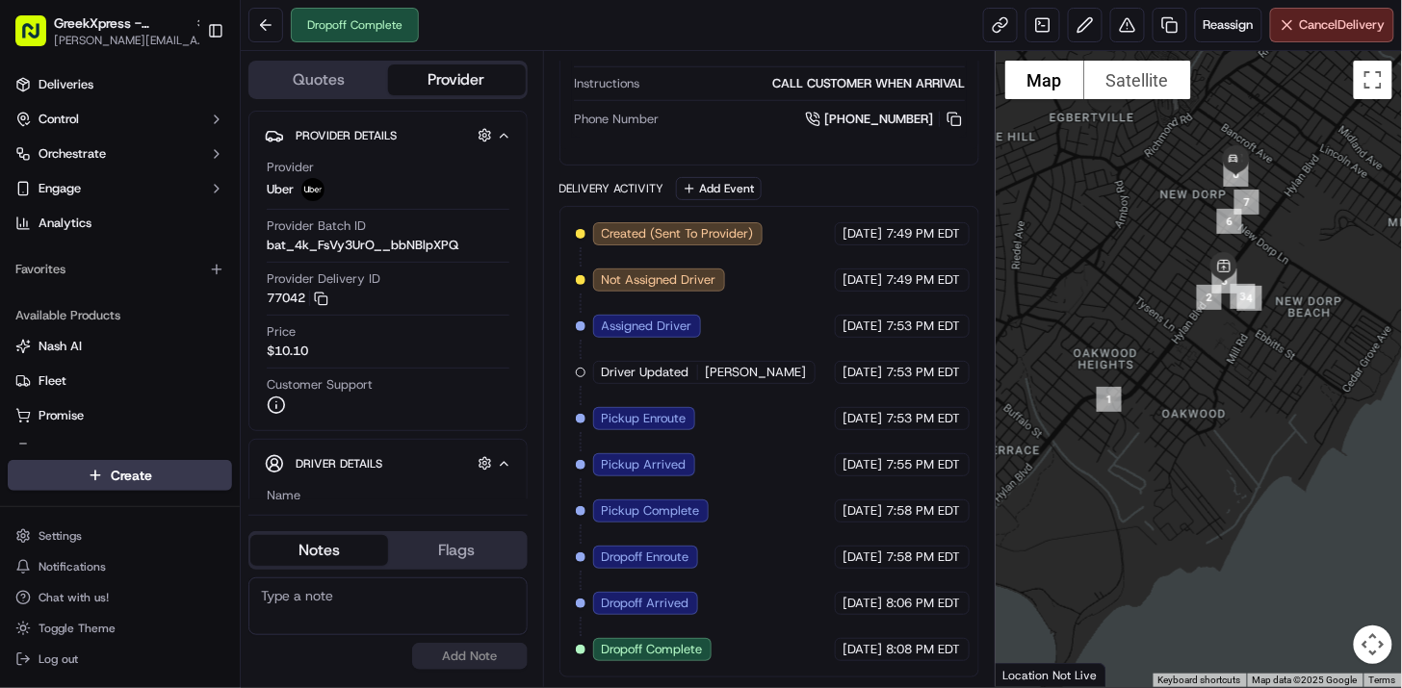
click at [862, 650] on span "[DATE]" at bounding box center [862, 649] width 39 height 17
click at [845, 653] on span "[DATE]" at bounding box center [862, 649] width 39 height 17
click at [503, 469] on icon "button" at bounding box center [504, 463] width 14 height 15
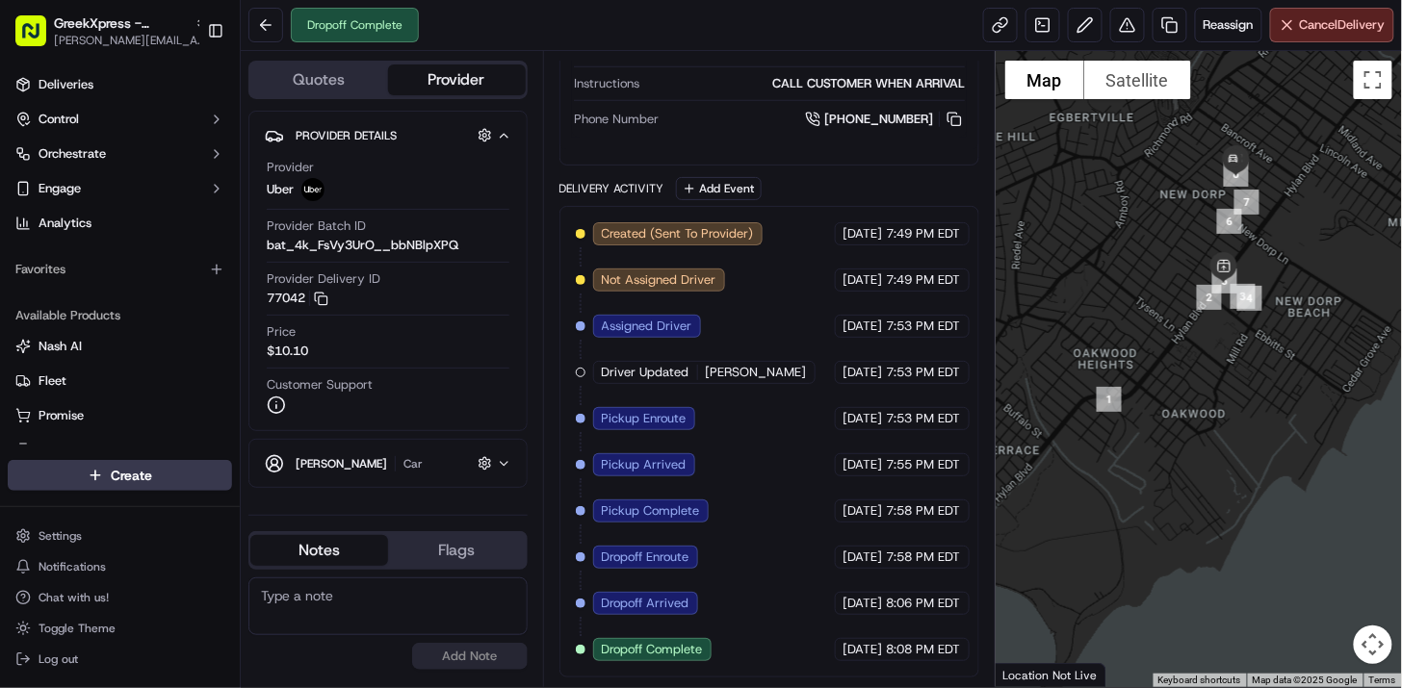
click at [321, 464] on span "NATIA A." at bounding box center [341, 463] width 91 height 15
click at [380, 493] on div "Name NATIA A." at bounding box center [388, 505] width 243 height 37
click at [485, 458] on button "button" at bounding box center [485, 463] width 24 height 24
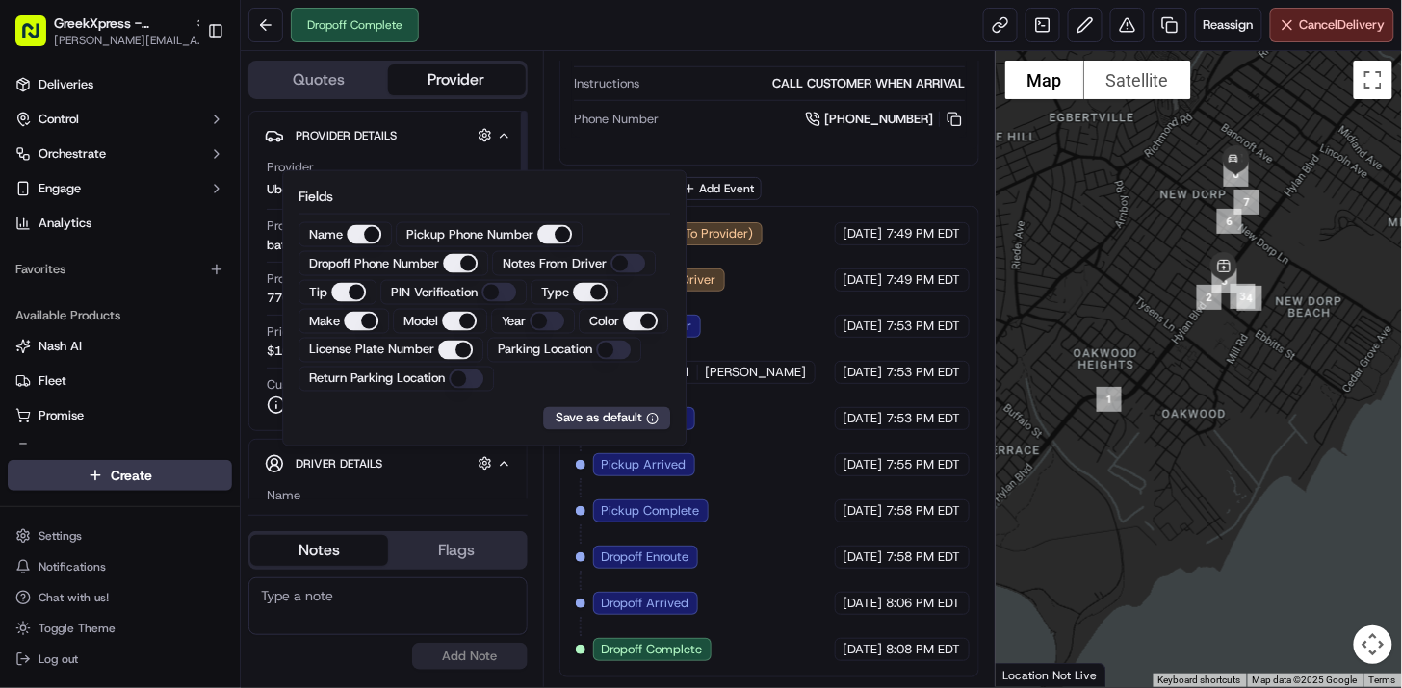
click at [495, 487] on div "Name NATIA A." at bounding box center [388, 505] width 243 height 37
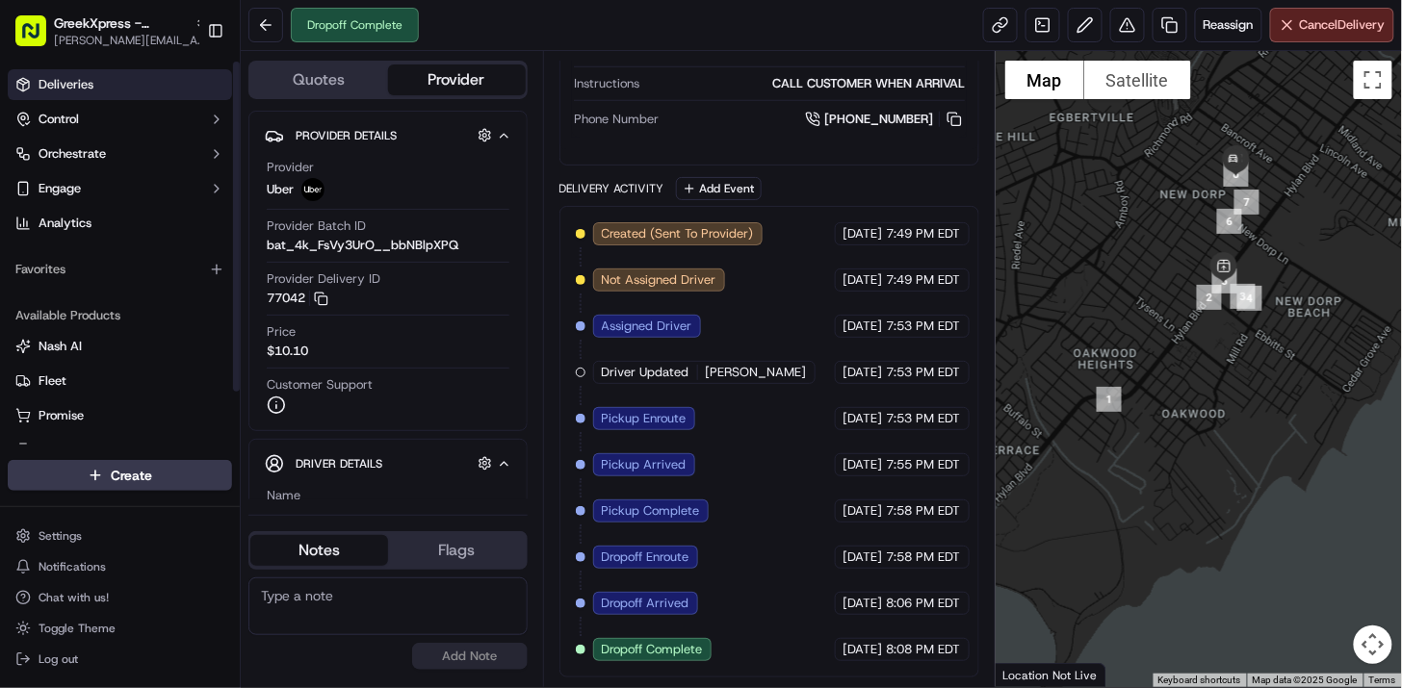
click at [114, 81] on link "Deliveries" at bounding box center [120, 84] width 224 height 31
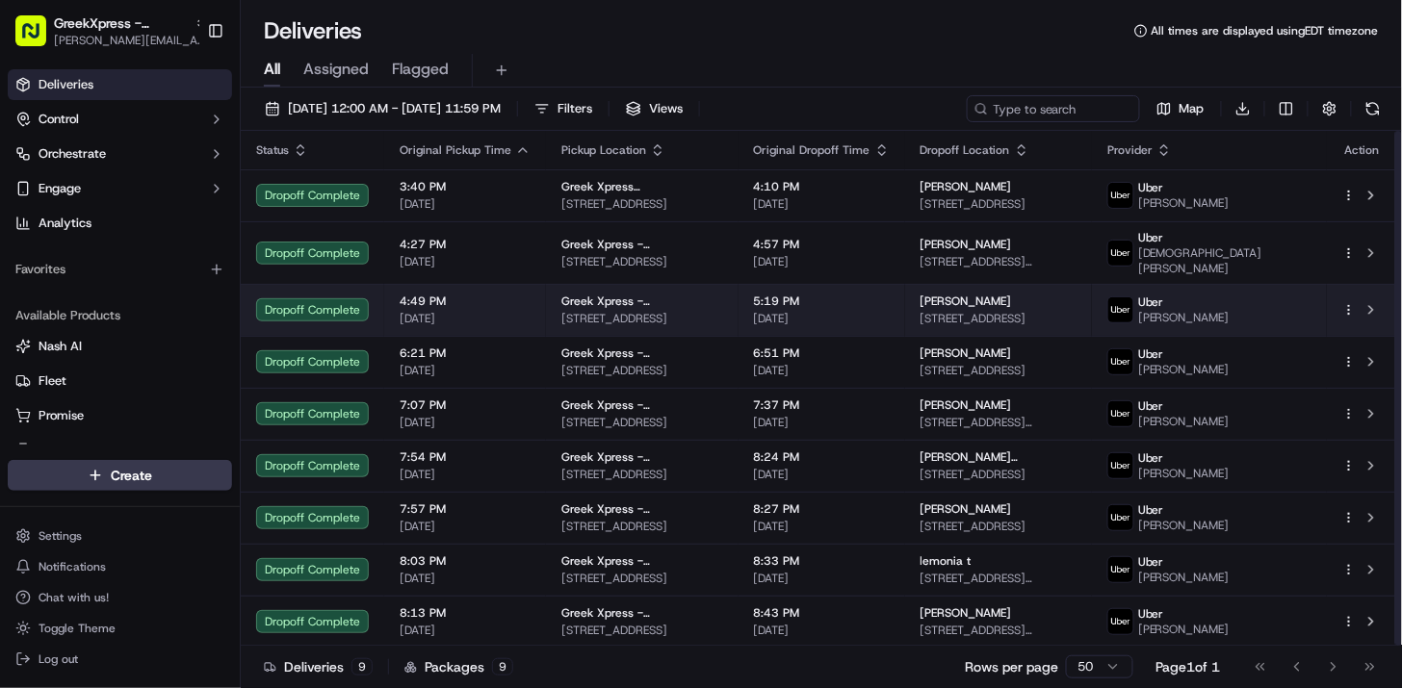
scroll to position [1, 0]
